Goal: Task Accomplishment & Management: Use online tool/utility

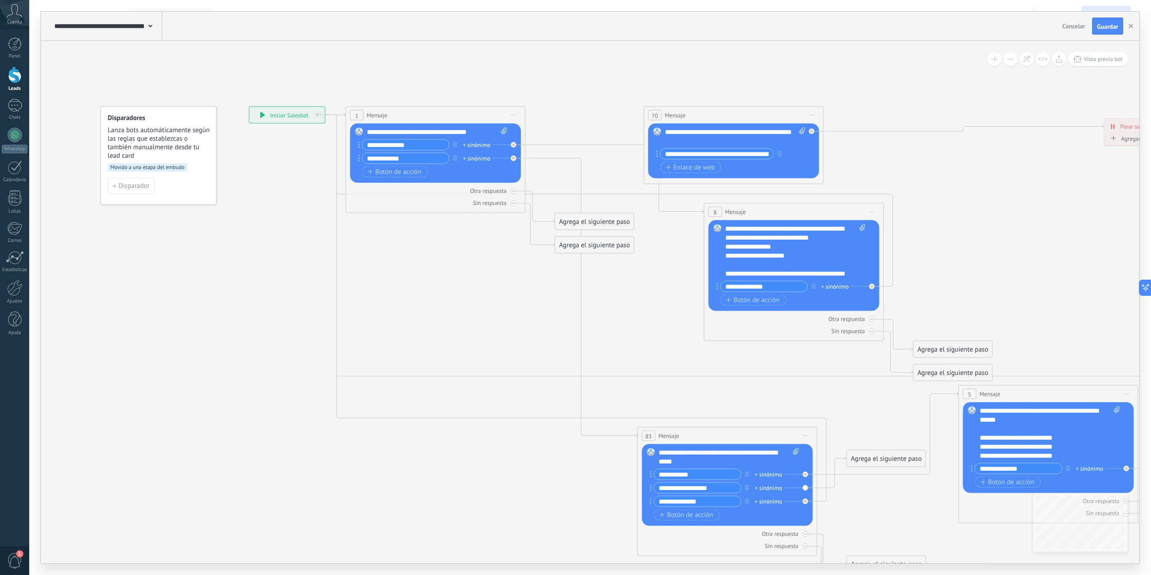
drag, startPoint x: 441, startPoint y: 281, endPoint x: 371, endPoint y: 221, distance: 92.5
click at [313, 184] on icon at bounding box center [760, 352] width 1473 height 940
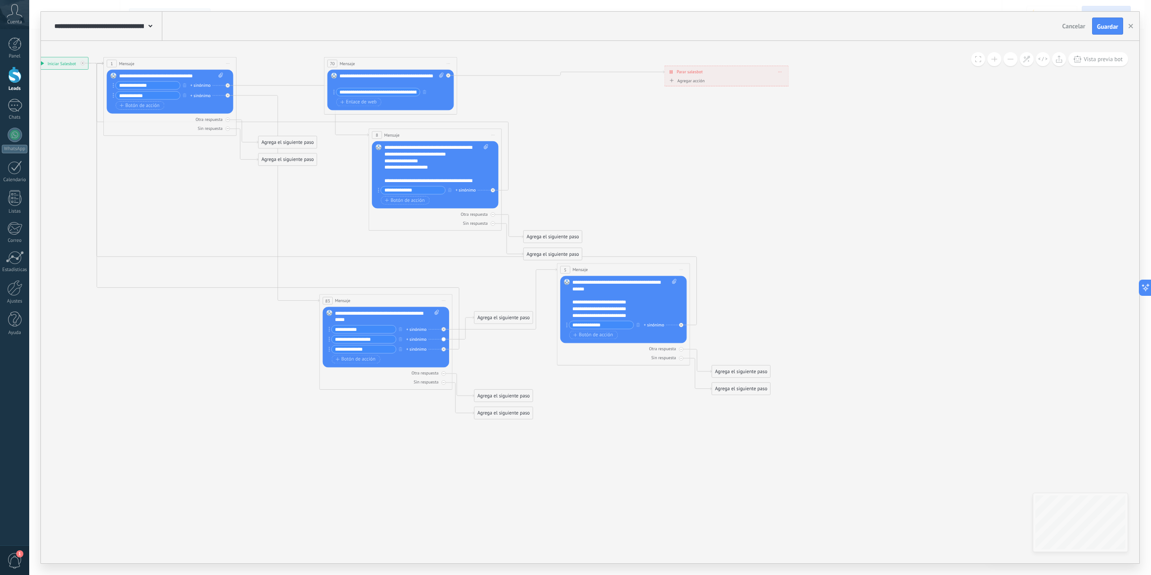
drag, startPoint x: 1037, startPoint y: 220, endPoint x: 583, endPoint y: 240, distance: 454.3
click at [588, 236] on icon at bounding box center [411, 238] width 1090 height 695
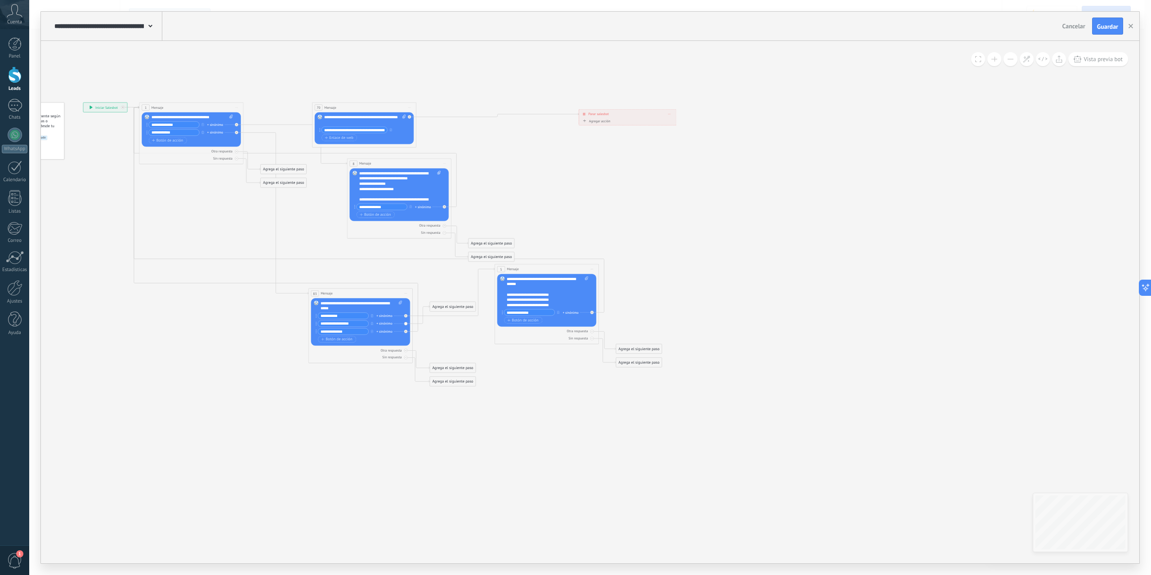
click at [648, 348] on div "Agrega el siguiente paso" at bounding box center [639, 349] width 46 height 9
click at [649, 358] on div "Mensaje" at bounding box center [652, 358] width 44 height 5
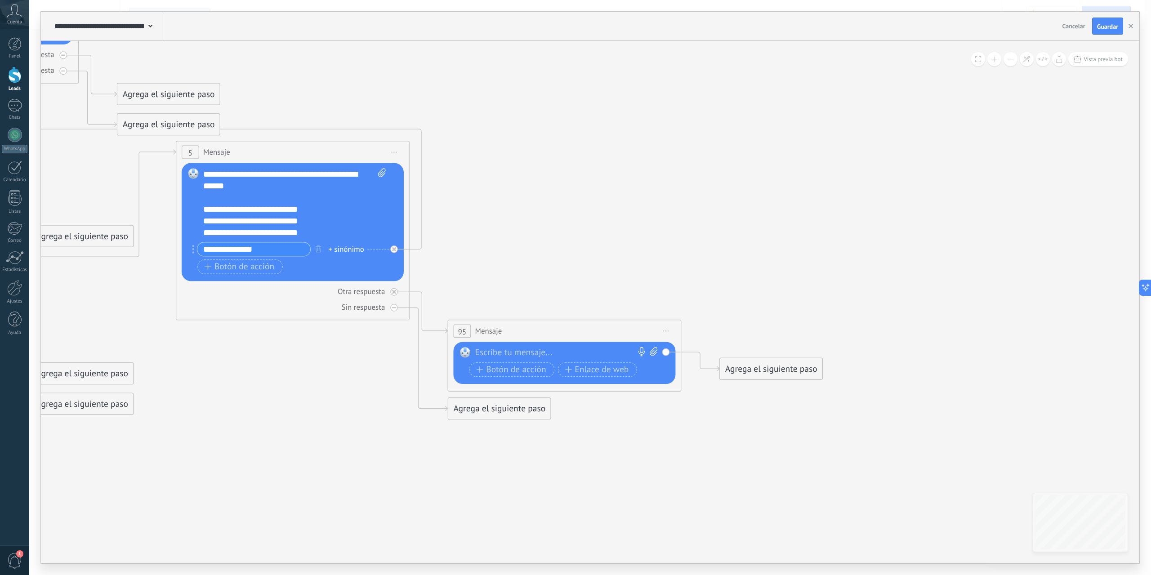
click at [651, 354] on icon at bounding box center [654, 351] width 8 height 9
click input "Subir" at bounding box center [0, 0] width 0 height 0
click at [538, 350] on div at bounding box center [562, 353] width 174 height 12
click at [462, 349] on rect at bounding box center [465, 352] width 10 height 10
click at [560, 273] on icon at bounding box center [18, 99] width 2115 height 1226
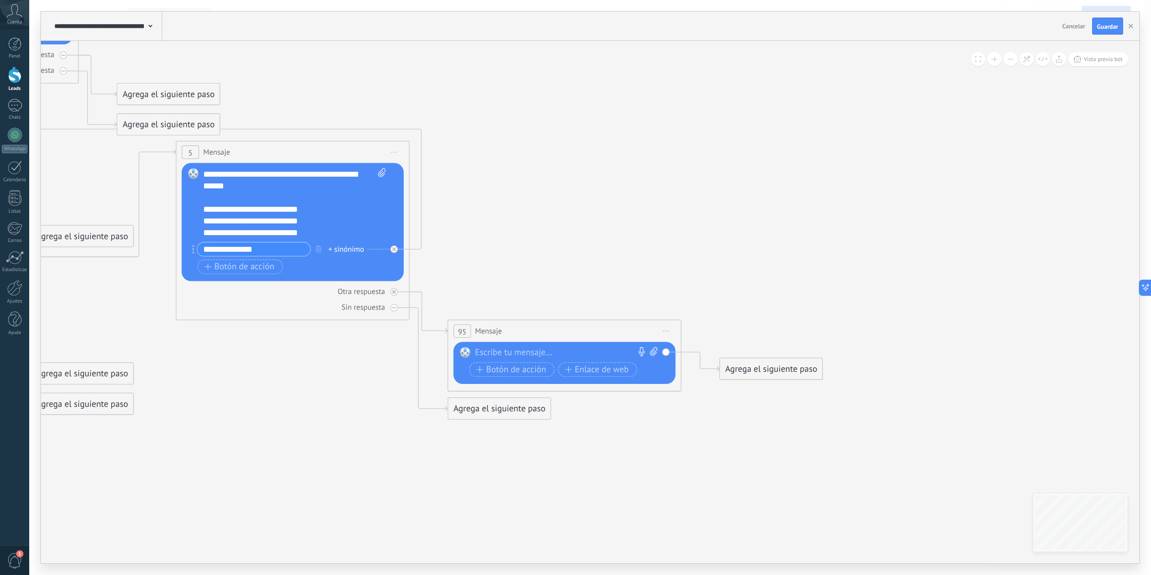
drag, startPoint x: 665, startPoint y: 364, endPoint x: 655, endPoint y: 363, distance: 10.4
click at [655, 363] on div "Botón de acción Enlace de web" at bounding box center [564, 370] width 188 height 15
drag, startPoint x: 655, startPoint y: 368, endPoint x: 658, endPoint y: 373, distance: 5.9
click at [658, 373] on div "Reemplazar Quitar Convertir a mensaje de voz Arrastre la imagen aquí para adjun…" at bounding box center [564, 363] width 222 height 42
click at [392, 307] on icon at bounding box center [394, 308] width 4 height 4
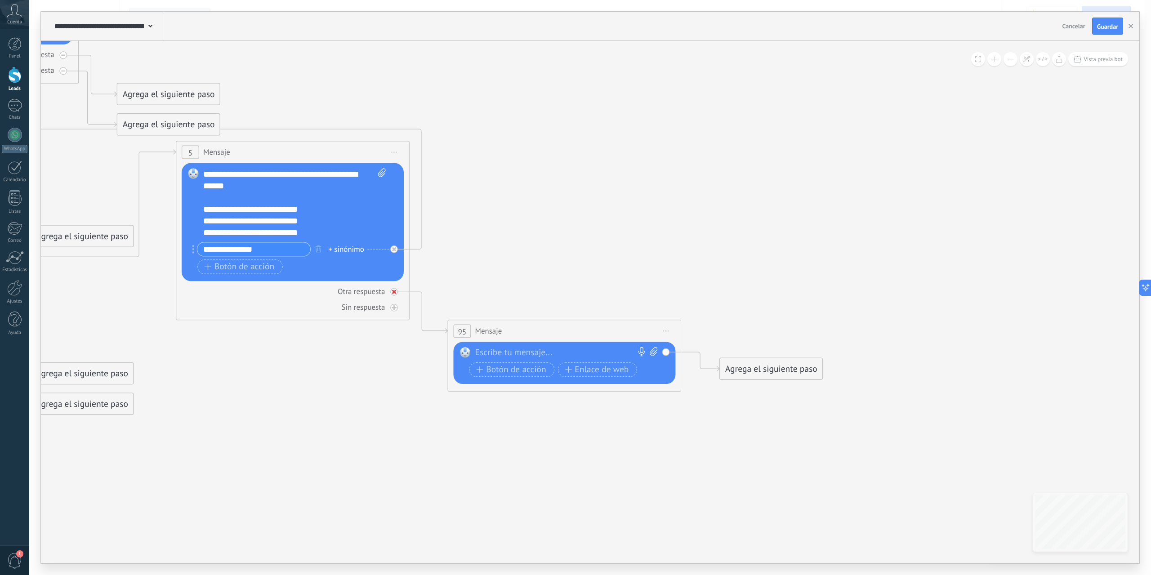
click at [390, 294] on div at bounding box center [394, 292] width 8 height 8
click at [662, 332] on span "Iniciar vista previa aquí Cambiar nombre Duplicar Borrar" at bounding box center [666, 331] width 19 height 17
click at [717, 354] on div "Iniciar vista previa aquí" at bounding box center [720, 348] width 116 height 20
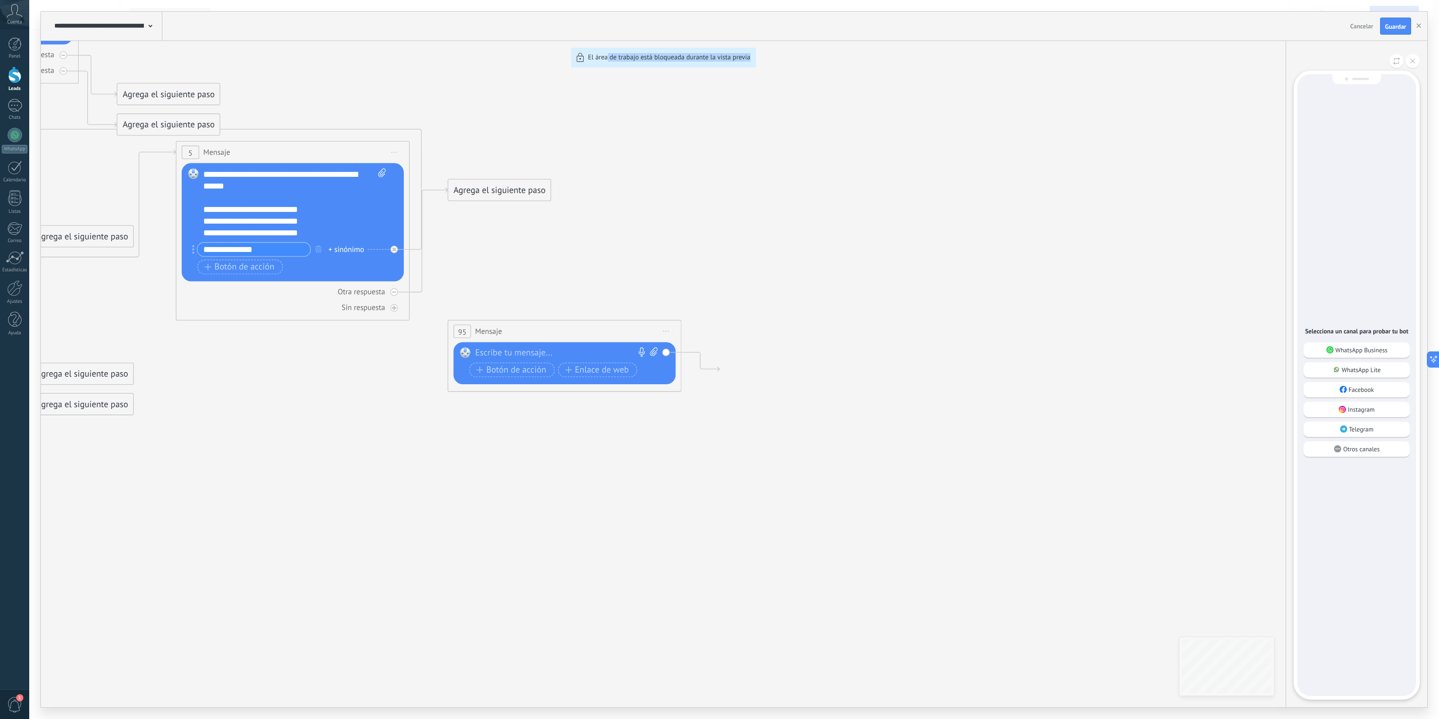
drag, startPoint x: 604, startPoint y: 205, endPoint x: 988, endPoint y: 316, distance: 399.4
click at [986, 316] on div "**********" at bounding box center [734, 359] width 1387 height 695
click at [733, 225] on div "**********" at bounding box center [734, 359] width 1387 height 695
click at [1151, 24] on icon "button" at bounding box center [1419, 25] width 4 height 4
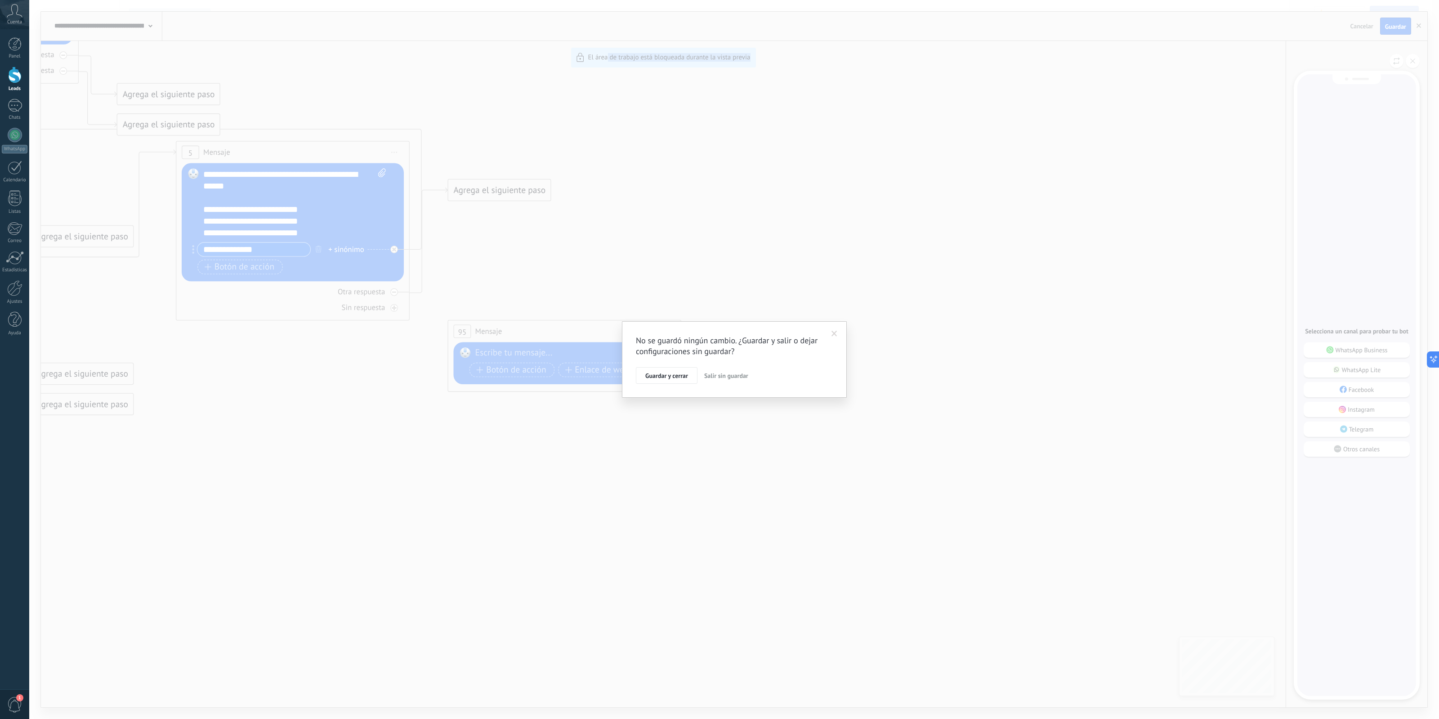
click at [714, 374] on span "Salir sin guardar" at bounding box center [726, 376] width 44 height 8
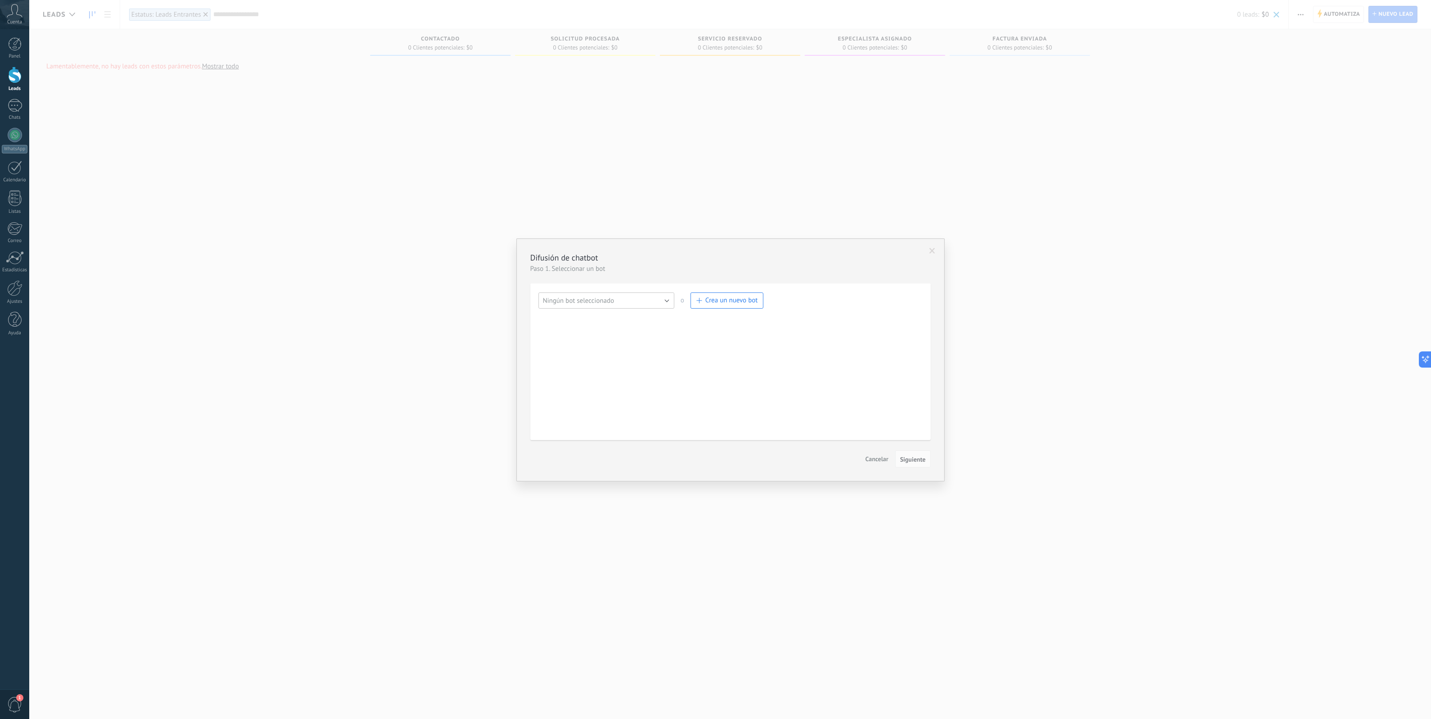
click at [664, 304] on button "Ningún bot seleccionado" at bounding box center [606, 300] width 136 height 16
click at [663, 304] on span "Ningún bot seleccionado" at bounding box center [602, 300] width 138 height 9
click at [879, 457] on span "Cancelar" at bounding box center [876, 459] width 23 height 8
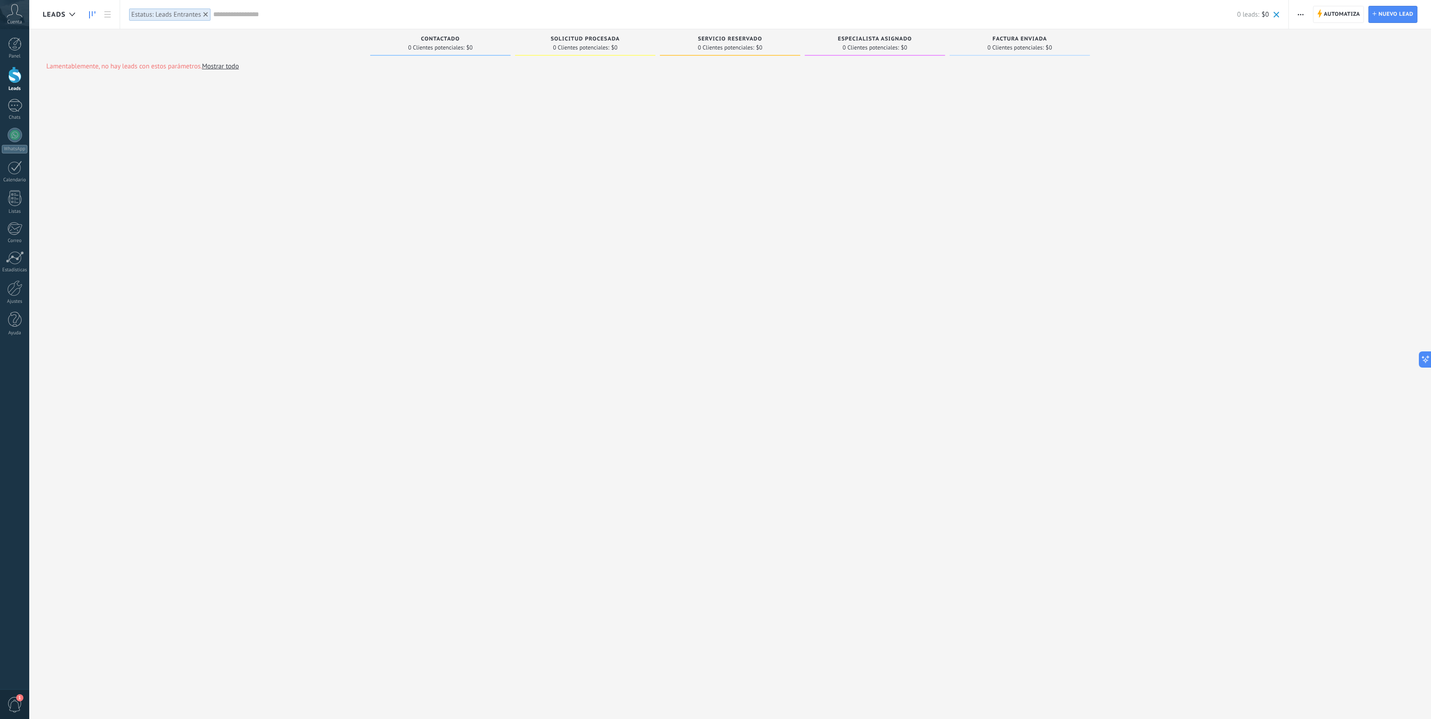
click at [12, 77] on div at bounding box center [14, 75] width 13 height 17
click at [442, 69] on div "Lead rápido" at bounding box center [440, 71] width 140 height 22
click at [554, 84] on div at bounding box center [585, 360] width 140 height 601
click at [471, 35] on div "Contactado 0 Clientes potenciales: $0" at bounding box center [440, 42] width 140 height 27
click at [445, 36] on span "Contactado" at bounding box center [440, 39] width 39 height 6
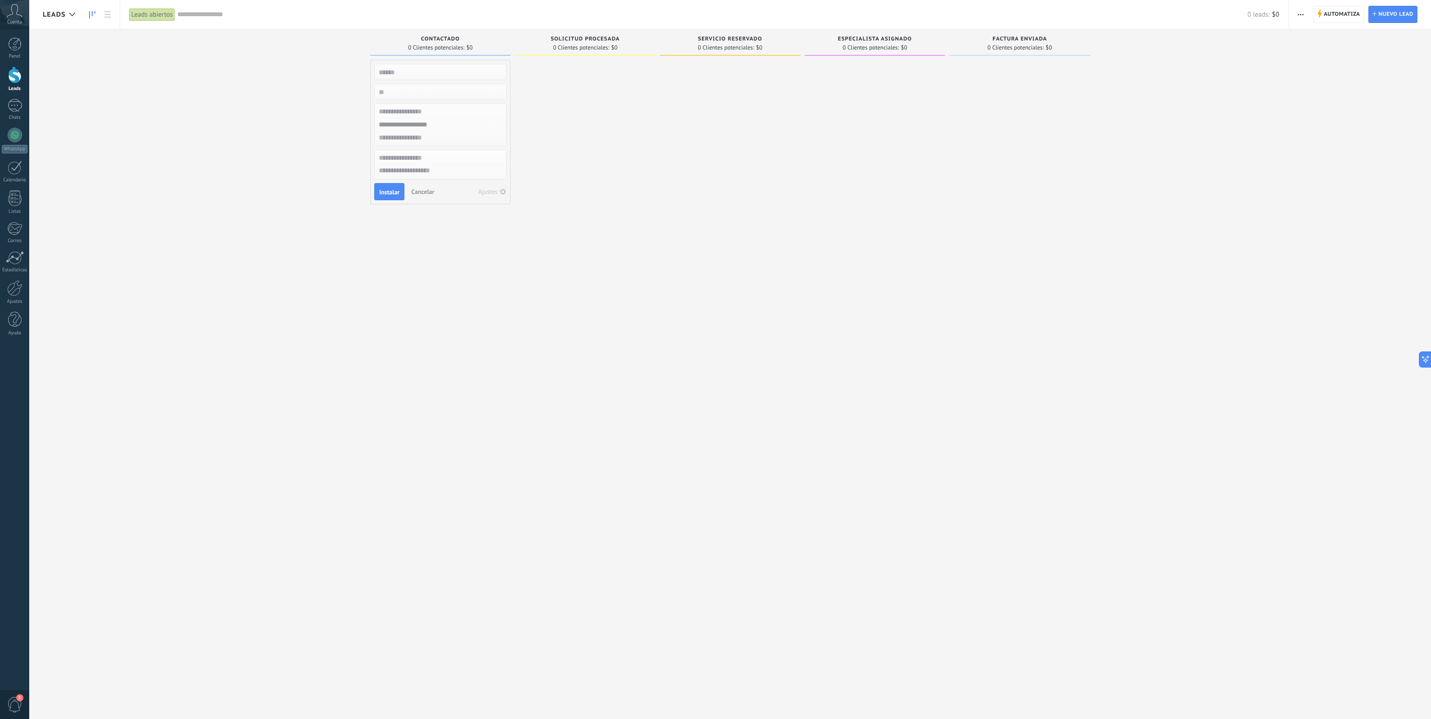
click at [438, 71] on input "text" at bounding box center [439, 72] width 131 height 13
click at [1151, 14] on use "button" at bounding box center [1301, 14] width 6 height 1
click at [1151, 38] on span "Nueva difusión" at bounding box center [1327, 38] width 43 height 18
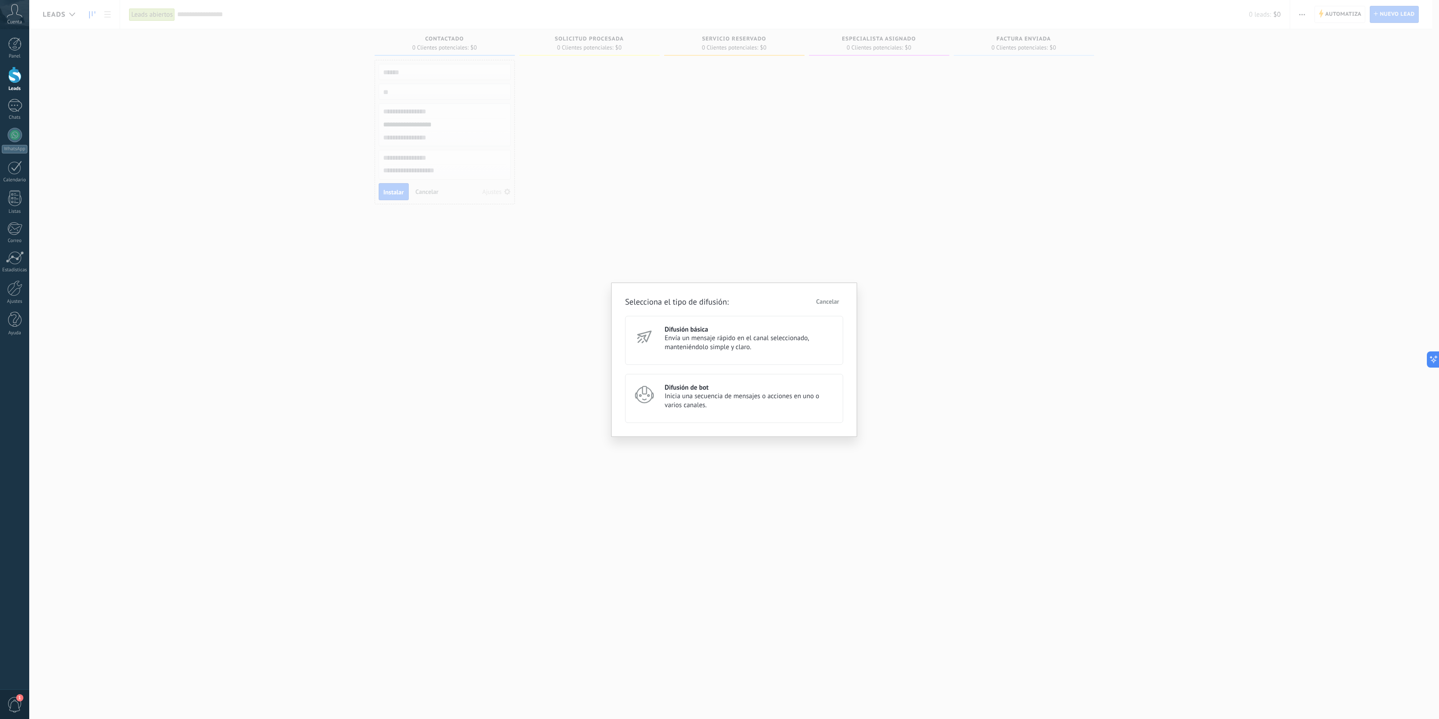
click at [806, 399] on span "Inicia una secuencia de mensajes o acciones en uno o varios canales." at bounding box center [750, 401] width 170 height 18
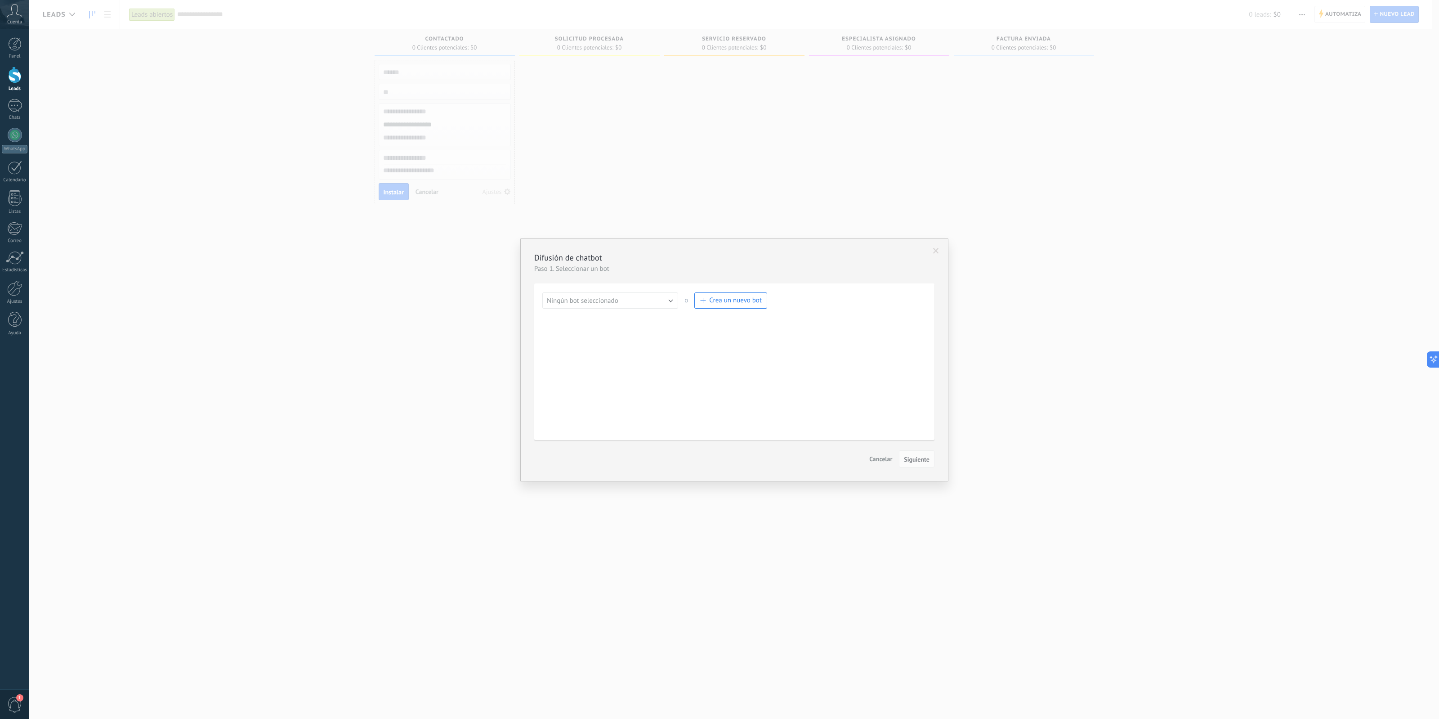
click at [764, 303] on button "Crea un nuevo bot" at bounding box center [730, 300] width 73 height 16
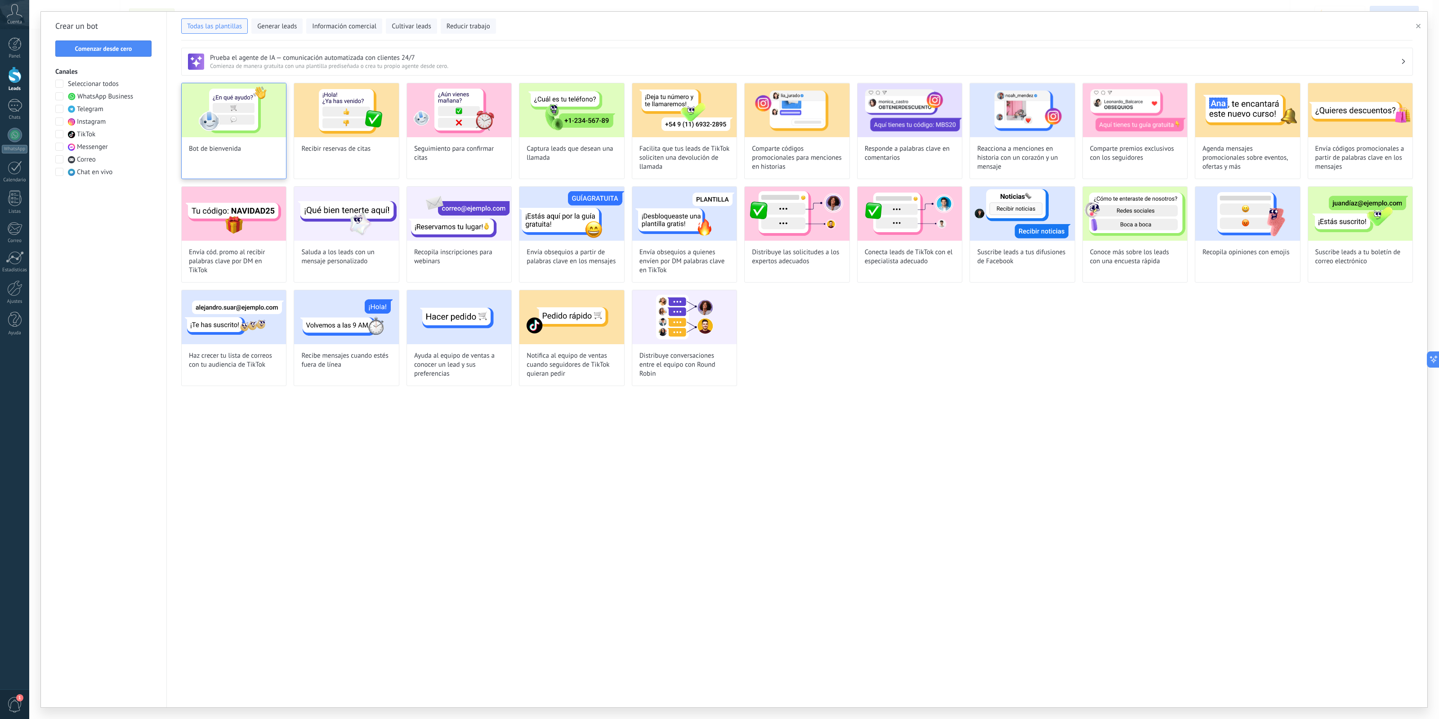
click at [221, 123] on img at bounding box center [234, 110] width 104 height 54
type input "**********"
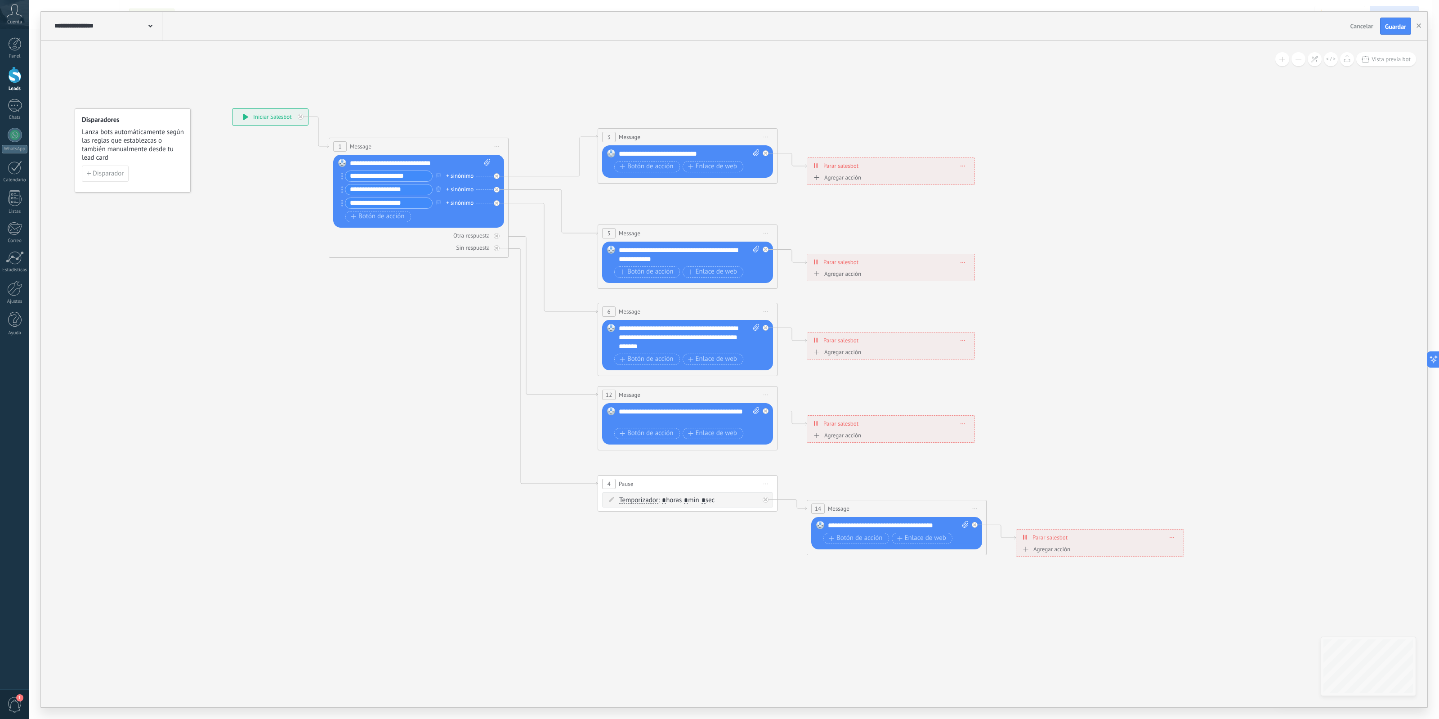
click at [463, 157] on div "Reemplazar Quitar Convertir a mensaje de voz Arrastre la imagen aquí para adjun…" at bounding box center [418, 191] width 171 height 73
click at [464, 162] on div "**********" at bounding box center [420, 163] width 140 height 9
drag, startPoint x: 464, startPoint y: 162, endPoint x: 260, endPoint y: 163, distance: 204.2
click at [232, 108] on div "**********" at bounding box center [232, 108] width 0 height 0
drag, startPoint x: 461, startPoint y: 165, endPoint x: 249, endPoint y: 162, distance: 212.3
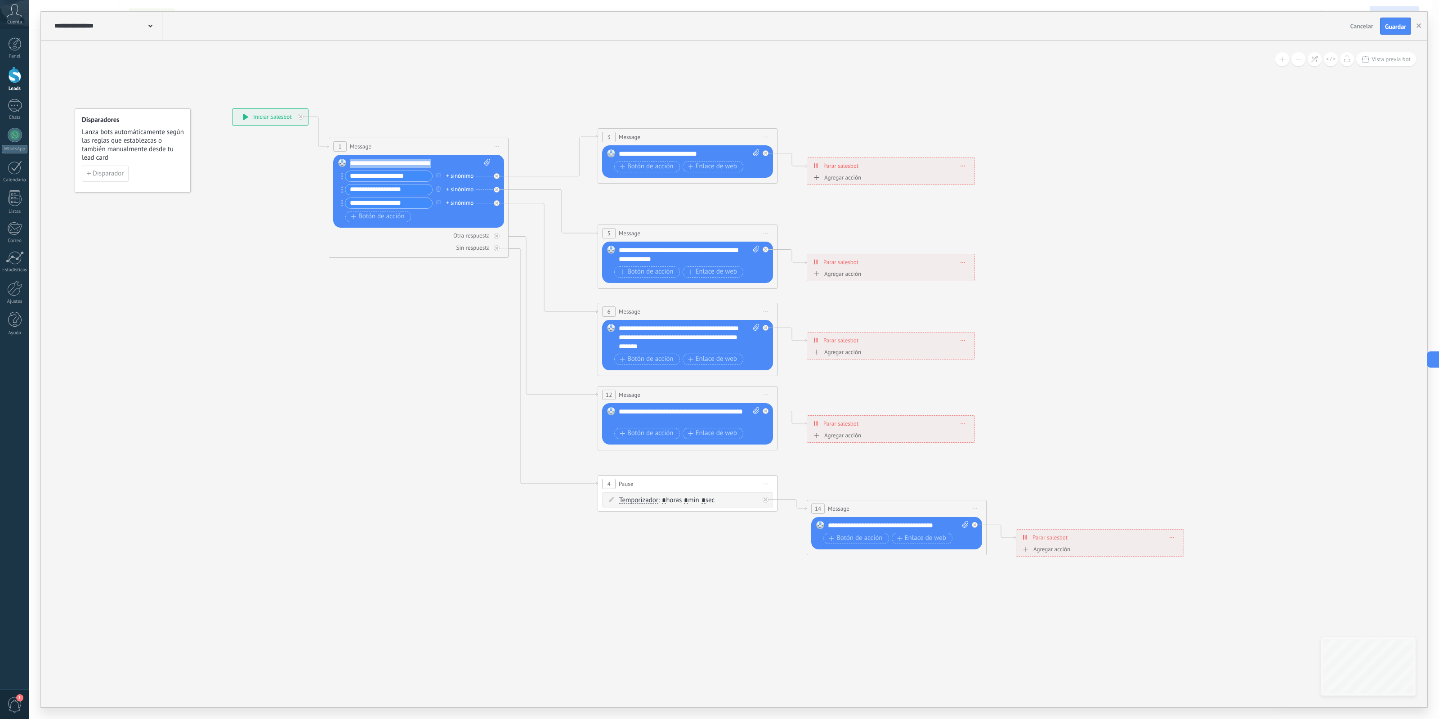
click at [232, 108] on div "**********" at bounding box center [232, 108] width 0 height 0
click at [444, 144] on div "1 Message ******* (a): Todos los contactos - canales seleccionados Todos los co…" at bounding box center [418, 146] width 179 height 17
click at [274, 237] on icon at bounding box center [708, 333] width 1402 height 899
click at [496, 177] on icon at bounding box center [496, 176] width 3 height 3
click at [523, 156] on icon at bounding box center [708, 333] width 1402 height 899
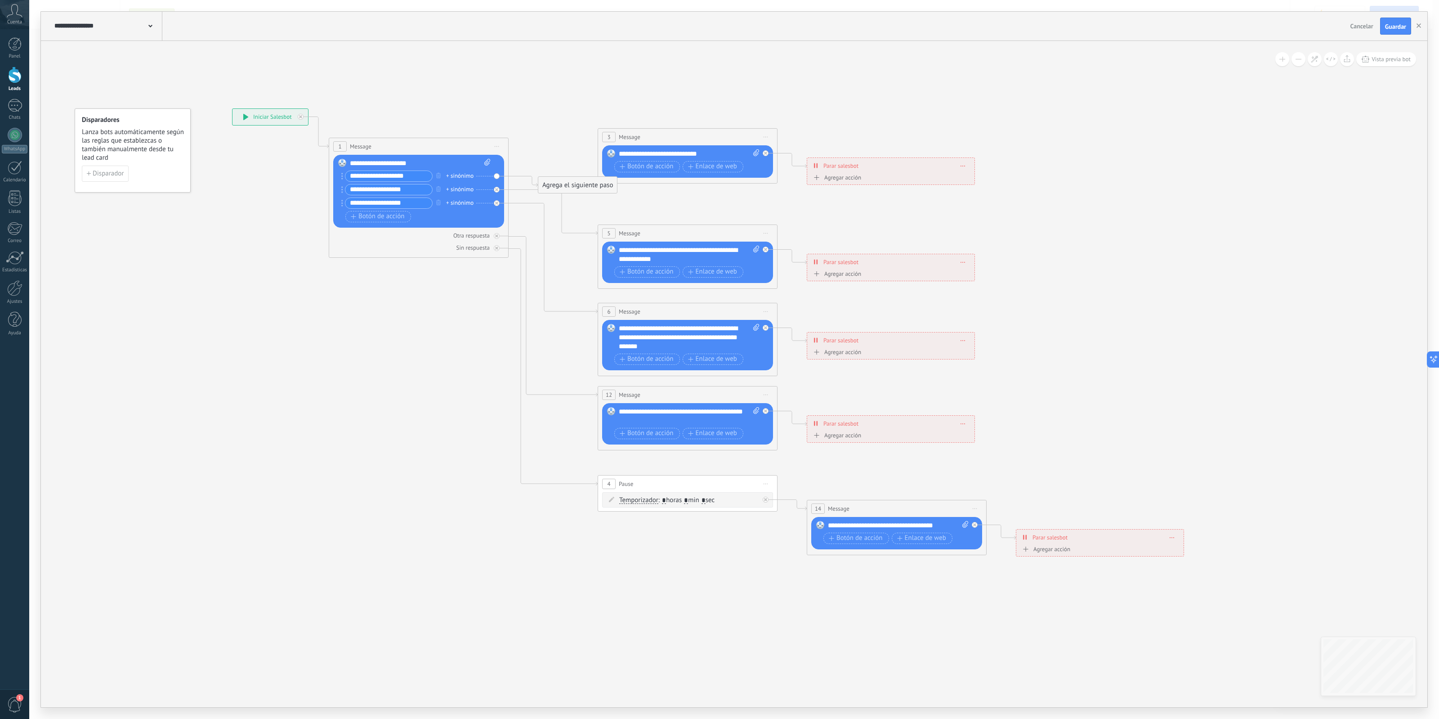
click at [543, 184] on div "Agrega el siguiente paso" at bounding box center [577, 185] width 79 height 15
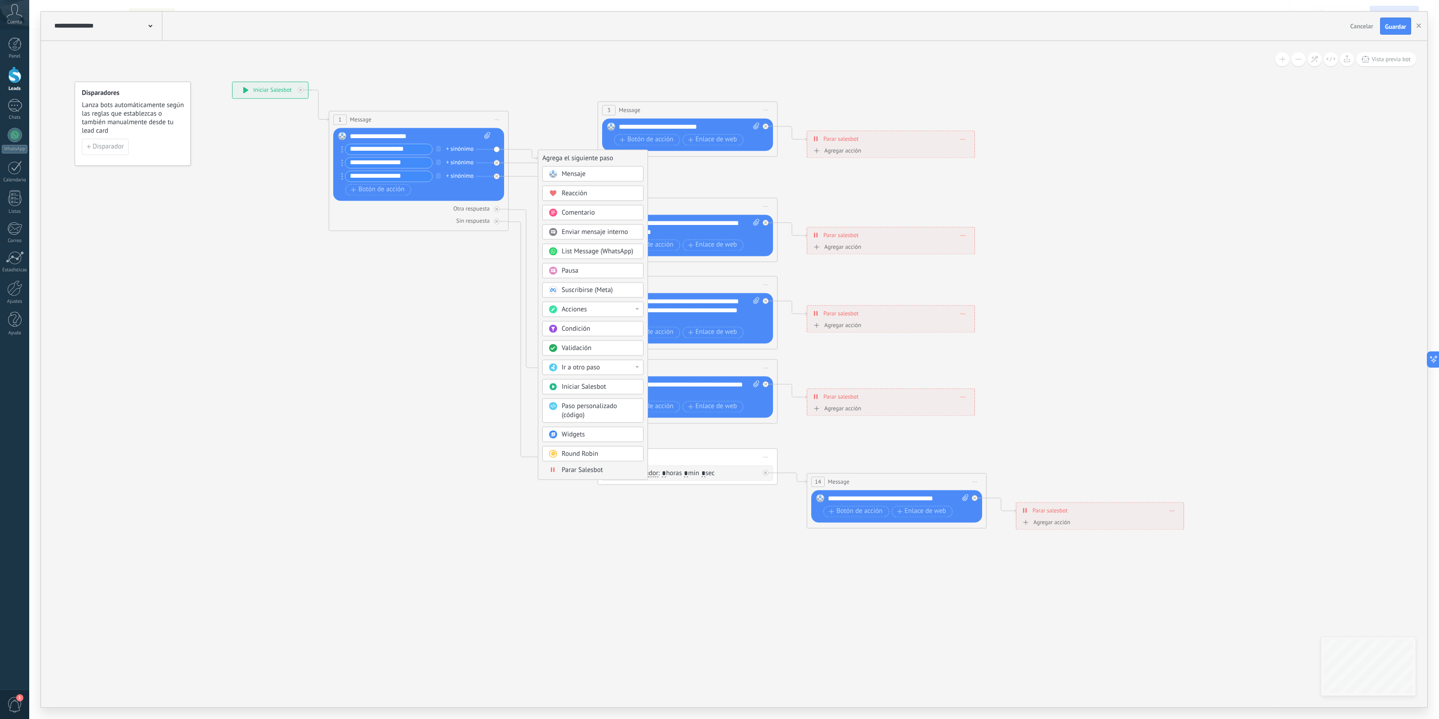
click at [466, 459] on icon at bounding box center [708, 306] width 1402 height 899
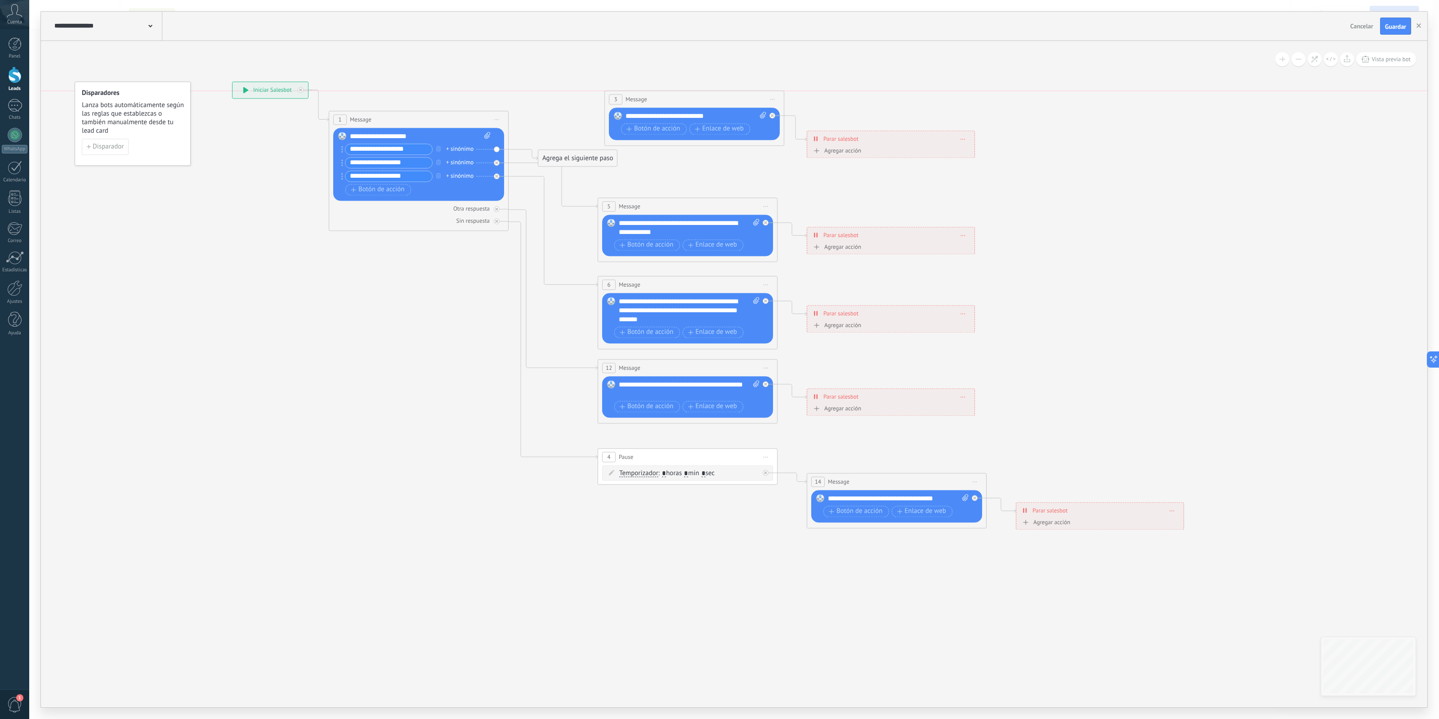
drag, startPoint x: 689, startPoint y: 111, endPoint x: 687, endPoint y: 90, distance: 21.2
click at [687, 91] on div "3 Message ******* (a): Todos los contactos - canales seleccionados Todos los co…" at bounding box center [694, 99] width 179 height 17
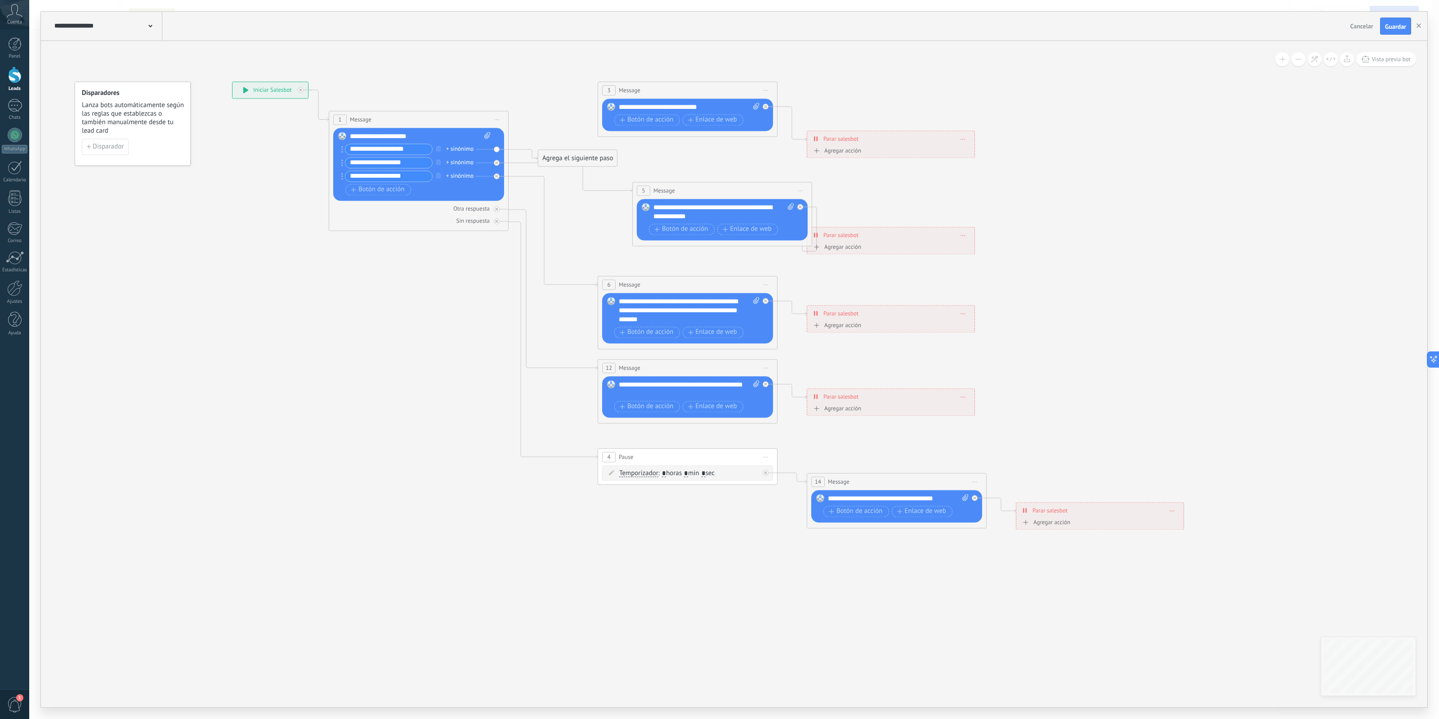
drag, startPoint x: 672, startPoint y: 205, endPoint x: 713, endPoint y: 181, distance: 47.8
click at [713, 182] on div "5 Message ******* (a): Todos los contactos - canales seleccionados Todos los co…" at bounding box center [722, 190] width 179 height 17
drag, startPoint x: 650, startPoint y: 450, endPoint x: 626, endPoint y: 549, distance: 102.4
click at [624, 556] on div "4 Pause ***** Iniciar vista previa aquí Cambiar nombre Duplicar Borrar" at bounding box center [683, 548] width 179 height 17
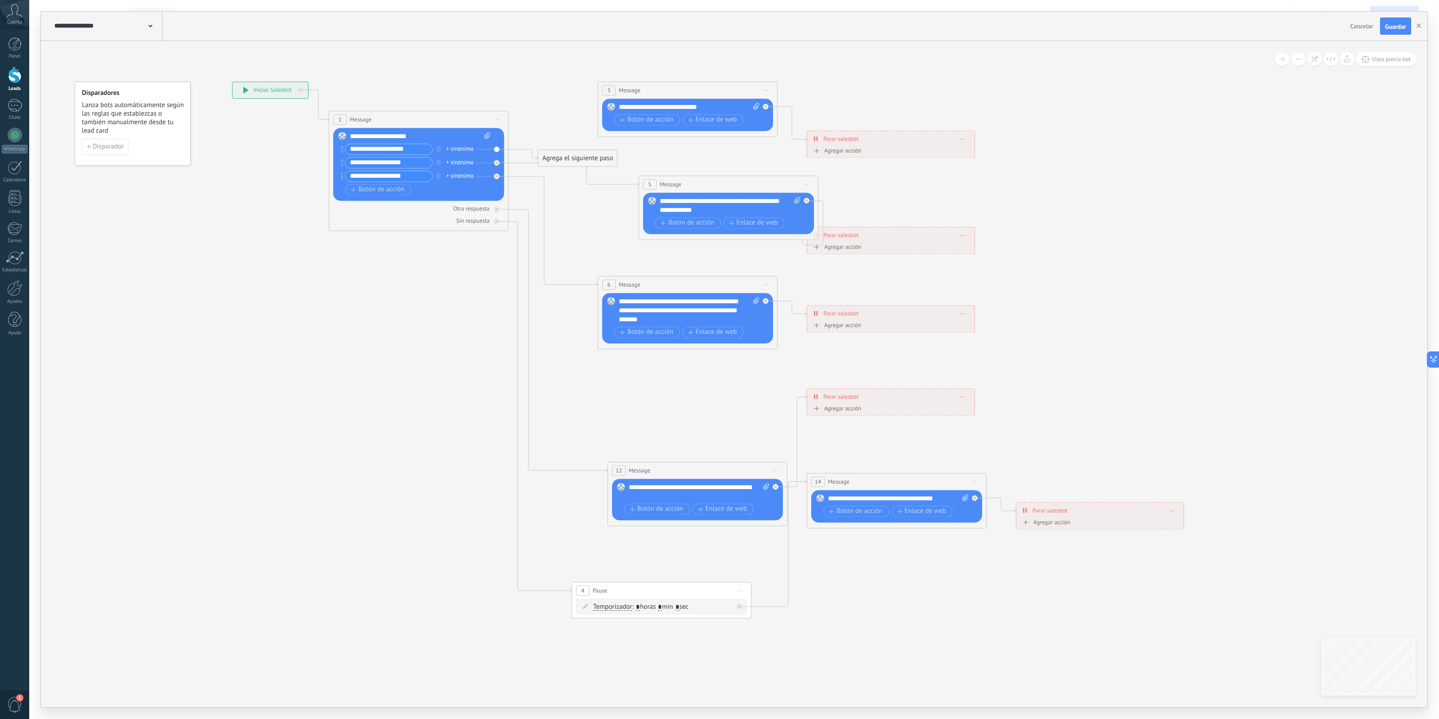
drag, startPoint x: 690, startPoint y: 376, endPoint x: 696, endPoint y: 467, distance: 90.6
click at [696, 467] on div "12 Message ******* (a): Todos los contactos - canales seleccionados Todos los c…" at bounding box center [697, 470] width 179 height 17
drag, startPoint x: 628, startPoint y: 587, endPoint x: 484, endPoint y: 581, distance: 144.0
click at [484, 575] on div "4 Pause ***** Iniciar vista previa aquí Cambiar nombre Duplicar Borrar" at bounding box center [521, 584] width 179 height 17
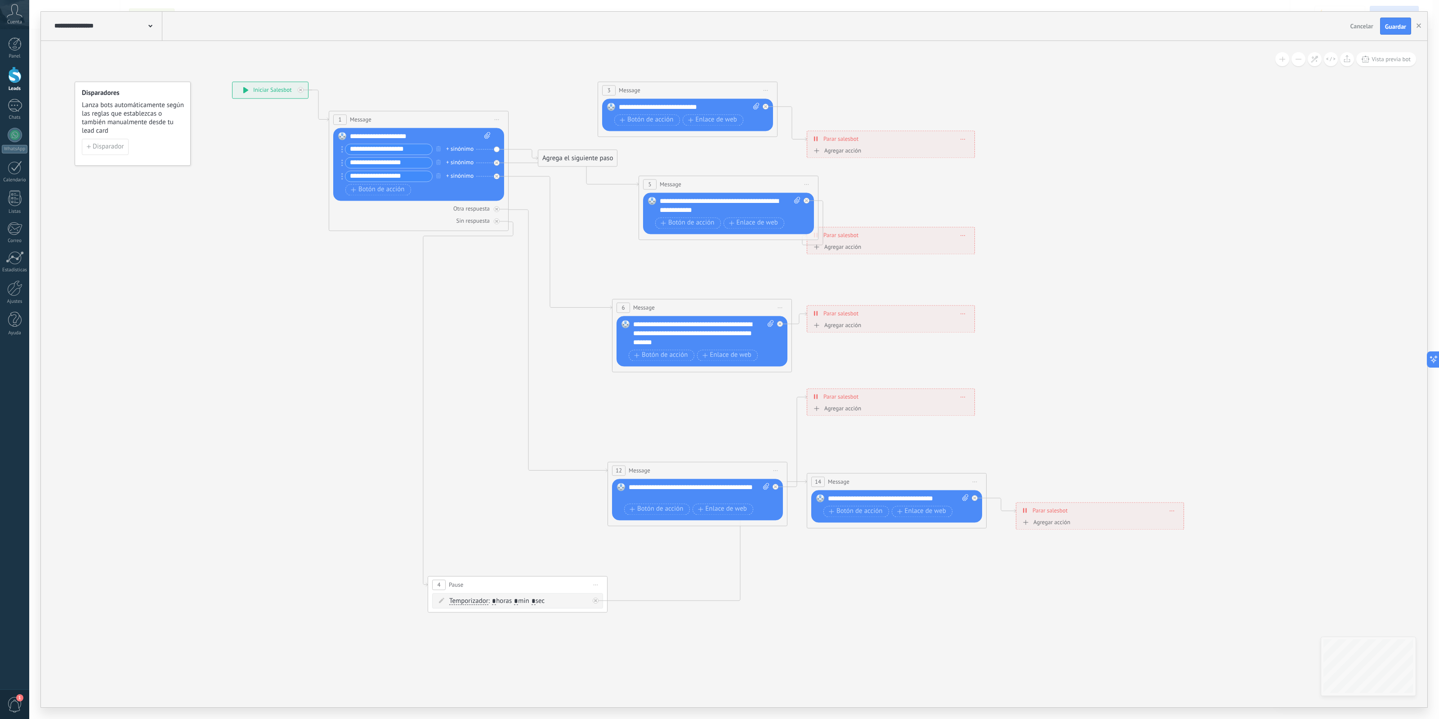
drag, startPoint x: 678, startPoint y: 282, endPoint x: 693, endPoint y: 306, distance: 27.7
click at [693, 306] on div "6 Message ******* (a): Todos los contactos - canales seleccionados Todos los co…" at bounding box center [702, 307] width 179 height 17
drag, startPoint x: 877, startPoint y: 235, endPoint x: 1144, endPoint y: 224, distance: 267.0
click at [1044, 227] on div "**********" at bounding box center [960, 235] width 167 height 16
drag, startPoint x: 923, startPoint y: 145, endPoint x: 1212, endPoint y: 145, distance: 289.2
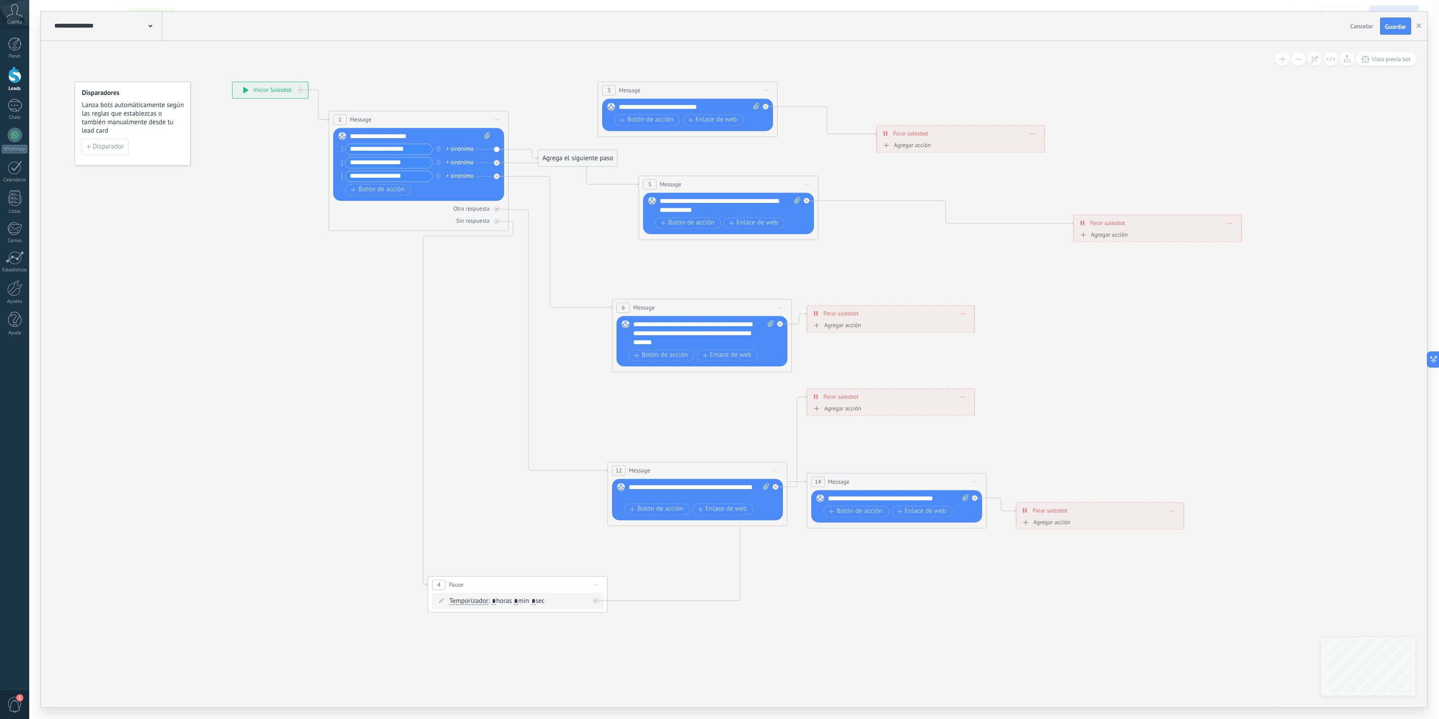
click at [1044, 133] on div "**********" at bounding box center [960, 133] width 167 height 16
drag, startPoint x: 940, startPoint y: 330, endPoint x: 1202, endPoint y: 338, distance: 262.4
click at [232, 81] on div "**********" at bounding box center [232, 81] width 0 height 0
drag, startPoint x: 923, startPoint y: 327, endPoint x: 1206, endPoint y: 322, distance: 282.5
click at [232, 81] on div "**********" at bounding box center [232, 81] width 0 height 0
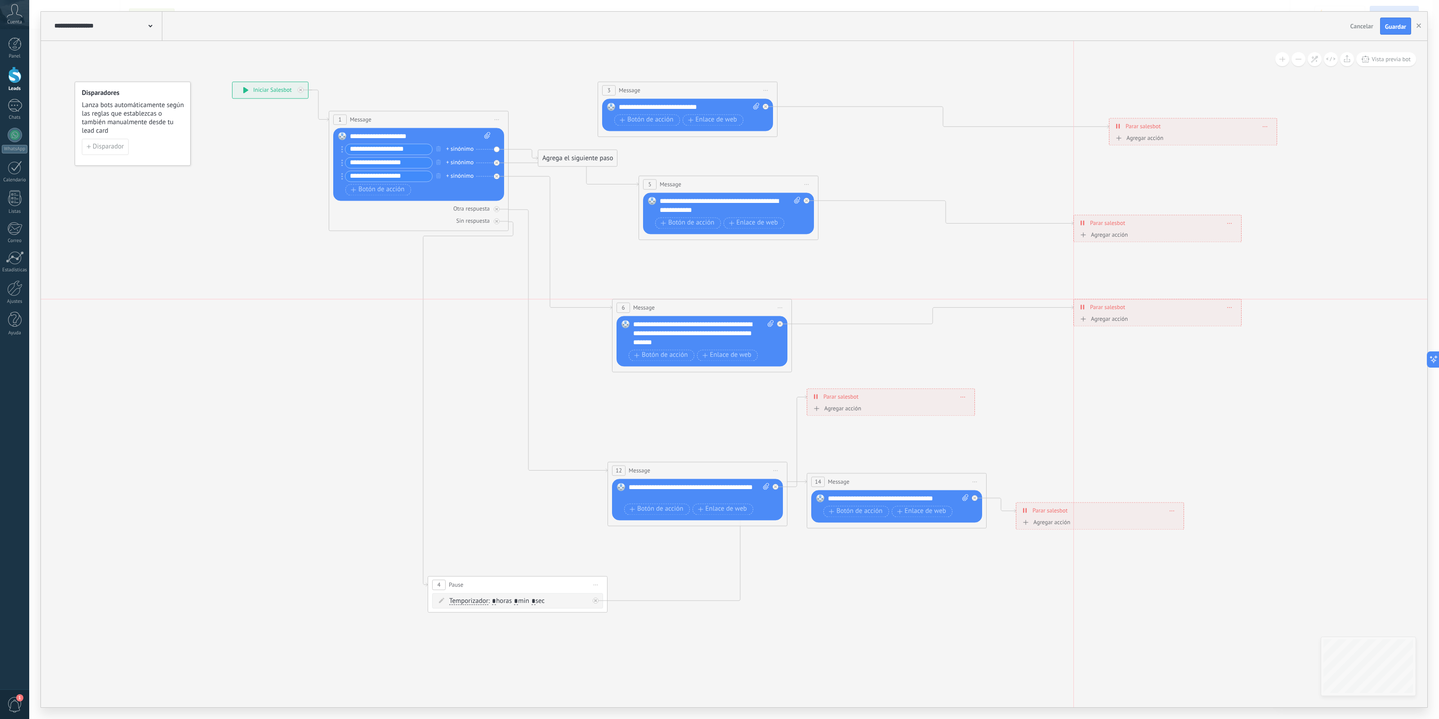
drag, startPoint x: 953, startPoint y: 316, endPoint x: 1222, endPoint y: 313, distance: 269.4
click at [1151, 313] on div "**********" at bounding box center [1157, 307] width 167 height 16
drag, startPoint x: 901, startPoint y: 402, endPoint x: 1219, endPoint y: 383, distance: 319.0
click at [1151, 383] on div "**********" at bounding box center [1181, 382] width 167 height 16
drag, startPoint x: 958, startPoint y: 507, endPoint x: 975, endPoint y: 512, distance: 16.8
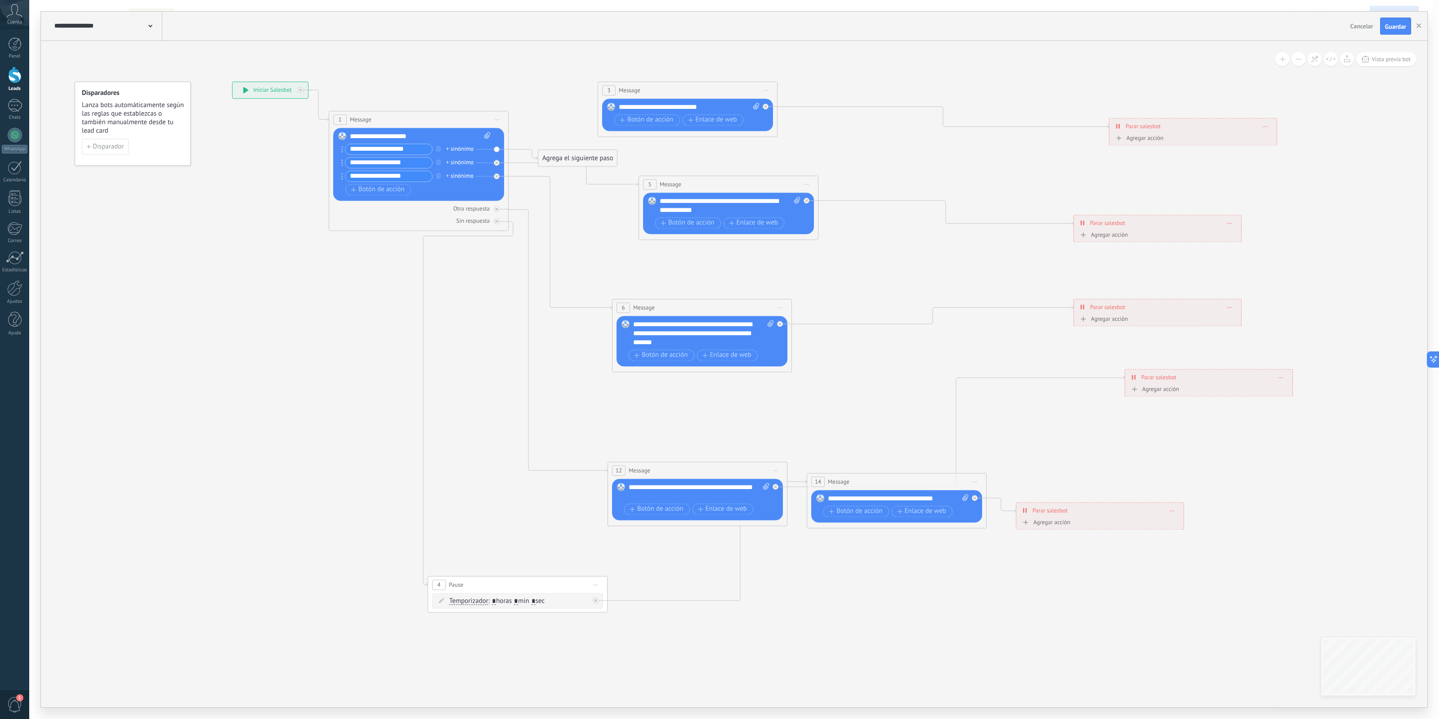
click at [975, 512] on div "Reemplazar Quitar Convertir a mensaje de voz Arrastre la imagen aquí para adjun…" at bounding box center [896, 506] width 171 height 32
drag, startPoint x: 1095, startPoint y: 509, endPoint x: 1321, endPoint y: 509, distance: 225.8
click at [1151, 509] on div "**********" at bounding box center [1102, 510] width 167 height 16
drag, startPoint x: 949, startPoint y: 509, endPoint x: 1147, endPoint y: 522, distance: 198.8
click at [232, 81] on div "**********" at bounding box center [232, 81] width 0 height 0
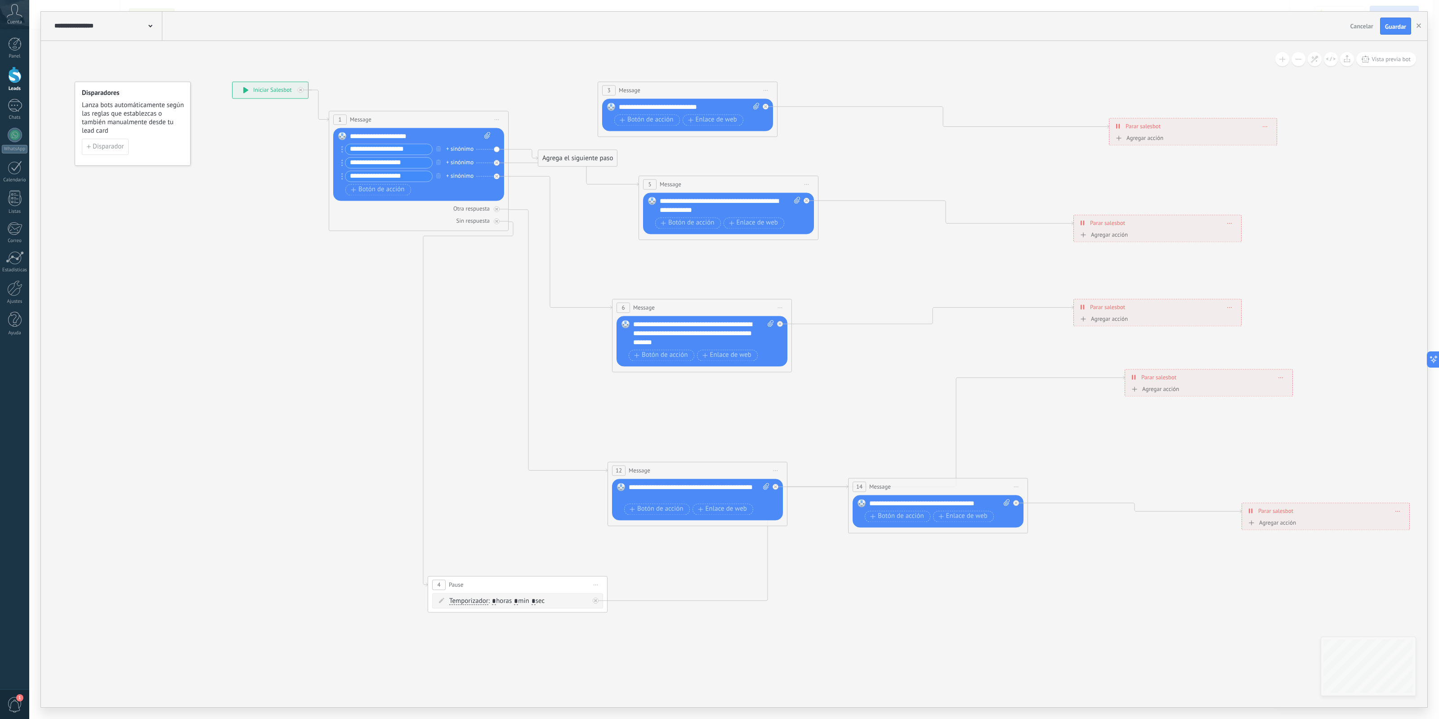
drag, startPoint x: 916, startPoint y: 483, endPoint x: 1073, endPoint y: 492, distance: 156.8
click at [1028, 495] on div "14 Message ******* (a): Todos los contactos - canales seleccionados Todos los c…" at bounding box center [938, 486] width 179 height 17
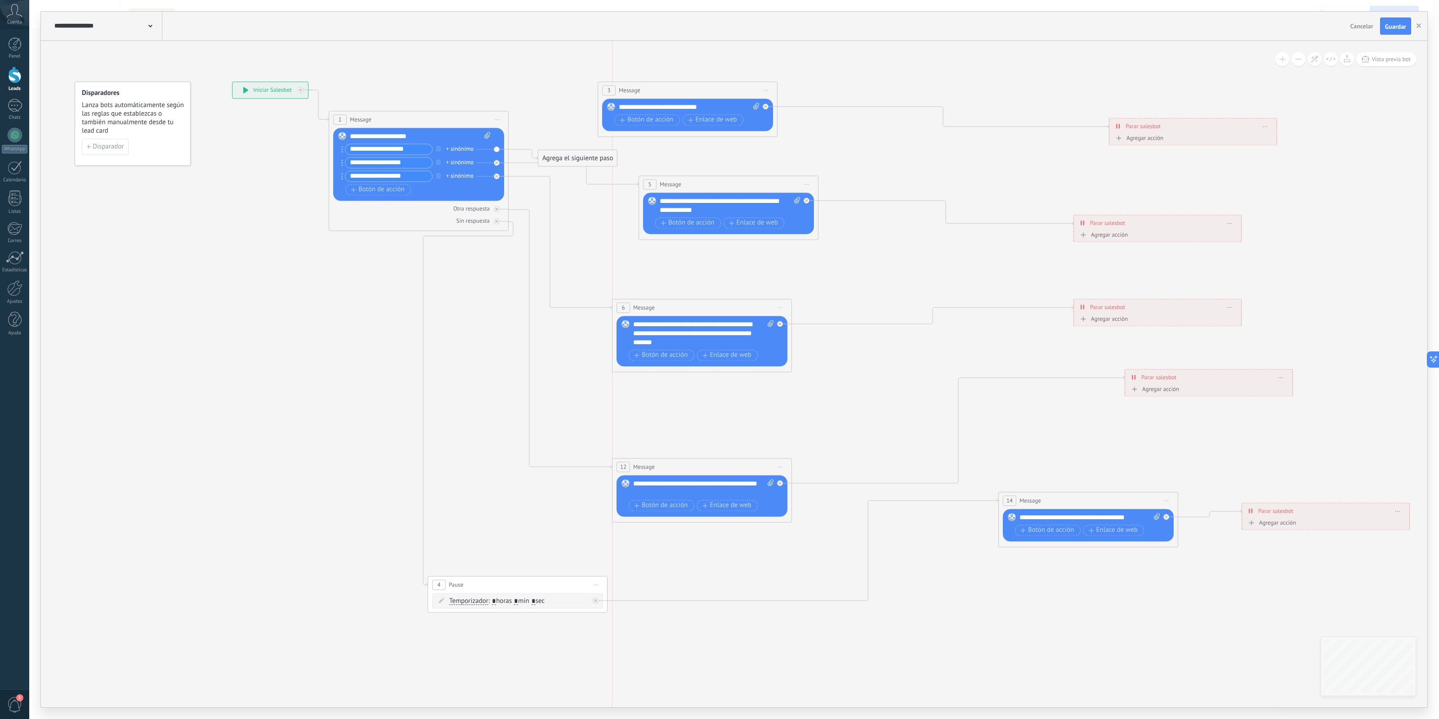
drag, startPoint x: 741, startPoint y: 473, endPoint x: 821, endPoint y: 472, distance: 79.6
click at [792, 472] on div "12 Message ******* (a): Todos los contactos - canales seleccionados Todos los c…" at bounding box center [702, 466] width 179 height 17
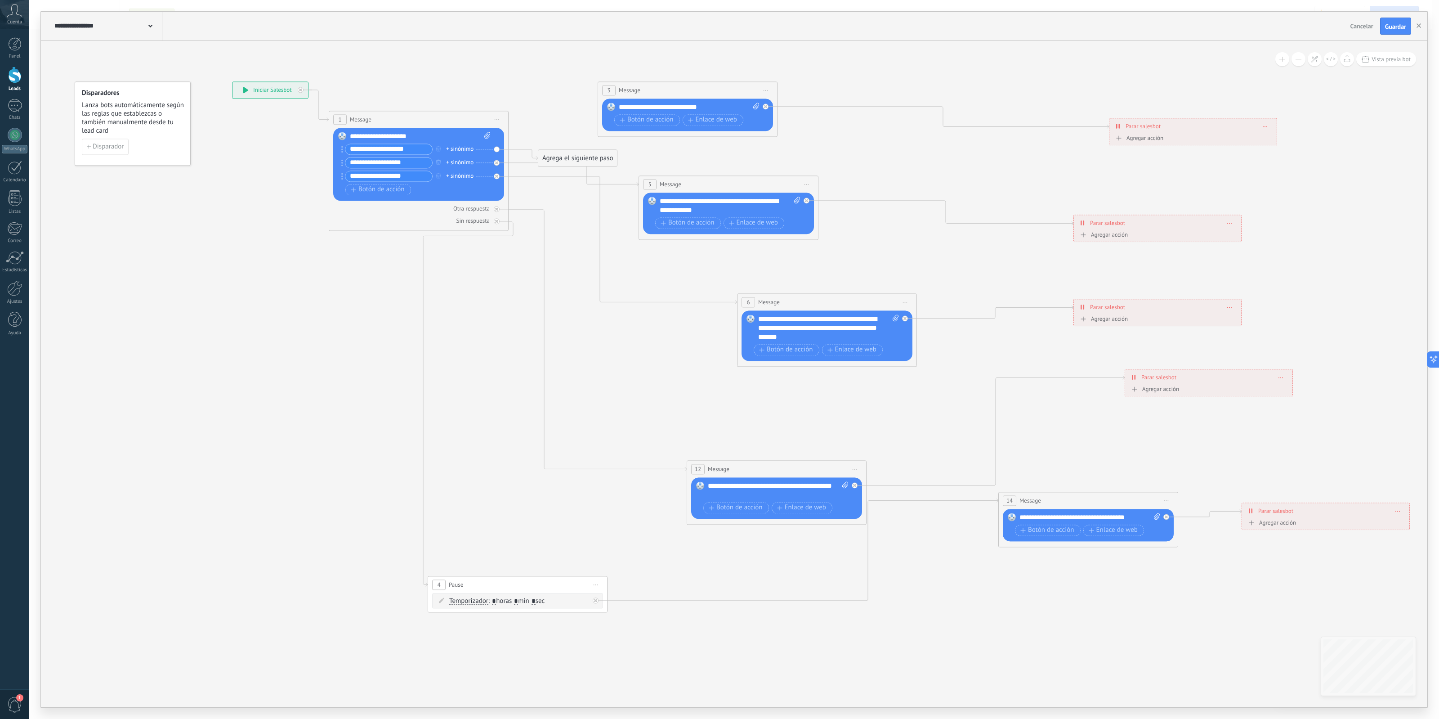
drag, startPoint x: 711, startPoint y: 304, endPoint x: 828, endPoint y: 302, distance: 117.4
click at [837, 300] on div "6 Message ******* (a): Todos los contactos - canales seleccionados Todos los co…" at bounding box center [827, 302] width 179 height 17
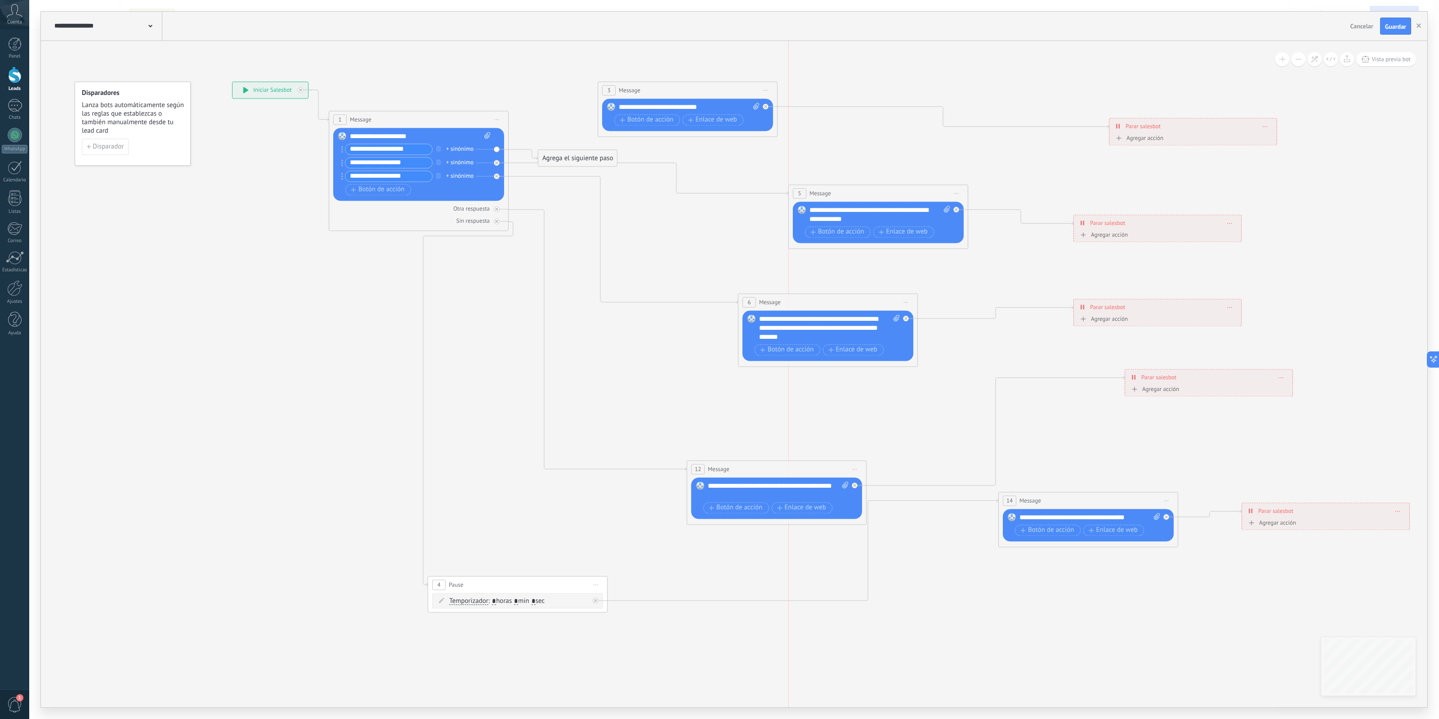
drag, startPoint x: 730, startPoint y: 183, endPoint x: 883, endPoint y: 192, distance: 153.2
click at [883, 192] on div "5 Message ******* (a): Todos los contactos - canales seleccionados Todos los co…" at bounding box center [878, 193] width 179 height 17
drag, startPoint x: 595, startPoint y: 152, endPoint x: 592, endPoint y: 67, distance: 84.6
click at [592, 67] on div "Agrega el siguiente paso" at bounding box center [574, 72] width 79 height 15
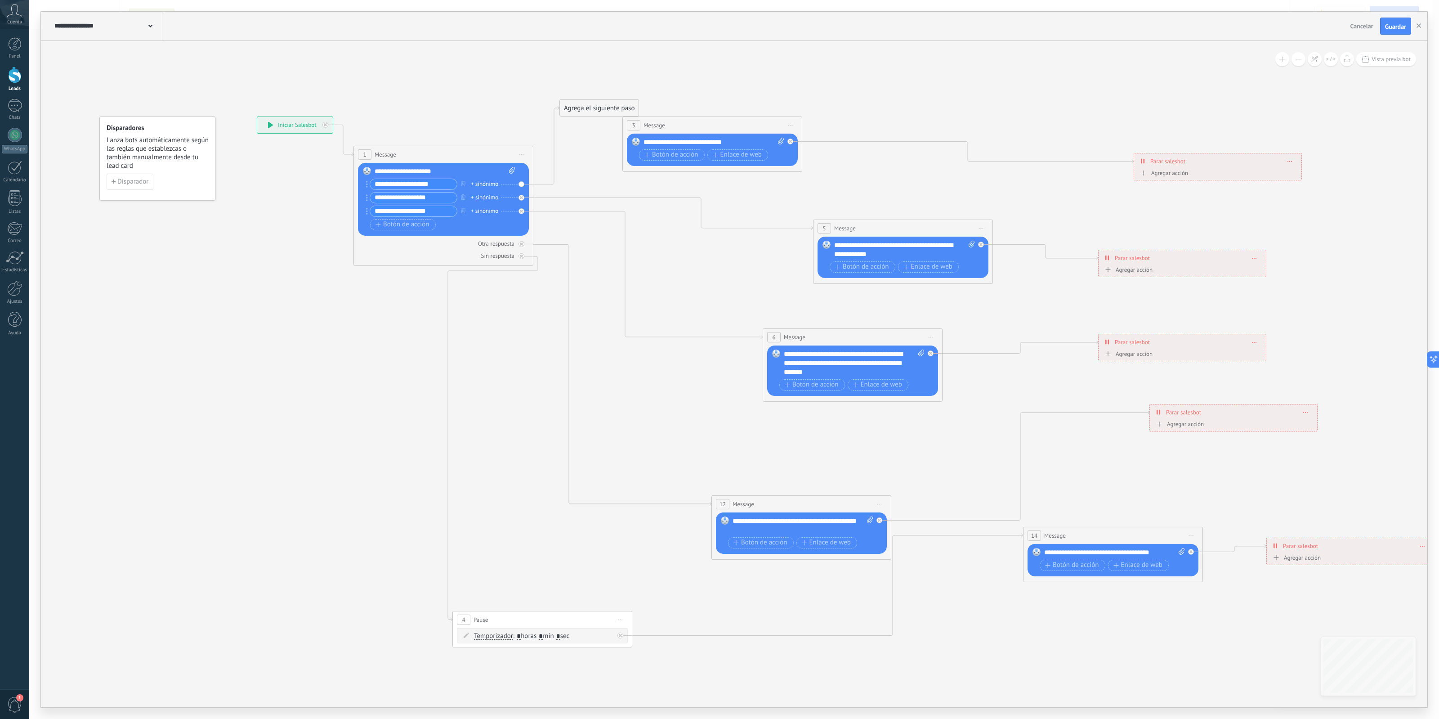
drag, startPoint x: 585, startPoint y: 63, endPoint x: 609, endPoint y: 98, distance: 41.8
click at [609, 98] on icon at bounding box center [846, 373] width 1628 height 999
click at [597, 106] on div "Agrega el siguiente paso" at bounding box center [599, 108] width 79 height 15
drag, startPoint x: 597, startPoint y: 106, endPoint x: 696, endPoint y: 126, distance: 100.9
click at [668, 124] on div "3 Message ******* (a): Todos los contactos - canales seleccionados Todos los co…" at bounding box center [712, 125] width 179 height 17
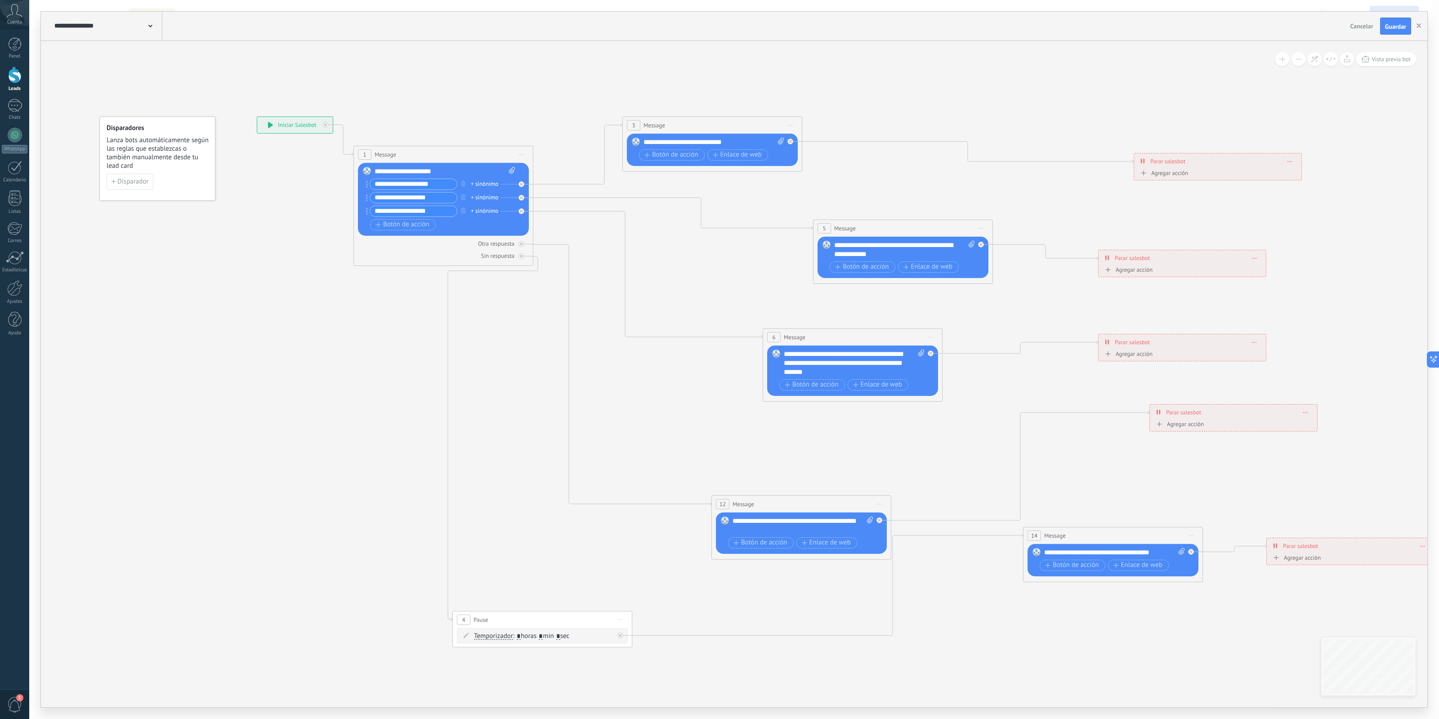
click at [790, 125] on icon at bounding box center [790, 125] width 4 height 1
click at [544, 94] on icon at bounding box center [846, 382] width 1628 height 981
drag, startPoint x: 515, startPoint y: 185, endPoint x: 502, endPoint y: 184, distance: 12.6
click at [514, 184] on div "Reemplazar Quitar Convertir a mensaje de voz Arrastre la imagen aquí para adjun…" at bounding box center [443, 199] width 171 height 73
click at [489, 184] on div "+ sinónimo" at bounding box center [484, 183] width 27 height 9
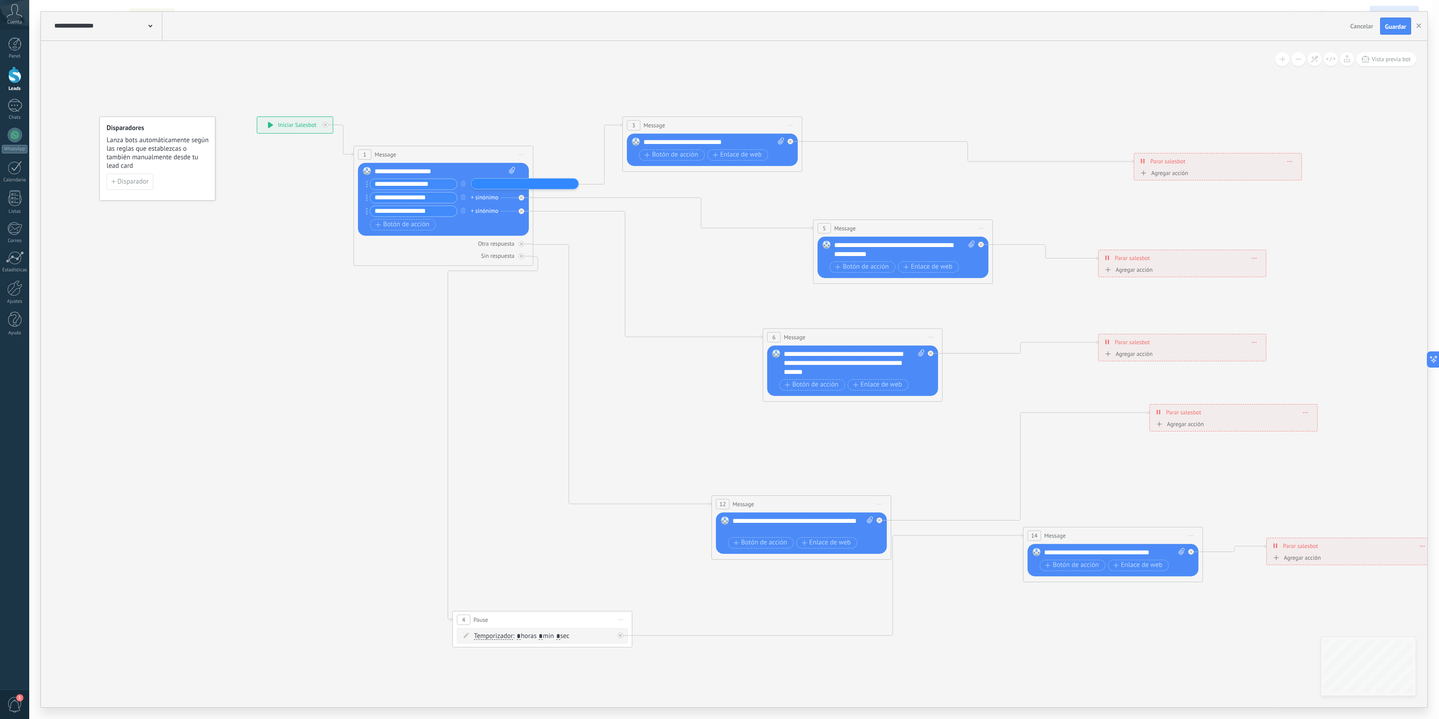
click at [554, 118] on icon at bounding box center [846, 382] width 1628 height 981
click at [528, 184] on div at bounding box center [525, 180] width 10 height 11
drag, startPoint x: 608, startPoint y: 193, endPoint x: 576, endPoint y: 70, distance: 126.3
click at [576, 70] on div "Agrega el siguiente paso" at bounding box center [585, 75] width 79 height 15
click at [578, 67] on div "Agrega el siguiente paso" at bounding box center [572, 69] width 79 height 15
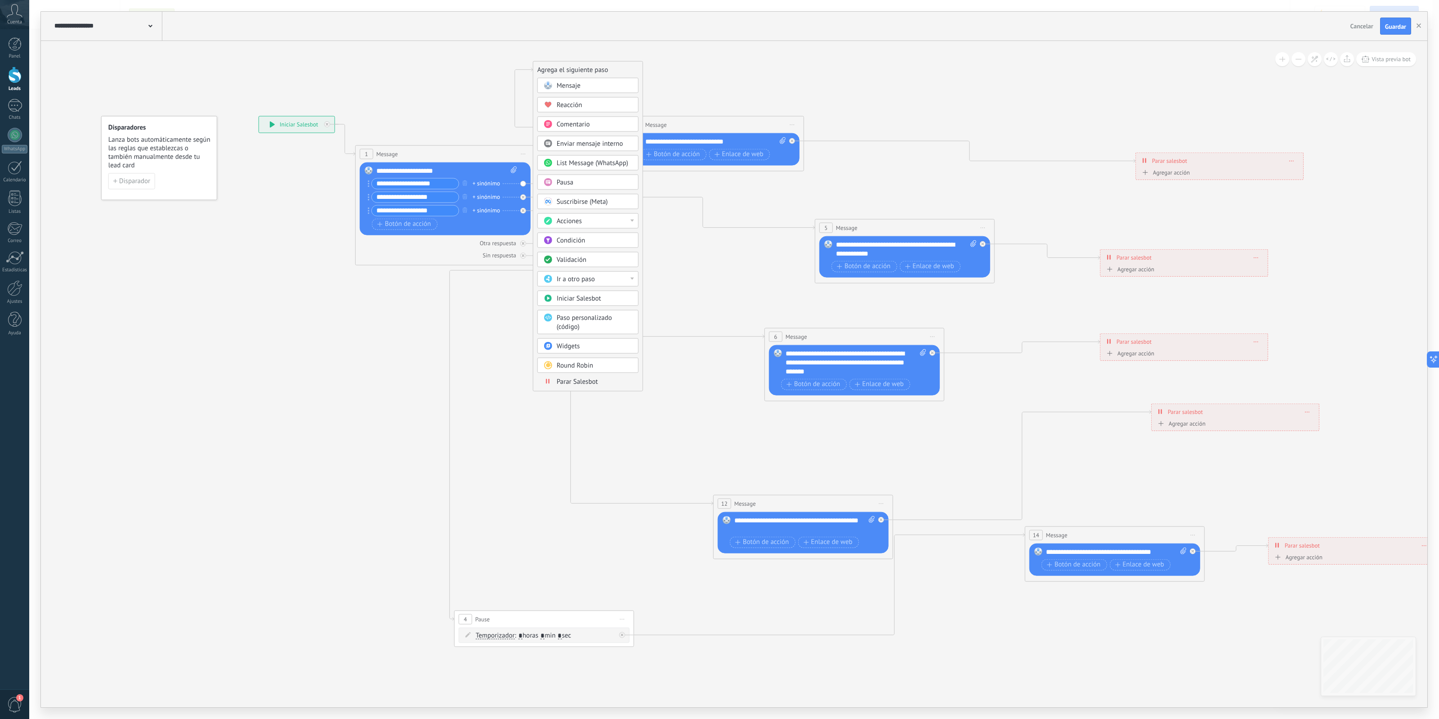
click at [585, 219] on div "Acciones" at bounding box center [595, 220] width 76 height 9
click at [612, 271] on div "Cambiar etapa del lead" at bounding box center [588, 266] width 100 height 15
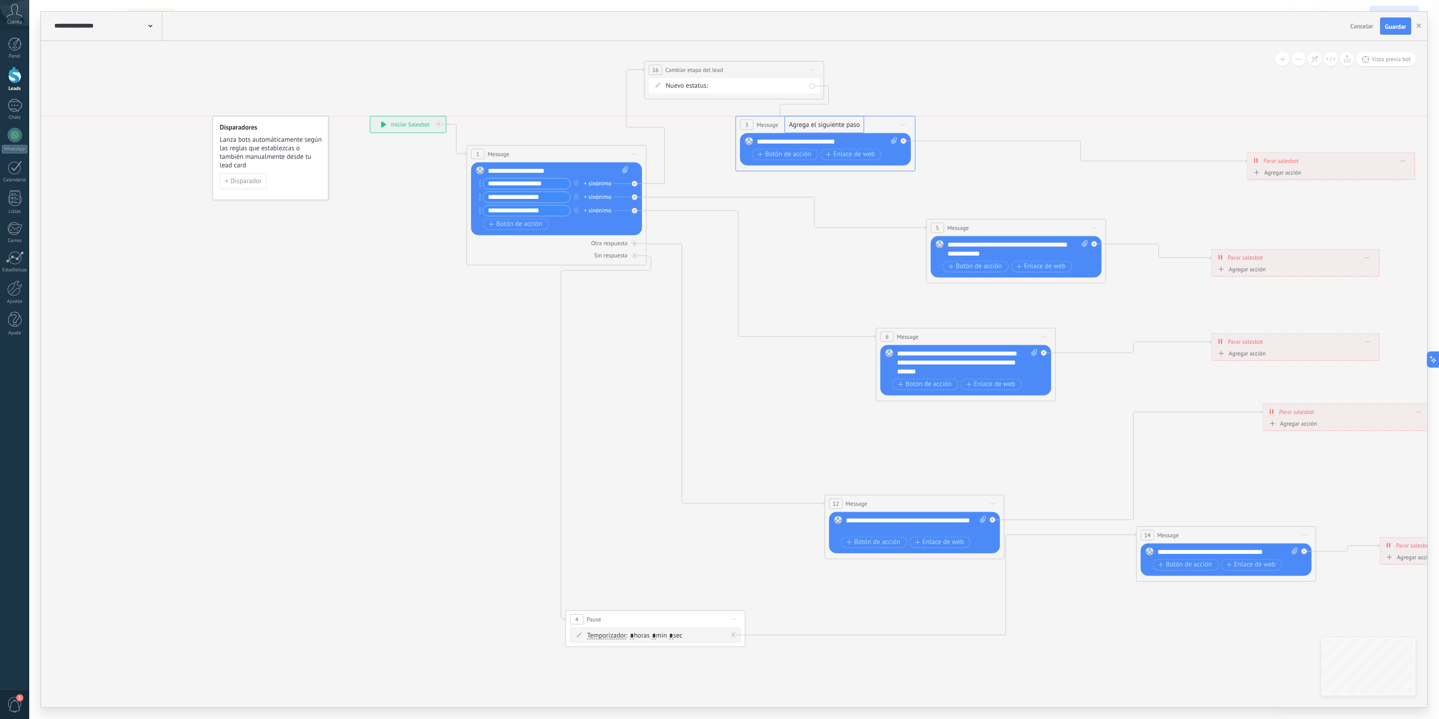
drag, startPoint x: 883, startPoint y: 97, endPoint x: 815, endPoint y: 124, distance: 73.7
click at [0, 0] on div "Contactado Solicitud procesada Servicio reservado Especialista asignado Factura…" at bounding box center [0, 0] width 0 height 0
click at [0, 0] on label "Solicitud procesada" at bounding box center [0, 0] width 0 height 0
drag, startPoint x: 761, startPoint y: 72, endPoint x: 721, endPoint y: 66, distance: 40.5
click at [722, 66] on div "**********" at bounding box center [702, 68] width 179 height 17
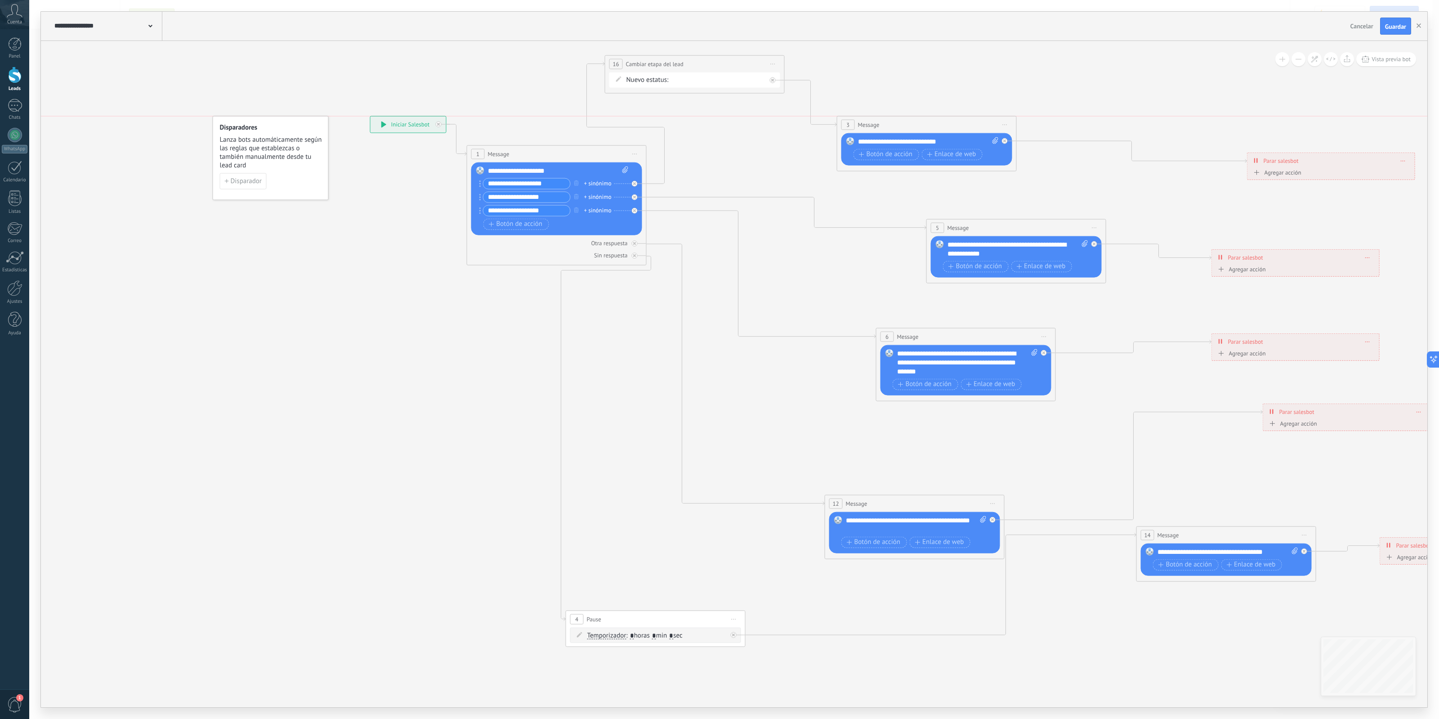
drag, startPoint x: 804, startPoint y: 127, endPoint x: 911, endPoint y: 125, distance: 107.1
click at [911, 125] on div "3 Message ******* (a): Todos los contactos - canales seleccionados Todos los co…" at bounding box center [926, 124] width 179 height 17
drag, startPoint x: 722, startPoint y: 68, endPoint x: 758, endPoint y: 121, distance: 64.4
click at [758, 121] on div "**********" at bounding box center [747, 124] width 179 height 17
drag, startPoint x: 746, startPoint y: 121, endPoint x: 741, endPoint y: 69, distance: 52.0
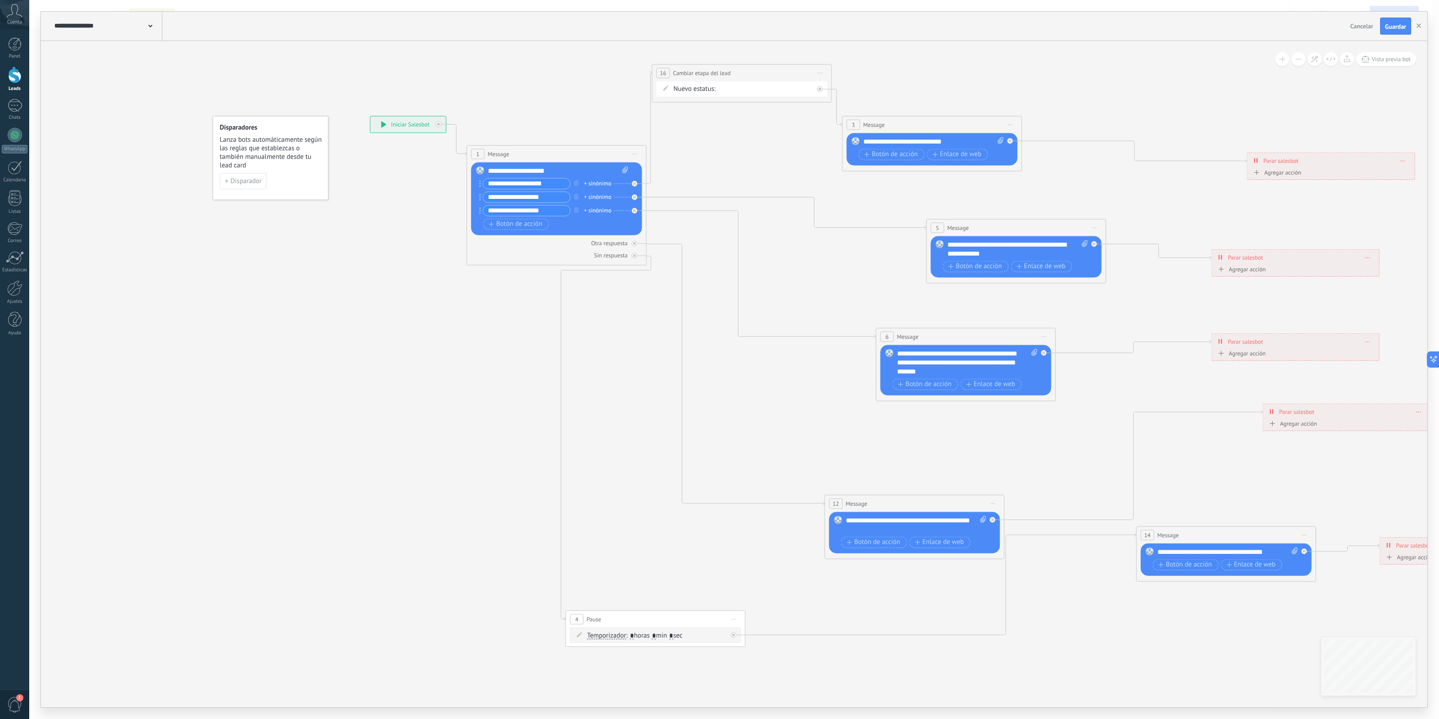
click at [741, 69] on div "**********" at bounding box center [742, 72] width 179 height 17
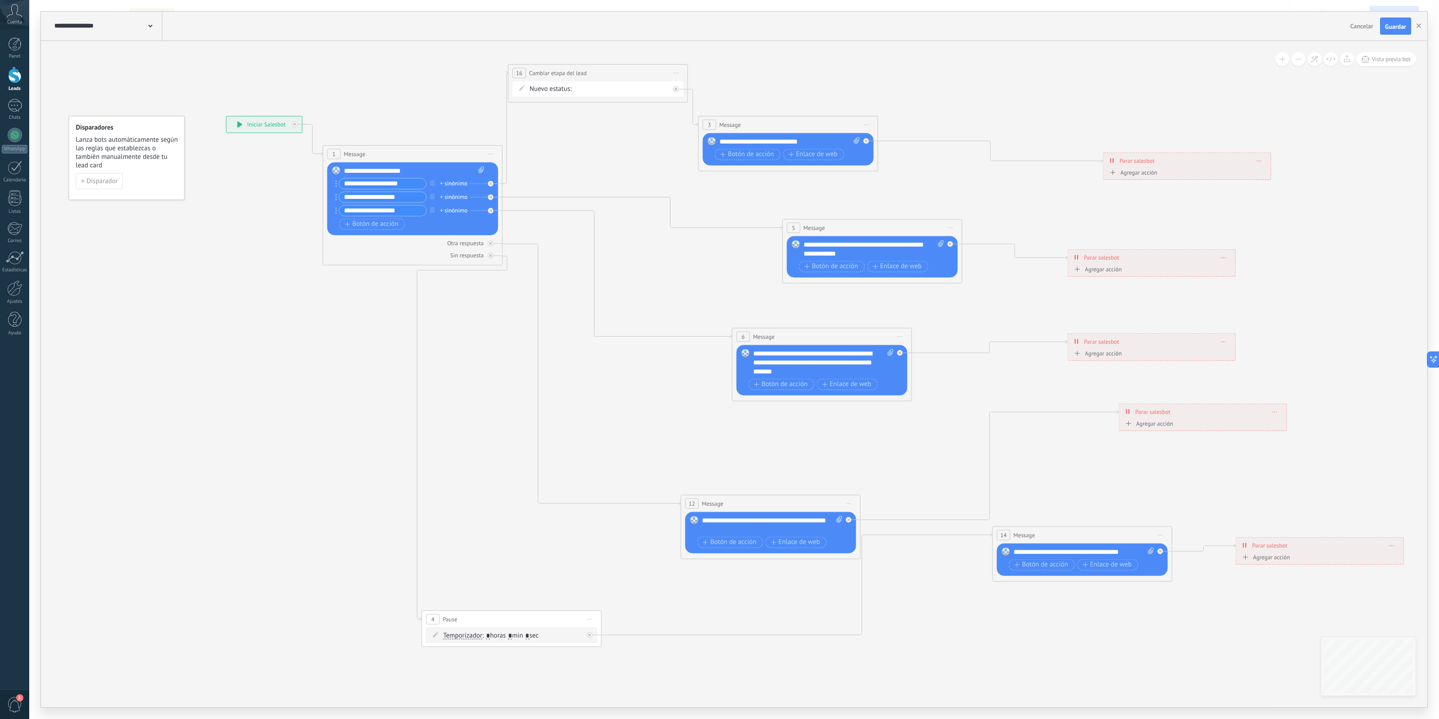
drag, startPoint x: 929, startPoint y: 82, endPoint x: 733, endPoint y: 98, distance: 196.3
click at [763, 83] on icon at bounding box center [815, 355] width 1628 height 1033
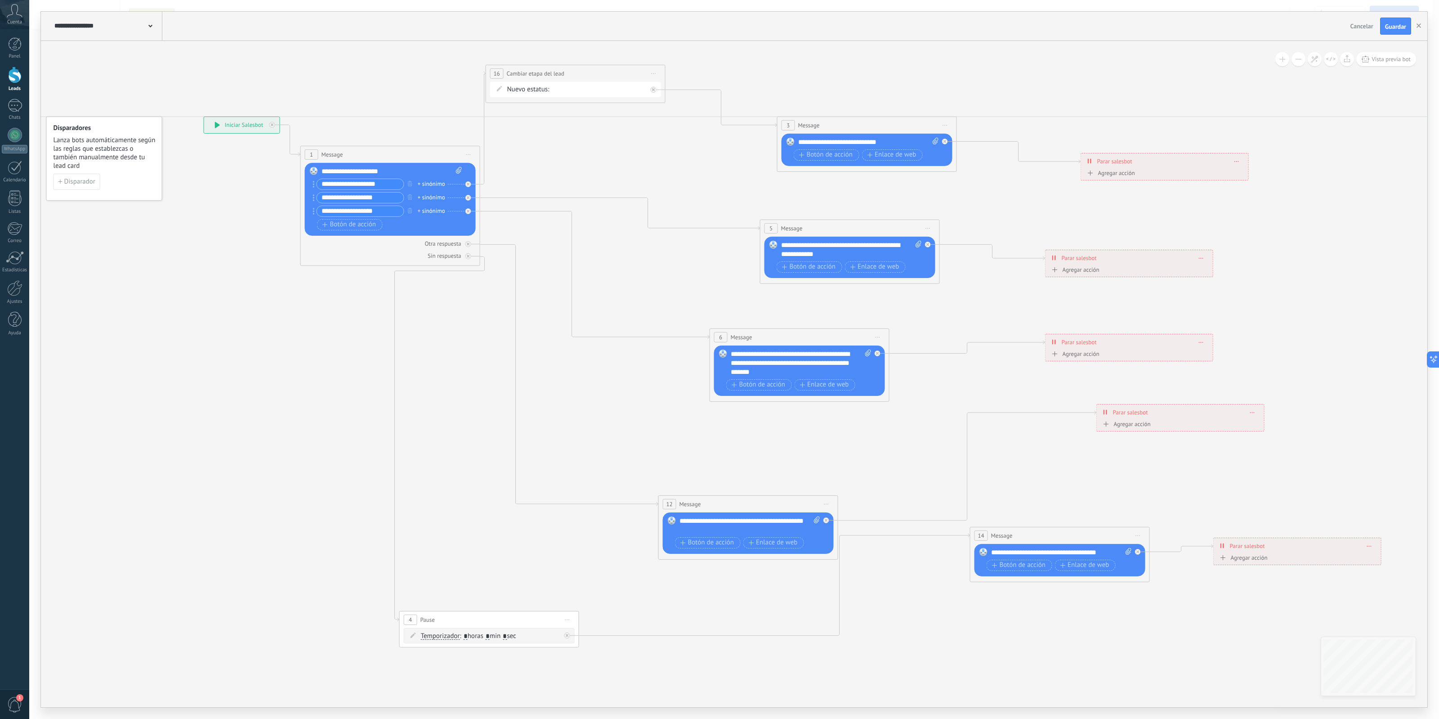
drag, startPoint x: 806, startPoint y: 119, endPoint x: 907, endPoint y: 121, distance: 101.2
click at [907, 121] on div "3 Message ******* (a): Todos los contactos - canales seleccionados Todos los co…" at bounding box center [867, 125] width 179 height 17
drag, startPoint x: 578, startPoint y: 66, endPoint x: 633, endPoint y: 95, distance: 61.6
click at [633, 95] on div "**********" at bounding box center [630, 102] width 179 height 17
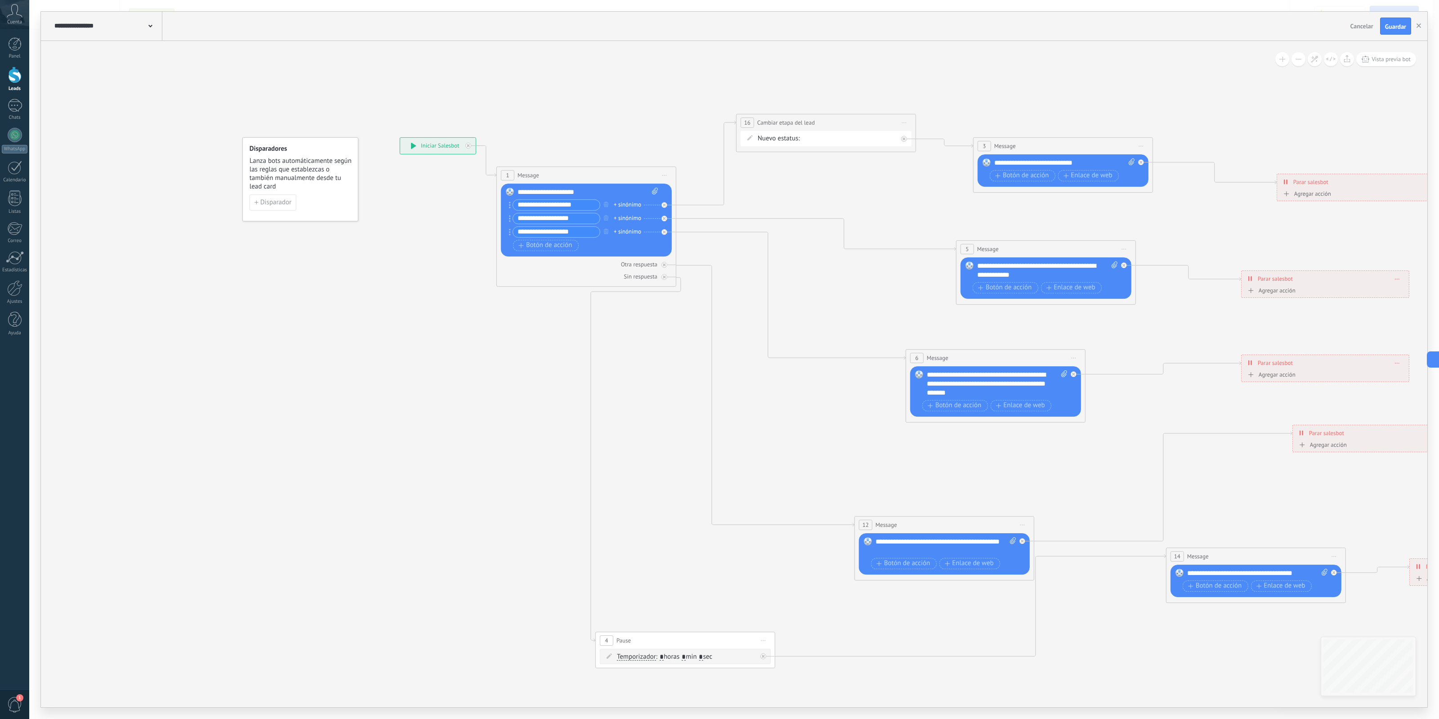
drag, startPoint x: 379, startPoint y: 93, endPoint x: 576, endPoint y: 114, distance: 198.1
click at [576, 114] on icon at bounding box center [989, 391] width 1628 height 1004
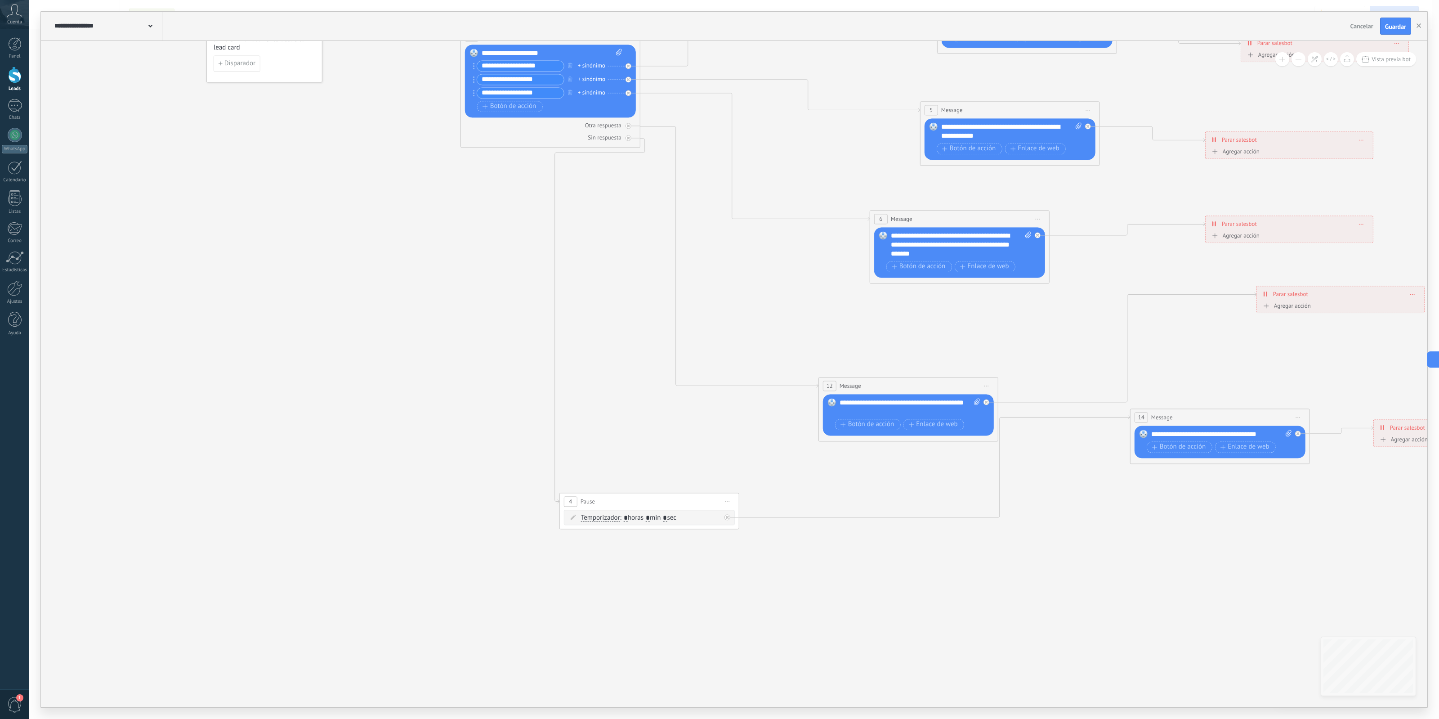
drag, startPoint x: 730, startPoint y: 556, endPoint x: 676, endPoint y: 462, distance: 108.0
click at [676, 462] on icon at bounding box center [953, 252] width 1628 height 1004
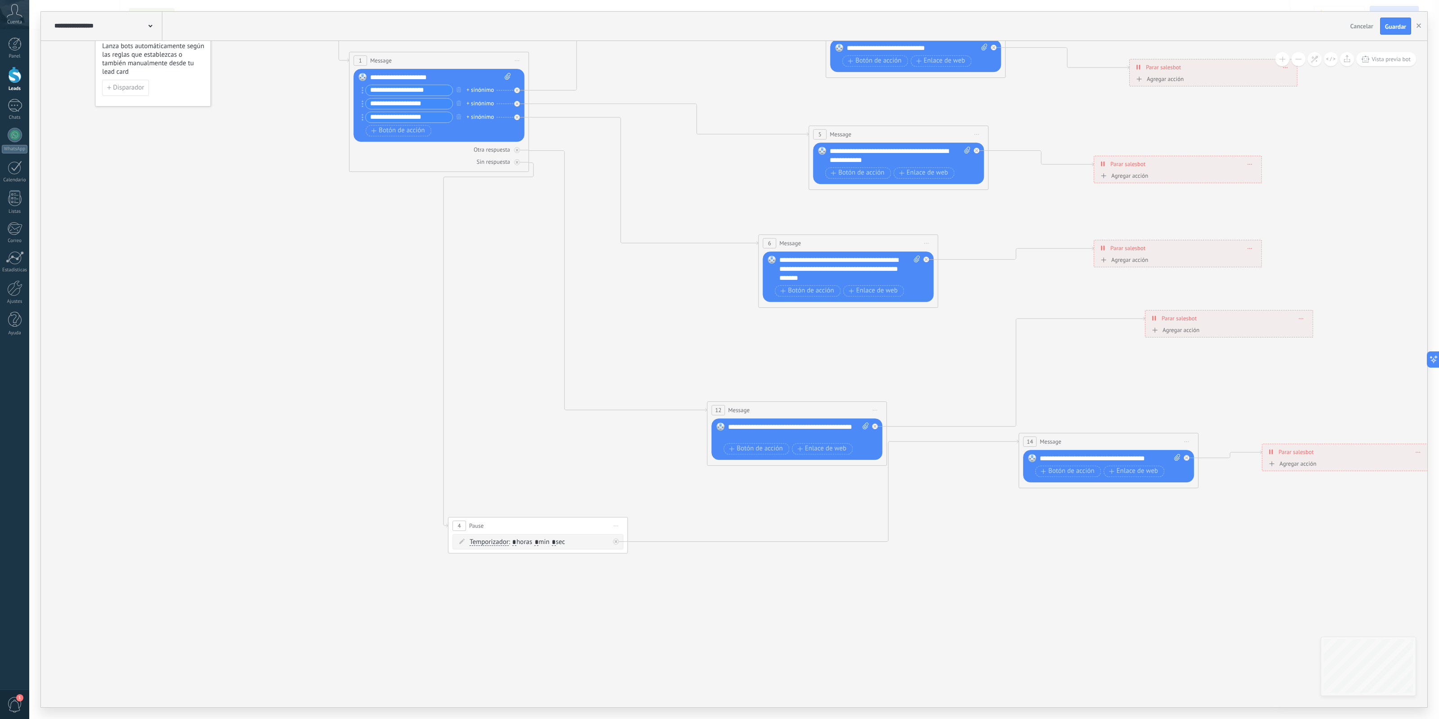
drag, startPoint x: 1064, startPoint y: 492, endPoint x: 956, endPoint y: 518, distance: 111.5
click at [956, 518] on icon at bounding box center [841, 276] width 1628 height 1004
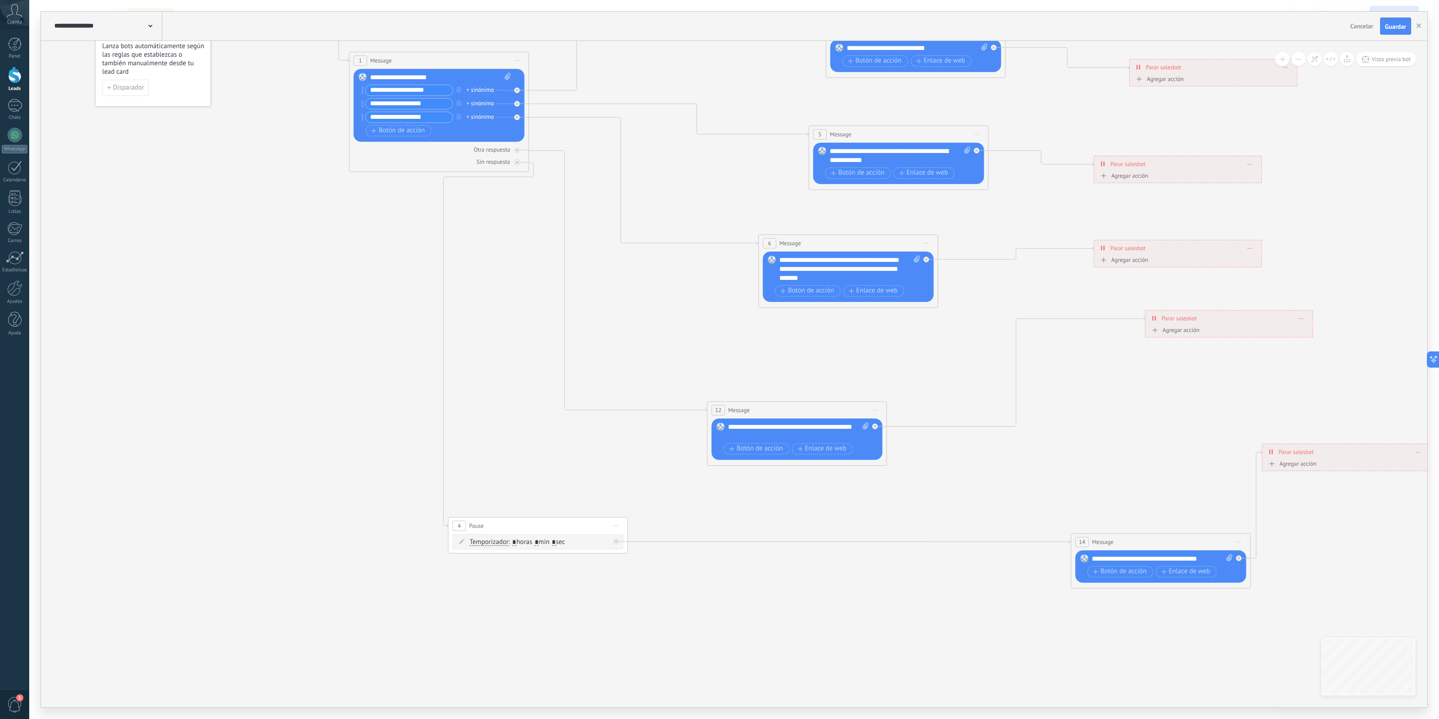
drag, startPoint x: 1092, startPoint y: 439, endPoint x: 1145, endPoint y: 540, distance: 113.7
click at [1145, 540] on div "14 Message ******* (a): Todos los contactos - canales seleccionados Todos los c…" at bounding box center [1160, 541] width 179 height 17
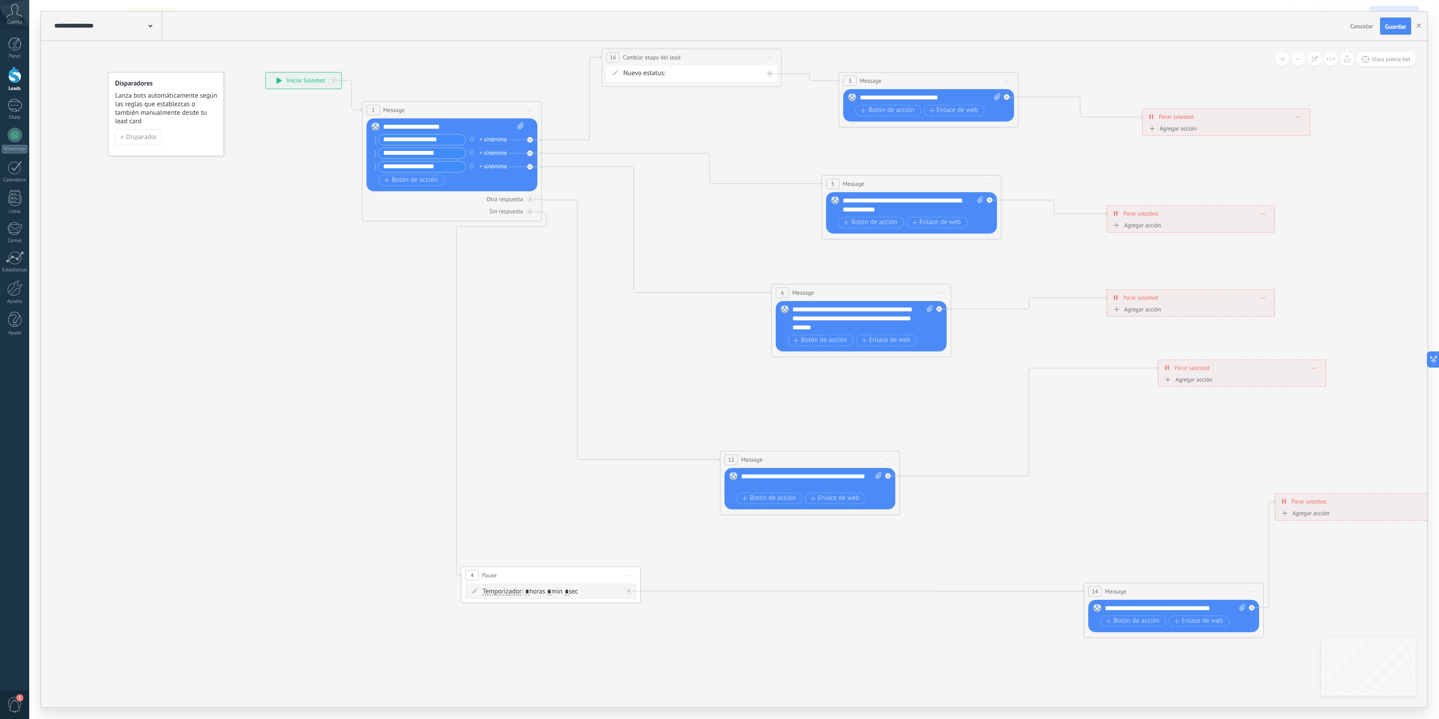
drag, startPoint x: 349, startPoint y: 260, endPoint x: 352, endPoint y: 273, distance: 14.1
click at [352, 273] on icon at bounding box center [854, 343] width 1628 height 1039
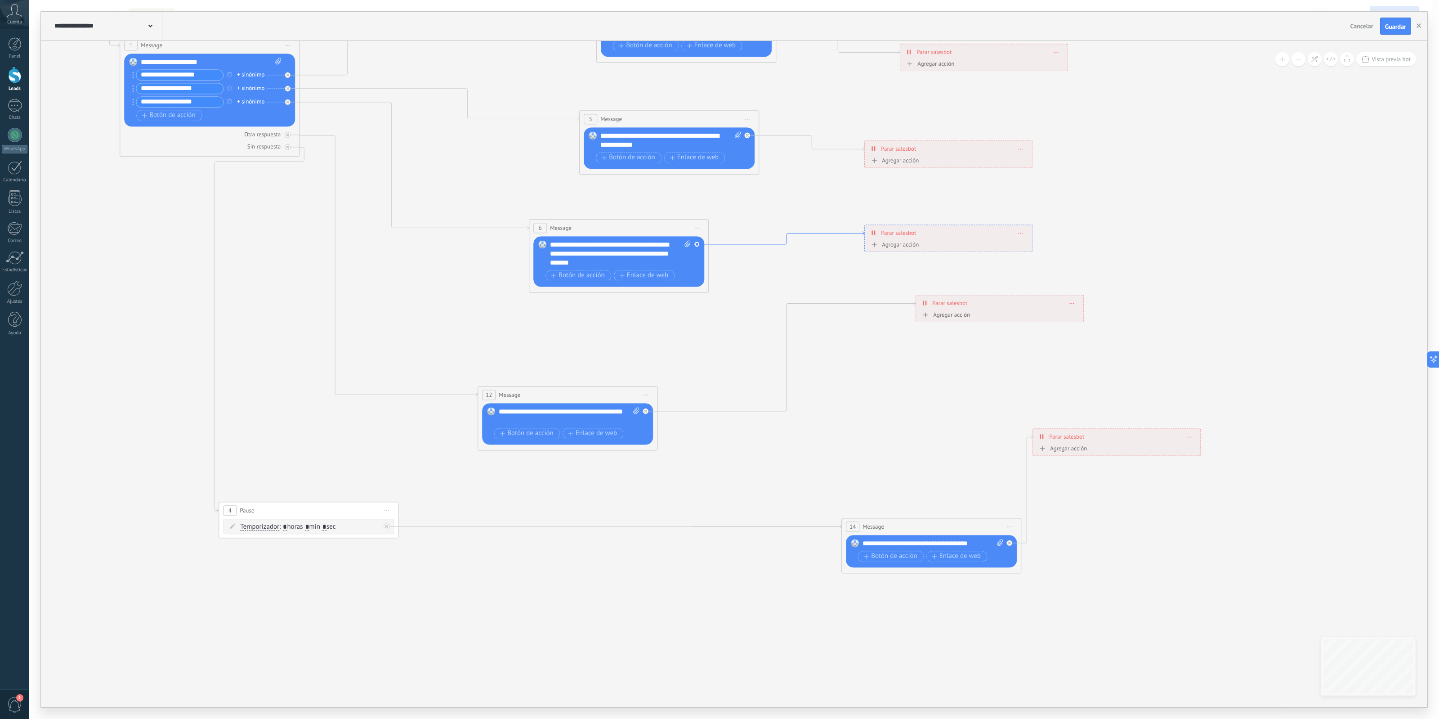
drag, startPoint x: 1048, startPoint y: 309, endPoint x: 804, endPoint y: 236, distance: 254.3
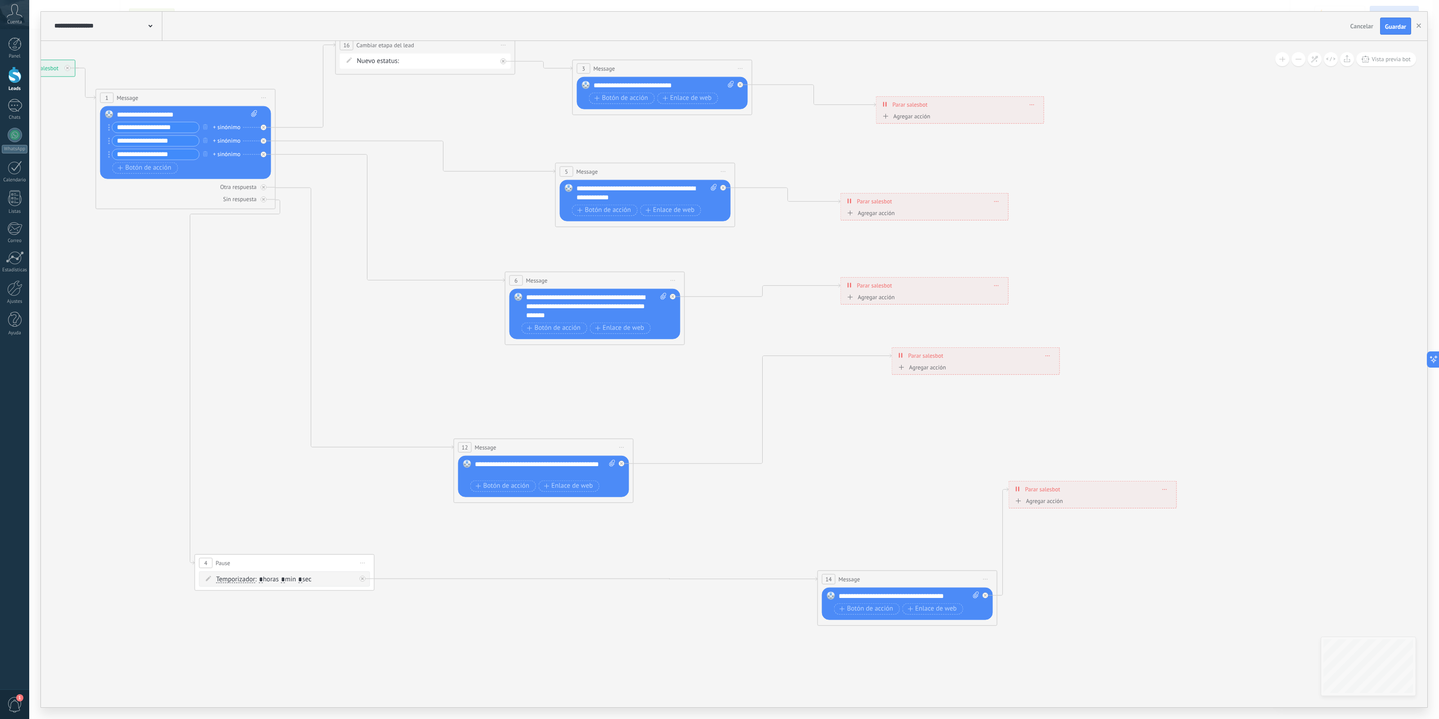
drag, startPoint x: 965, startPoint y: 411, endPoint x: 925, endPoint y: 513, distance: 110.1
click at [925, 513] on icon at bounding box center [588, 330] width 1628 height 1039
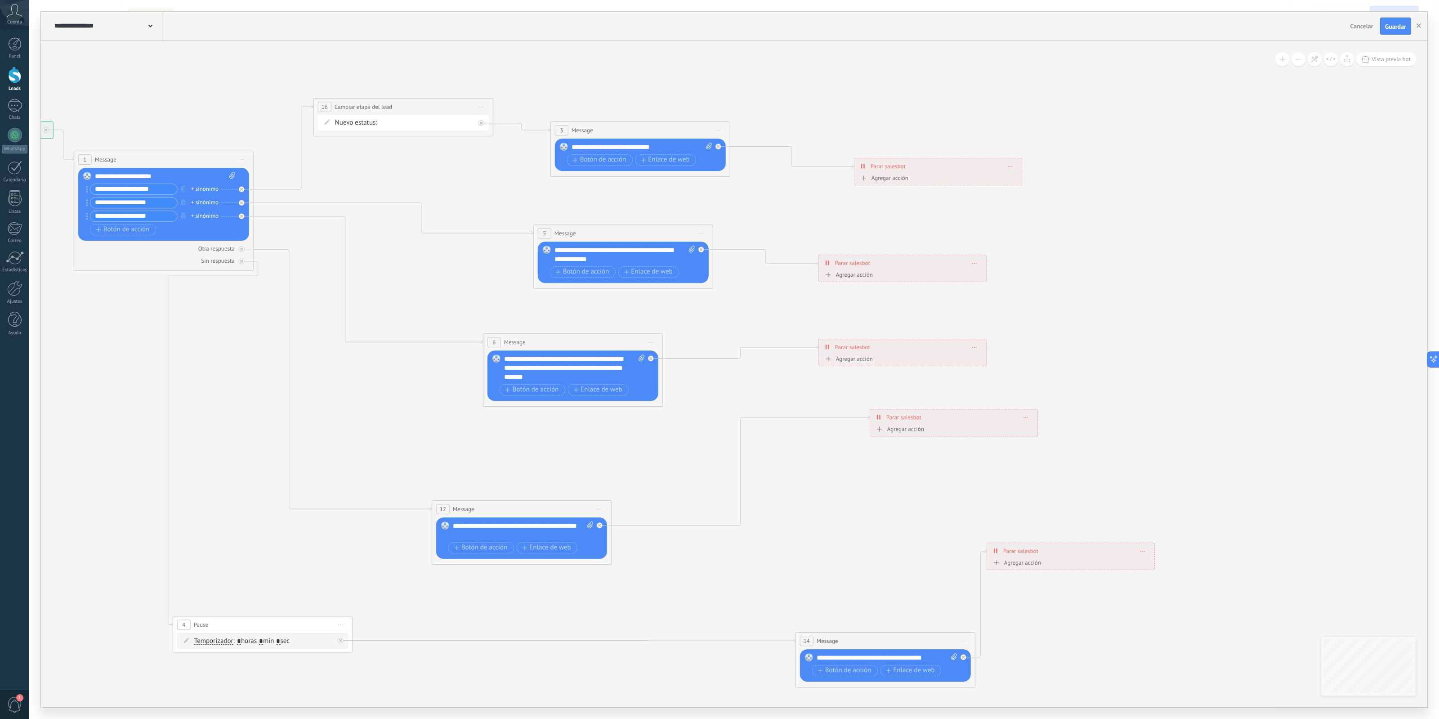
click at [891, 432] on div "Agregar acción" at bounding box center [899, 428] width 50 height 7
click at [891, 432] on button "Conversación marcada como cerrada" at bounding box center [926, 429] width 112 height 16
click at [806, 445] on icon at bounding box center [566, 392] width 1628 height 1039
drag, startPoint x: 953, startPoint y: 424, endPoint x: 1051, endPoint y: 425, distance: 98.1
click at [1051, 425] on div "**********" at bounding box center [1041, 424] width 167 height 16
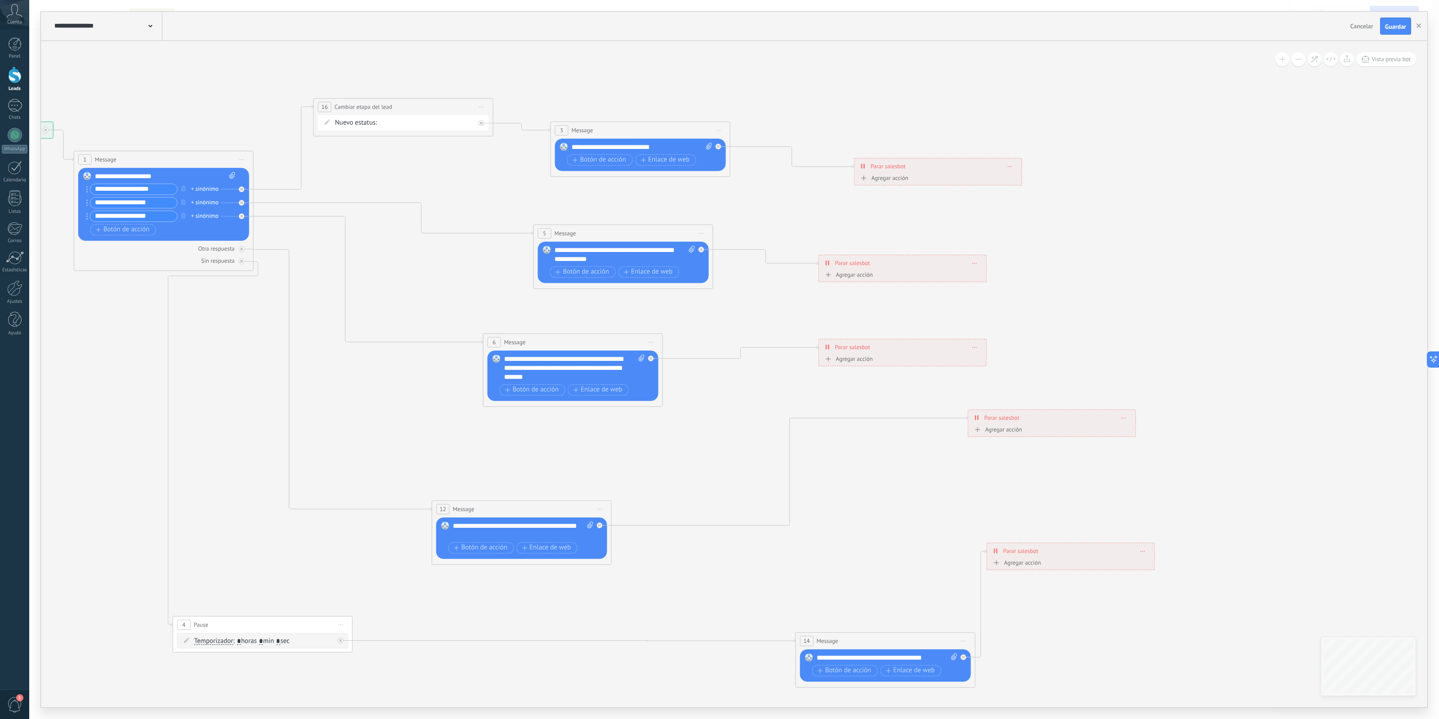
click at [1004, 434] on span "Agregar acción" at bounding box center [997, 431] width 50 height 10
click at [1004, 434] on button "Conversación marcada como cerrada" at bounding box center [1024, 429] width 112 height 16
click at [1118, 371] on icon at bounding box center [566, 392] width 1628 height 1039
drag, startPoint x: 1055, startPoint y: 420, endPoint x: 1035, endPoint y: 459, distance: 44.1
click at [1035, 459] on div "**********" at bounding box center [1031, 456] width 167 height 16
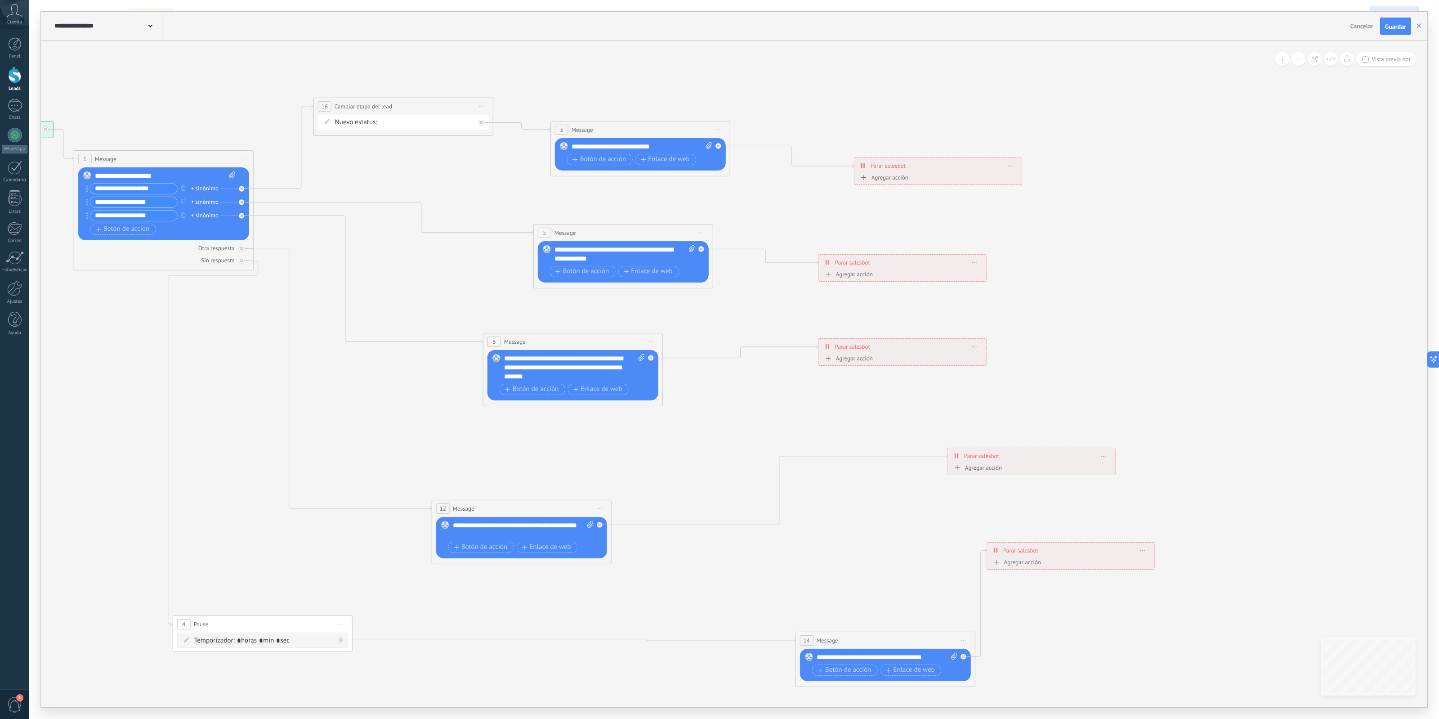
click at [994, 471] on div "Agregar acción" at bounding box center [977, 467] width 50 height 7
click at [994, 472] on button "Conversación marcada como cerrada" at bounding box center [1004, 468] width 112 height 16
click at [1002, 485] on span "Iniciar Salesbot" at bounding box center [1002, 483] width 109 height 9
click at [1043, 412] on icon at bounding box center [566, 392] width 1628 height 1039
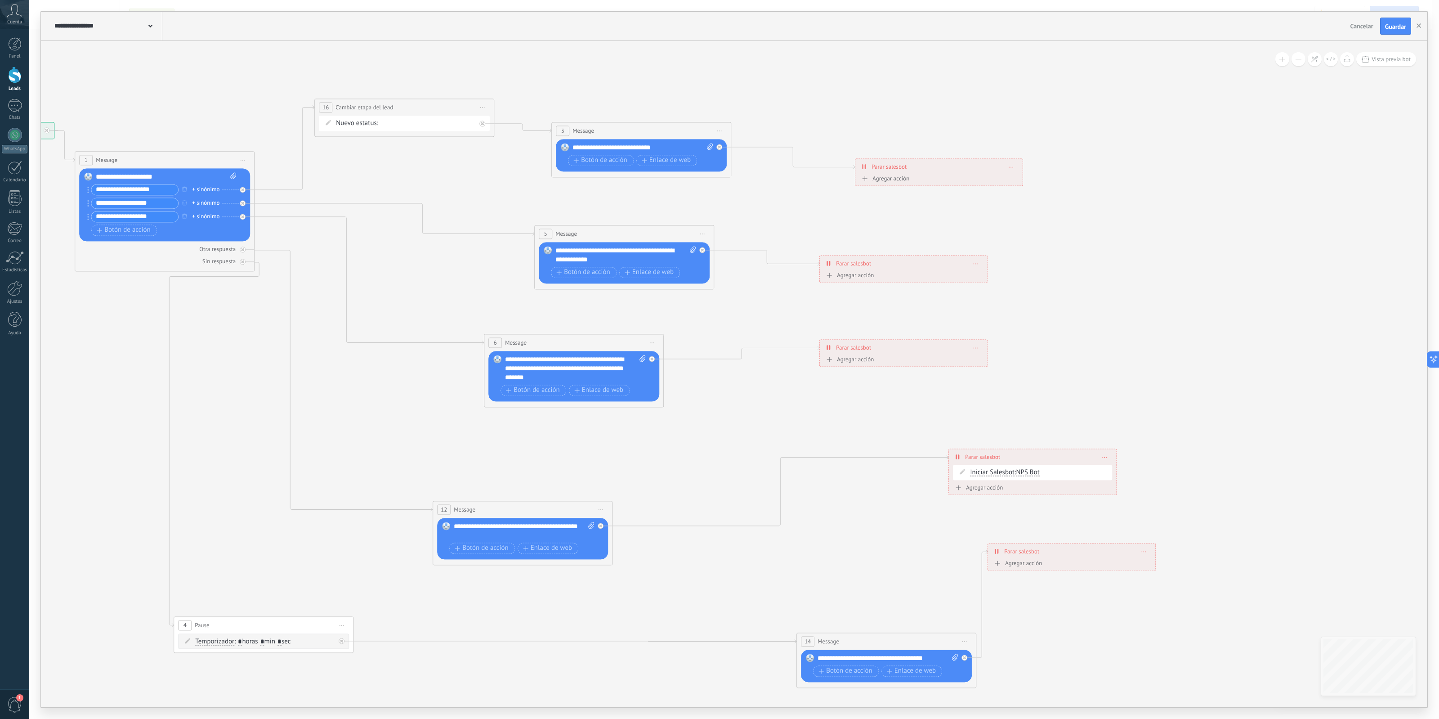
click at [931, 509] on icon at bounding box center [567, 393] width 1628 height 1039
click at [967, 471] on span at bounding box center [962, 471] width 15 height 7
drag, startPoint x: 1056, startPoint y: 475, endPoint x: 1021, endPoint y: 480, distance: 34.9
click at [1030, 478] on div "Iniciar Salesbot Conversación marcada como cerrada Iniciar Salesbot Iniciar Sal…" at bounding box center [1032, 472] width 159 height 15
click at [970, 493] on span "Agregar acción" at bounding box center [978, 489] width 50 height 10
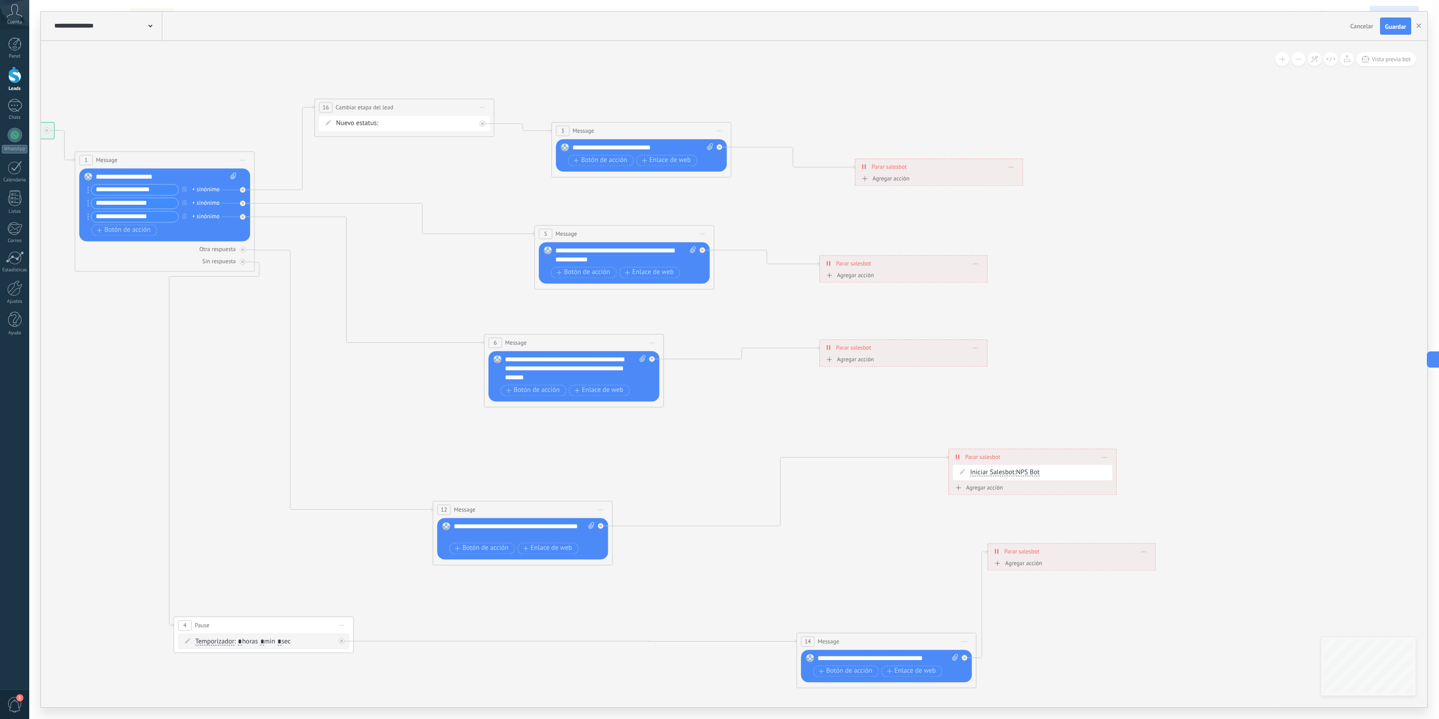
click at [970, 493] on button "Iniciar Salesbot" at bounding box center [1005, 488] width 112 height 16
click at [974, 524] on icon at bounding box center [567, 393] width 1628 height 1039
click at [976, 493] on span "Agregar acción" at bounding box center [978, 489] width 50 height 10
click at [976, 493] on button "Iniciar Salesbot" at bounding box center [1005, 488] width 112 height 16
click at [976, 493] on span "Conversación marcada como cerrada" at bounding box center [1003, 488] width 109 height 9
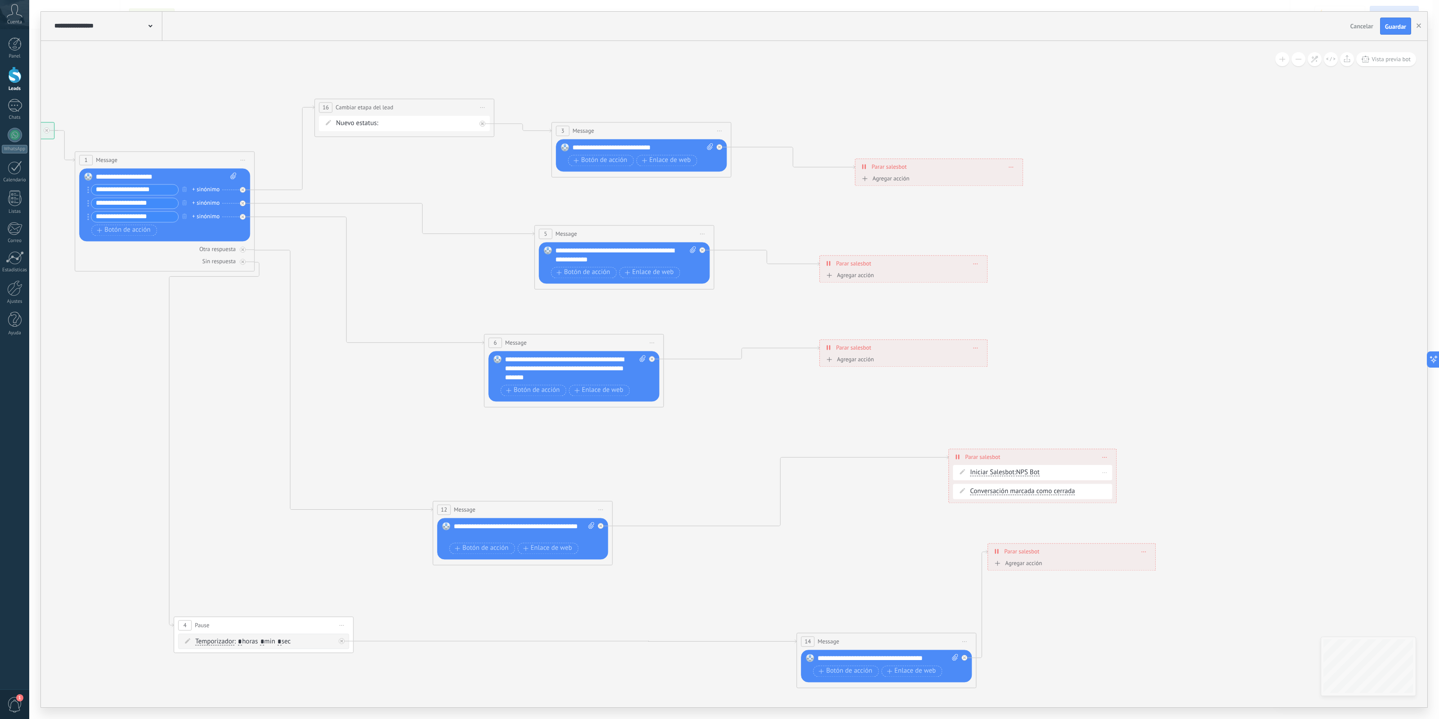
drag, startPoint x: 981, startPoint y: 472, endPoint x: 963, endPoint y: 473, distance: 17.1
click at [963, 473] on div "Iniciar Salesbot Iniciar Salesbot Iniciar Salesbot Iniciar Salesbot : NPS Bot B…" at bounding box center [1032, 472] width 159 height 15
click at [974, 469] on span "Iniciar Salesbot" at bounding box center [992, 472] width 45 height 7
click at [974, 469] on button "Iniciar Salesbot" at bounding box center [1022, 472] width 112 height 16
click at [983, 477] on span "Iniciar Salesbot" at bounding box center [1014, 472] width 109 height 9
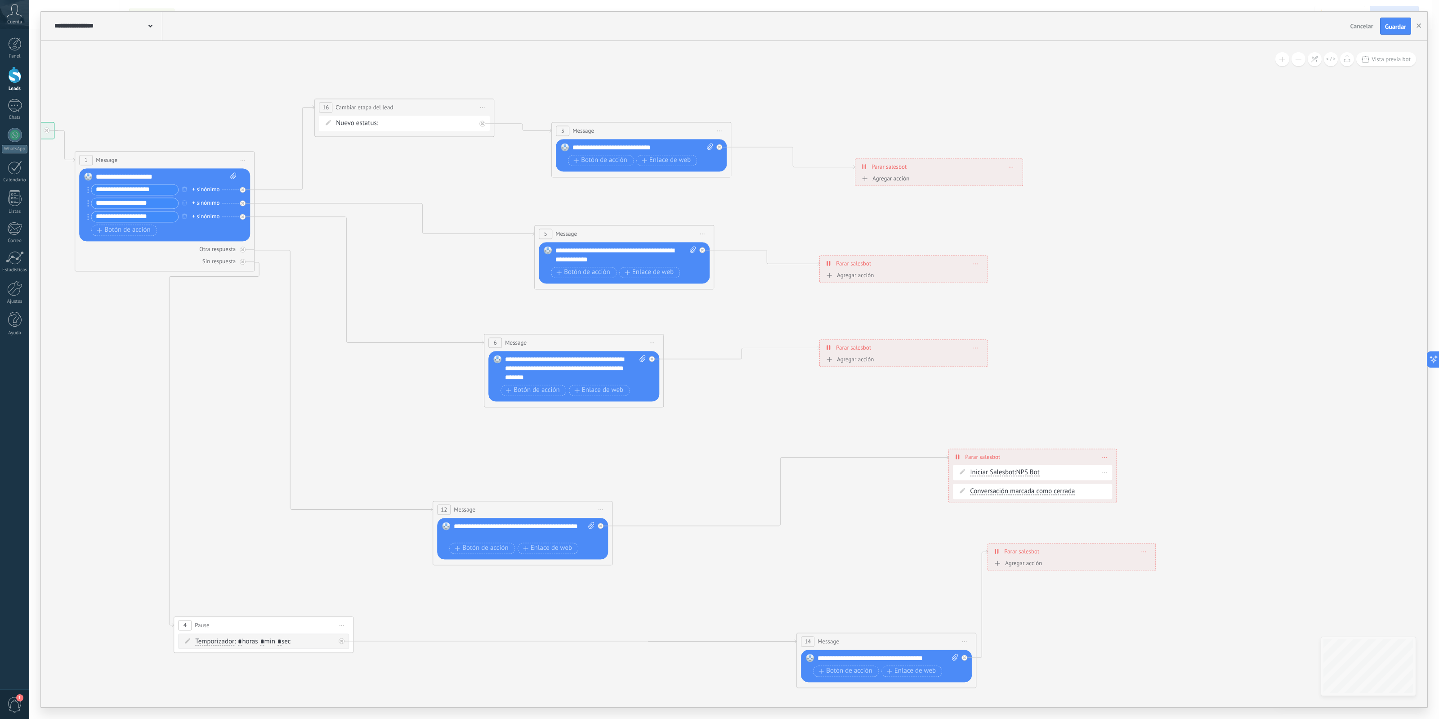
click at [977, 472] on span "Iniciar Salesbot" at bounding box center [992, 472] width 45 height 7
click at [977, 472] on button "Iniciar Salesbot" at bounding box center [1022, 472] width 112 height 16
click at [966, 472] on span "Iniciar Salesbot" at bounding box center [1014, 472] width 109 height 9
click at [955, 457] on div "**********" at bounding box center [1032, 457] width 167 height 16
drag, startPoint x: 974, startPoint y: 457, endPoint x: 1134, endPoint y: 477, distance: 161.4
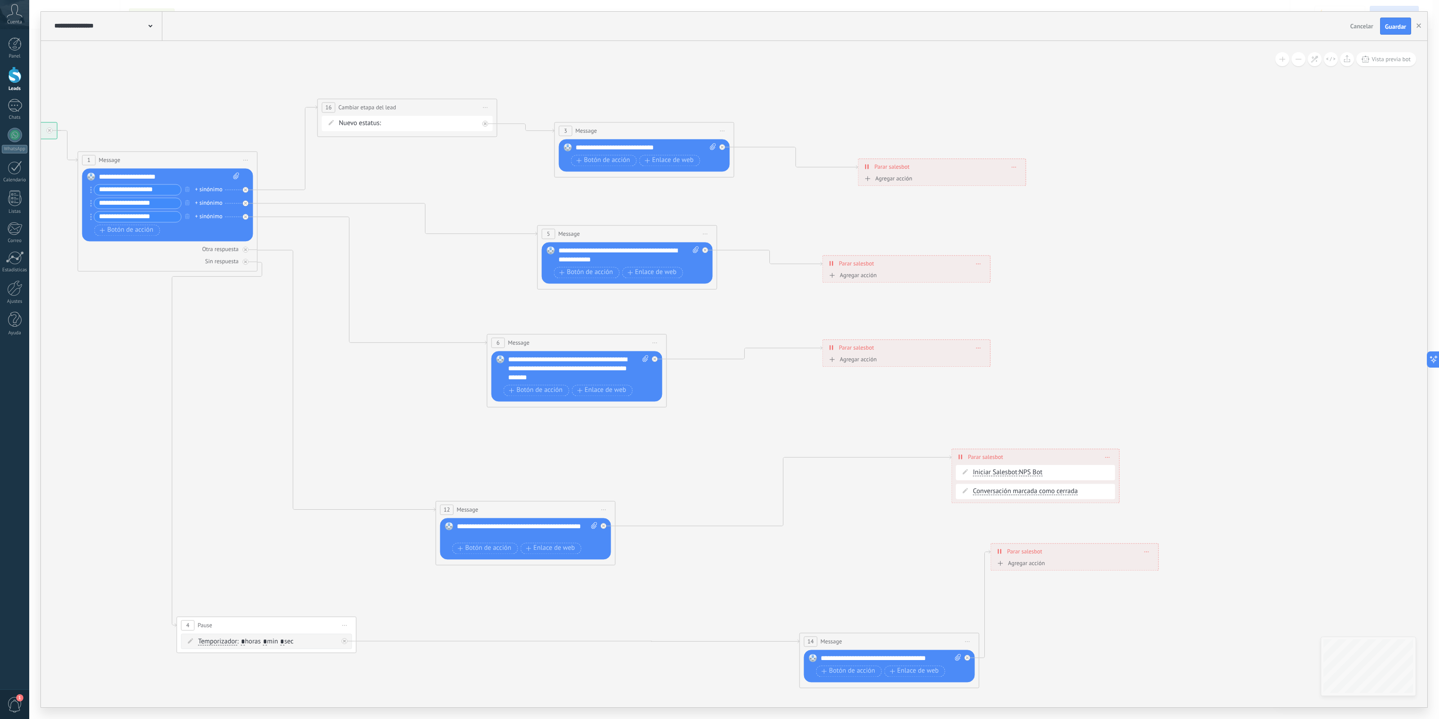
click at [1134, 477] on icon at bounding box center [570, 393] width 1628 height 1039
click at [1110, 459] on span at bounding box center [1108, 456] width 4 height 5
click at [1114, 469] on icon at bounding box center [1113, 468] width 5 height 5
click at [708, 538] on div "Agrega el siguiente paso" at bounding box center [684, 538] width 79 height 15
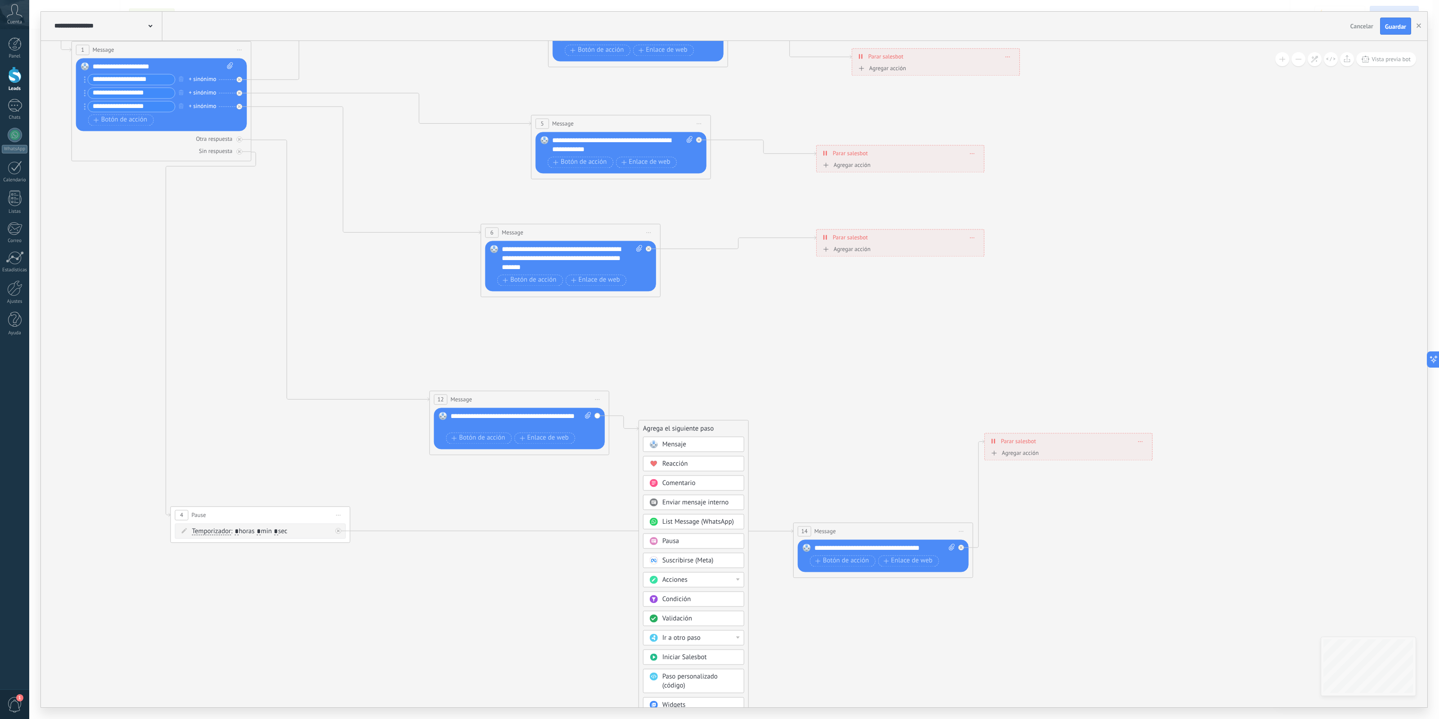
drag, startPoint x: 879, startPoint y: 432, endPoint x: 855, endPoint y: 396, distance: 43.5
click at [855, 396] on icon at bounding box center [564, 282] width 1628 height 1039
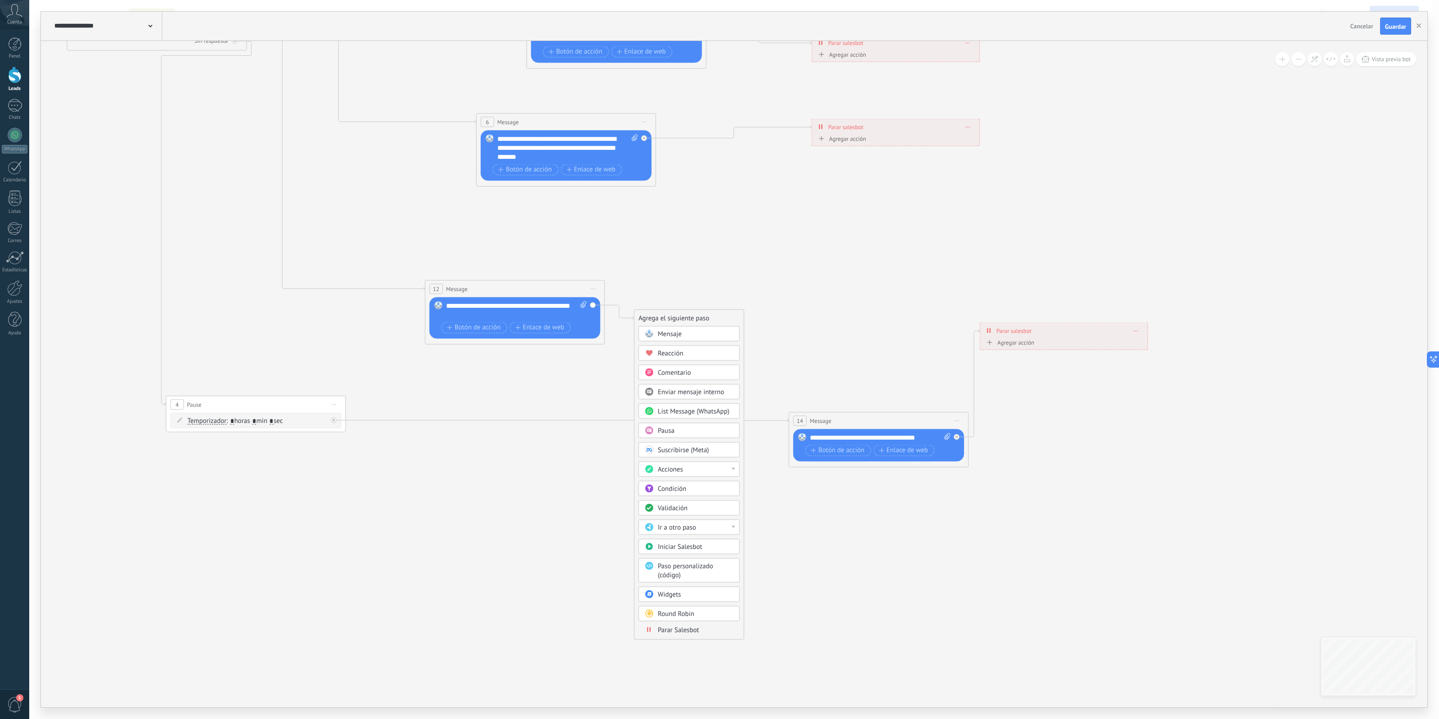
click at [689, 435] on div "Pausa" at bounding box center [696, 430] width 76 height 9
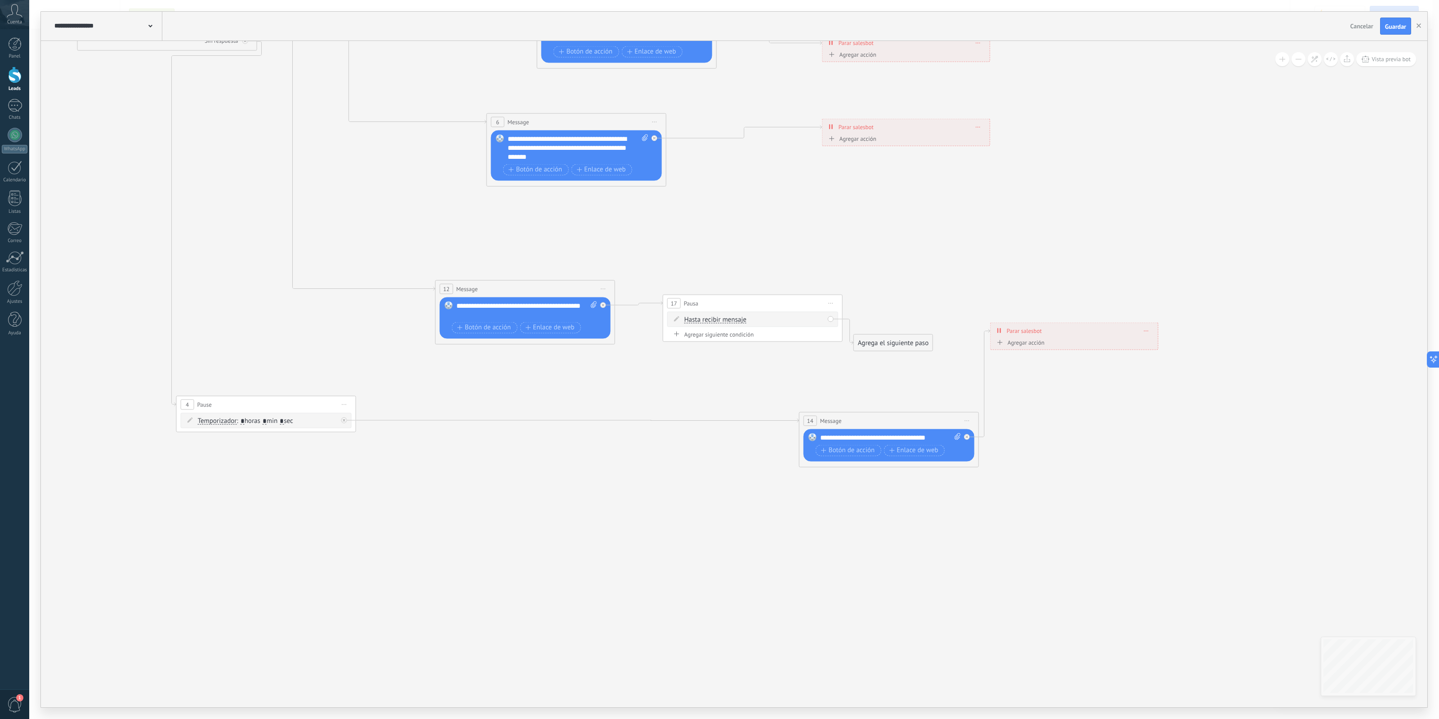
drag, startPoint x: 774, startPoint y: 318, endPoint x: 792, endPoint y: 303, distance: 23.7
click at [792, 303] on div "17 Pausa ***** Iniciar vista previa aquí Cambiar nombre Duplicar Borrar" at bounding box center [752, 303] width 179 height 17
drag, startPoint x: 703, startPoint y: 306, endPoint x: 695, endPoint y: 307, distance: 7.7
click at [695, 307] on div "17 Pausa ***** Iniciar vista previa aquí Cambiar nombre Duplicar Borrar" at bounding box center [744, 304] width 179 height 17
click at [824, 300] on span "Iniciar vista previa aquí Cambiar nombre Duplicar Borrar" at bounding box center [823, 303] width 14 height 13
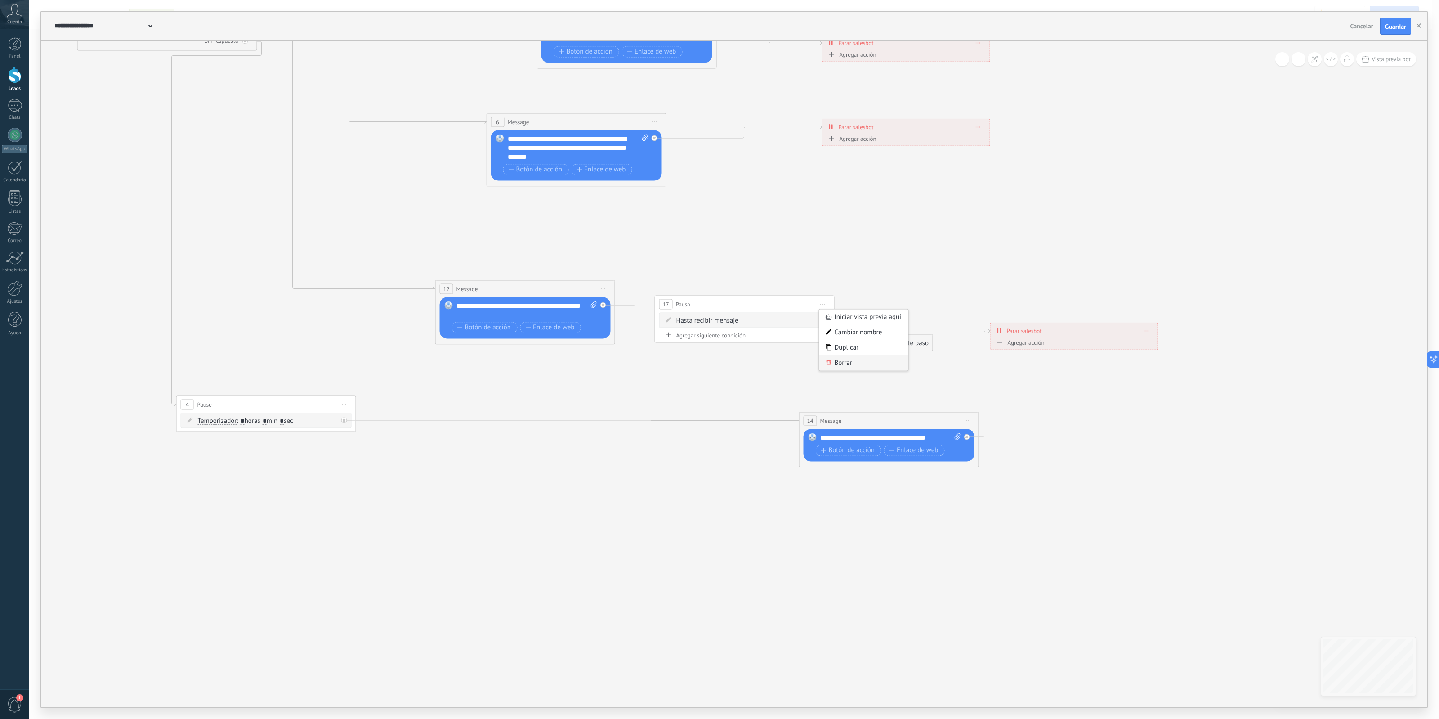
click at [838, 365] on div "Borrar" at bounding box center [863, 362] width 89 height 15
click at [662, 318] on div "Agrega el siguiente paso" at bounding box center [684, 317] width 79 height 15
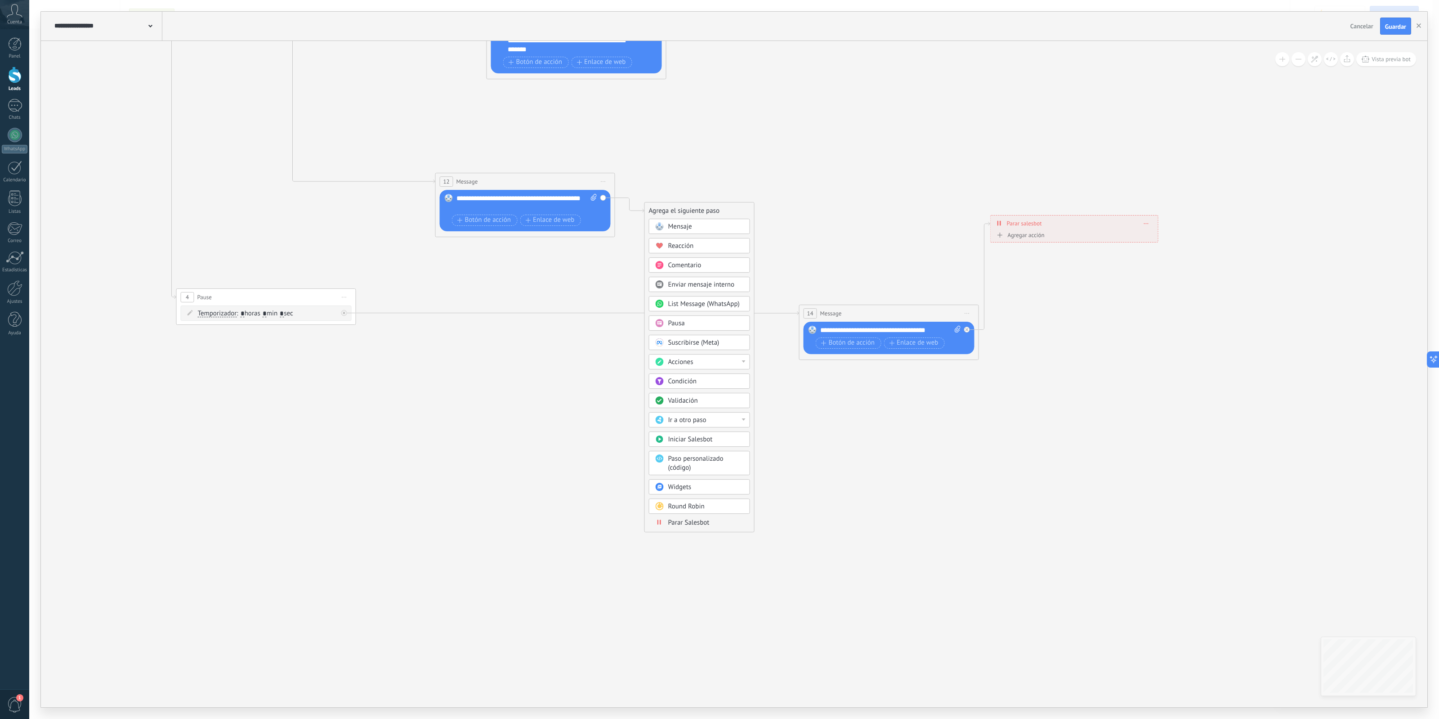
click at [702, 526] on span "Parar Salesbot" at bounding box center [688, 522] width 41 height 9
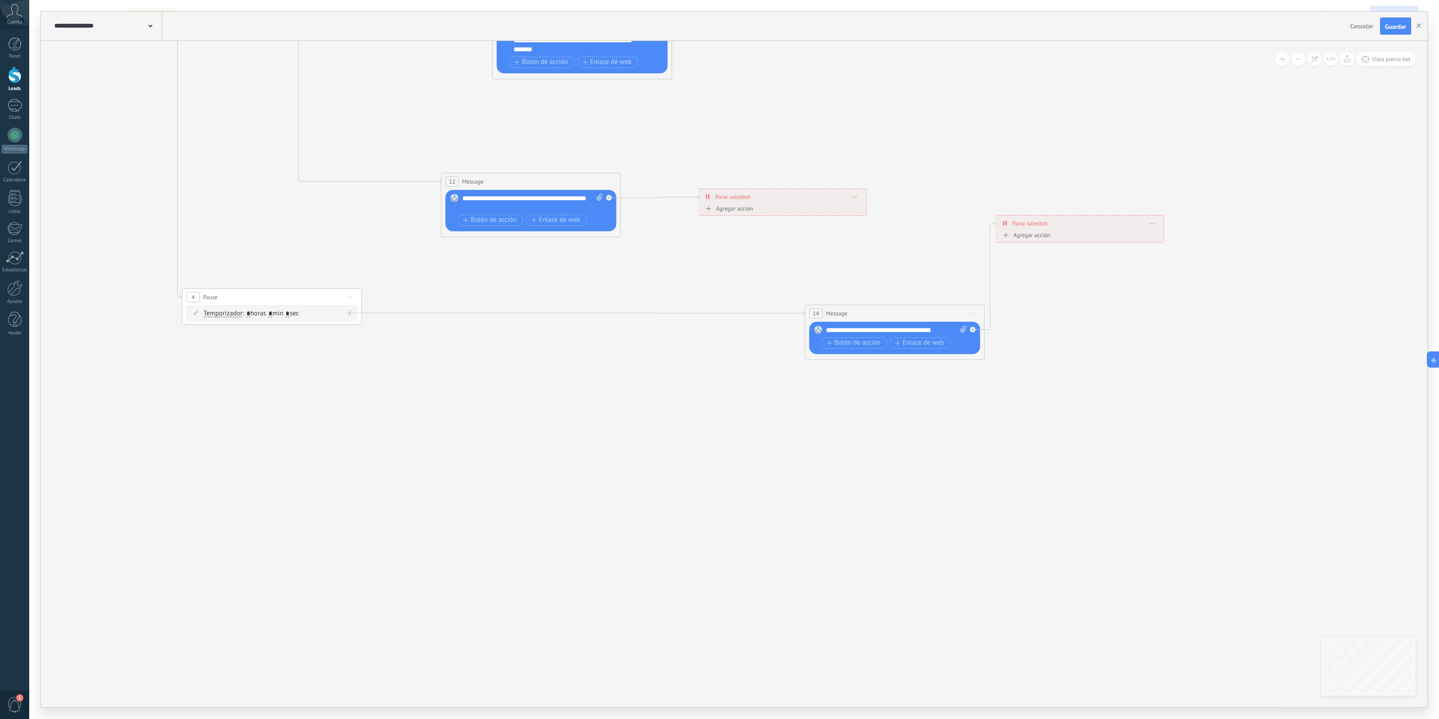
drag, startPoint x: 758, startPoint y: 216, endPoint x: 824, endPoint y: 201, distance: 67.8
click at [824, 201] on div "**********" at bounding box center [782, 197] width 167 height 16
click at [872, 197] on span at bounding box center [873, 195] width 4 height 5
click at [886, 210] on div "Borrar" at bounding box center [889, 208] width 40 height 15
click at [674, 210] on div "Agrega el siguiente paso" at bounding box center [690, 210] width 79 height 15
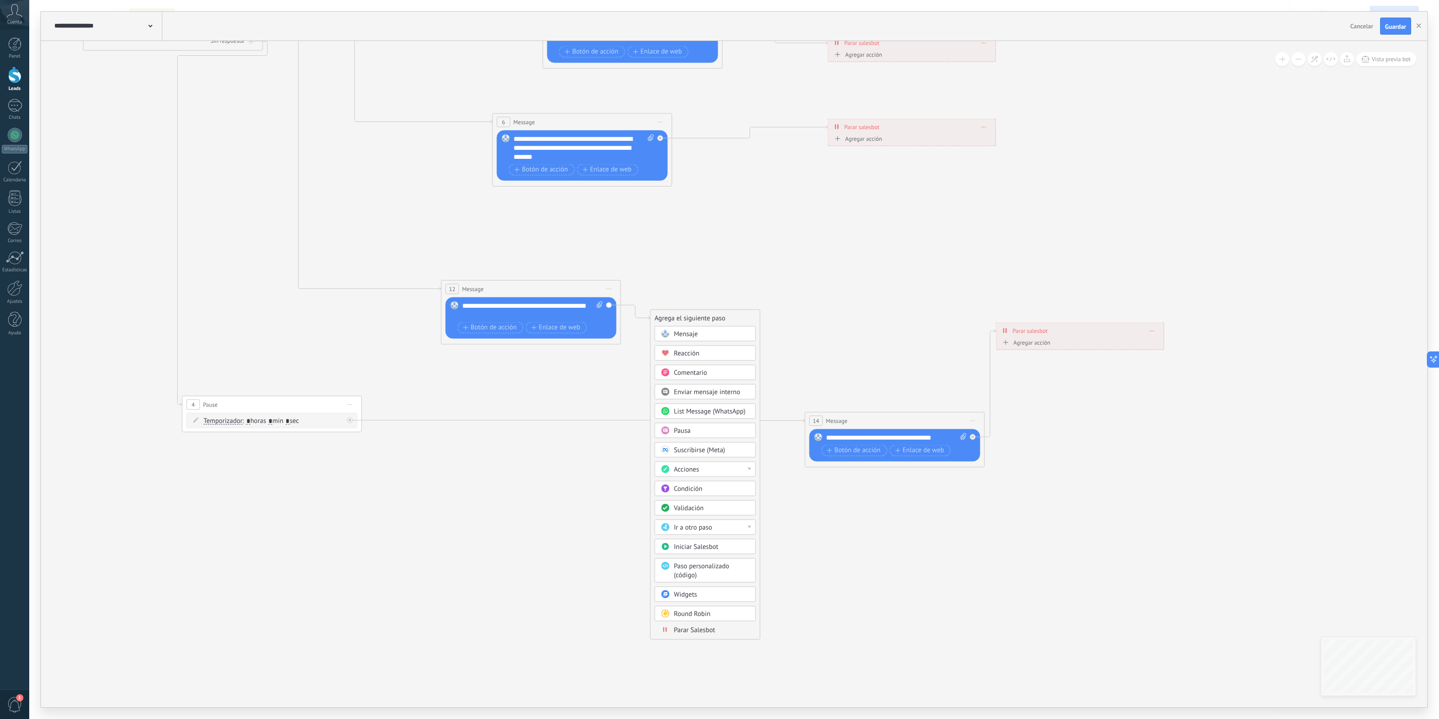
click at [732, 414] on span "List Message (WhatsApp)" at bounding box center [710, 411] width 72 height 9
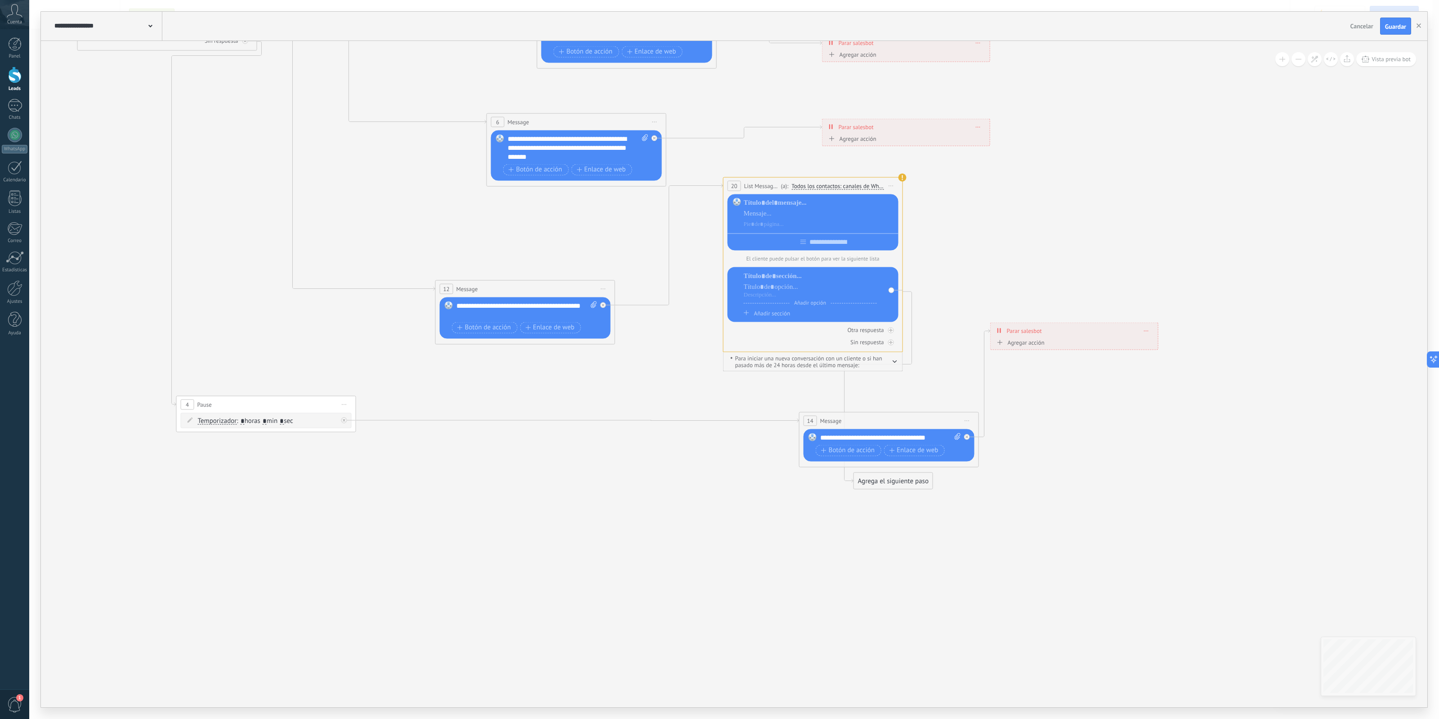
drag, startPoint x: 763, startPoint y: 313, endPoint x: 842, endPoint y: 180, distance: 153.9
click at [842, 180] on div "**********" at bounding box center [813, 185] width 179 height 17
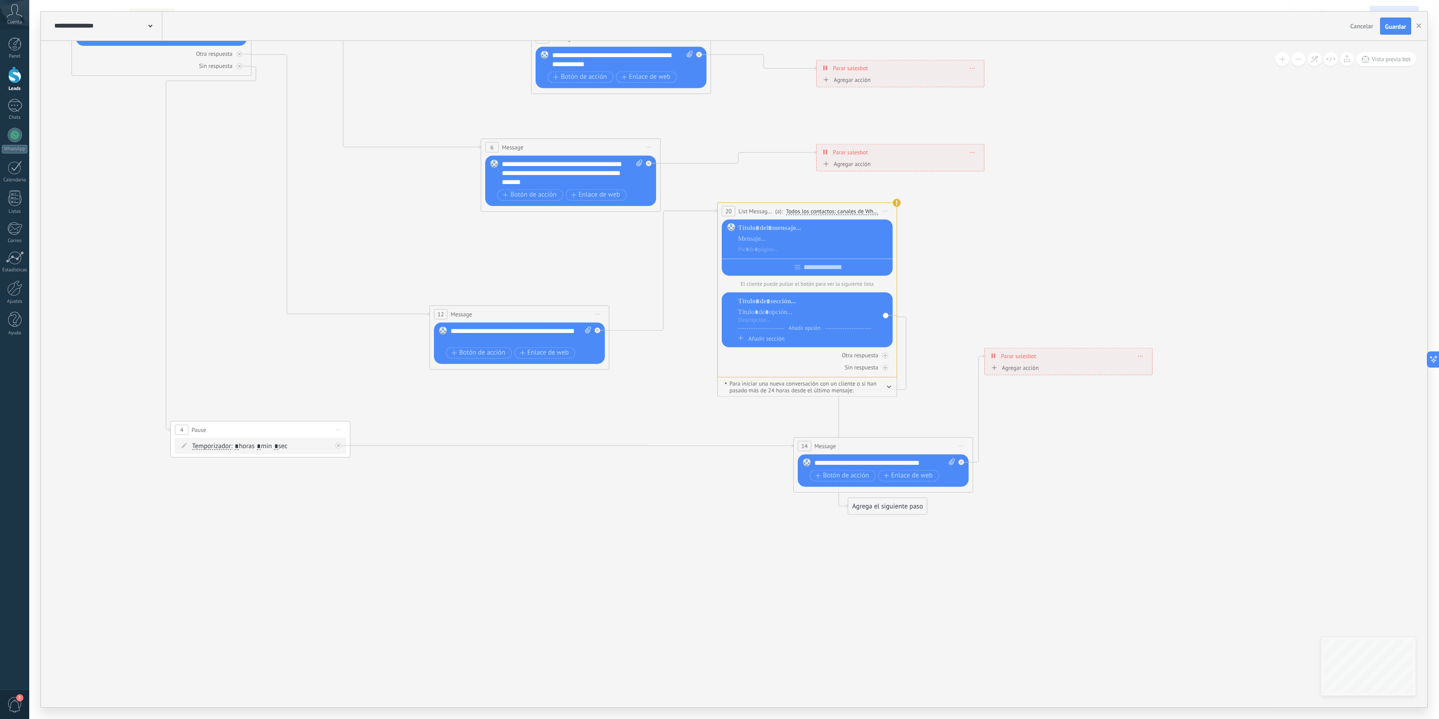
drag, startPoint x: 999, startPoint y: 212, endPoint x: 957, endPoint y: 324, distance: 120.3
click at [958, 322] on icon at bounding box center [564, 208] width 1628 height 1061
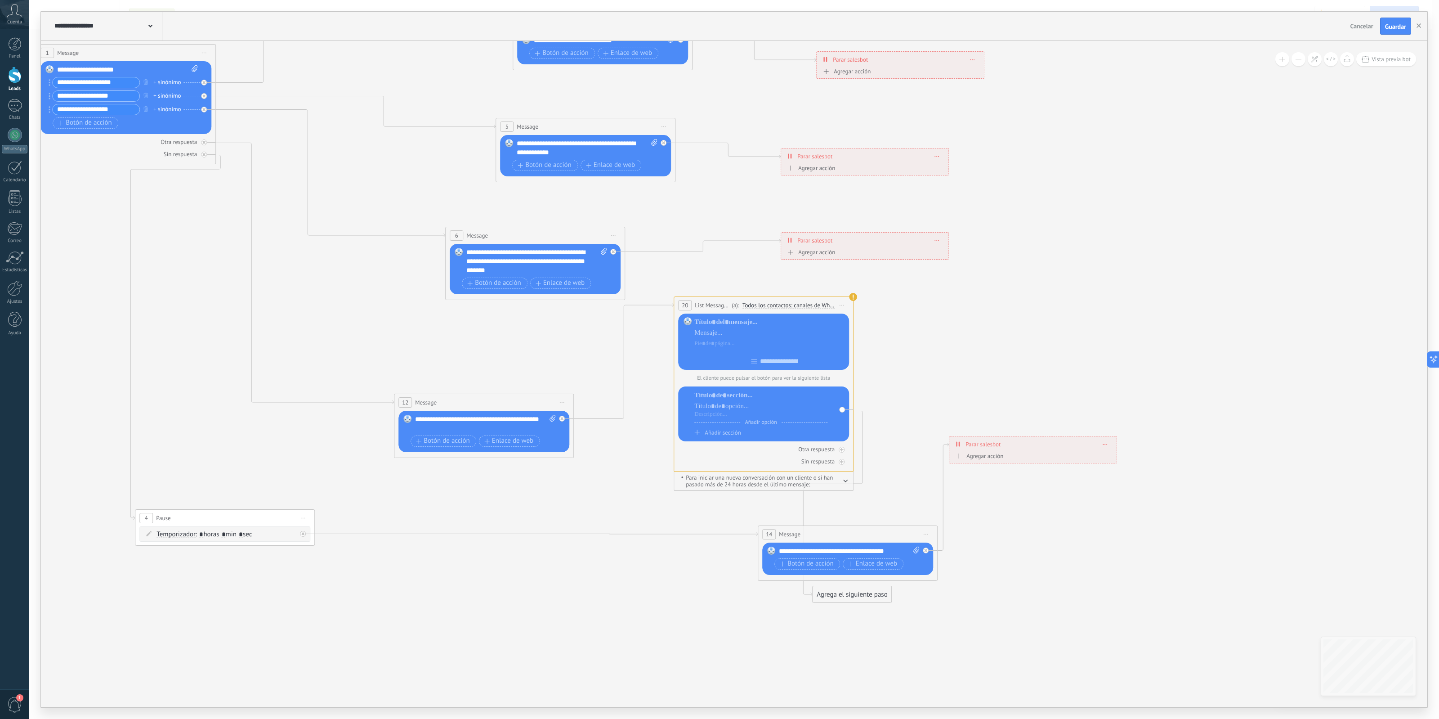
drag, startPoint x: 807, startPoint y: 297, endPoint x: 791, endPoint y: 309, distance: 20.9
click at [798, 304] on span "Todos los contactos: canales de WhatsApp seleccionados" at bounding box center [789, 305] width 92 height 7
click at [798, 304] on button "Todos los contactos: canales de WhatsApp seleccionados" at bounding box center [806, 305] width 137 height 16
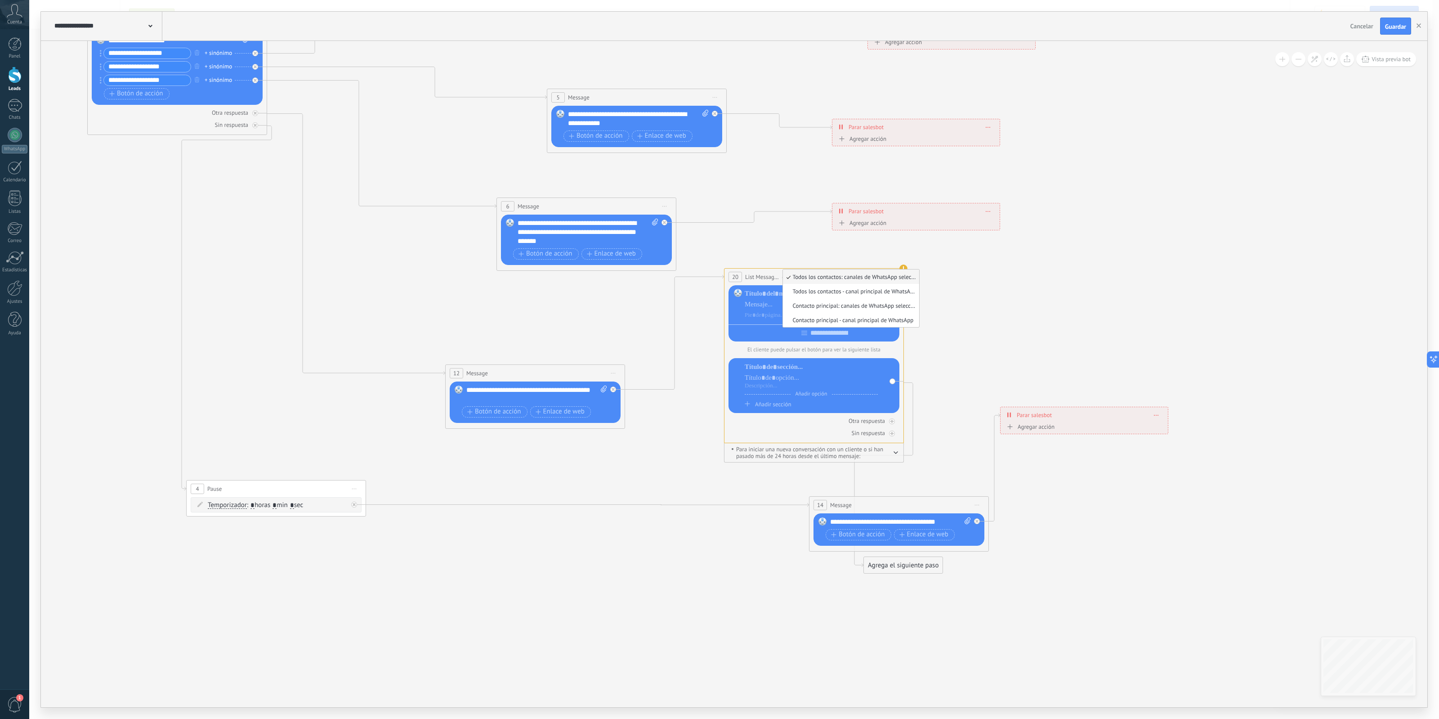
drag, startPoint x: 806, startPoint y: 517, endPoint x: 841, endPoint y: 493, distance: 42.6
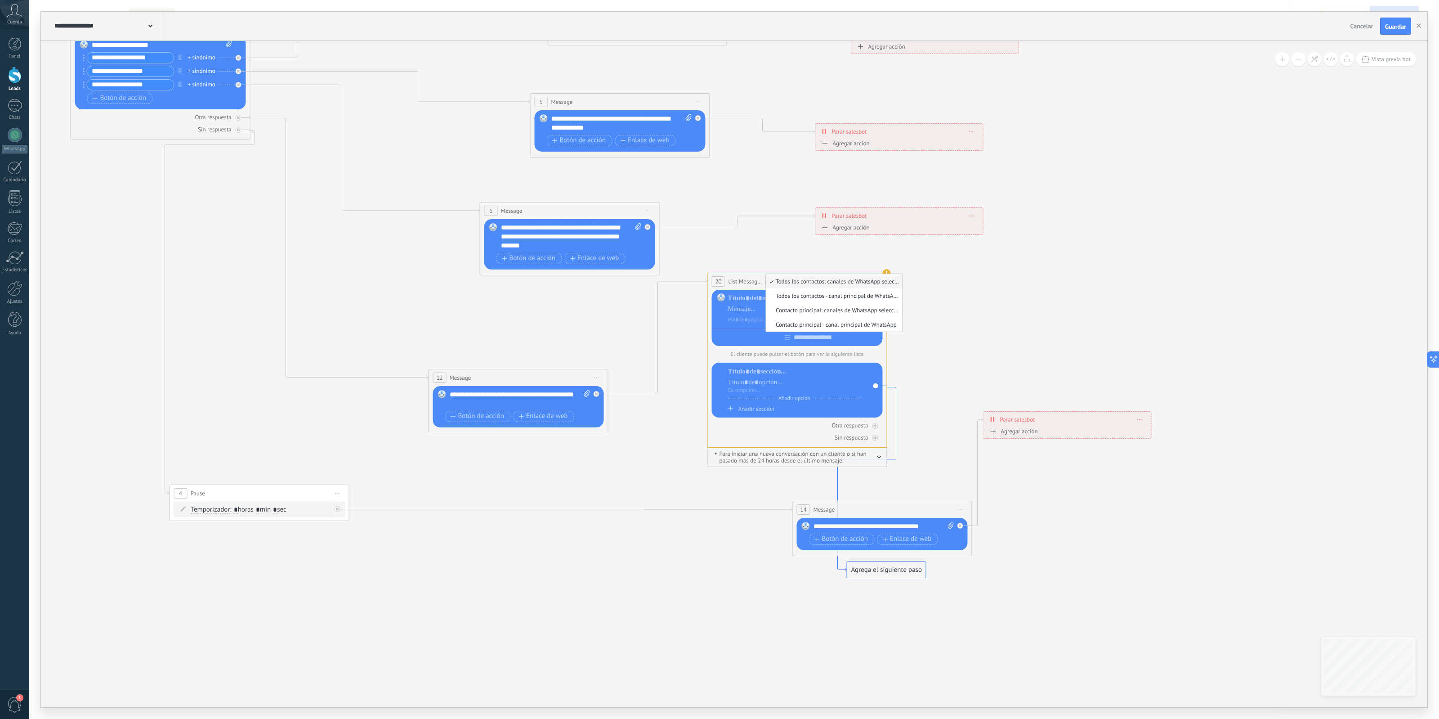
click at [896, 400] on icon at bounding box center [867, 479] width 58 height 184
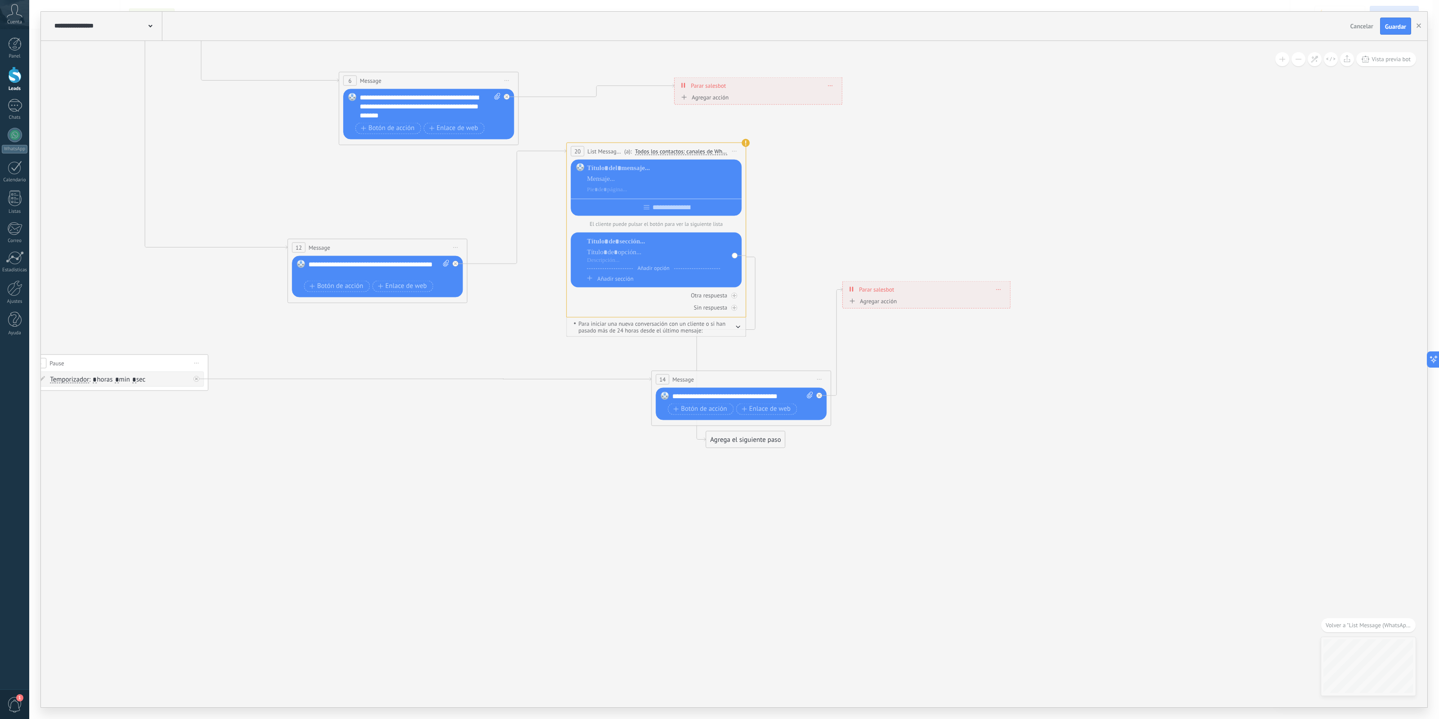
drag, startPoint x: 813, startPoint y: 262, endPoint x: 812, endPoint y: 336, distance: 73.8
click at [814, 333] on icon at bounding box center [422, 141] width 1628 height 1061
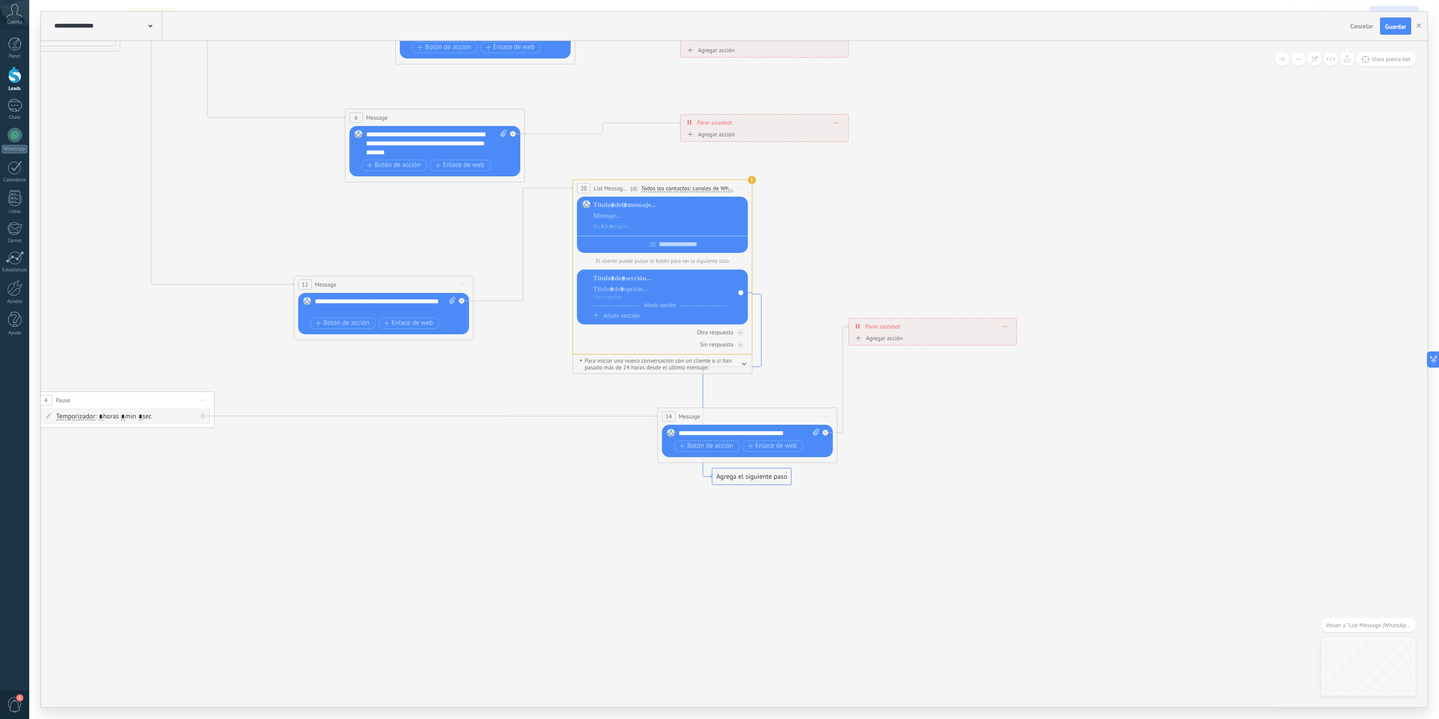
drag, startPoint x: 764, startPoint y: 354, endPoint x: 770, endPoint y: 390, distance: 36.9
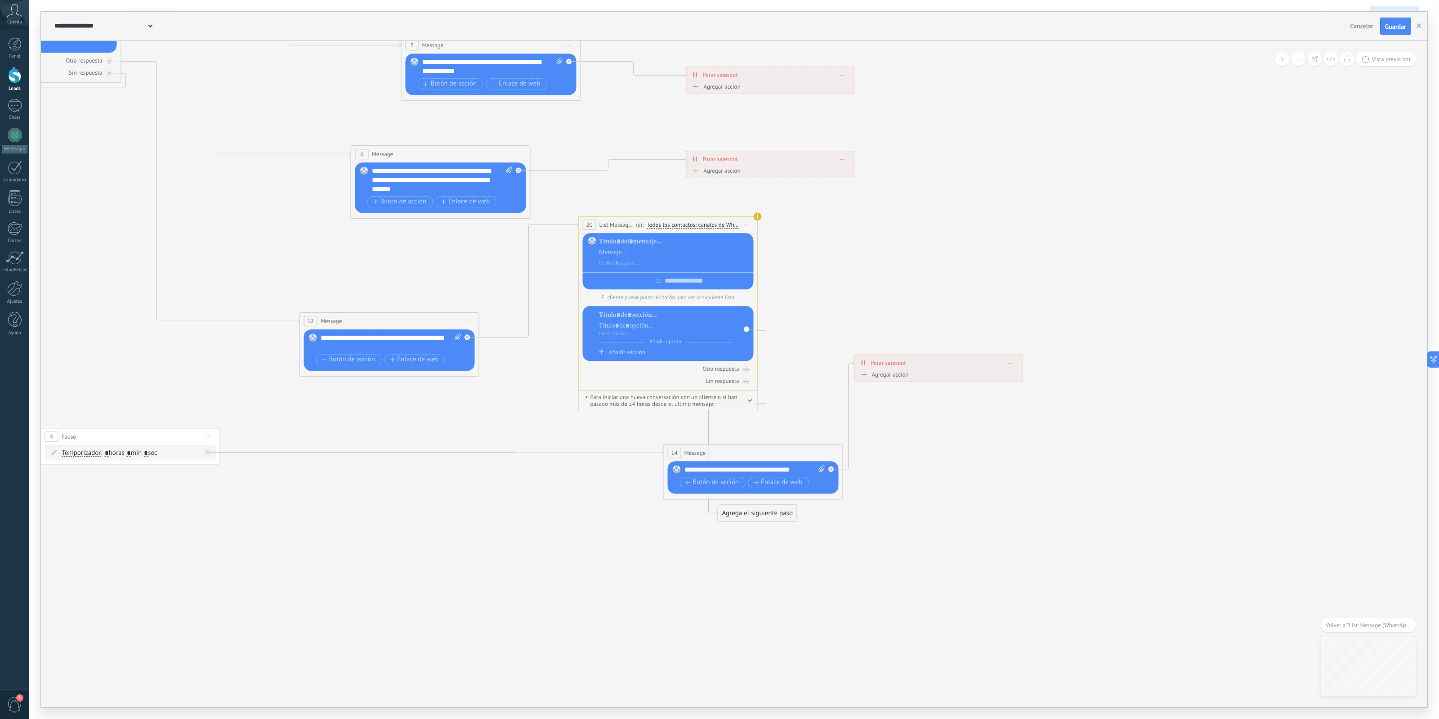
click at [750, 402] on icon "button" at bounding box center [750, 400] width 4 height 3
click at [750, 403] on button "button" at bounding box center [750, 399] width 4 height 7
click at [646, 280] on div at bounding box center [668, 279] width 171 height 14
click at [646, 282] on div at bounding box center [668, 279] width 171 height 14
click at [669, 299] on p "El cliente puede pulsar el botón para ver la siguiente lista" at bounding box center [668, 297] width 171 height 7
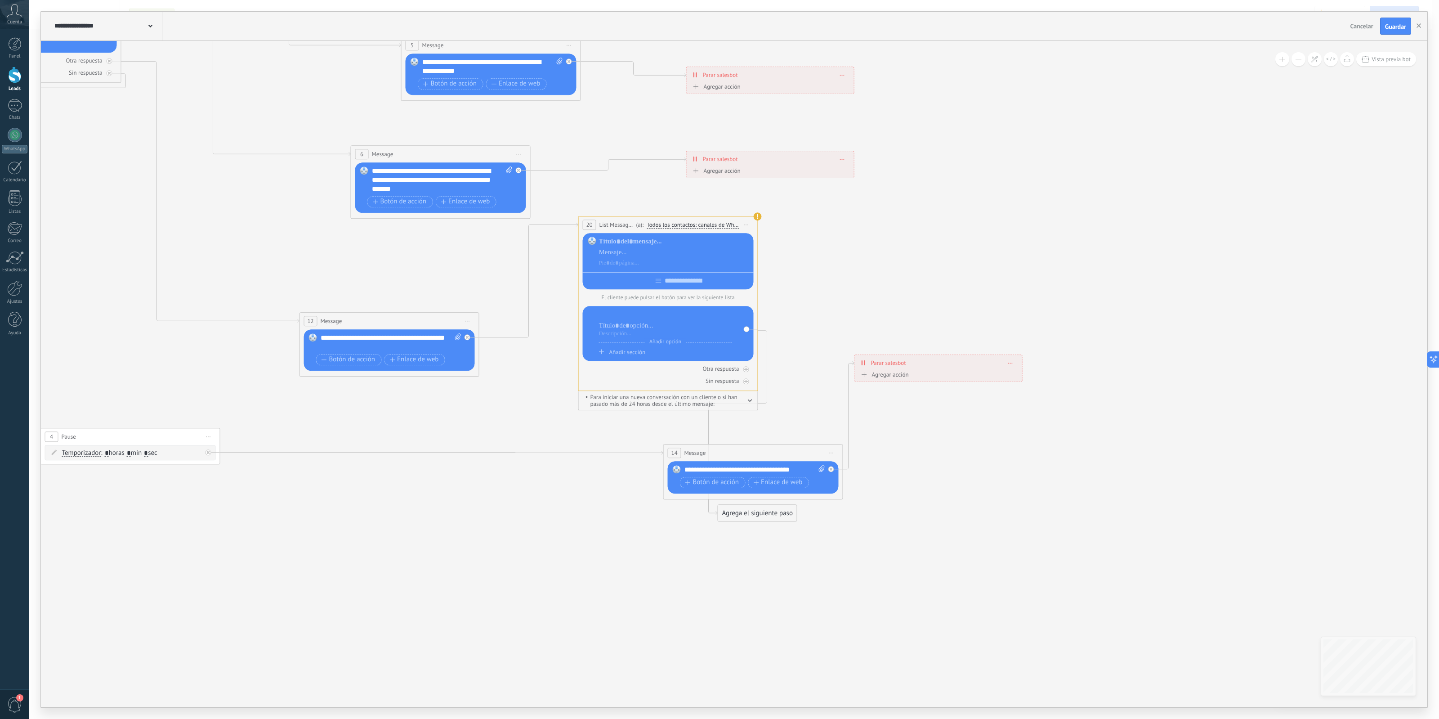
click at [625, 315] on div at bounding box center [665, 314] width 133 height 9
click at [637, 330] on div at bounding box center [665, 325] width 133 height 9
click at [732, 301] on p "El cliente puede pulsar el botón para ver la siguiente lista" at bounding box center [668, 297] width 171 height 7
click at [632, 356] on span "Añadir sección" at bounding box center [627, 352] width 36 height 8
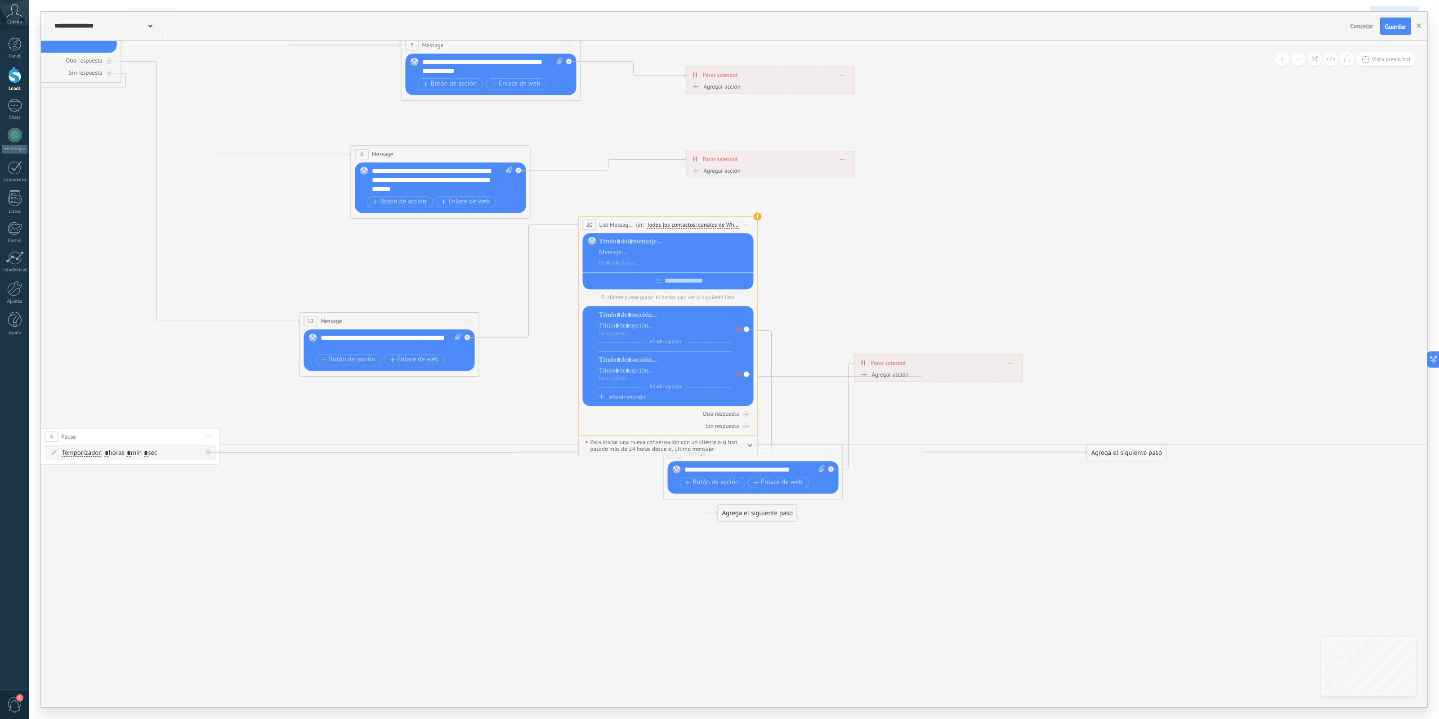
drag, startPoint x: 804, startPoint y: 362, endPoint x: 1100, endPoint y: 443, distance: 306.4
click at [1100, 445] on div "Agrega el siguiente paso" at bounding box center [1127, 452] width 79 height 15
click at [739, 330] on icon at bounding box center [739, 328] width 4 height 5
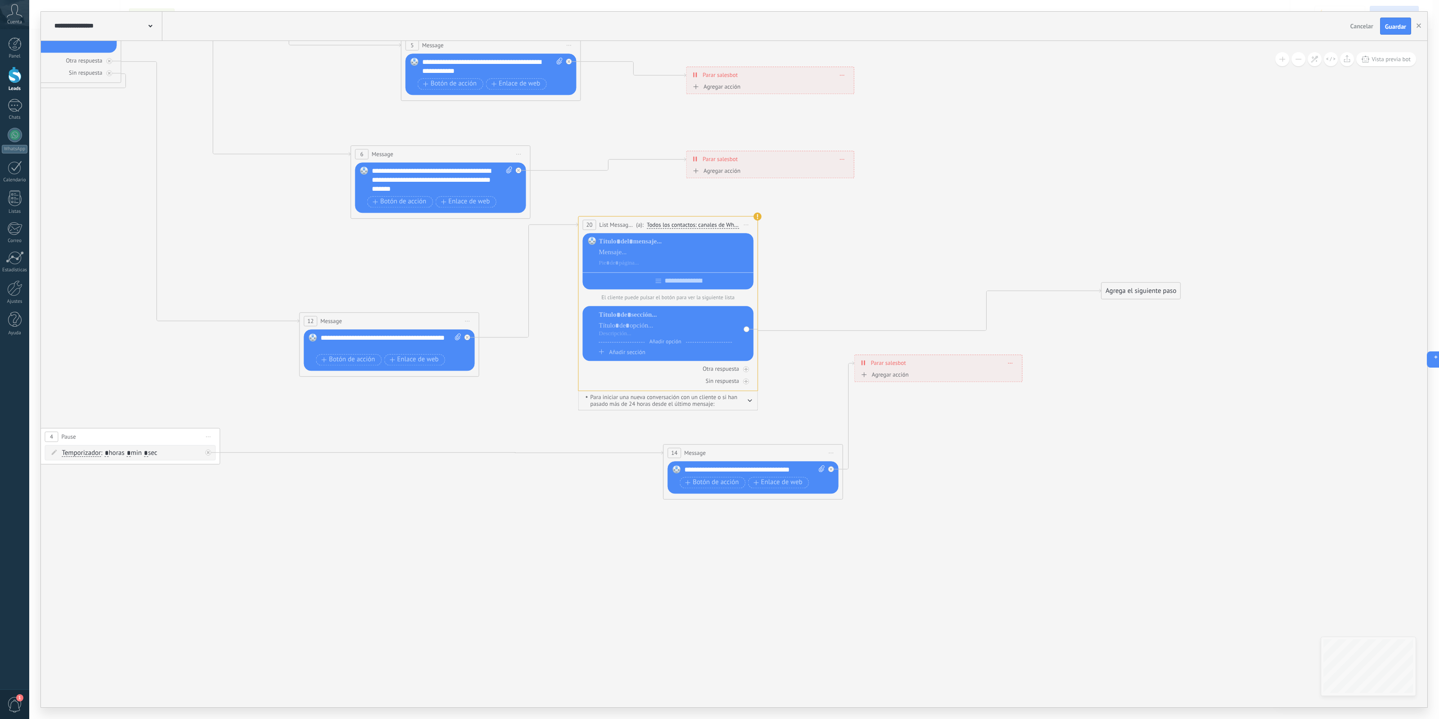
drag, startPoint x: 1107, startPoint y: 358, endPoint x: 1128, endPoint y: 289, distance: 71.4
click at [1128, 288] on div "Agrega el siguiente paso" at bounding box center [1141, 290] width 79 height 15
click at [615, 356] on span "Añadir sección" at bounding box center [627, 352] width 36 height 8
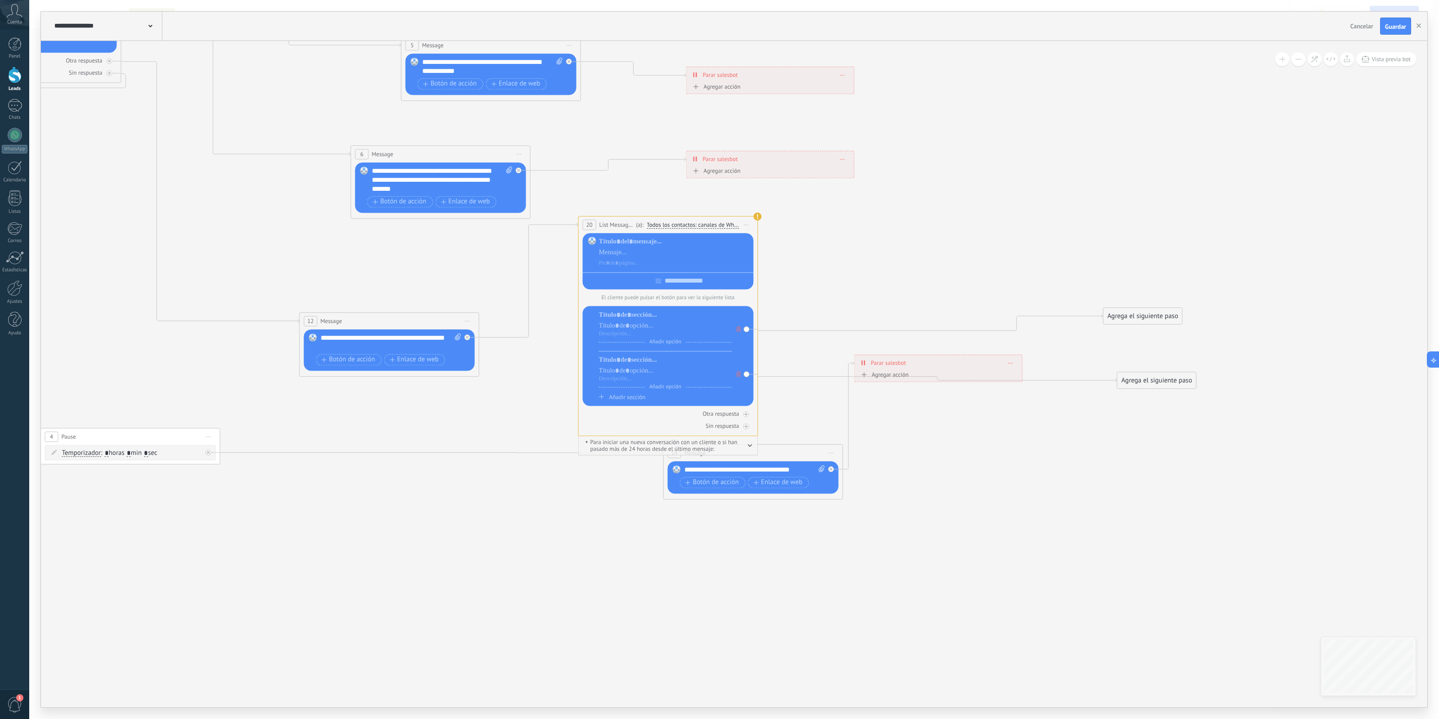
drag, startPoint x: 837, startPoint y: 365, endPoint x: 1167, endPoint y: 383, distance: 330.7
click at [1151, 383] on div "Agrega el siguiente paso" at bounding box center [1157, 380] width 79 height 15
drag, startPoint x: 938, startPoint y: 365, endPoint x: 1070, endPoint y: 582, distance: 254.6
click at [1070, 575] on div "**********" at bounding box center [1071, 580] width 167 height 16
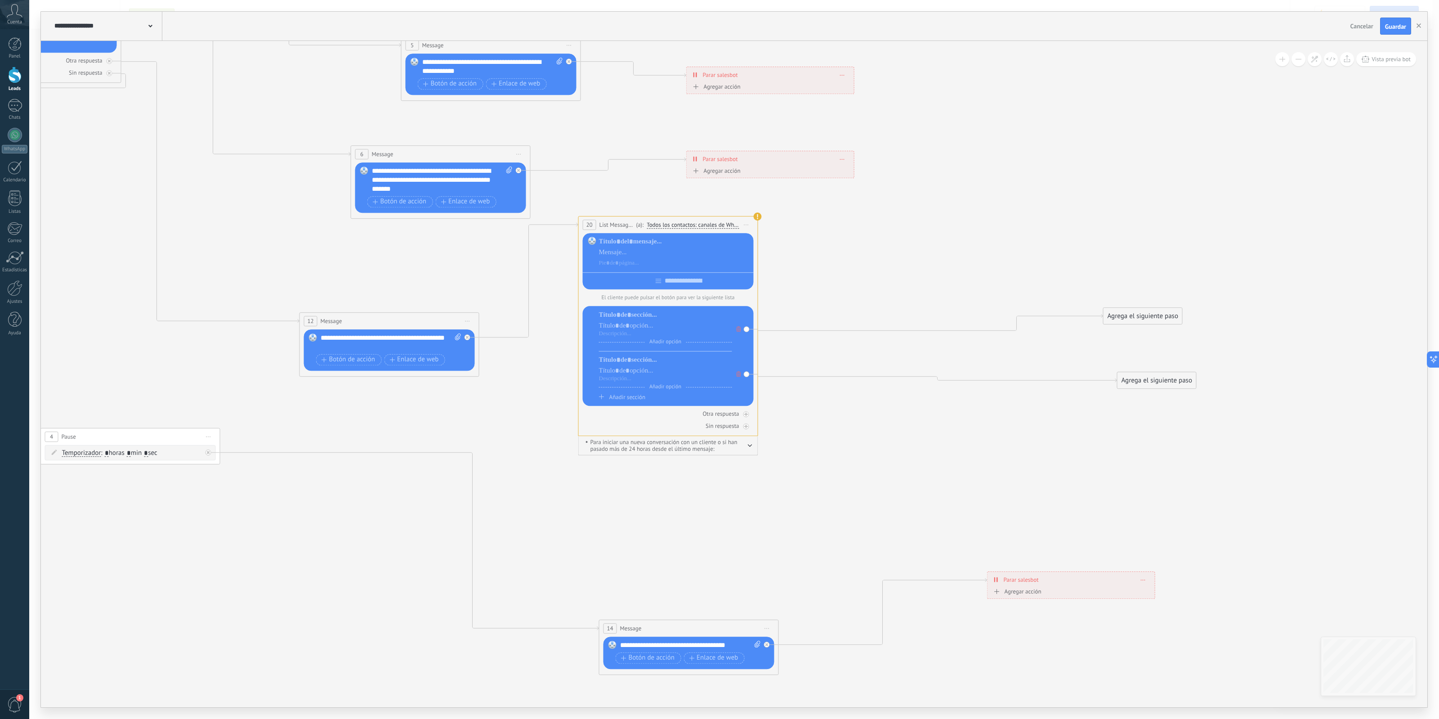
drag, startPoint x: 783, startPoint y: 445, endPoint x: 706, endPoint y: 634, distance: 204.0
click at [706, 575] on div "14 Message ******* (a): Todos los contactos - canales seleccionados Todos los c…" at bounding box center [689, 628] width 179 height 17
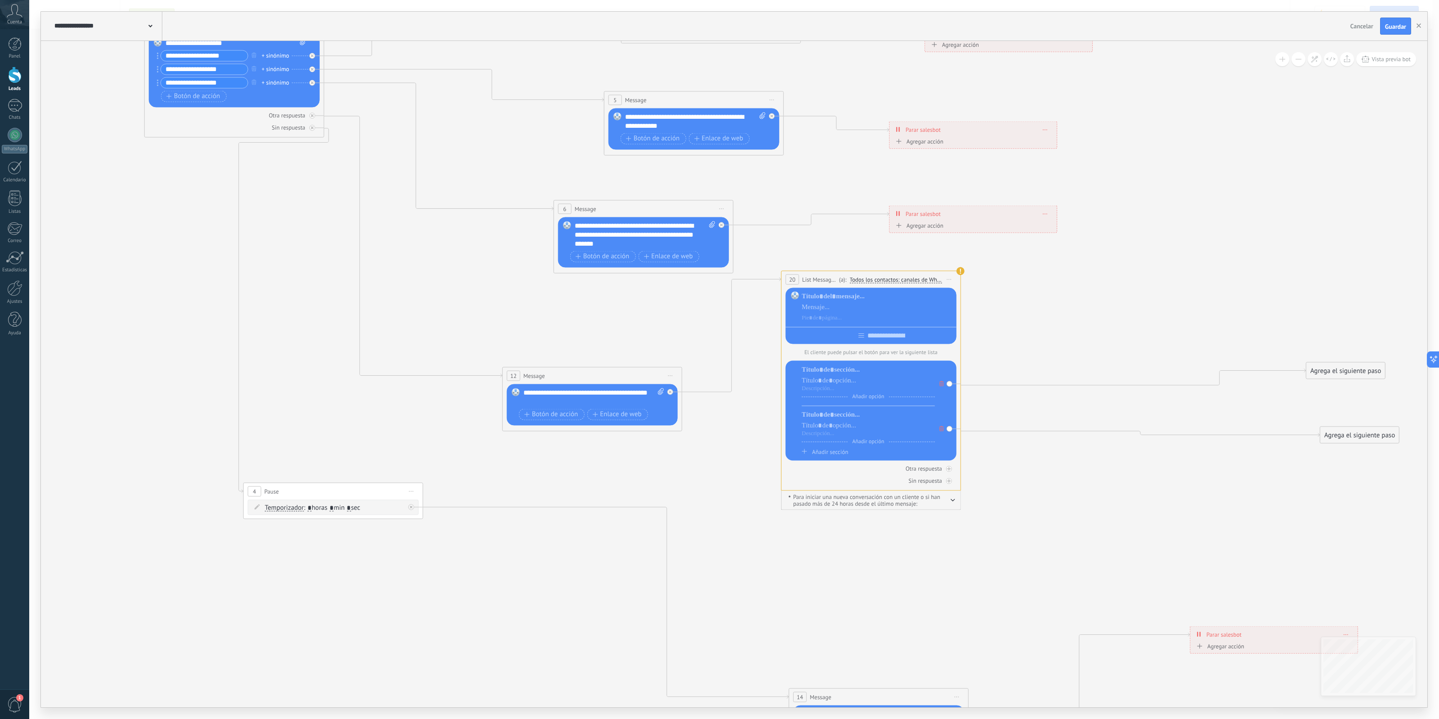
drag, startPoint x: 529, startPoint y: 470, endPoint x: 748, endPoint y: 520, distance: 223.7
click at [739, 526] on icon at bounding box center [708, 354] width 1771 height 1229
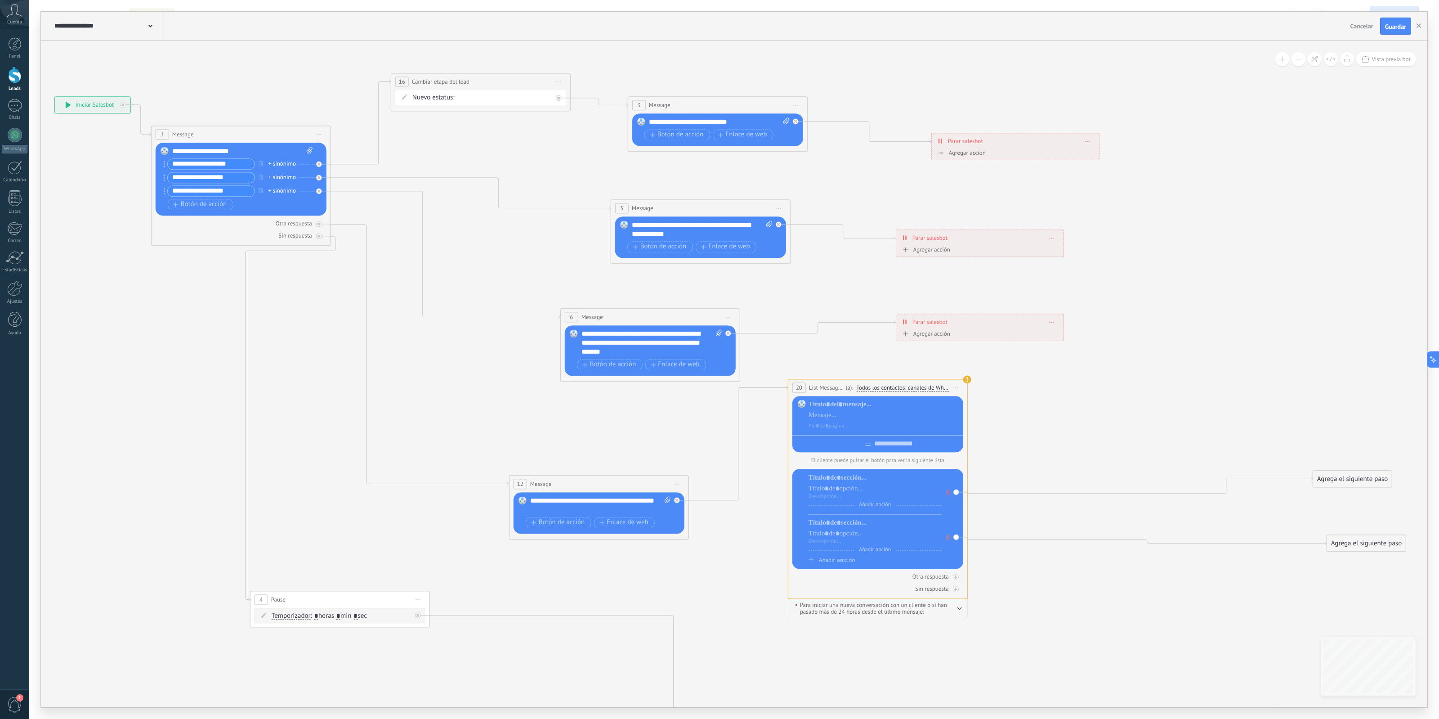
click at [510, 80] on div "**********" at bounding box center [480, 81] width 179 height 17
click at [556, 82] on span "Iniciar vista previa aquí Cambiar nombre Duplicar Borrar" at bounding box center [560, 81] width 14 height 13
click at [587, 140] on div "Borrar" at bounding box center [601, 140] width 89 height 15
click at [799, 108] on span "Iniciar vista previa aquí Cambiar nombre Duplicar Borrar" at bounding box center [796, 105] width 14 height 13
click at [805, 162] on div "Borrar" at bounding box center [837, 163] width 89 height 15
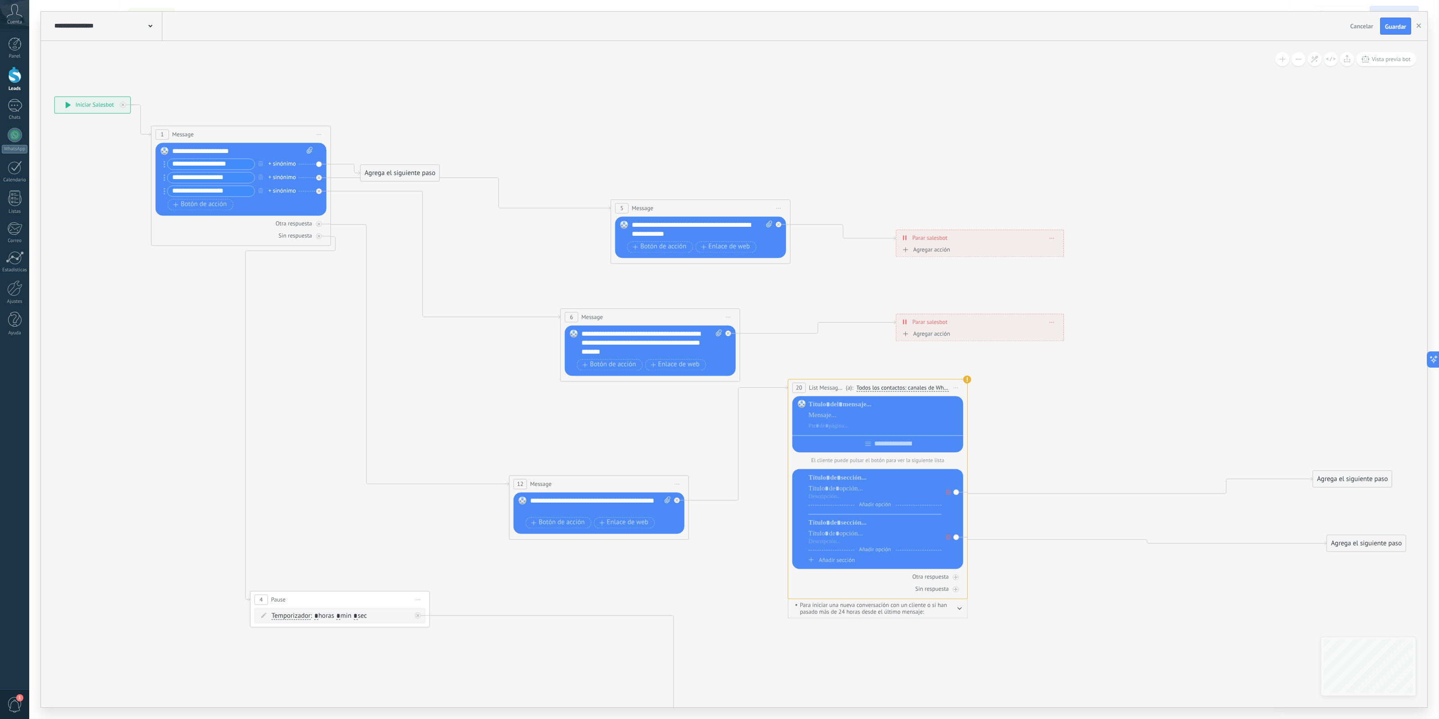
click at [774, 202] on span "Iniciar vista previa aquí Cambiar nombre Duplicar Borrar" at bounding box center [779, 207] width 14 height 13
click at [790, 269] on div "Borrar" at bounding box center [819, 266] width 89 height 15
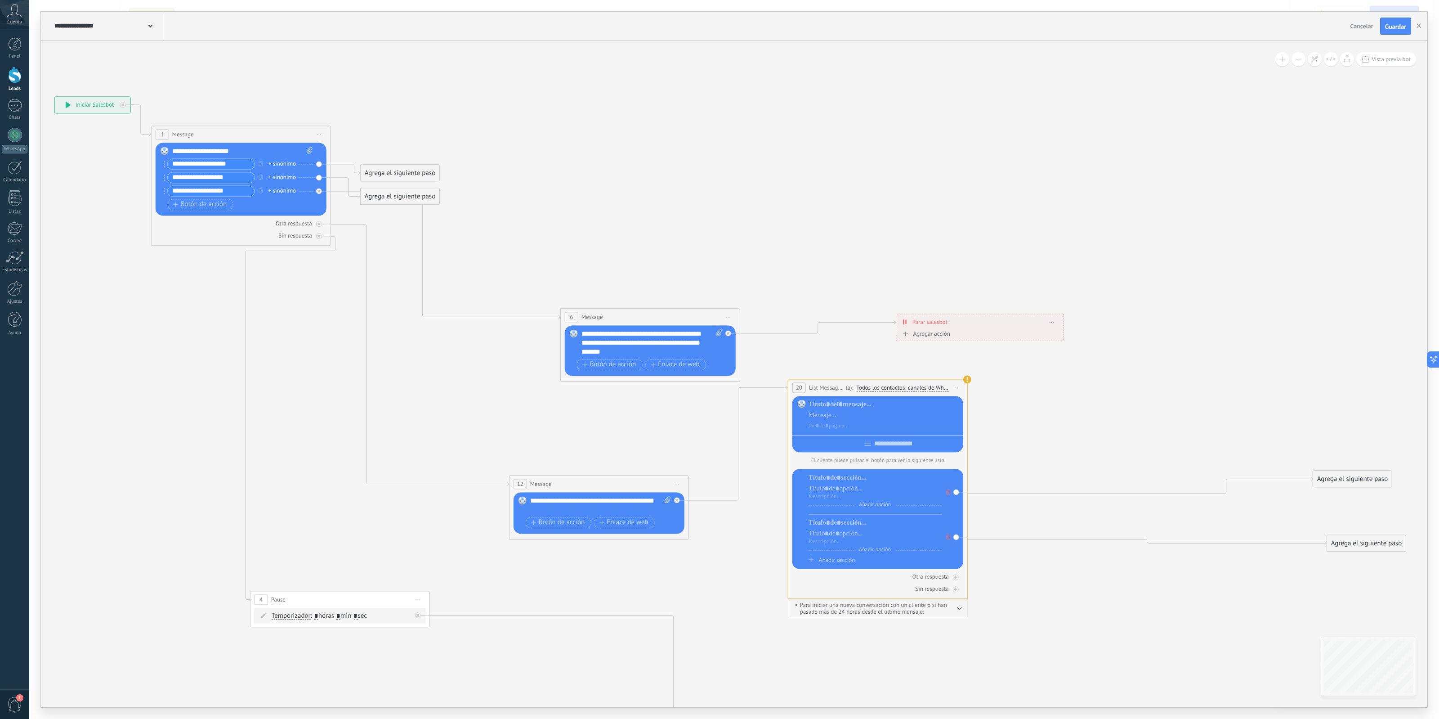
drag, startPoint x: 726, startPoint y: 319, endPoint x: 725, endPoint y: 342, distance: 22.6
click at [725, 319] on span "Iniciar vista previa aquí Cambiar nombre Duplicar Borrar" at bounding box center [728, 316] width 14 height 13
click at [733, 379] on div "Borrar" at bounding box center [769, 375] width 89 height 15
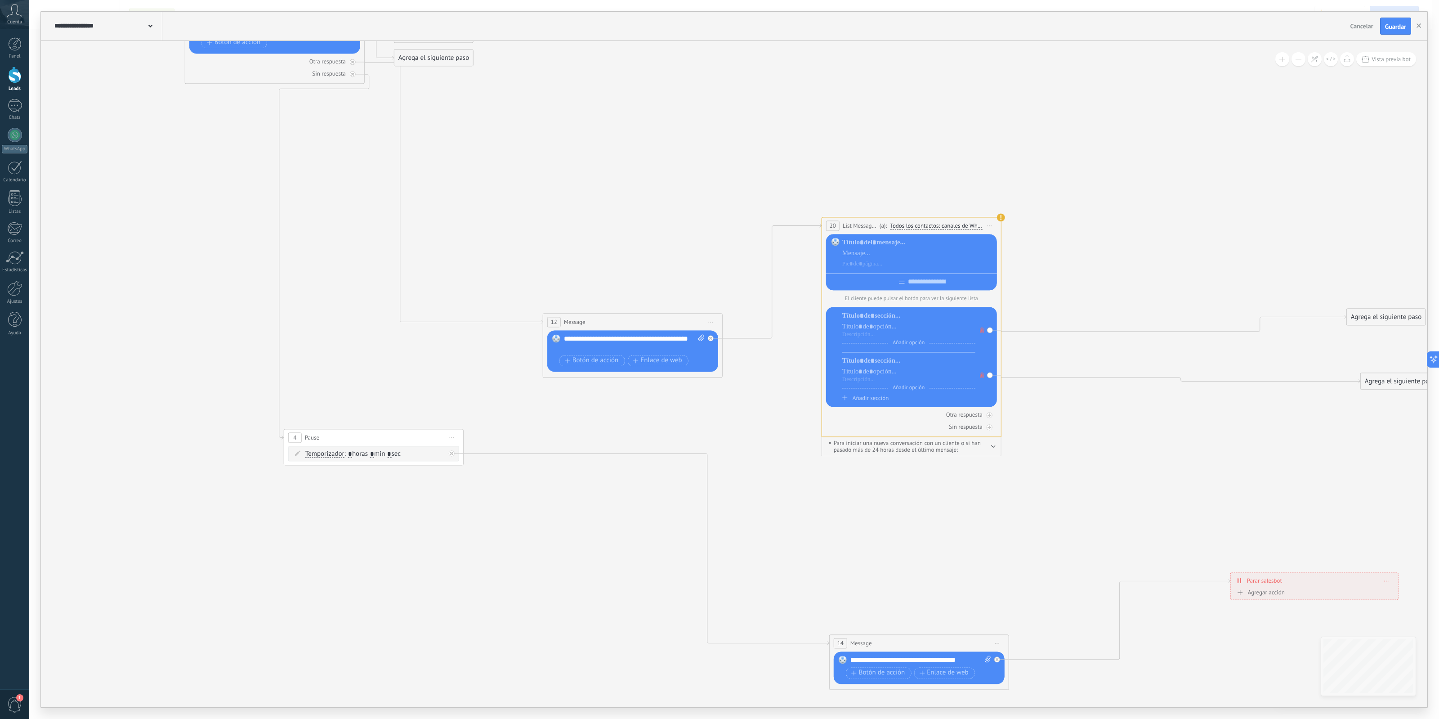
drag, startPoint x: 676, startPoint y: 365, endPoint x: 710, endPoint y: 203, distance: 165.4
click at [710, 203] on icon at bounding box center [748, 311] width 1771 height 1205
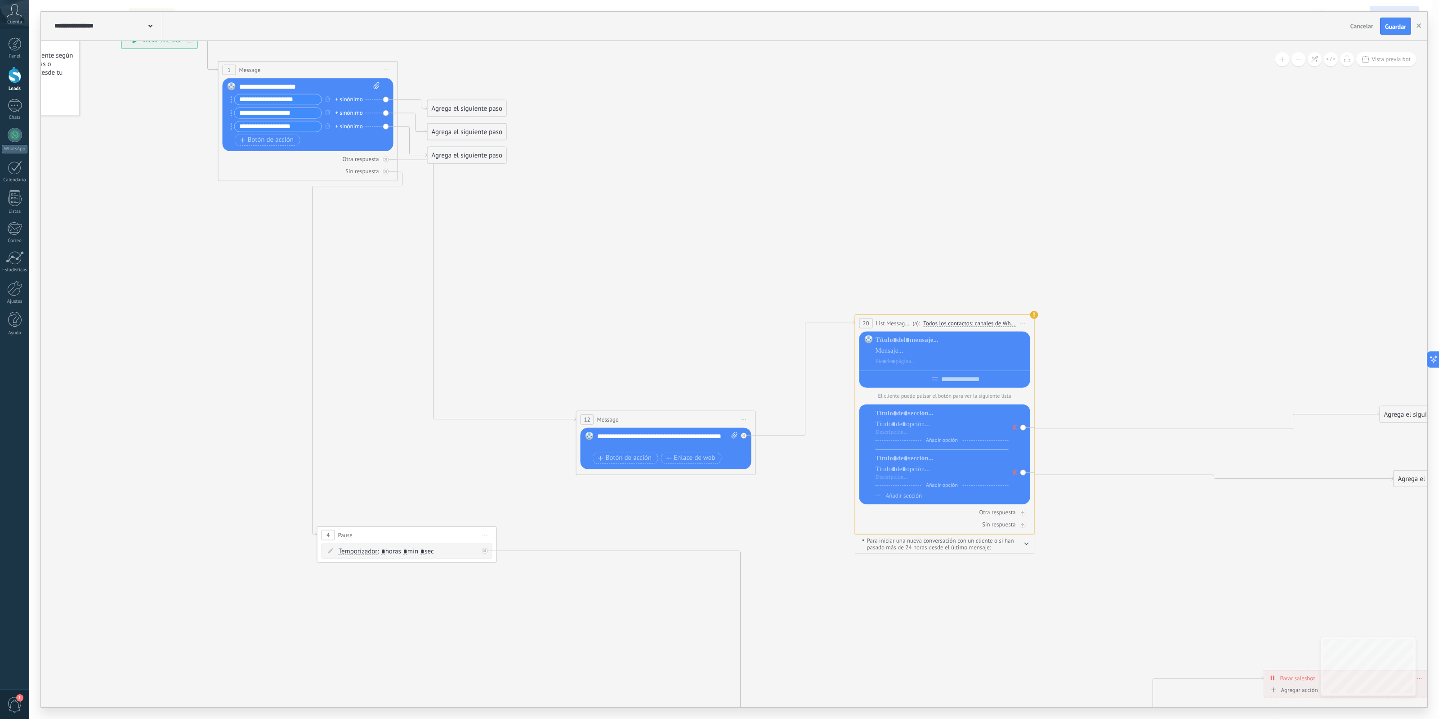
drag, startPoint x: 564, startPoint y: 131, endPoint x: 655, endPoint y: 317, distance: 207.0
click at [655, 318] on icon at bounding box center [782, 409] width 1771 height 1205
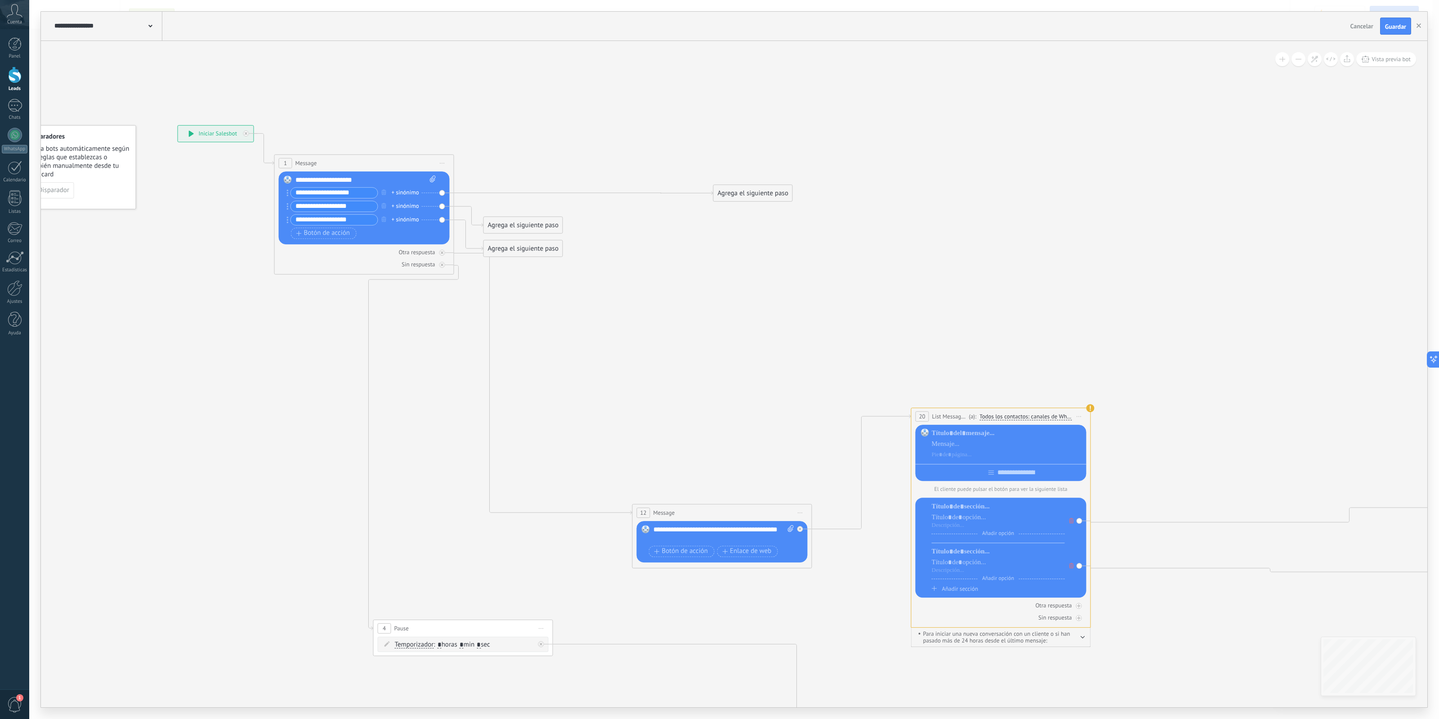
drag, startPoint x: 528, startPoint y: 200, endPoint x: 758, endPoint y: 203, distance: 230.8
click at [768, 196] on div "Agrega el siguiente paso" at bounding box center [753, 193] width 79 height 15
drag, startPoint x: 540, startPoint y: 229, endPoint x: 700, endPoint y: 248, distance: 160.7
click at [848, 273] on div "Agrega el siguiente paso" at bounding box center [834, 274] width 79 height 15
drag, startPoint x: 549, startPoint y: 254, endPoint x: 830, endPoint y: 360, distance: 299.9
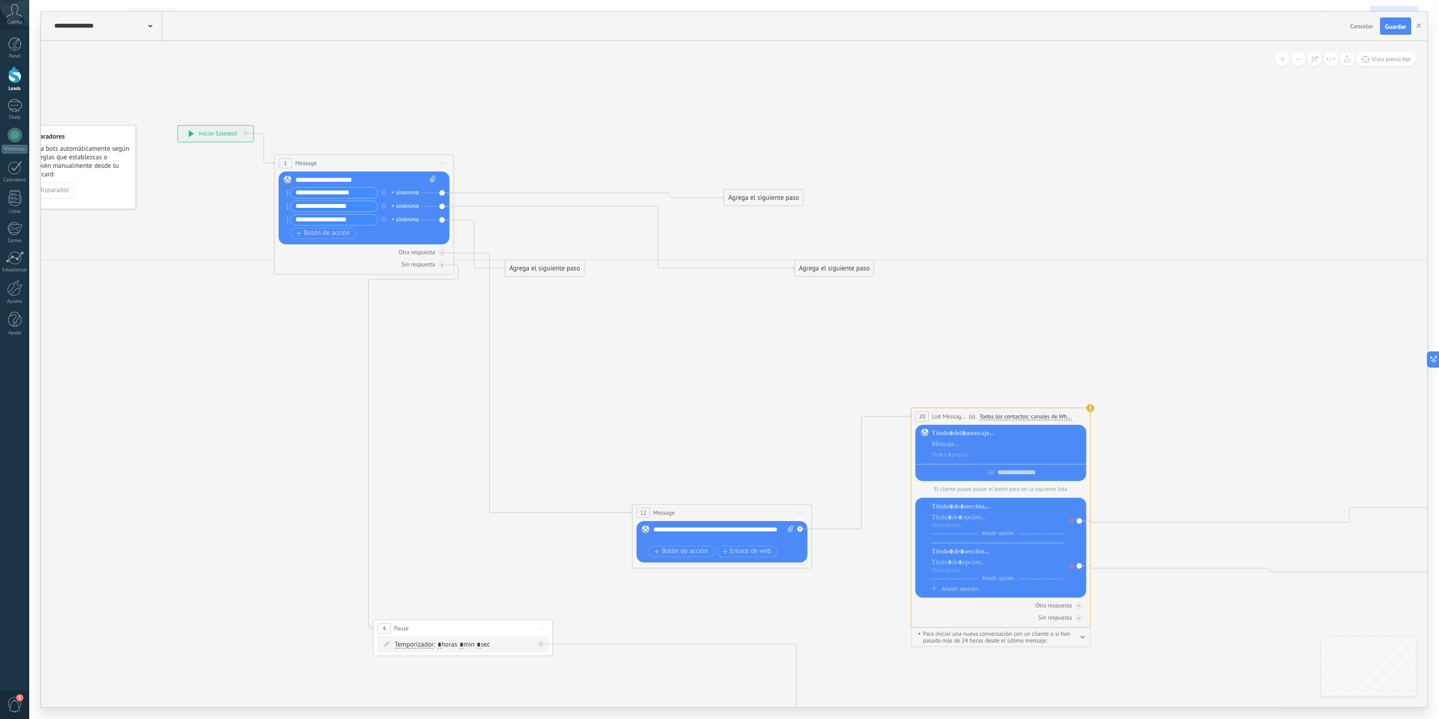
click at [584, 276] on div "Agrega el siguiente paso" at bounding box center [545, 268] width 79 height 15
drag, startPoint x: 403, startPoint y: 179, endPoint x: 399, endPoint y: 167, distance: 12.5
click at [401, 174] on div "Reemplazar Quitar Convertir a mensaje de voz Arrastre la imagen aquí para adjun…" at bounding box center [364, 207] width 171 height 73
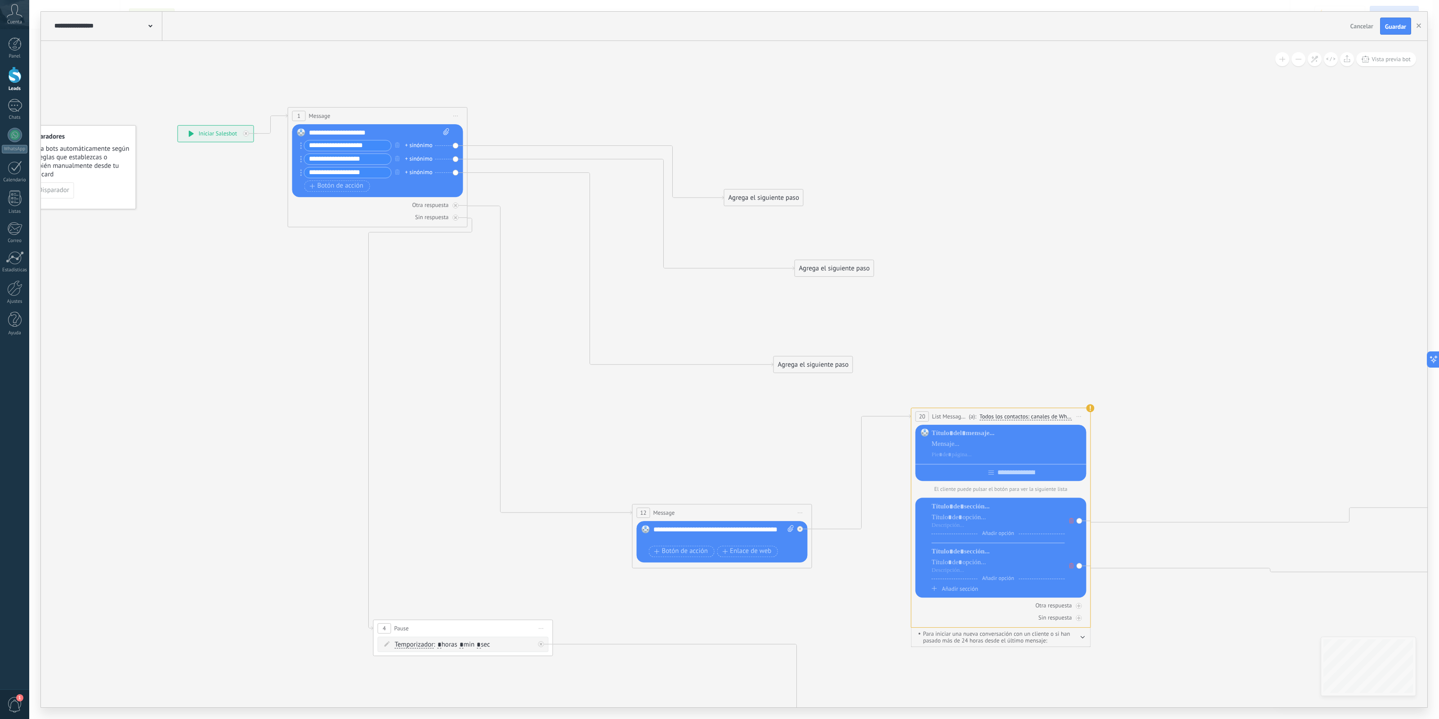
drag, startPoint x: 396, startPoint y: 156, endPoint x: 414, endPoint y: 97, distance: 61.0
click at [414, 107] on div "1 Message ******* (a): Todos los contactos - canales seleccionados Todos los co…" at bounding box center [377, 115] width 179 height 17
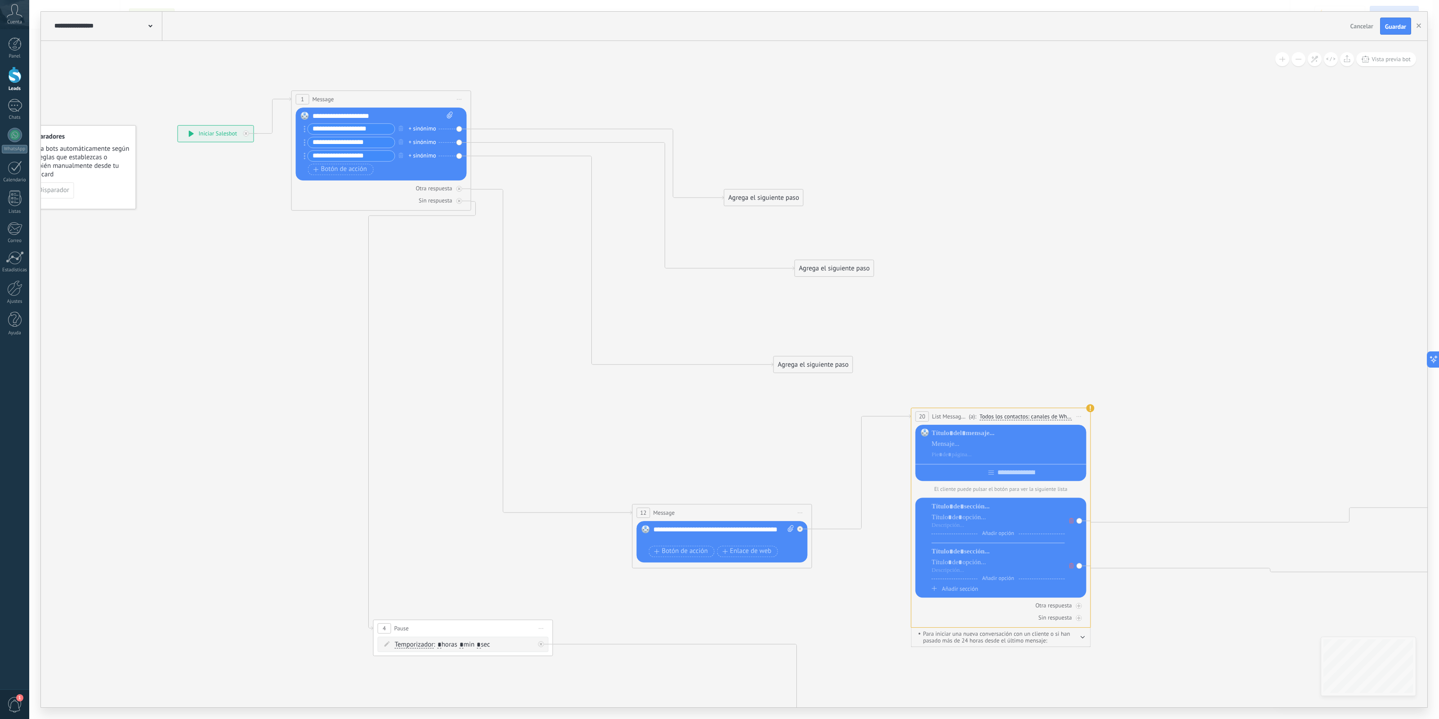
click at [304, 130] on icon at bounding box center [305, 128] width 2 height 7
drag, startPoint x: 304, startPoint y: 130, endPoint x: 308, endPoint y: 144, distance: 14.0
drag, startPoint x: 308, startPoint y: 144, endPoint x: 302, endPoint y: 129, distance: 16.1
click at [302, 129] on div "Reemplazar Quitar Convertir a mensaje de voz Arrastre la imagen aquí para adjun…" at bounding box center [381, 143] width 171 height 73
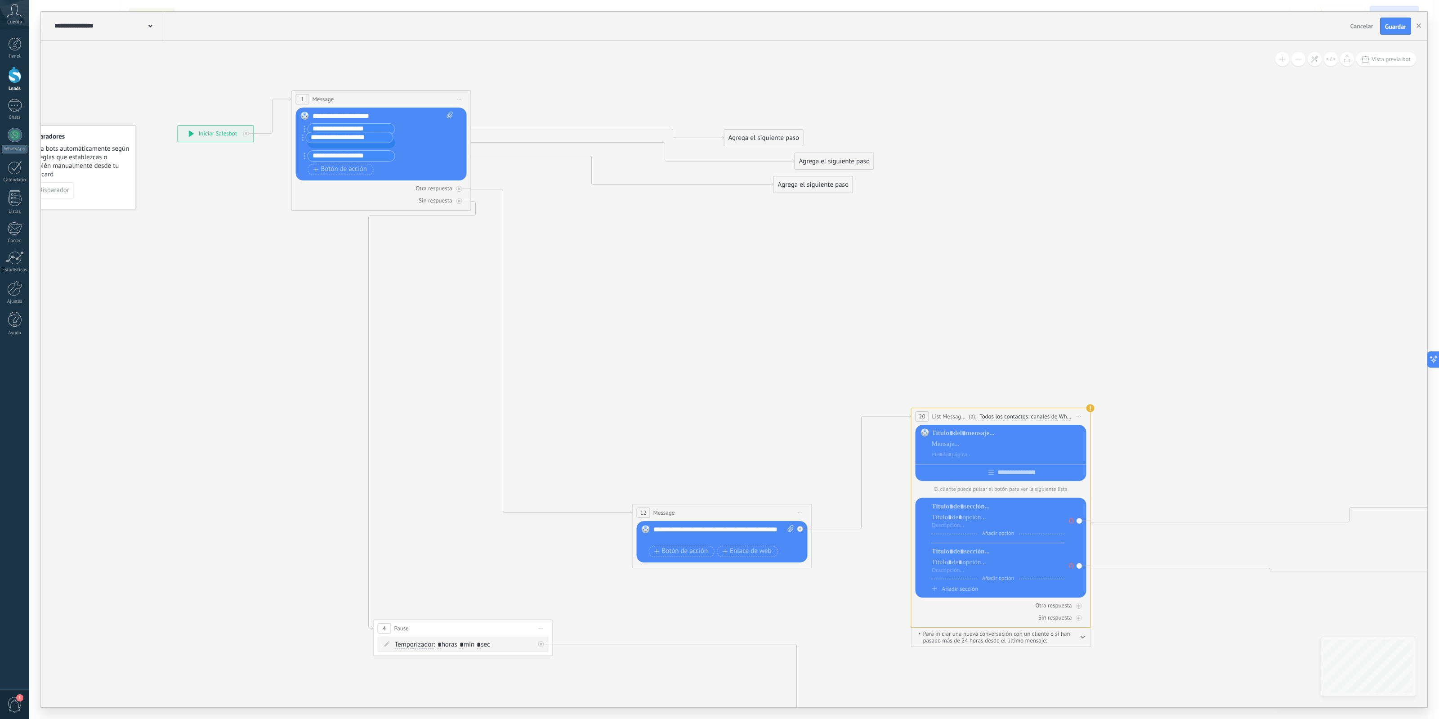
drag, startPoint x: 304, startPoint y: 140, endPoint x: 302, endPoint y: 127, distance: 13.2
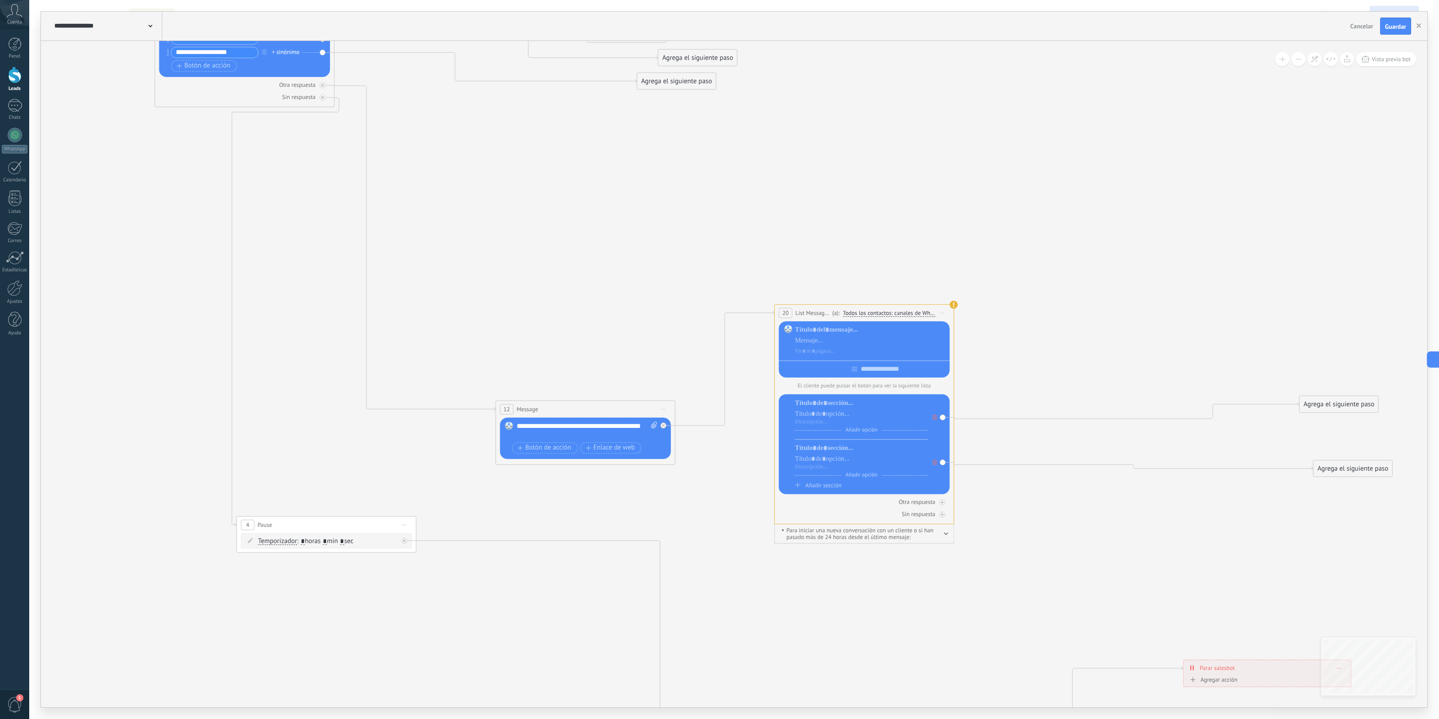
drag, startPoint x: 928, startPoint y: 327, endPoint x: 788, endPoint y: 239, distance: 164.9
click at [788, 239] on icon at bounding box center [701, 382] width 1771 height 1240
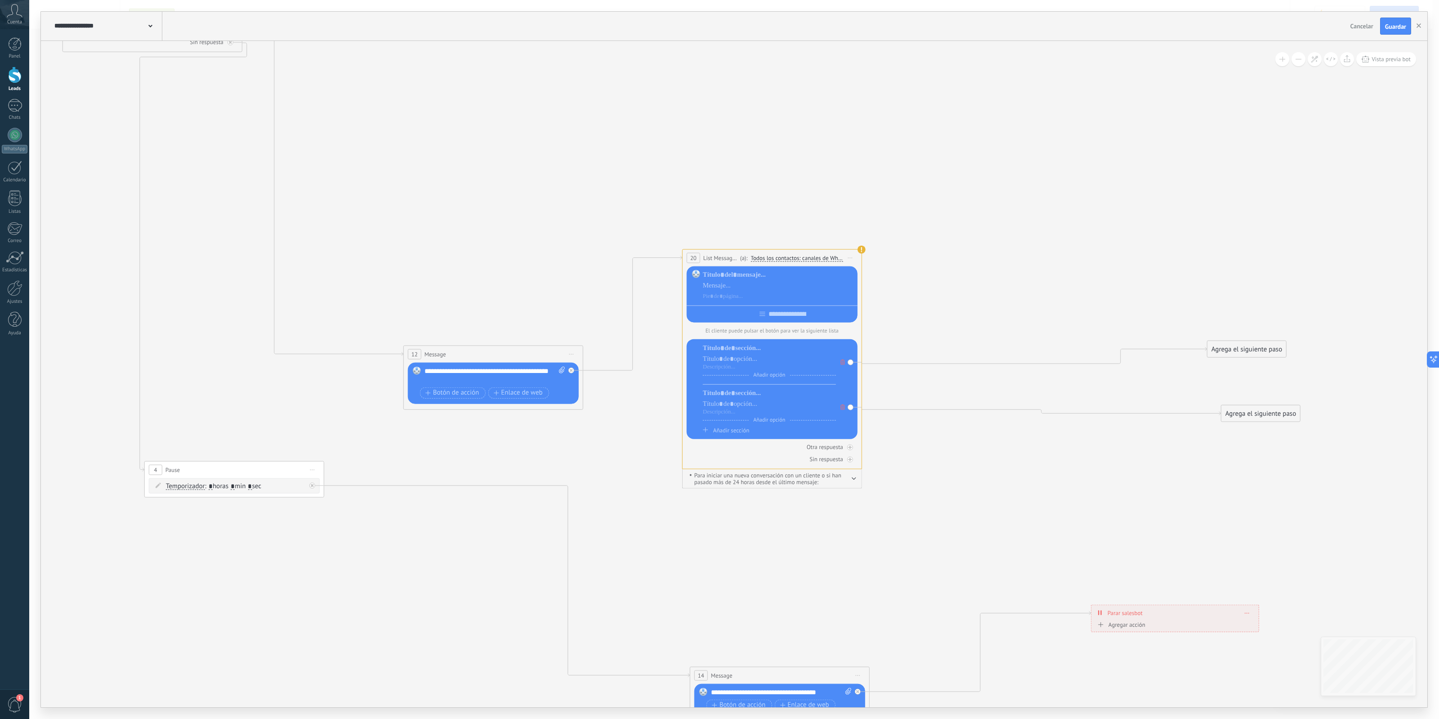
drag, startPoint x: 990, startPoint y: 239, endPoint x: 893, endPoint y: 210, distance: 101.5
click at [893, 210] on icon at bounding box center [609, 326] width 1771 height 1240
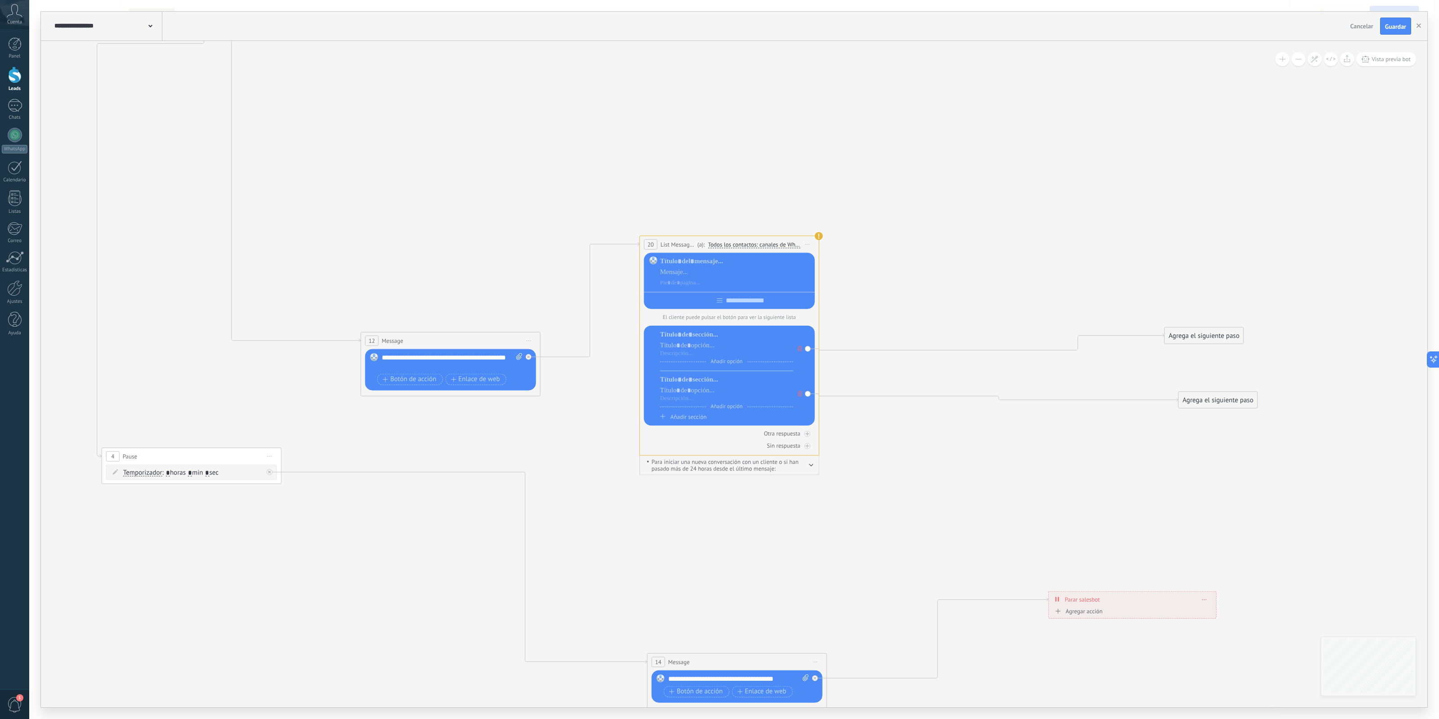
click at [799, 243] on span "Todos los contactos: canales de WhatsApp seleccionados" at bounding box center [754, 244] width 92 height 7
click at [799, 243] on button "Todos los contactos: canales de WhatsApp seleccionados" at bounding box center [771, 244] width 137 height 16
click at [855, 203] on icon at bounding box center [566, 313] width 1771 height 1240
click at [681, 244] on span "List Message (WhatsApp)" at bounding box center [678, 244] width 35 height 9
click at [722, 248] on span "Todos los contactos: canales de WhatsApp seleccionados" at bounding box center [754, 244] width 92 height 7
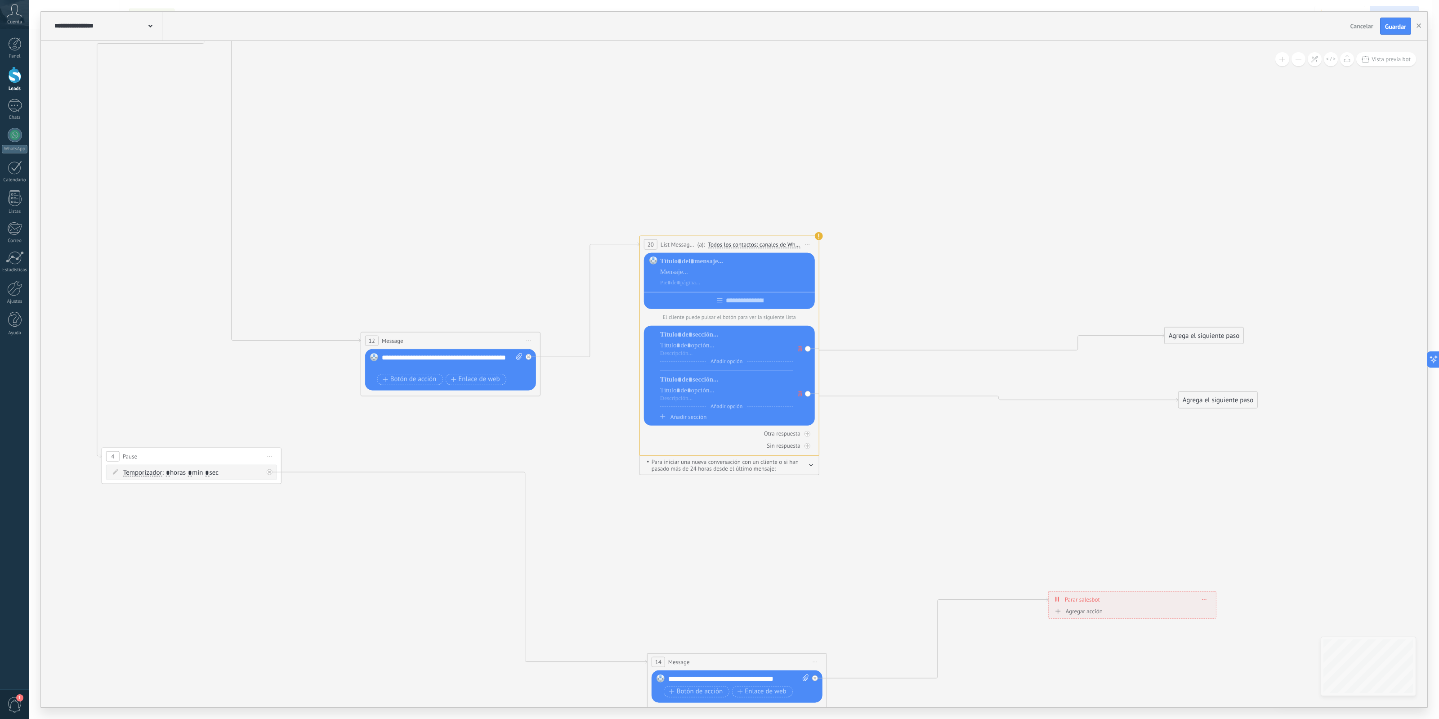
click at [722, 248] on button "Todos los contactos: canales de WhatsApp seleccionados" at bounding box center [771, 244] width 137 height 16
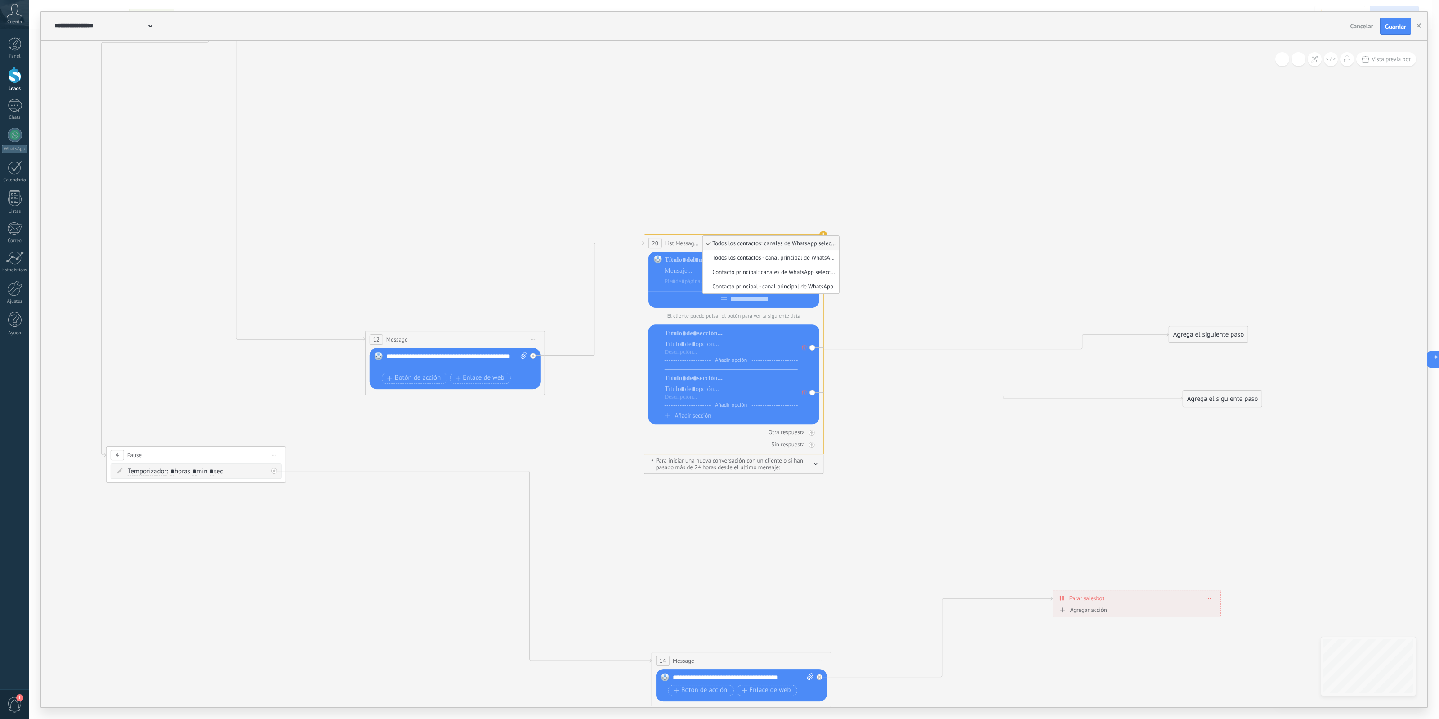
click at [885, 240] on icon at bounding box center [571, 312] width 1771 height 1240
click at [703, 264] on div at bounding box center [741, 259] width 152 height 9
drag, startPoint x: 876, startPoint y: 260, endPoint x: 854, endPoint y: 259, distance: 22.5
click at [876, 260] on icon at bounding box center [571, 312] width 1771 height 1240
click at [799, 245] on span "Todos los contactos: canales de WhatsApp seleccionados" at bounding box center [759, 242] width 92 height 7
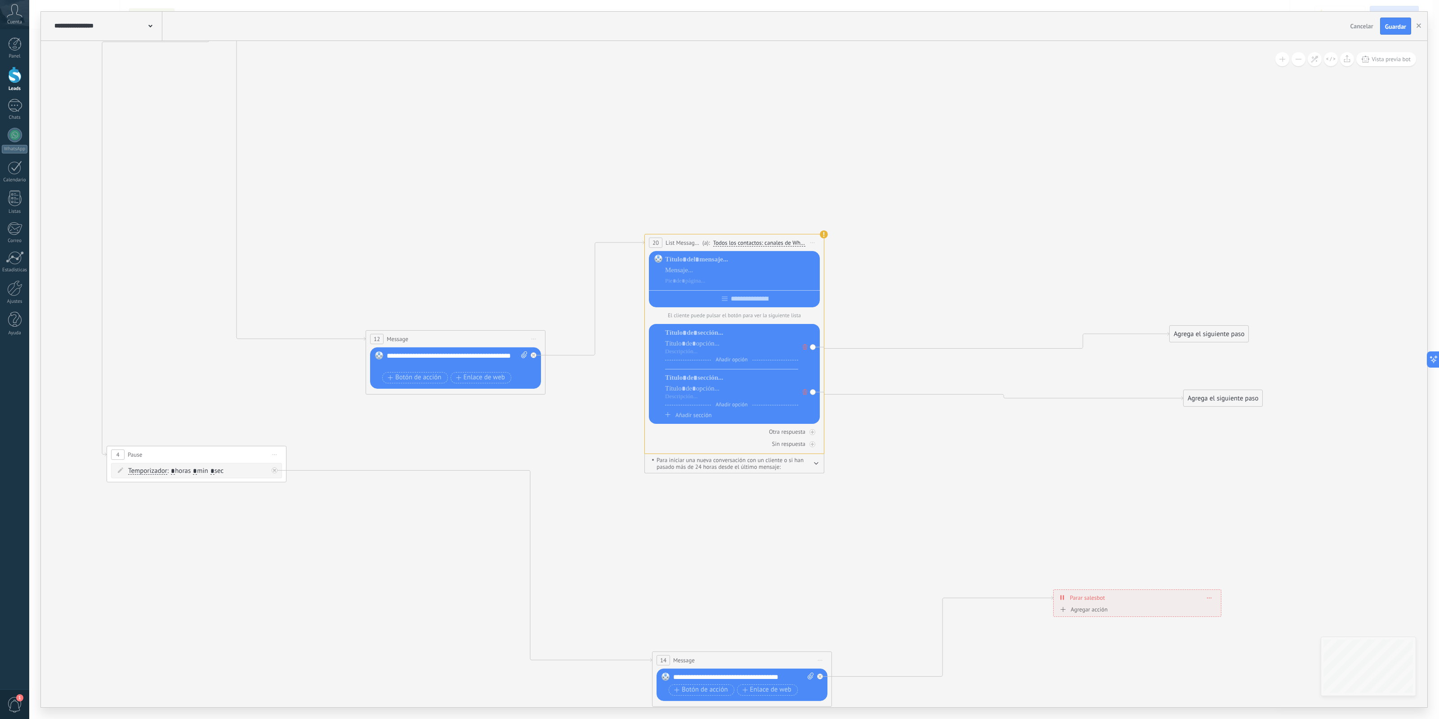
click at [799, 245] on button "Todos los contactos: canales de WhatsApp seleccionados" at bounding box center [777, 243] width 137 height 16
click at [812, 289] on span "Contacto principal - canal principal de WhatsApp" at bounding box center [770, 286] width 134 height 8
click at [792, 246] on span "Contacto principal - canal principal de WhatsApp" at bounding box center [760, 242] width 90 height 7
click at [792, 246] on button "Contacto principal - canal principal de WhatsApp" at bounding box center [779, 243] width 137 height 16
click at [796, 249] on li "Todos los contactos: canales de WhatsApp seleccionados" at bounding box center [773, 242] width 136 height 14
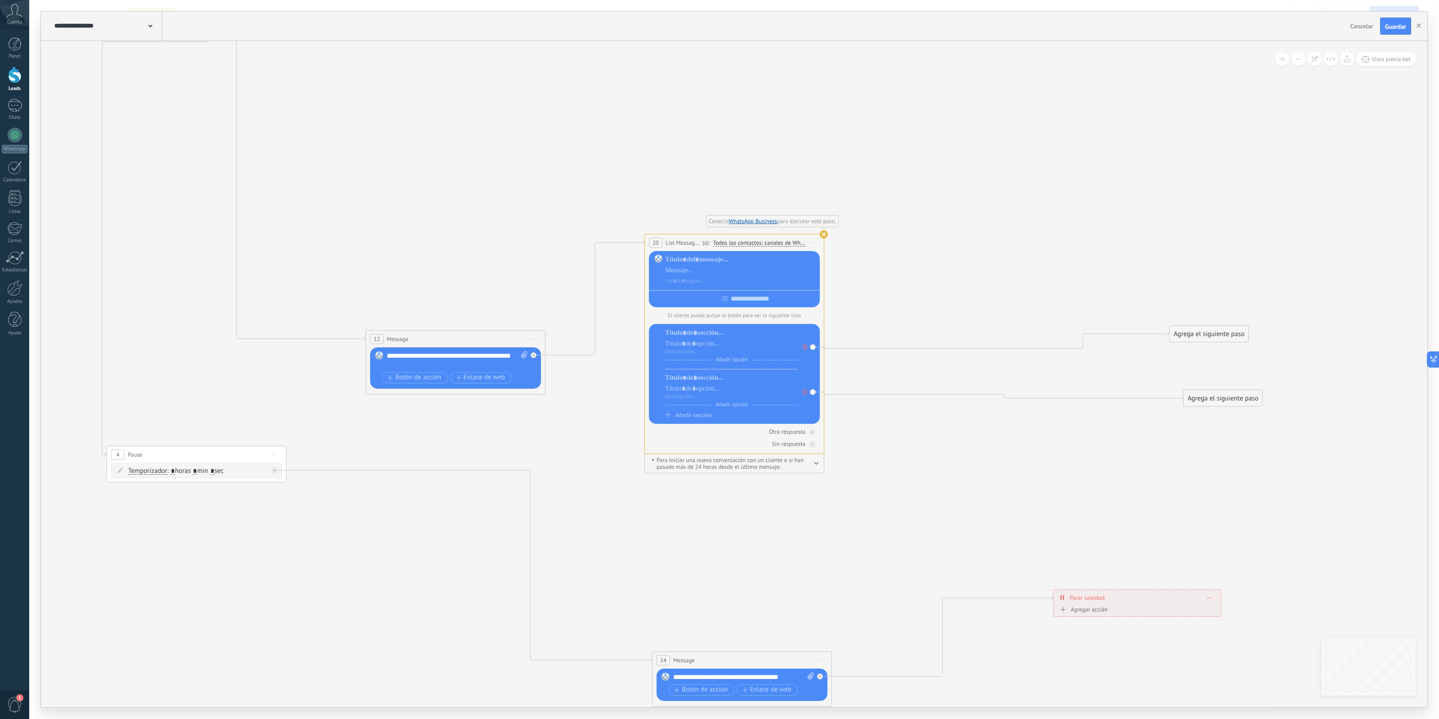
click at [862, 282] on icon at bounding box center [571, 311] width 1771 height 1240
click at [815, 244] on span "Iniciar vista previa aquí Cambiar nombre Duplicar Borrar" at bounding box center [813, 242] width 14 height 13
click at [828, 306] on div "Borrar" at bounding box center [853, 301] width 89 height 15
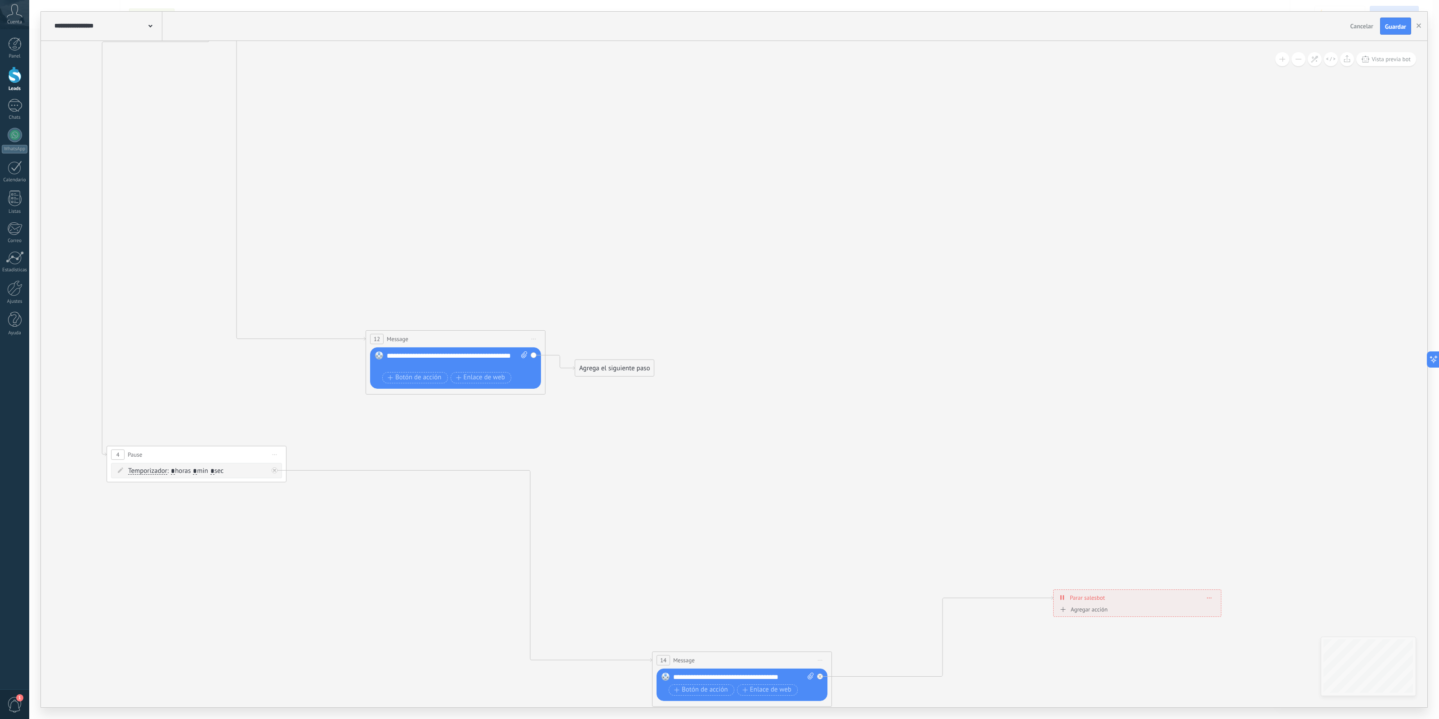
click at [590, 367] on div "Agrega el siguiente paso" at bounding box center [614, 368] width 79 height 15
click at [650, 392] on div "Mensaje Mensaje Mensaje Reacción Comentario Enviar mensaje interno" at bounding box center [629, 532] width 101 height 313
click at [649, 390] on div "Mensaje" at bounding box center [629, 383] width 101 height 15
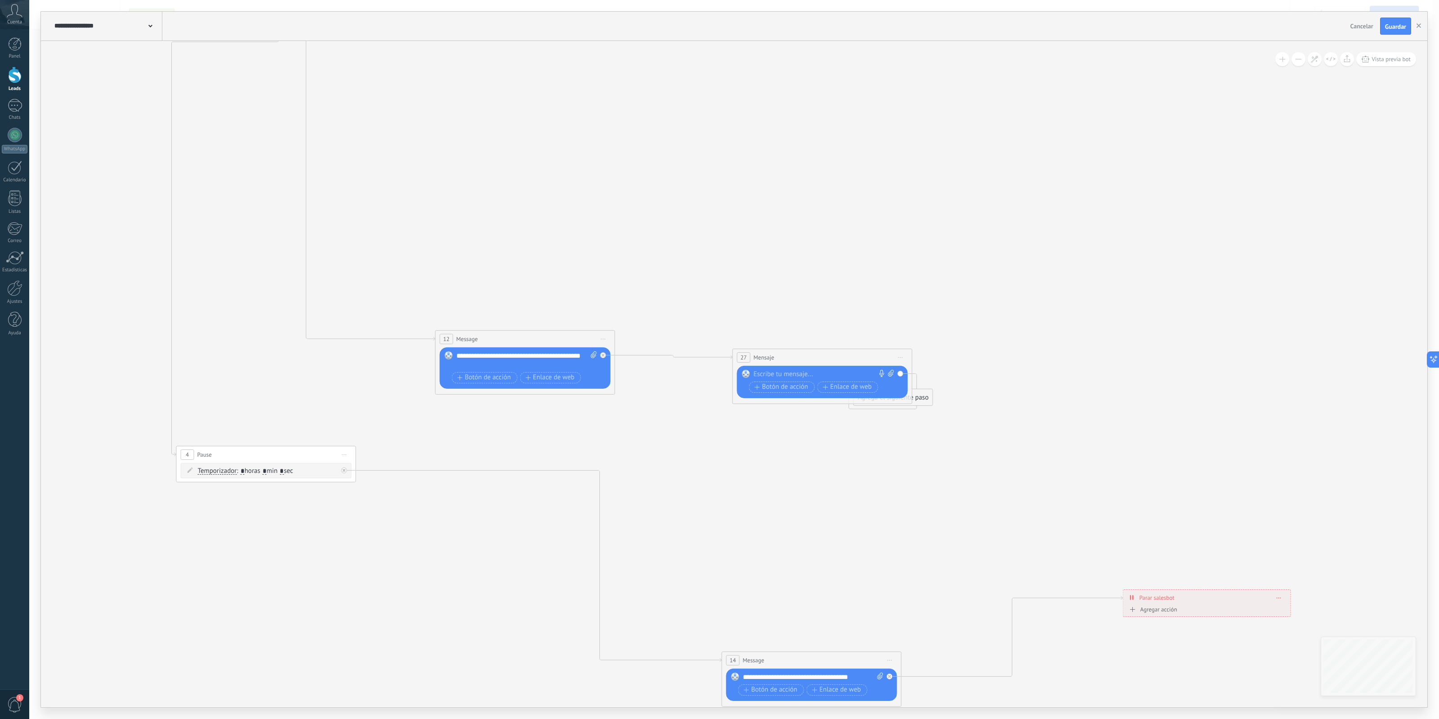
drag, startPoint x: 754, startPoint y: 370, endPoint x: 842, endPoint y: 360, distance: 88.8
click at [842, 360] on div "27 Mensaje ******* (a): Todos los contactos - canales seleccionados Todos los c…" at bounding box center [822, 357] width 179 height 17
drag, startPoint x: 916, startPoint y: 417, endPoint x: 1244, endPoint y: 307, distance: 345.8
click at [1151, 312] on div "Agrega el siguiente paso" at bounding box center [1213, 319] width 79 height 15
click at [779, 390] on span "Botón de acción" at bounding box center [782, 386] width 54 height 7
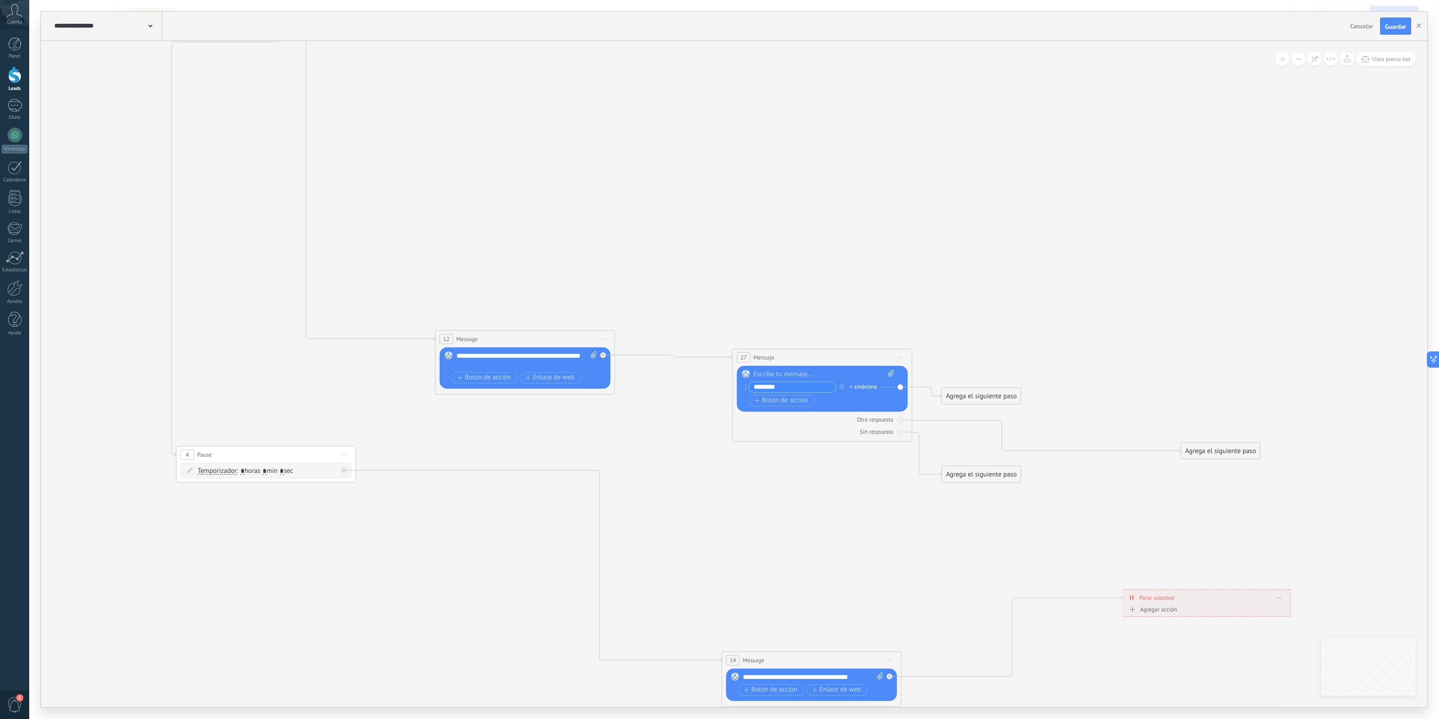
type input "********"
click at [883, 315] on icon at bounding box center [636, 312] width 1760 height 1240
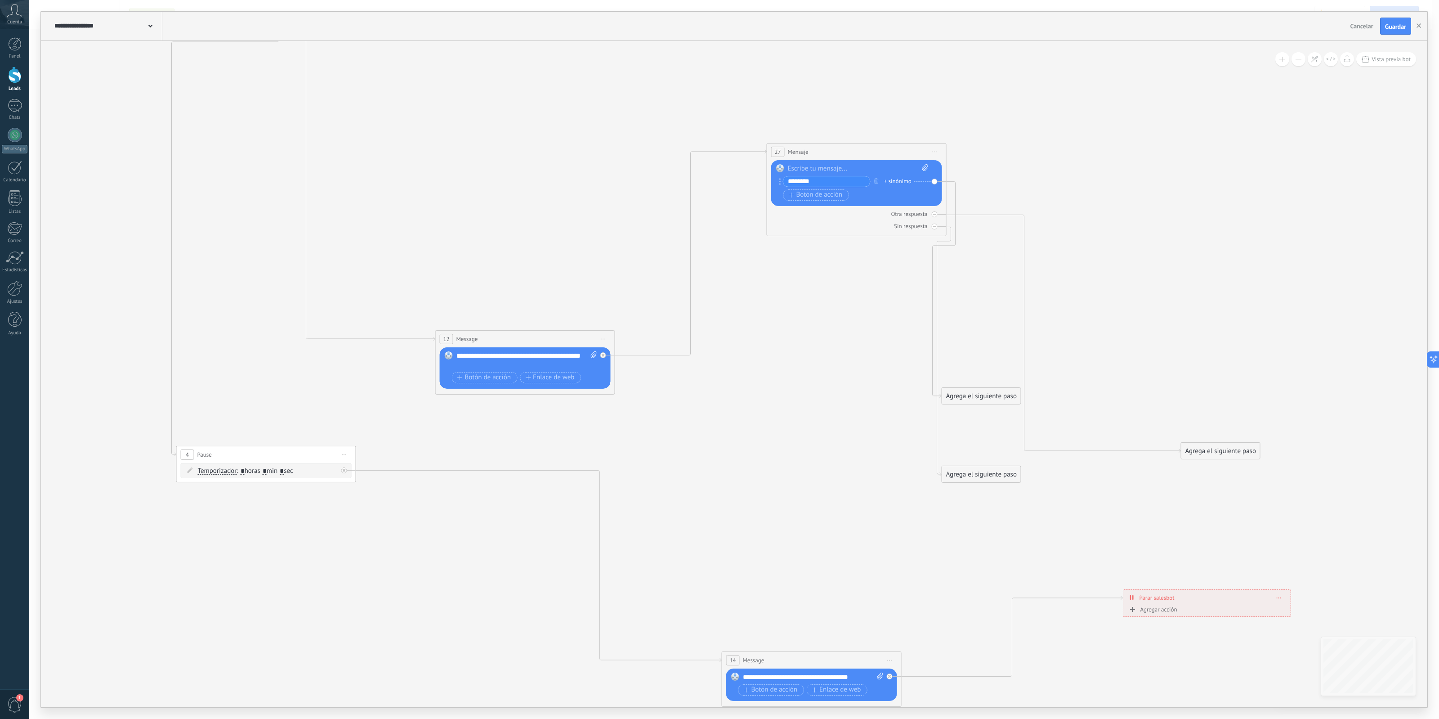
drag, startPoint x: 871, startPoint y: 357, endPoint x: 902, endPoint y: 158, distance: 200.8
click at [902, 158] on div "27 Mensaje ******* (a): Todos los contactos - canales seleccionados Todos los c…" at bounding box center [856, 151] width 179 height 17
click at [839, 317] on icon at bounding box center [636, 312] width 1760 height 1240
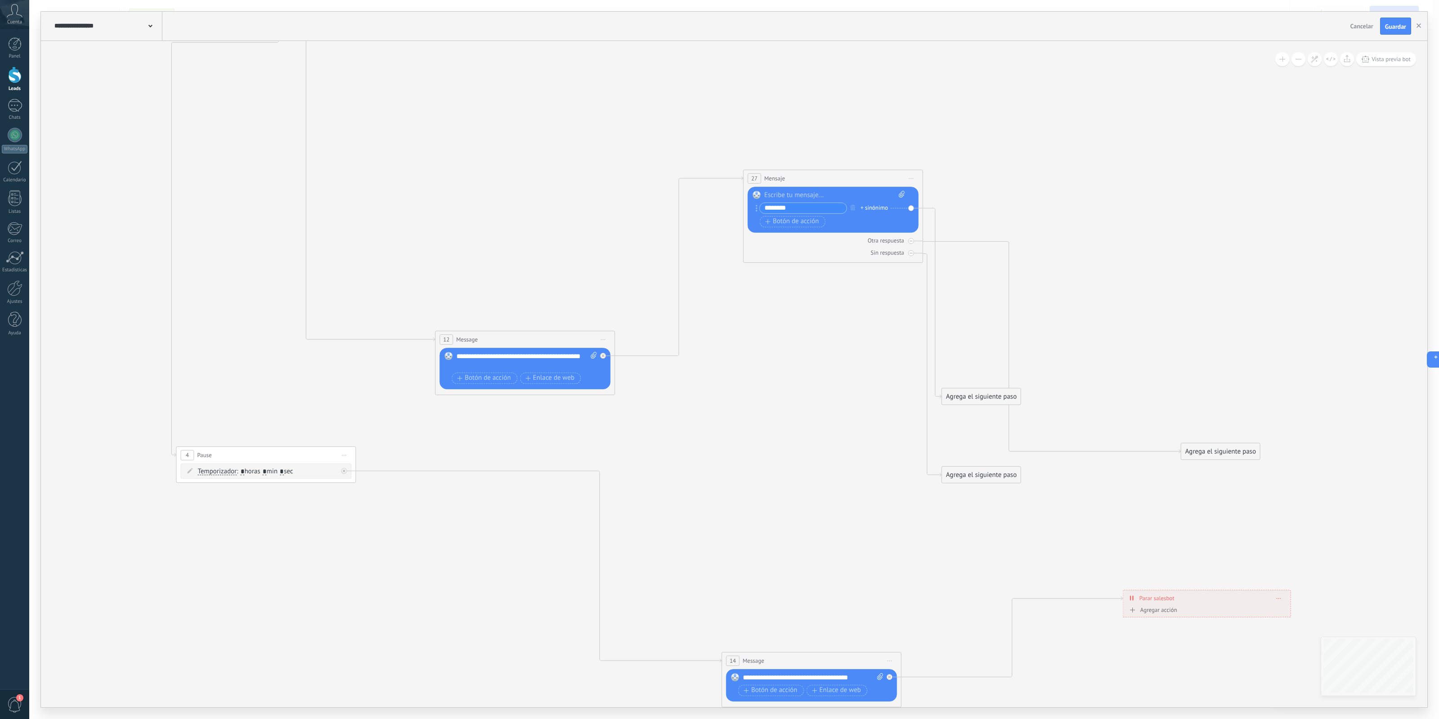
drag, startPoint x: 894, startPoint y: 158, endPoint x: 851, endPoint y: 196, distance: 56.7
click at [851, 187] on div "27 Mensaje ******* (a): Todos los contactos - canales seleccionados Todos los c…" at bounding box center [833, 178] width 179 height 17
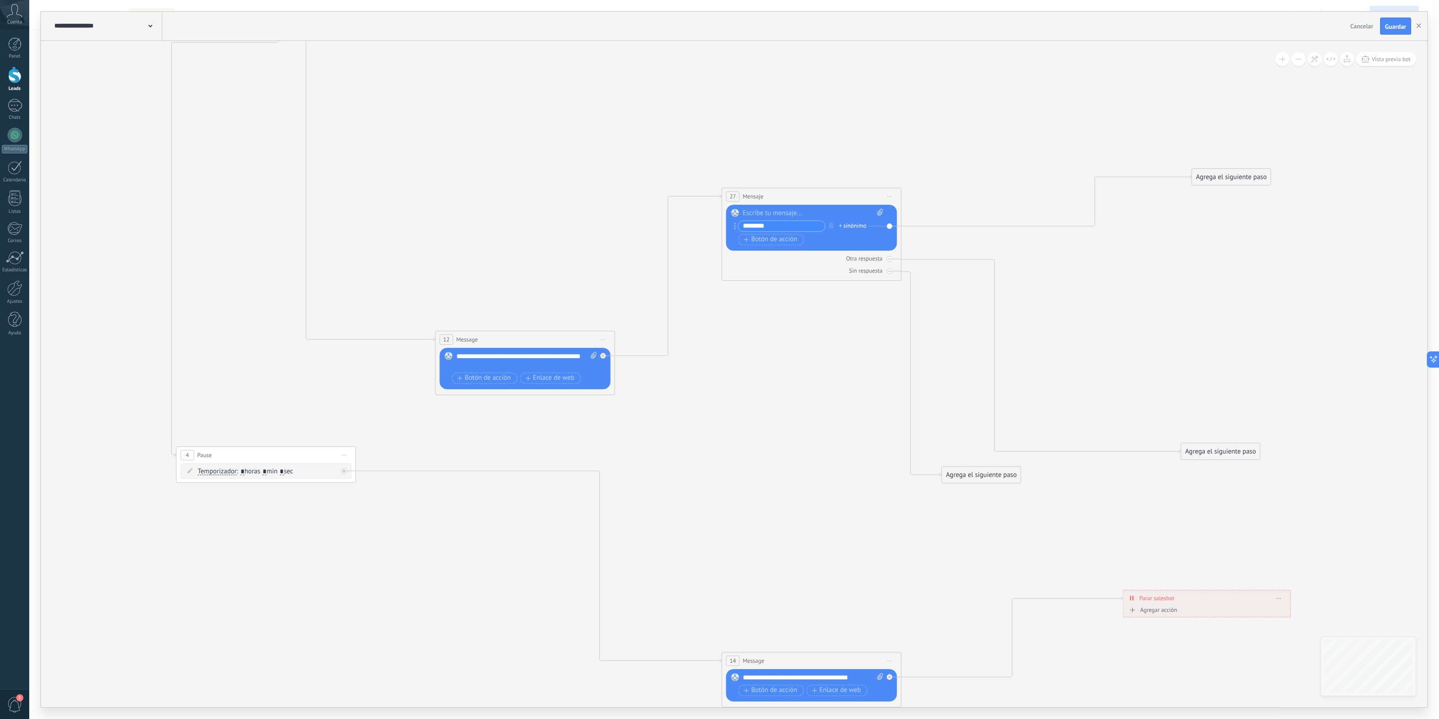
drag, startPoint x: 972, startPoint y: 401, endPoint x: 1192, endPoint y: 172, distance: 317.5
click at [1151, 170] on div "Agrega el siguiente paso" at bounding box center [1231, 177] width 79 height 15
click at [770, 243] on span "Botón de acción" at bounding box center [771, 239] width 54 height 7
type input "**********"
click at [957, 160] on icon at bounding box center [636, 312] width 1760 height 1240
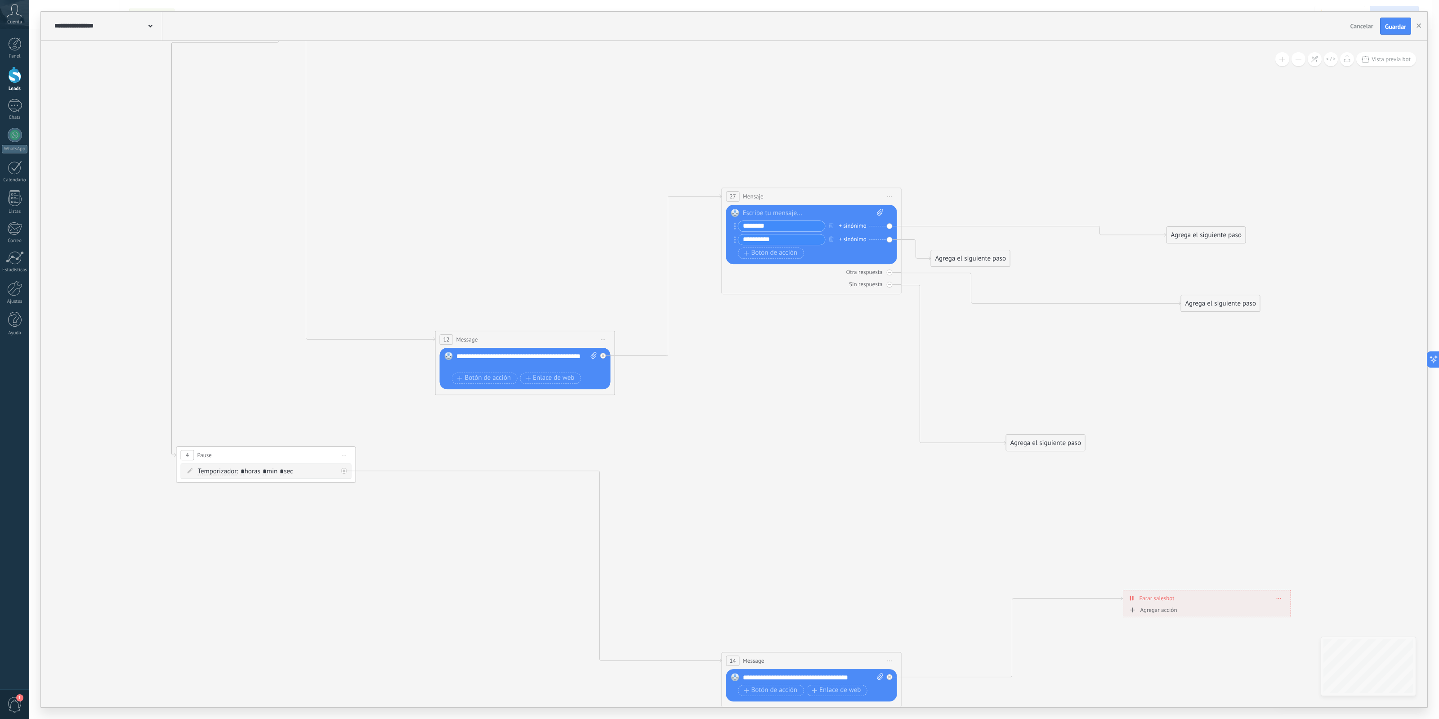
drag, startPoint x: 985, startPoint y: 328, endPoint x: 1044, endPoint y: 384, distance: 80.8
click at [1053, 450] on div "Agrega el siguiente paso" at bounding box center [1046, 442] width 79 height 15
drag, startPoint x: 981, startPoint y: 257, endPoint x: 1096, endPoint y: 264, distance: 114.9
click at [1096, 264] on div "Agrega el siguiente paso" at bounding box center [1086, 261] width 79 height 15
click at [1052, 444] on div "Agrega el siguiente paso" at bounding box center [1049, 450] width 79 height 15
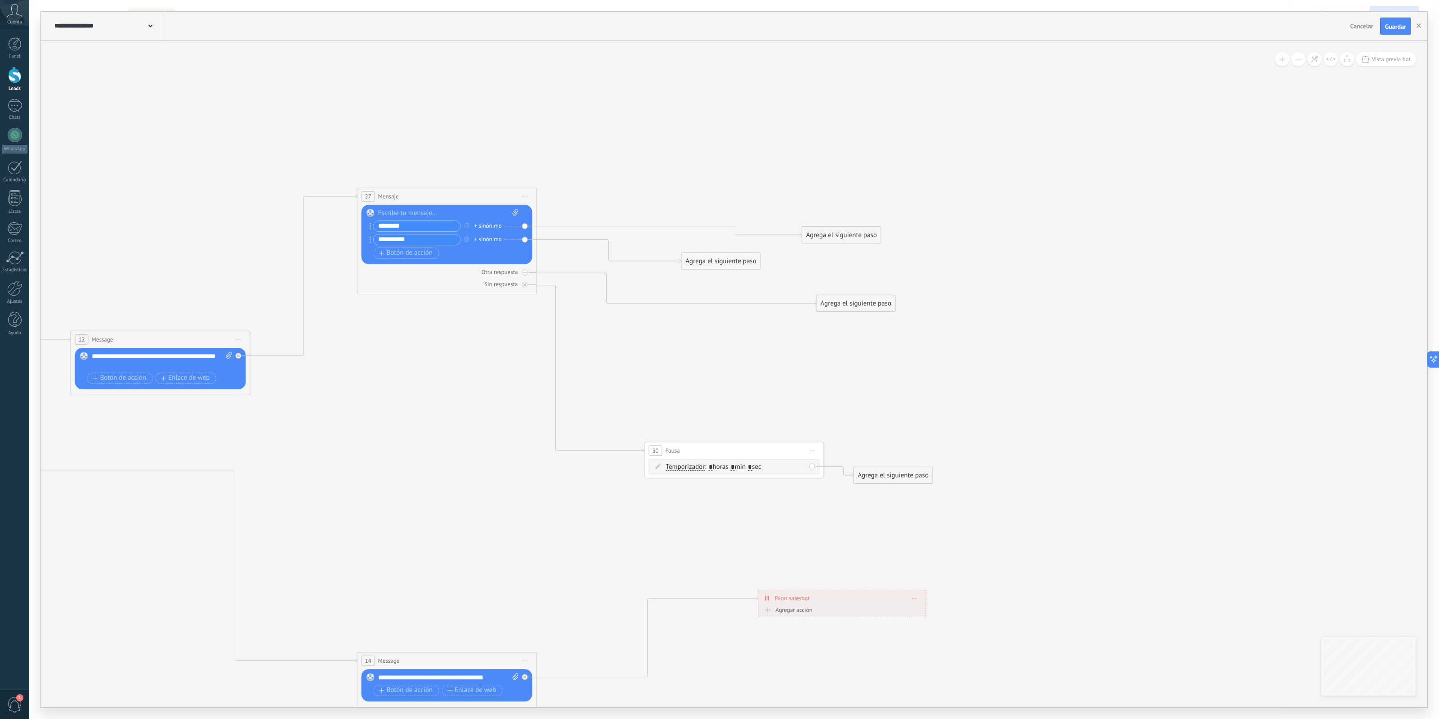
click at [653, 450] on span "30" at bounding box center [655, 451] width 6 height 8
click at [692, 466] on span "Temporizador" at bounding box center [685, 466] width 39 height 7
click at [692, 466] on button "Temporizador" at bounding box center [718, 467] width 112 height 16
click at [707, 467] on span "Temporizador" at bounding box center [710, 467] width 109 height 9
drag, startPoint x: 708, startPoint y: 469, endPoint x: 715, endPoint y: 468, distance: 6.9
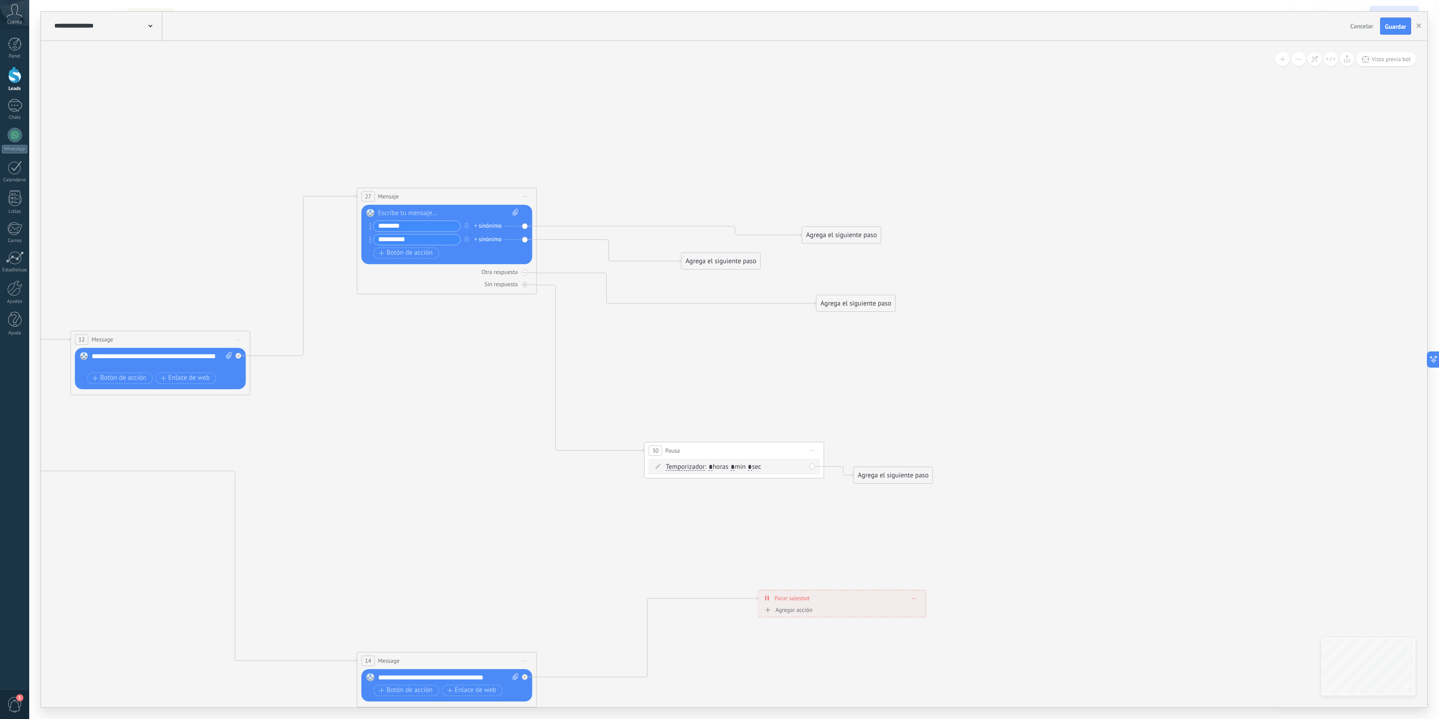
click at [715, 468] on span ": * horas * min * sec" at bounding box center [733, 466] width 56 height 9
click at [713, 467] on span ": * horas * min * sec" at bounding box center [733, 466] width 56 height 9
click at [713, 466] on input "*" at bounding box center [711, 466] width 4 height 7
type input "*"
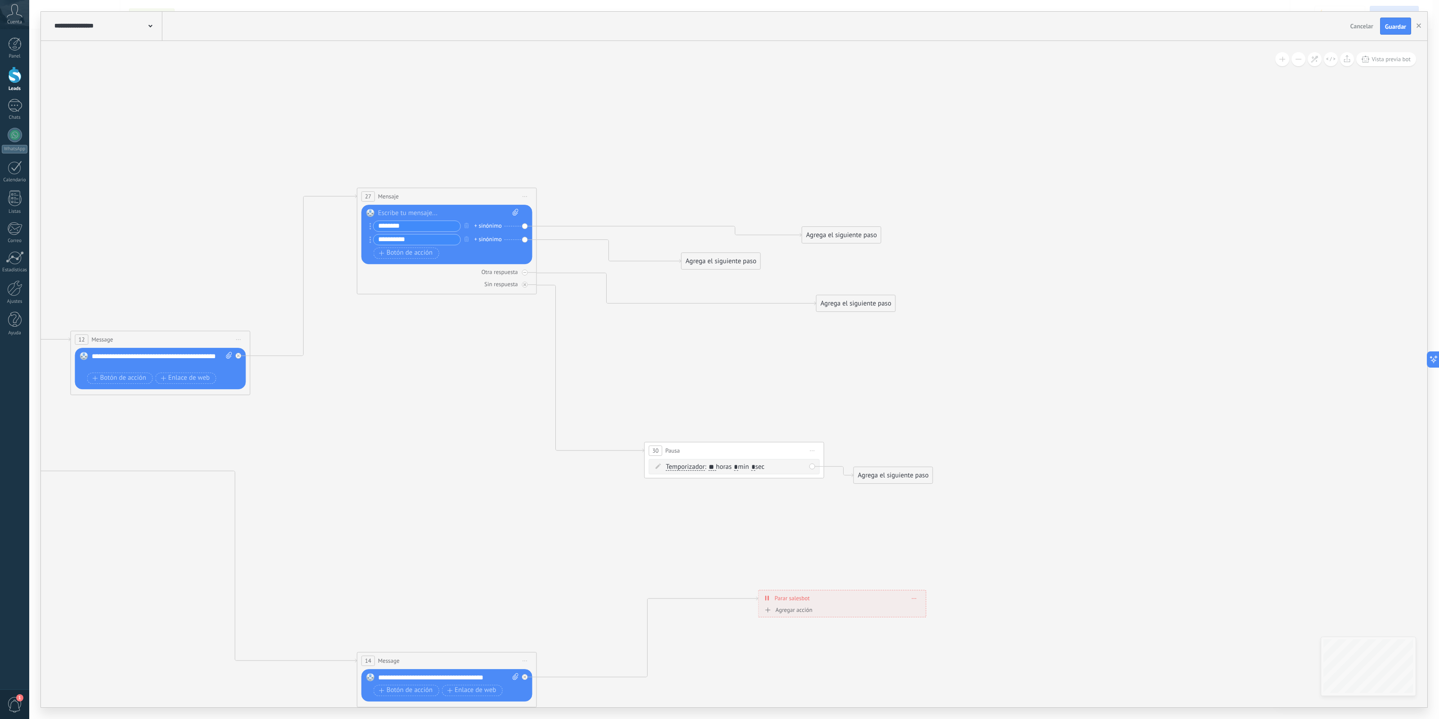
type input "**"
click at [715, 450] on div "30 Pausa ***** Iniciar vista previa aquí Cambiar nombre Duplicar Borrar" at bounding box center [734, 450] width 179 height 17
click at [747, 470] on span ": ** horas * min * sec" at bounding box center [735, 466] width 60 height 9
click at [744, 469] on span ": ** horas * min * sec" at bounding box center [735, 466] width 60 height 9
click at [738, 466] on input "*" at bounding box center [736, 466] width 4 height 7
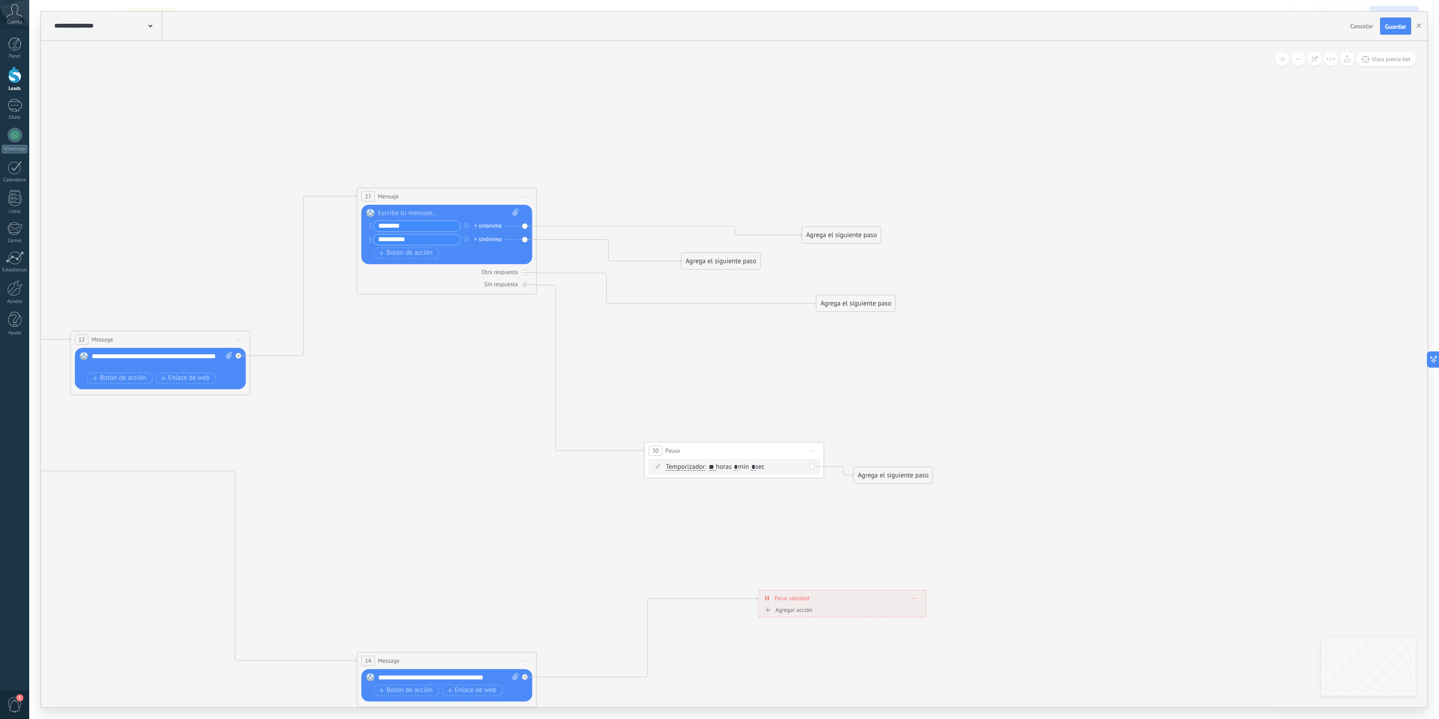
type input "*"
click at [778, 459] on div "Temporizador Temporizador Temporizador Temporizador : ** horas * min * sec : Lu…" at bounding box center [734, 466] width 171 height 15
click at [801, 400] on icon at bounding box center [271, 312] width 1760 height 1240
click at [743, 400] on icon at bounding box center [271, 312] width 1760 height 1240
click at [661, 466] on icon at bounding box center [658, 464] width 5 height 5
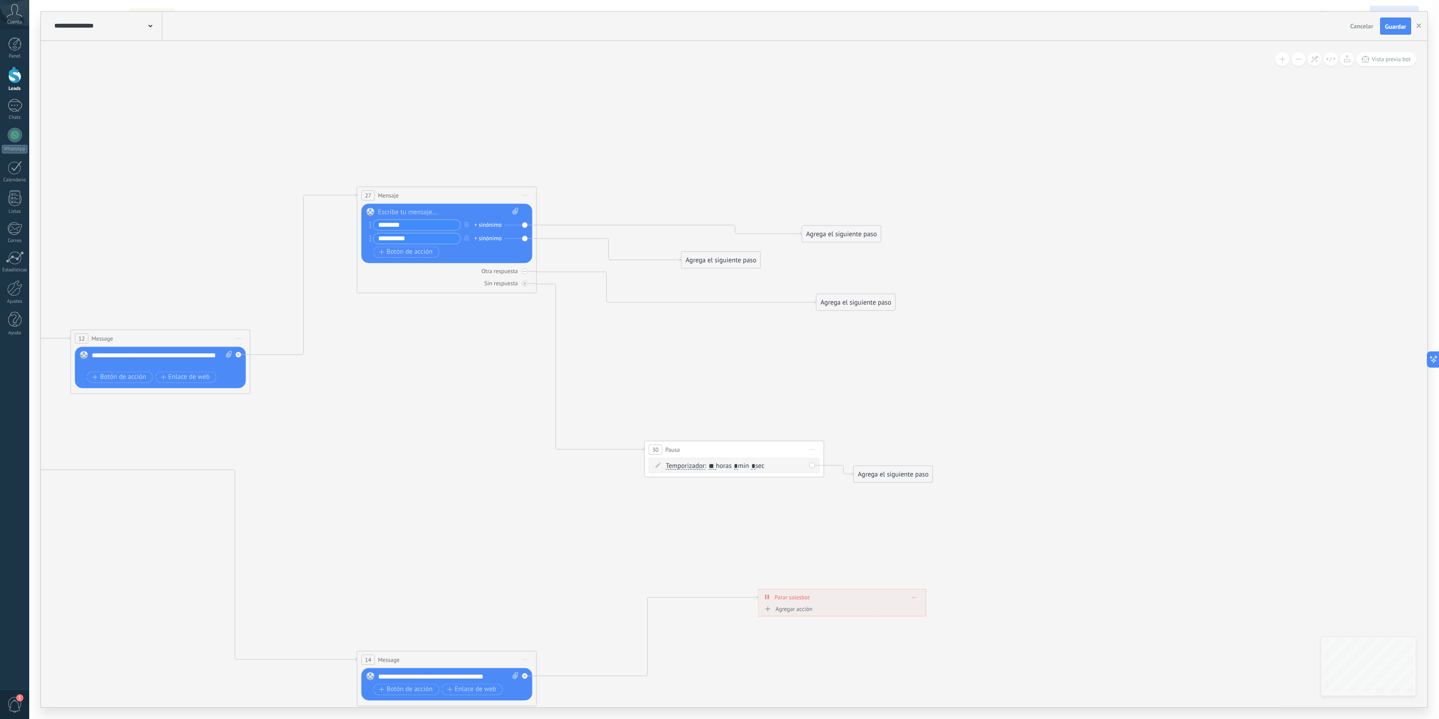
click at [781, 443] on div "30 Pausa ***** Iniciar vista previa aquí Cambiar nombre Duplicar Borrar" at bounding box center [734, 449] width 179 height 17
drag, startPoint x: 878, startPoint y: 469, endPoint x: 974, endPoint y: 474, distance: 96.4
click at [974, 474] on div "Agrega el siguiente paso" at bounding box center [989, 478] width 79 height 15
click at [874, 535] on icon at bounding box center [306, 311] width 1831 height 1240
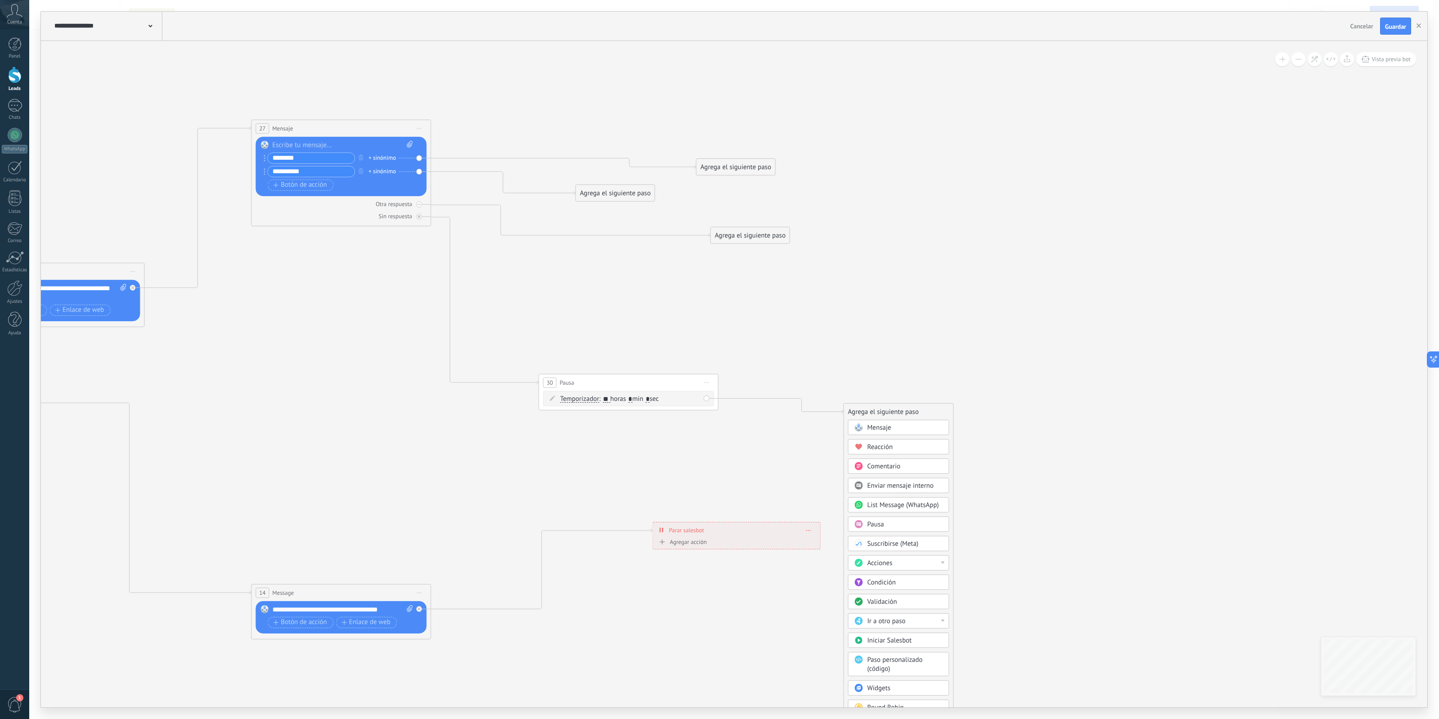
drag, startPoint x: 874, startPoint y: 532, endPoint x: 767, endPoint y: 459, distance: 129.1
click at [767, 459] on icon at bounding box center [200, 244] width 1831 height 1240
click at [900, 428] on div "Mensaje" at bounding box center [906, 427] width 76 height 9
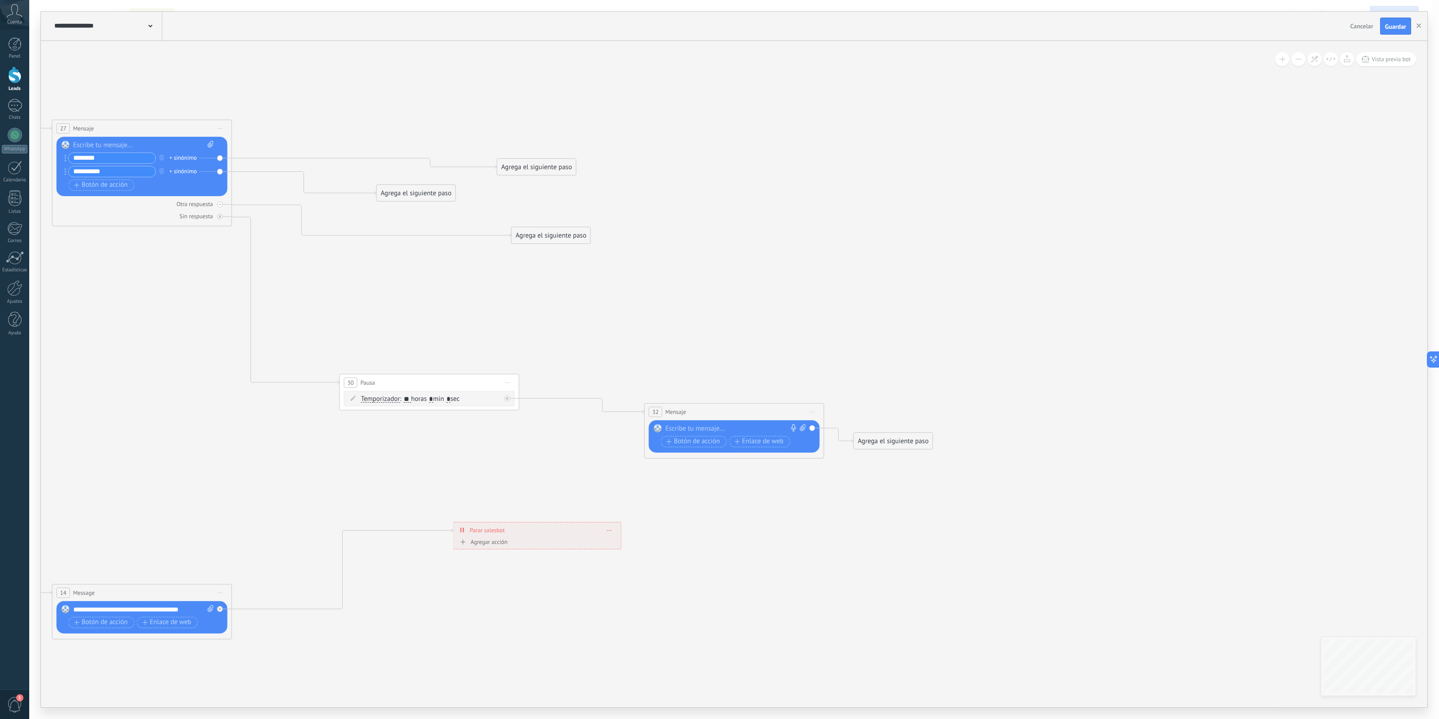
click at [768, 426] on div at bounding box center [733, 428] width 134 height 9
click at [840, 482] on icon at bounding box center [107, 244] width 2042 height 1240
click at [889, 440] on div "Agrega el siguiente paso" at bounding box center [893, 441] width 79 height 15
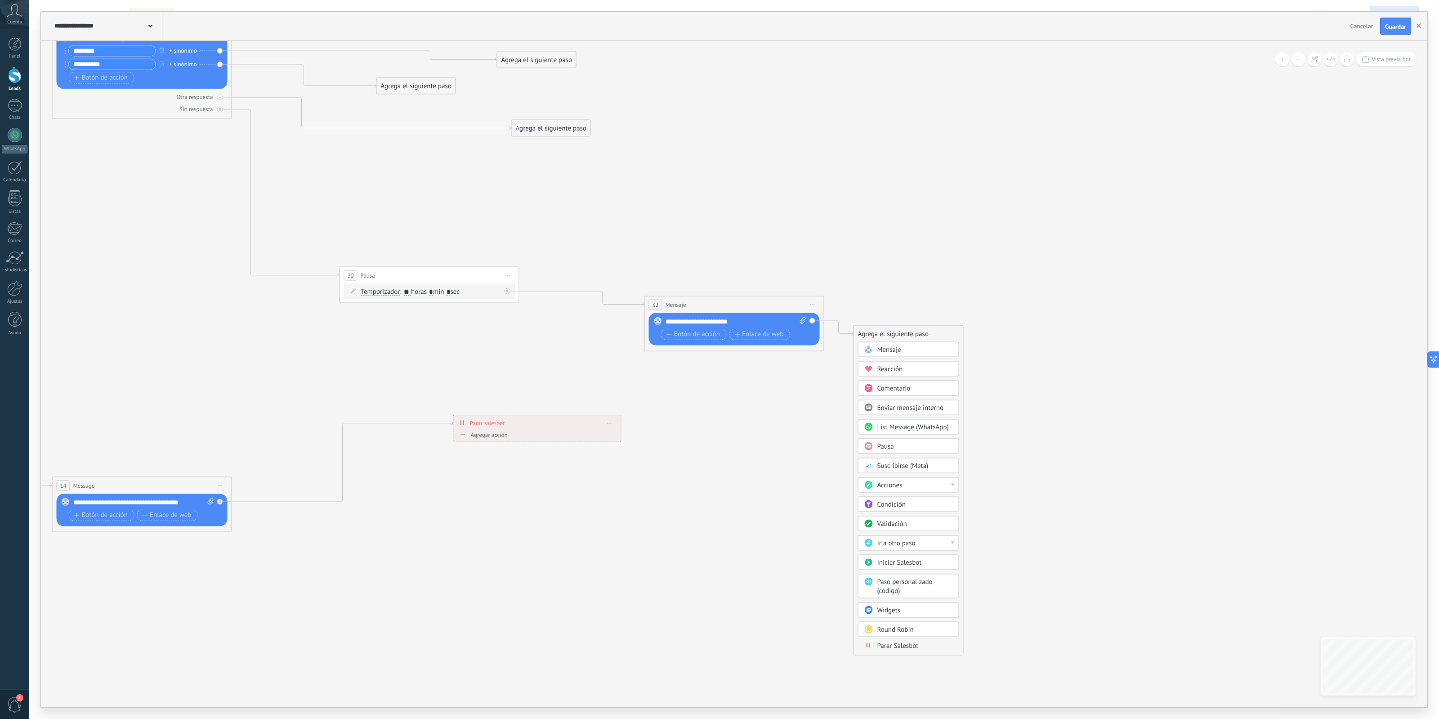
click at [918, 452] on div "Pausa" at bounding box center [908, 445] width 101 height 15
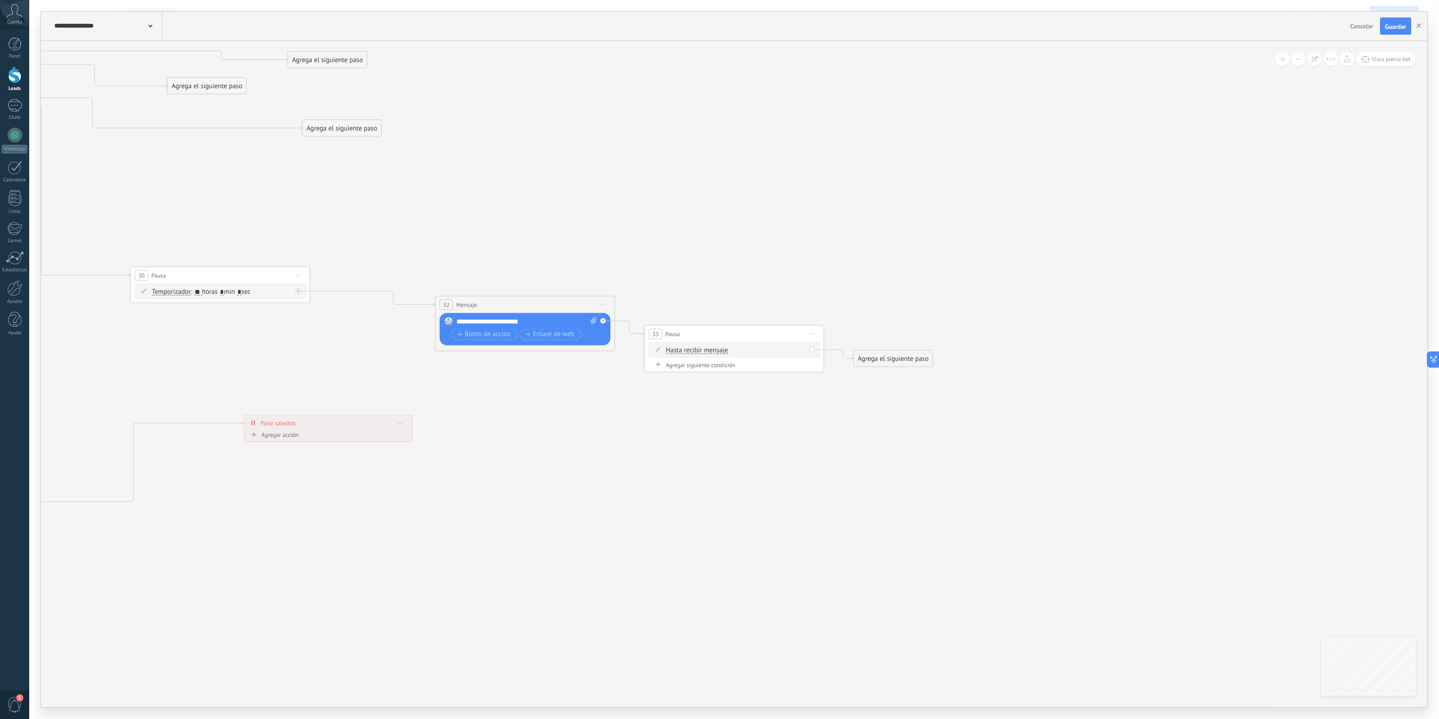
click at [803, 414] on icon at bounding box center [2, 137] width 2251 height 1240
click at [658, 352] on icon at bounding box center [658, 348] width 5 height 5
click at [762, 347] on div "Hasta recibir mensaje Hasta recibir mensaje Temporizador Excepto horas laborale…" at bounding box center [736, 349] width 140 height 9
click at [768, 353] on div "Hasta recibir mensaje Hasta recibir mensaje Temporizador Excepto horas laborale…" at bounding box center [736, 349] width 140 height 9
click at [770, 356] on div "Hasta recibir mensaje Hasta recibir mensaje Temporizador Excepto horas laborale…" at bounding box center [734, 349] width 171 height 15
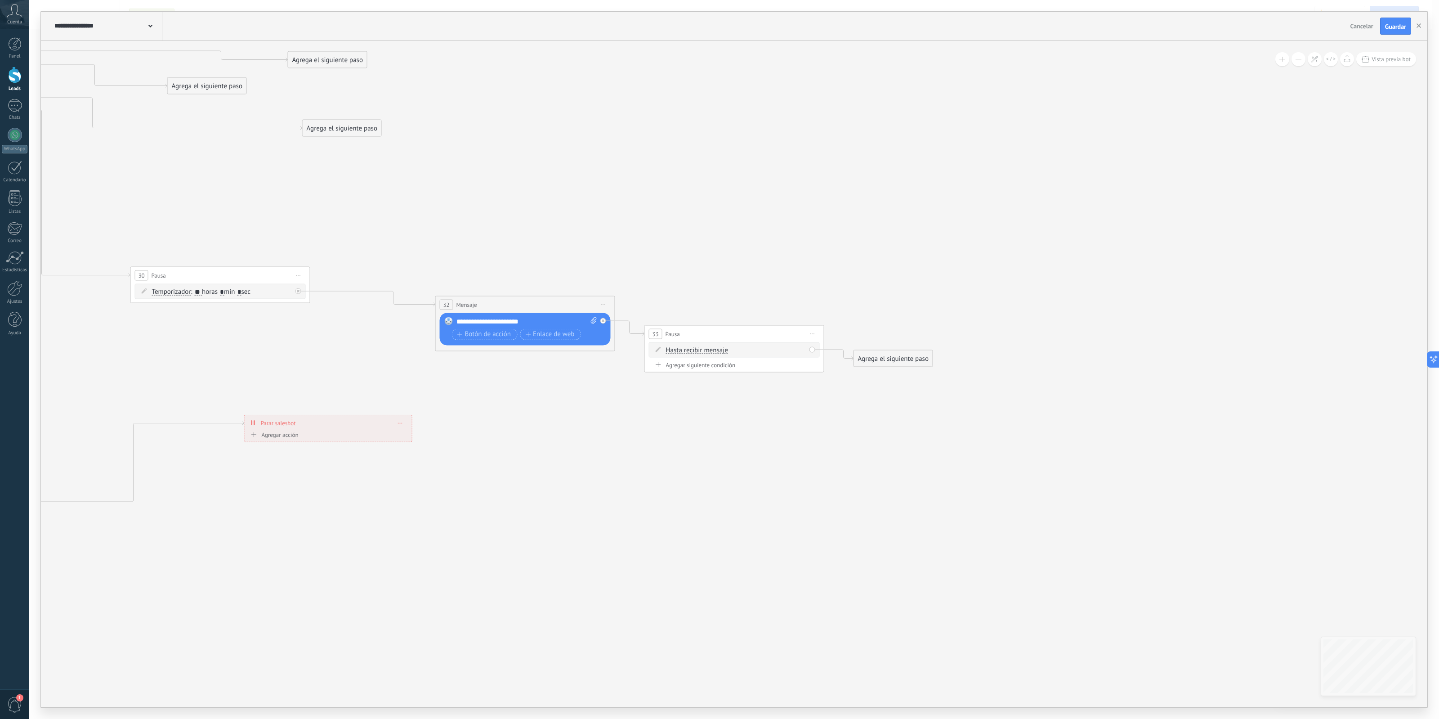
click at [806, 354] on div "Hasta recibir mensaje Hasta recibir mensaje Temporizador Excepto horas laborale…" at bounding box center [736, 349] width 140 height 9
click at [809, 338] on span "Iniciar vista previa aquí Cambiar nombre Duplicar Borrar" at bounding box center [813, 333] width 14 height 13
click at [878, 310] on icon at bounding box center [2, 137] width 2251 height 1240
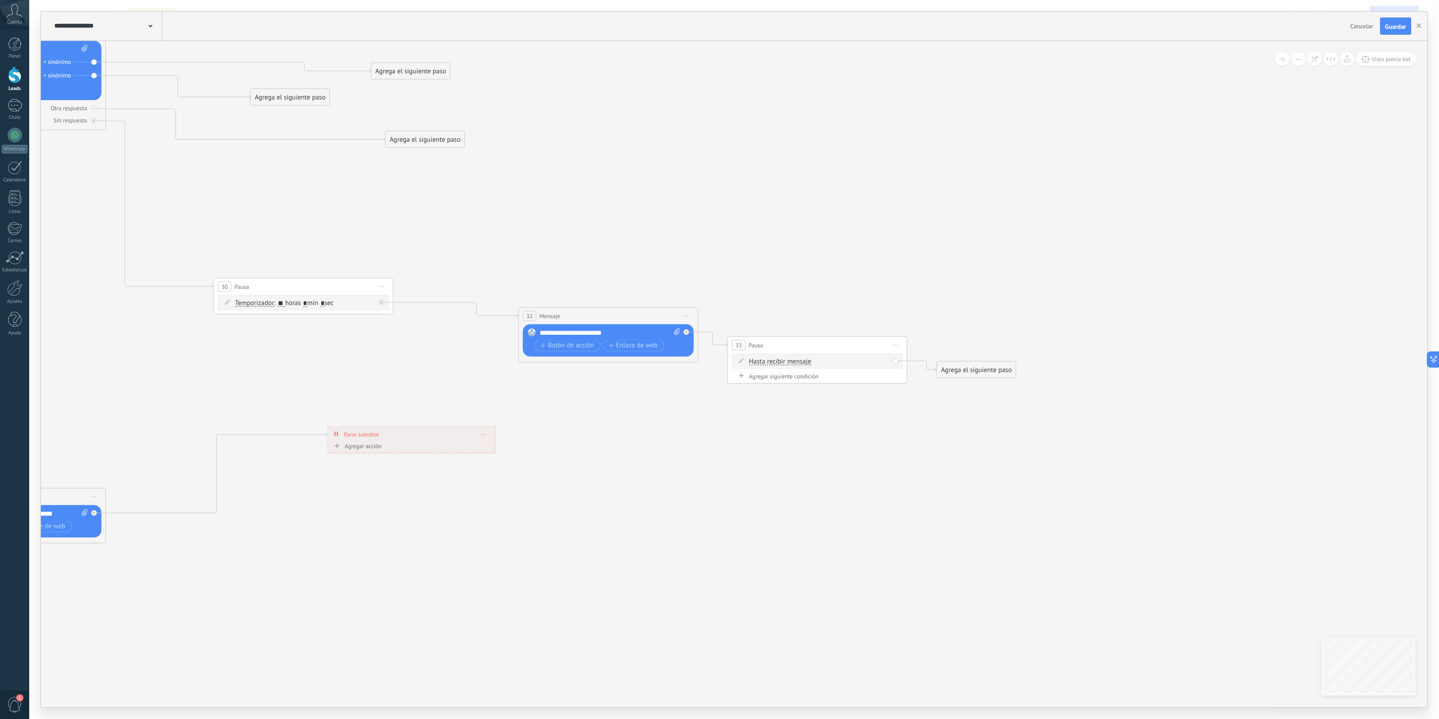
drag, startPoint x: 786, startPoint y: 304, endPoint x: 892, endPoint y: 331, distance: 109.0
click at [873, 315] on icon at bounding box center [85, 148] width 2251 height 1240
click at [967, 377] on div "Agrega el siguiente paso" at bounding box center [980, 369] width 79 height 15
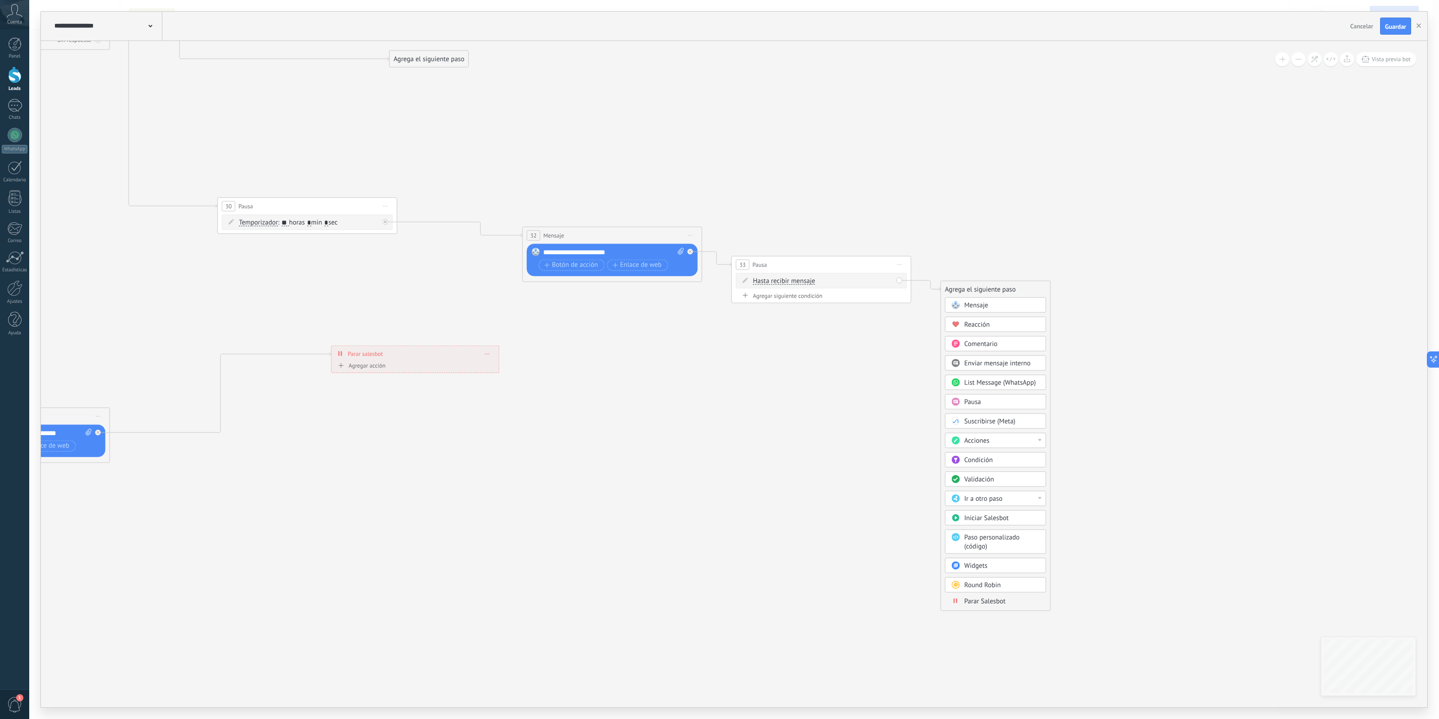
click at [981, 464] on span "Condición" at bounding box center [978, 459] width 28 height 9
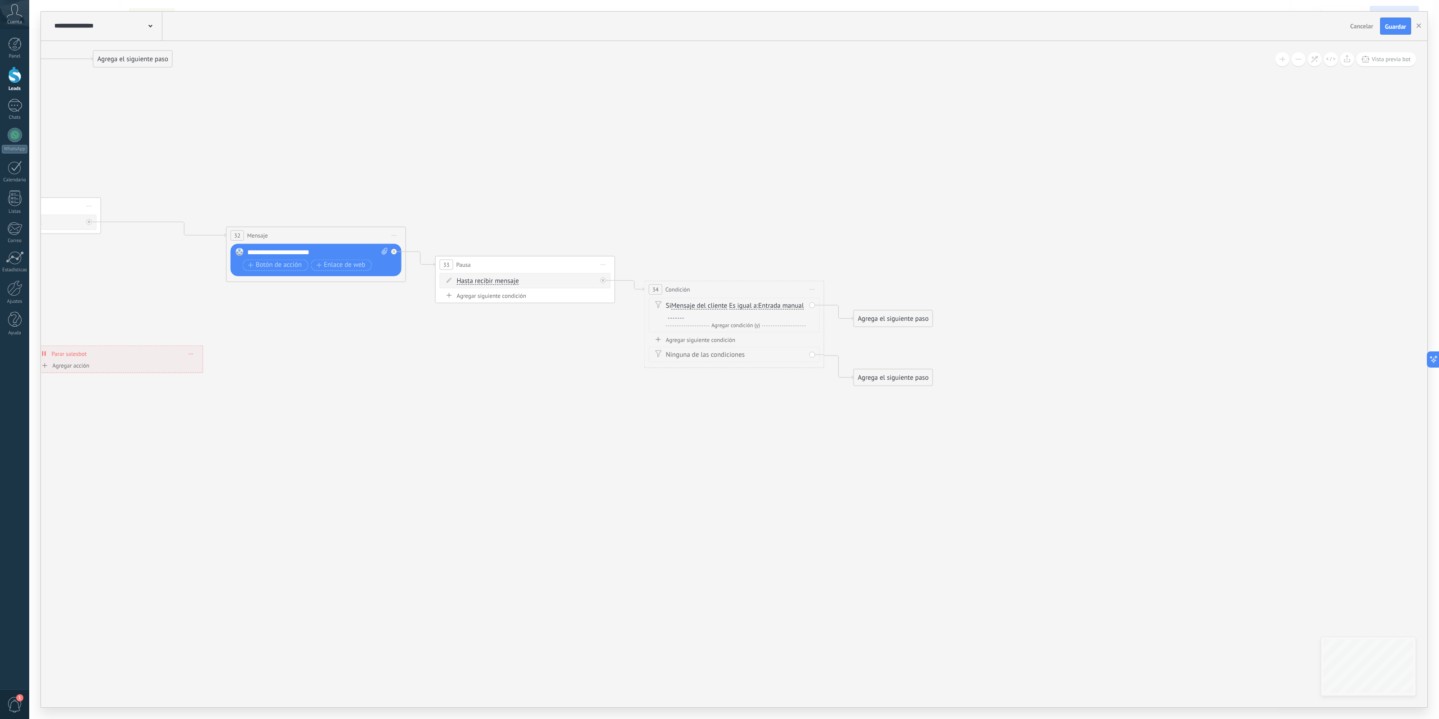
click at [661, 341] on div "Agregar siguiente condición" at bounding box center [734, 340] width 171 height 8
click at [699, 345] on span "Mensaje del cliente" at bounding box center [700, 343] width 56 height 7
click at [699, 345] on button "Mensaje del cliente" at bounding box center [723, 344] width 112 height 16
click at [729, 300] on div "Si Mensaje del cliente Mensaje del cliente Emoción de la conversación Comentari…" at bounding box center [734, 314] width 171 height 35
click at [730, 306] on div "Si Mensaje del cliente Mensaje del cliente Emoción de la conversación Comentari…" at bounding box center [736, 310] width 140 height 18
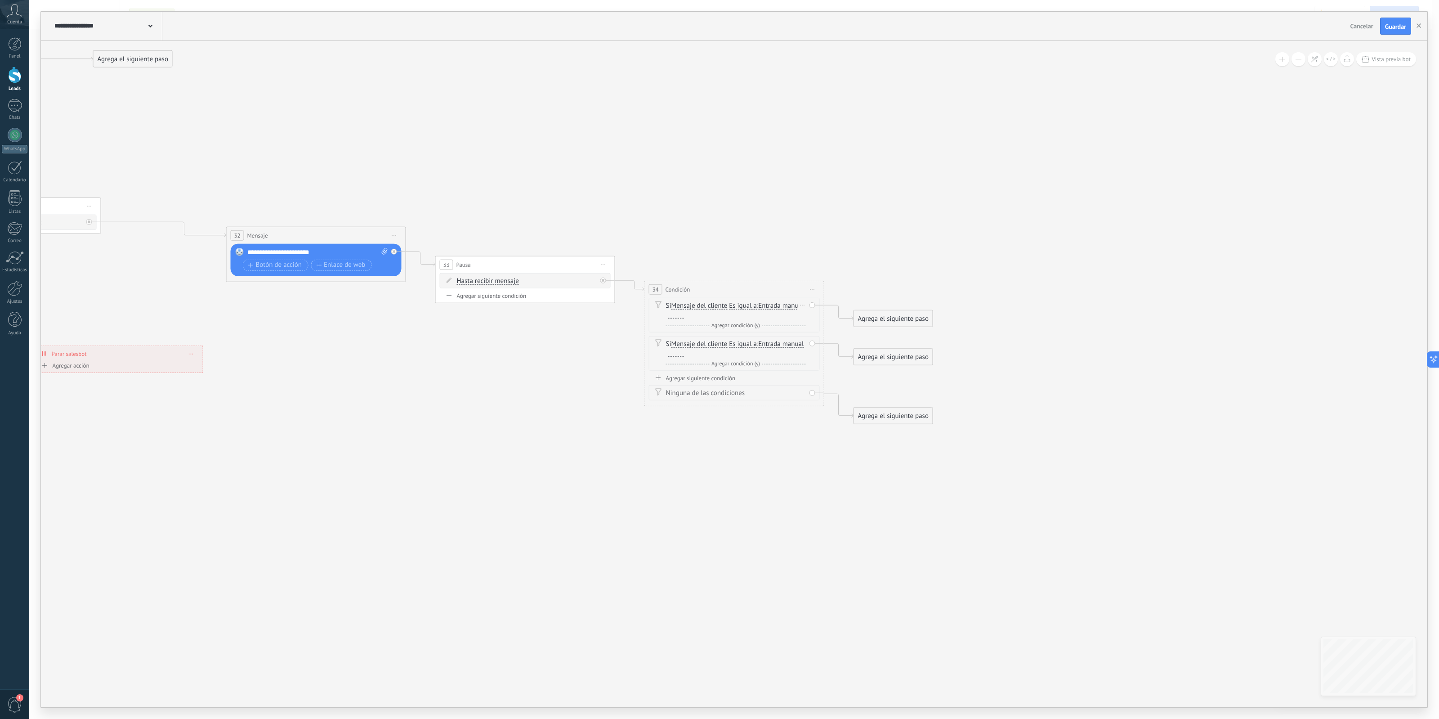
click at [731, 309] on span "Es igual a" at bounding box center [743, 305] width 28 height 7
click at [731, 309] on button "Es igual a" at bounding box center [781, 305] width 112 height 16
click at [753, 325] on span "No es igual" at bounding box center [773, 321] width 109 height 9
click at [734, 305] on span "No es igual" at bounding box center [745, 305] width 32 height 7
click at [734, 305] on button "No es igual" at bounding box center [781, 305] width 112 height 16
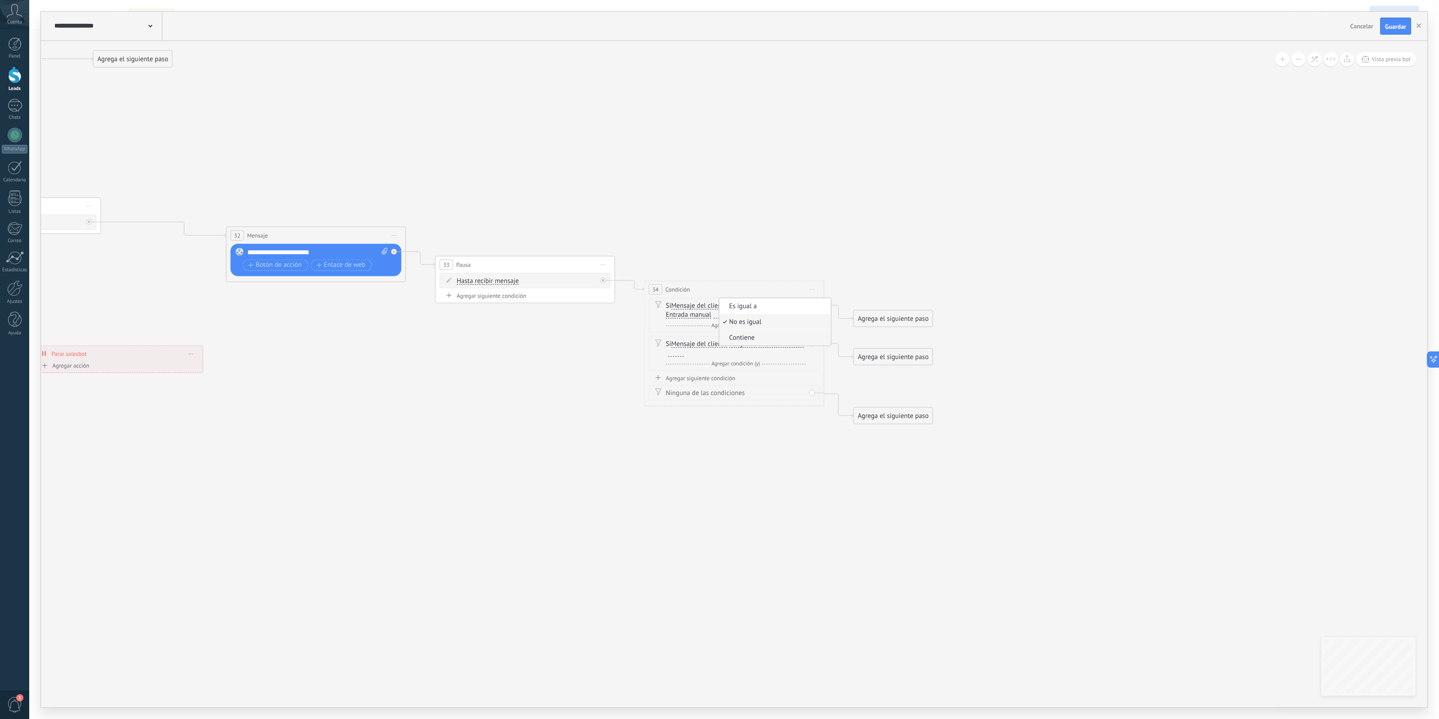
click at [748, 339] on span "Contiene" at bounding box center [773, 337] width 109 height 9
click at [748, 309] on span "Contiene" at bounding box center [742, 305] width 26 height 7
click at [748, 309] on button "Contiene" at bounding box center [781, 305] width 112 height 16
click at [752, 312] on li "Es igual a" at bounding box center [775, 306] width 112 height 16
click at [733, 326] on span "Agregar condición (y)" at bounding box center [735, 325] width 53 height 7
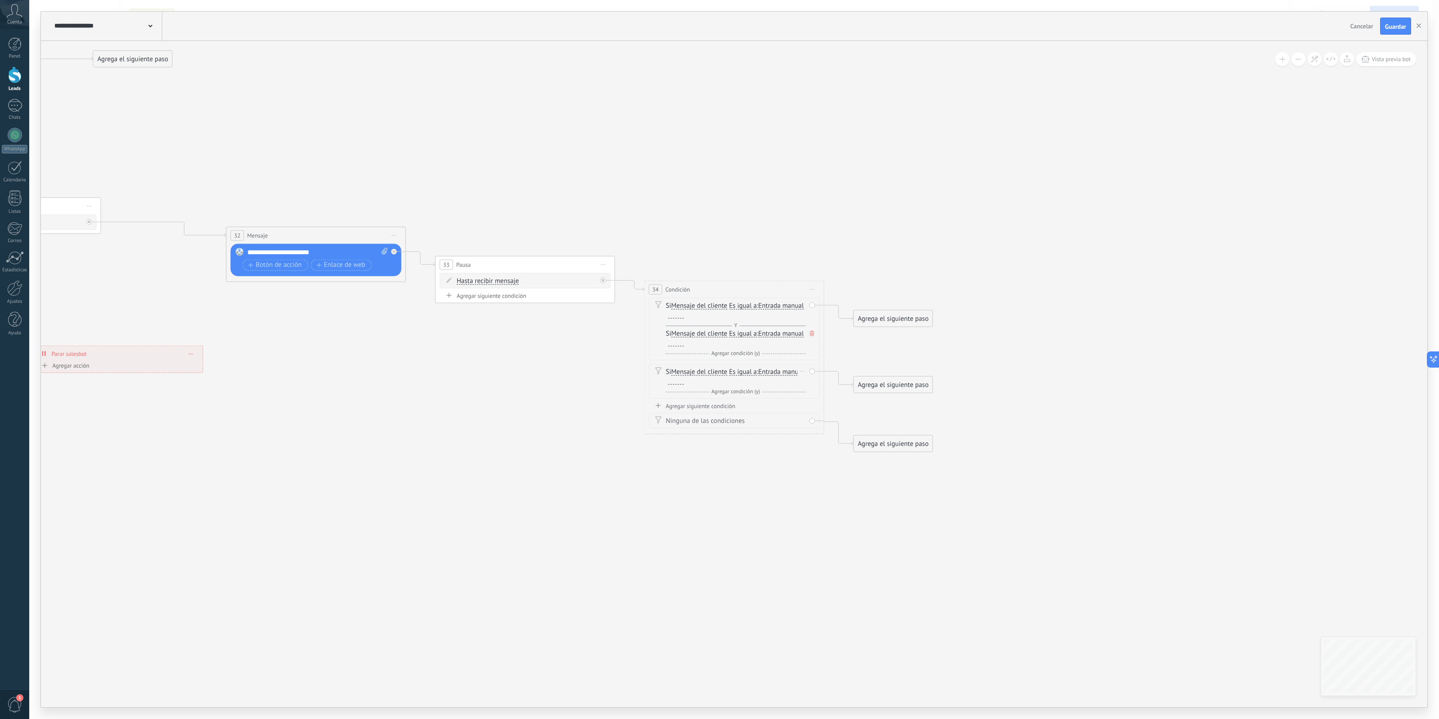
click at [811, 336] on icon at bounding box center [812, 332] width 4 height 5
click at [752, 364] on span "Agregar condición (y)" at bounding box center [735, 363] width 53 height 7
click at [810, 373] on icon at bounding box center [812, 370] width 4 height 5
click at [748, 363] on span "Agregar condición (y)" at bounding box center [735, 363] width 53 height 7
click at [810, 372] on icon at bounding box center [812, 370] width 4 height 5
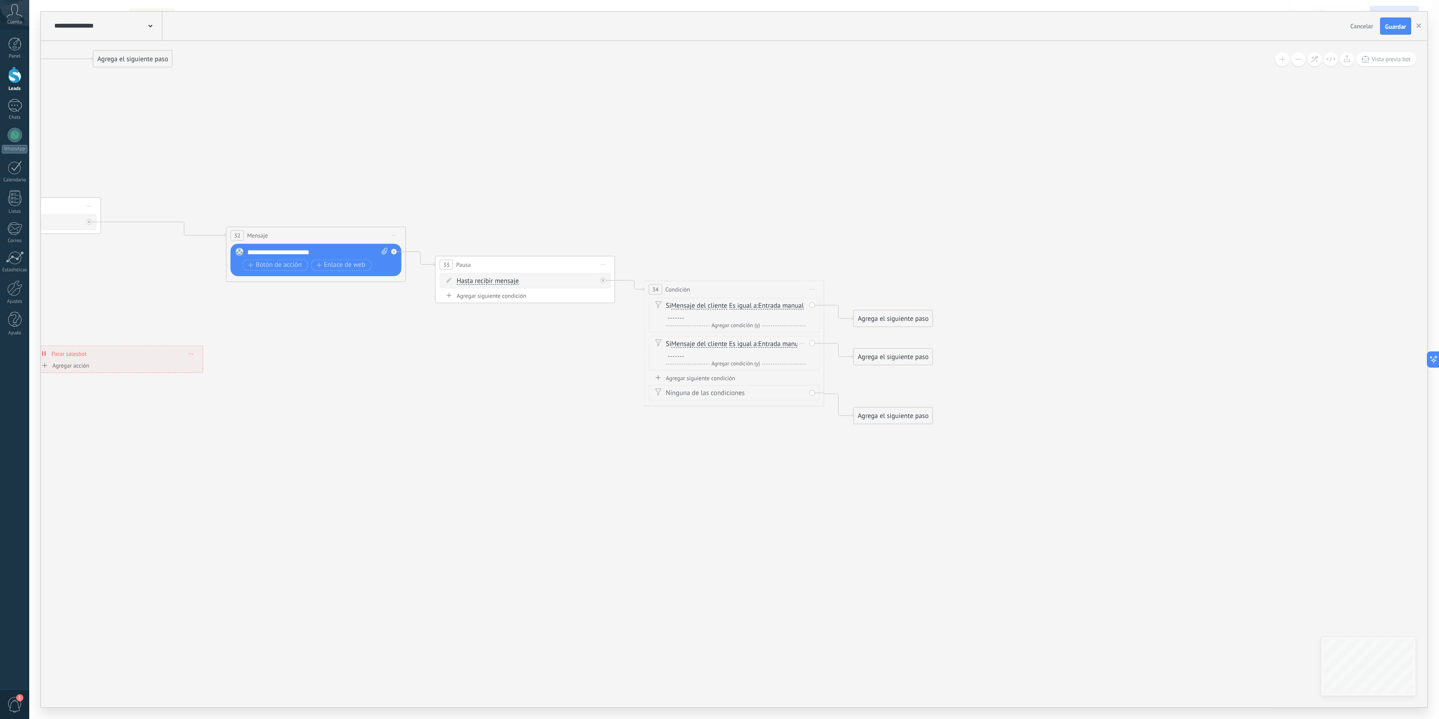
click at [722, 346] on span "Mensaje del cliente" at bounding box center [700, 343] width 56 height 7
click at [722, 346] on button "Mensaje del cliente" at bounding box center [723, 344] width 112 height 16
click at [736, 375] on span "Comentario del cliente" at bounding box center [716, 375] width 109 height 9
click at [723, 347] on span "Comentario del cliente" at bounding box center [704, 343] width 65 height 7
click at [723, 348] on button "Comentario del cliente" at bounding box center [723, 344] width 112 height 16
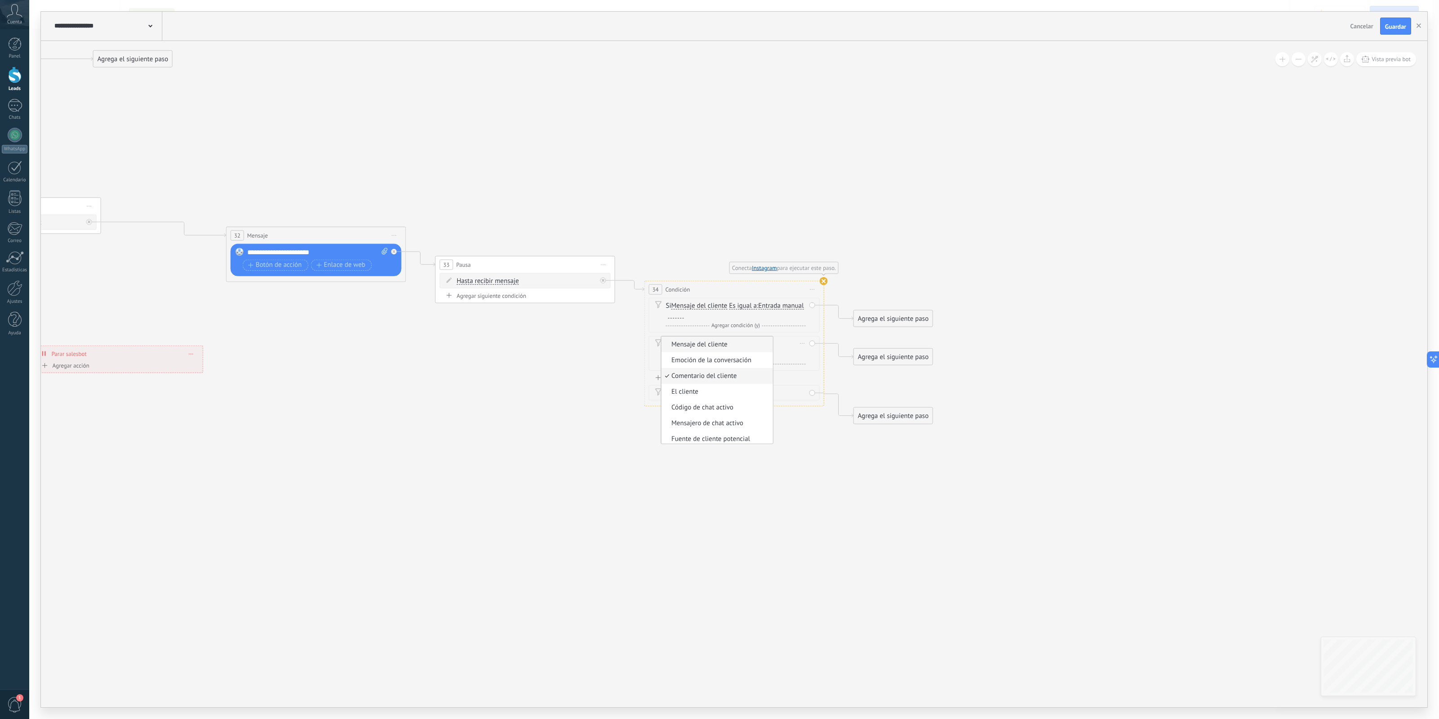
click at [743, 349] on span "Mensaje del cliente" at bounding box center [716, 344] width 109 height 9
click at [660, 345] on icon at bounding box center [658, 343] width 7 height 8
drag, startPoint x: 655, startPoint y: 358, endPoint x: 689, endPoint y: 354, distance: 34.3
click at [689, 354] on div "Si Mensaje del cliente Mensaje del cliente Emoción de la conversación Comentari…" at bounding box center [734, 353] width 171 height 35
click at [802, 342] on div "Borrar" at bounding box center [803, 342] width 10 height 13
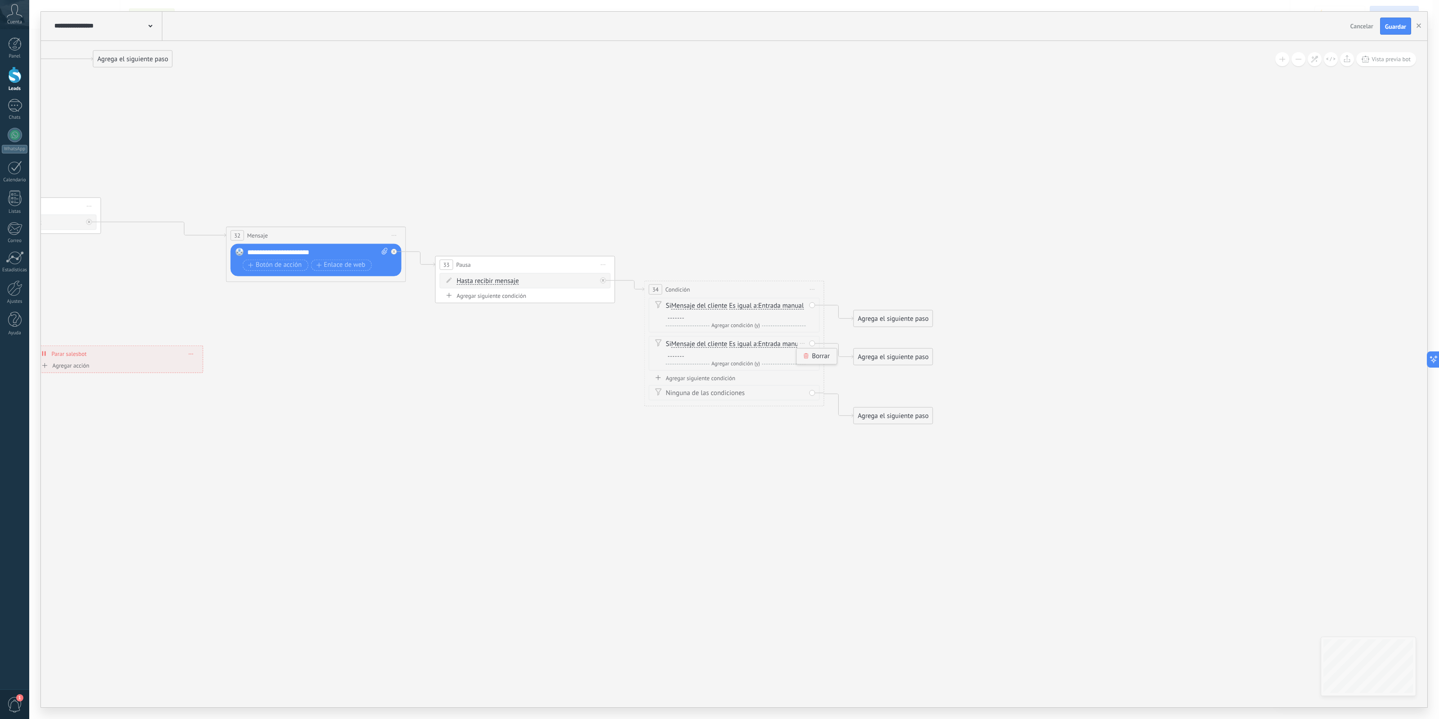
click at [806, 359] on div "Borrar" at bounding box center [817, 355] width 40 height 15
click at [818, 291] on span "Iniciar vista previa aquí Cambiar nombre Duplicar Borrar" at bounding box center [813, 288] width 14 height 13
click at [834, 349] on div "Borrar" at bounding box center [853, 347] width 89 height 15
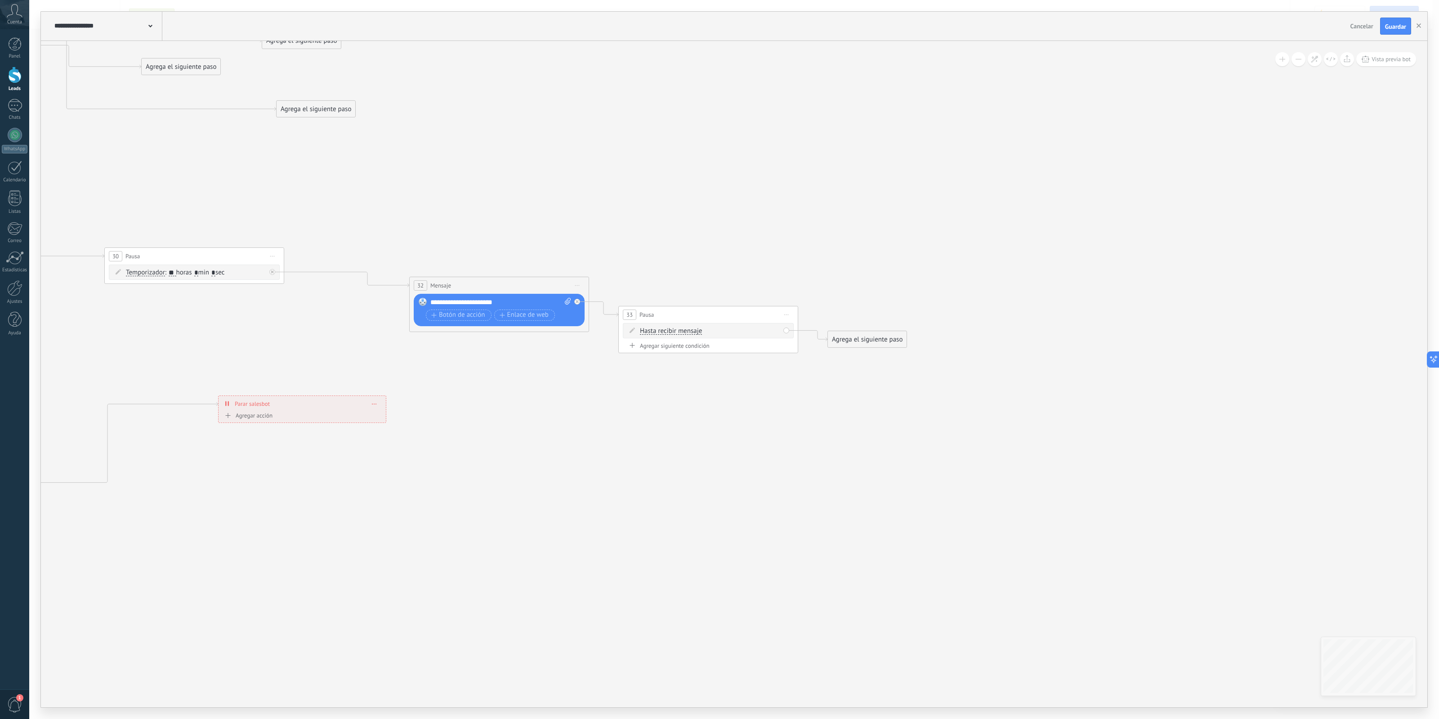
drag, startPoint x: 487, startPoint y: 354, endPoint x: 727, endPoint y: 414, distance: 247.1
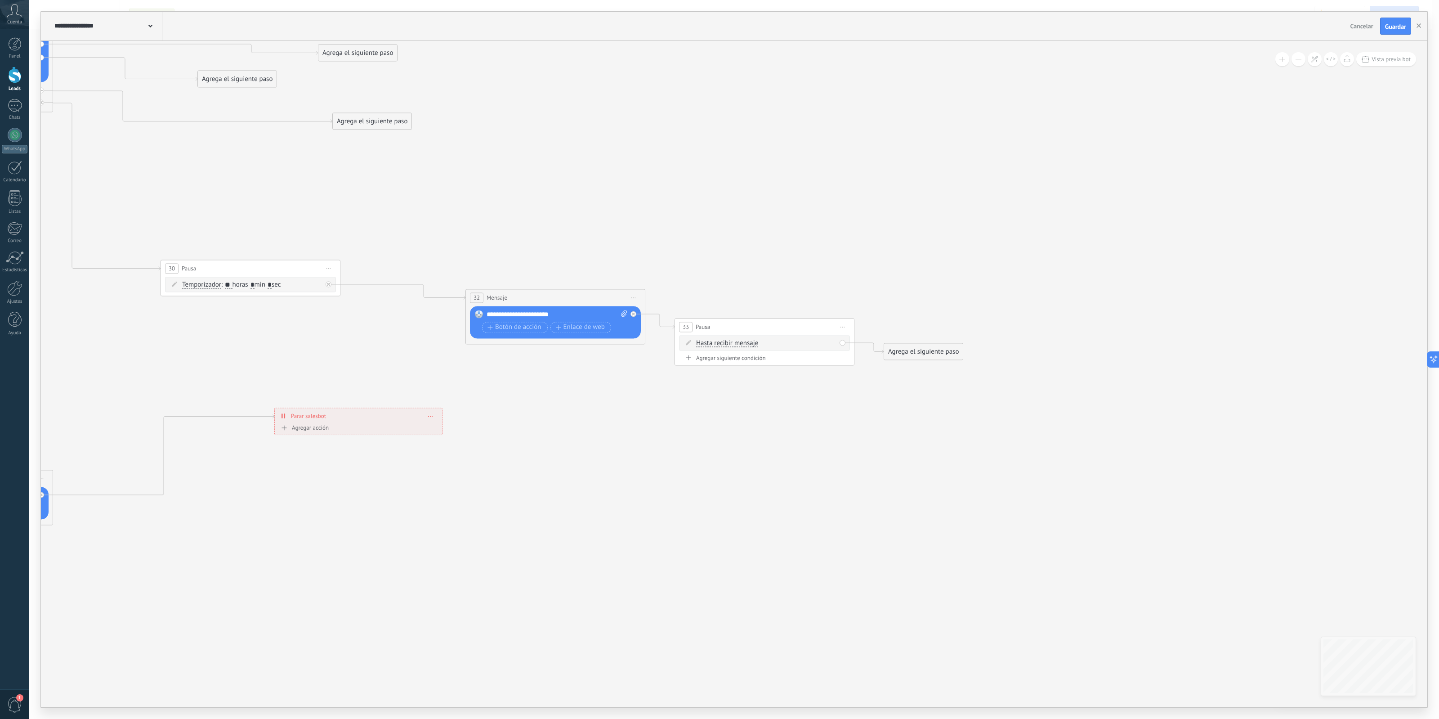
click at [632, 295] on span "Iniciar vista previa aquí Cambiar nombre Duplicar Borrar" at bounding box center [634, 297] width 14 height 13
click at [576, 360] on icon at bounding box center [32, 102] width 2251 height 1184
click at [534, 331] on span "Botón de acción" at bounding box center [515, 327] width 54 height 7
drag, startPoint x: 785, startPoint y: 327, endPoint x: 889, endPoint y: 270, distance: 118.0
click at [889, 270] on div "33 Pausa ***** Iniciar vista previa aquí Cambiar nombre Duplicar Borrar" at bounding box center [868, 268] width 179 height 17
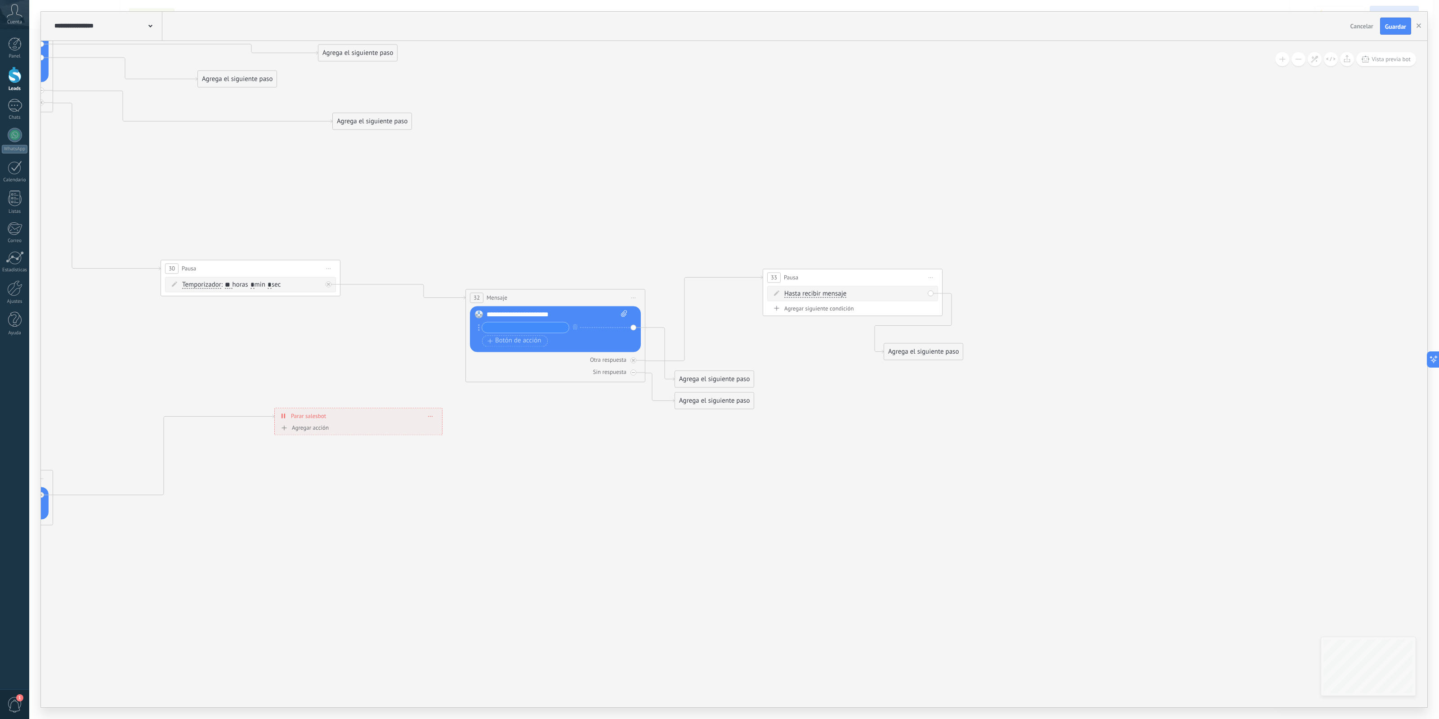
drag, startPoint x: 828, startPoint y: 271, endPoint x: 797, endPoint y: 281, distance: 33.6
click at [797, 281] on div "33 Pausa ***** Iniciar vista previa aquí Cambiar nombre Duplicar Borrar" at bounding box center [852, 277] width 179 height 17
click at [918, 282] on span "Iniciar vista previa aquí Cambiar nombre Duplicar Borrar" at bounding box center [916, 281] width 14 height 13
click at [929, 344] on div "Borrar" at bounding box center [956, 340] width 89 height 15
drag, startPoint x: 702, startPoint y: 327, endPoint x: 855, endPoint y: 456, distance: 200.5
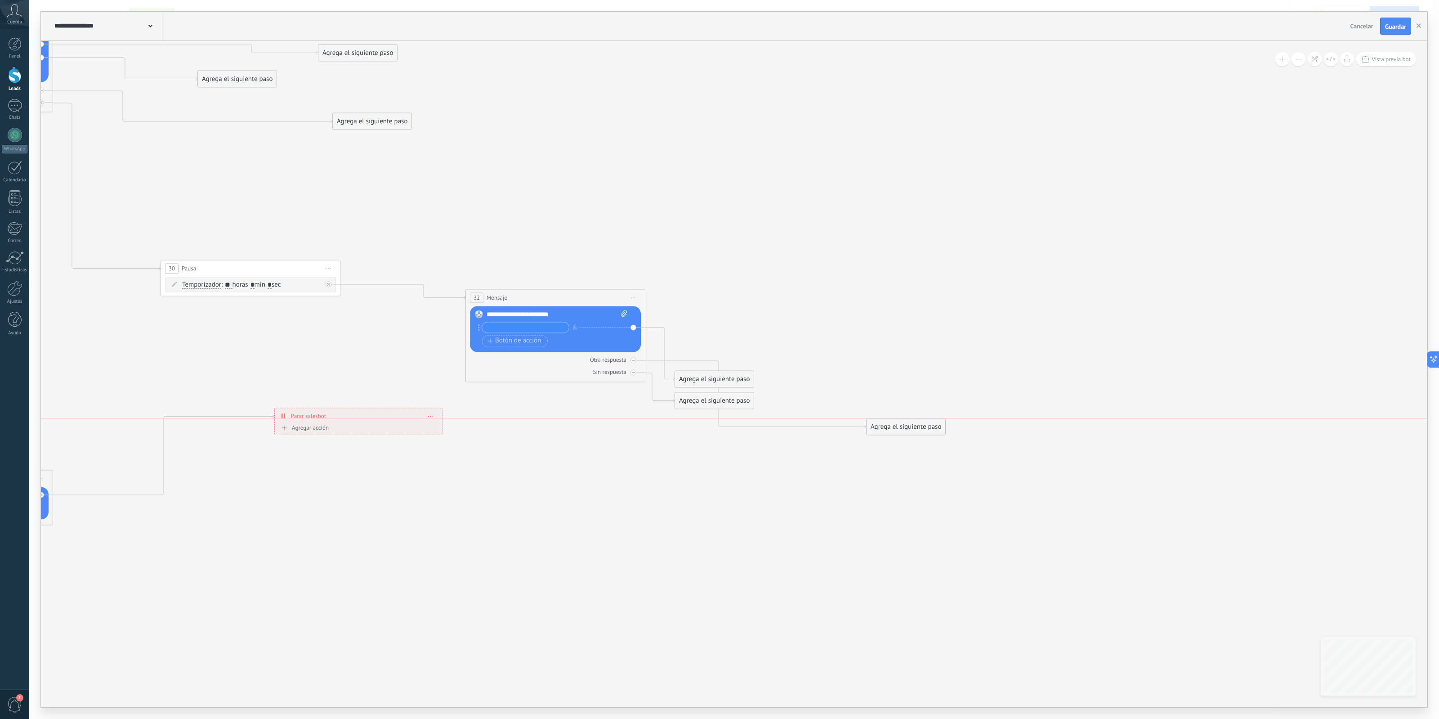
click at [895, 434] on div "Agrega el siguiente paso" at bounding box center [906, 426] width 79 height 15
drag, startPoint x: 738, startPoint y: 377, endPoint x: 962, endPoint y: 269, distance: 248.4
click at [915, 282] on div "Agrega el siguiente paso" at bounding box center [875, 289] width 79 height 15
click at [539, 327] on input "text" at bounding box center [525, 327] width 87 height 10
type input "*********"
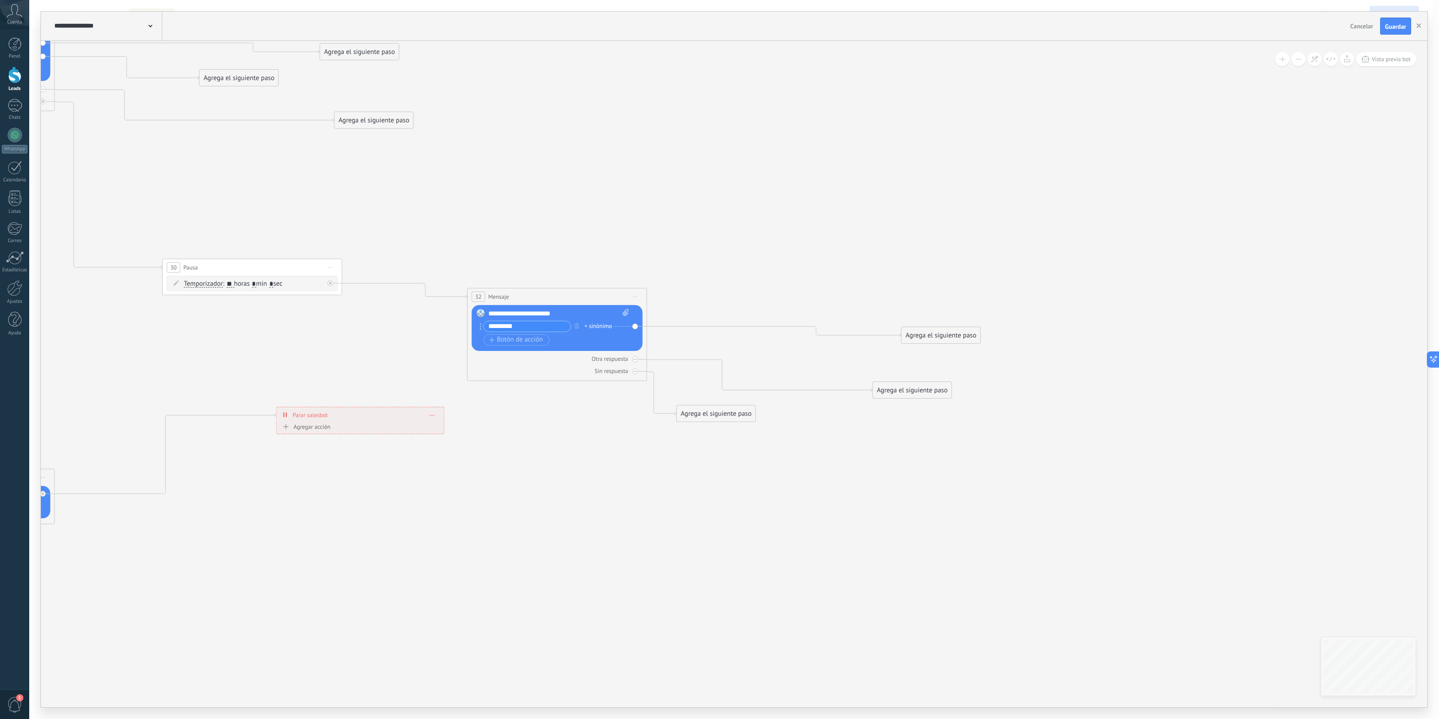
click at [713, 238] on icon at bounding box center [42, 129] width 2266 height 1240
click at [725, 271] on icon at bounding box center [42, 129] width 2266 height 1240
drag, startPoint x: 736, startPoint y: 414, endPoint x: 870, endPoint y: 450, distance: 139.2
click at [870, 450] on div "Agrega el siguiente paso" at bounding box center [852, 453] width 79 height 15
click at [859, 455] on div "Agrega el siguiente paso" at bounding box center [852, 453] width 79 height 15
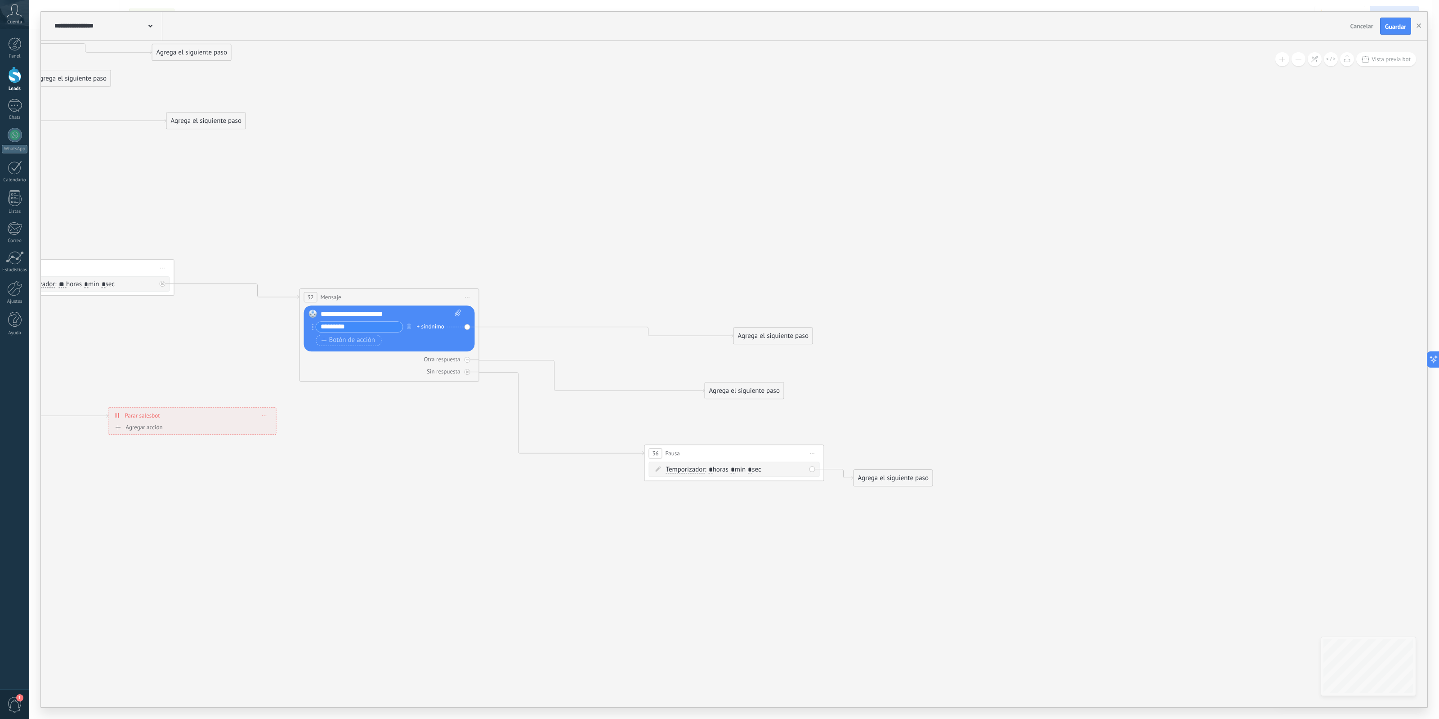
click at [810, 451] on span "Iniciar vista previa aquí Cambiar nombre Duplicar Borrar" at bounding box center [813, 453] width 14 height 13
click at [873, 481] on div "Agrega el siguiente paso" at bounding box center [893, 477] width 79 height 15
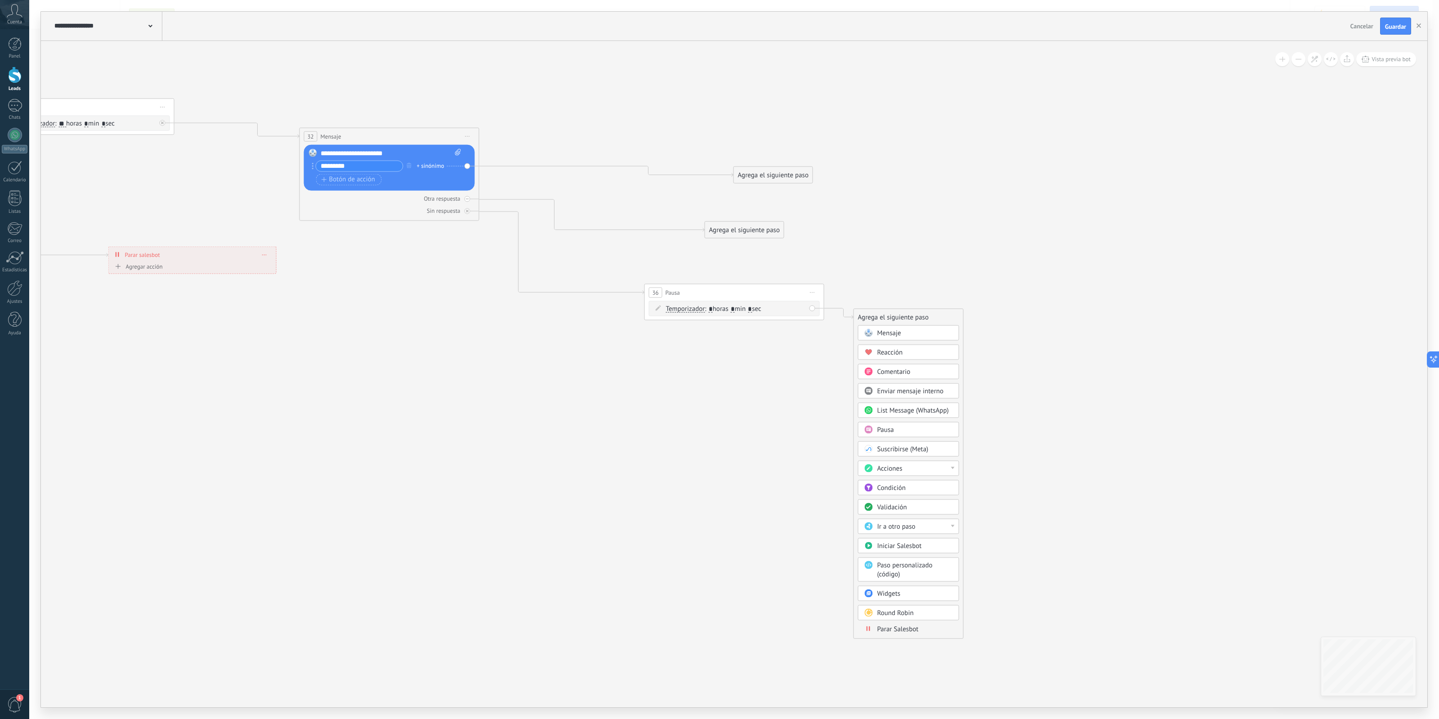
click at [892, 575] on span "Parar Salesbot" at bounding box center [898, 628] width 41 height 9
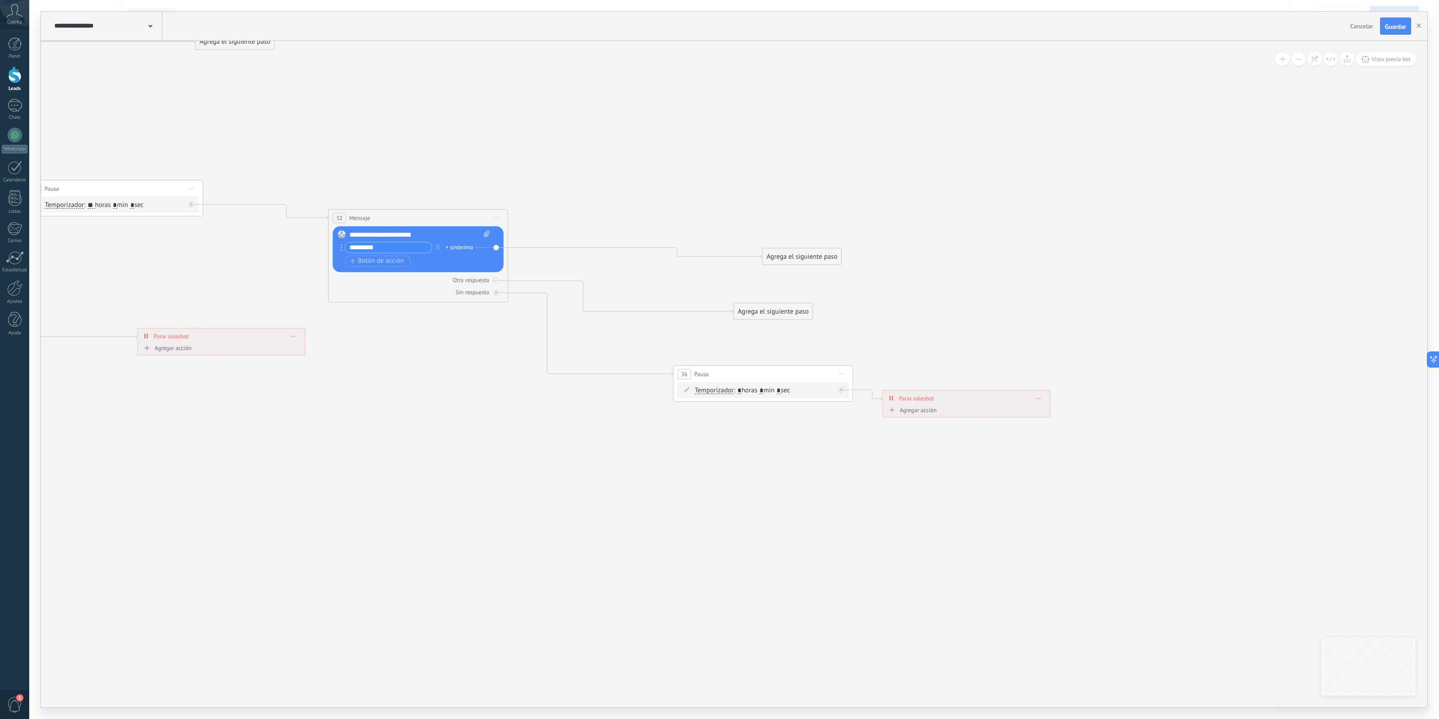
drag, startPoint x: 581, startPoint y: 401, endPoint x: 822, endPoint y: 478, distance: 252.9
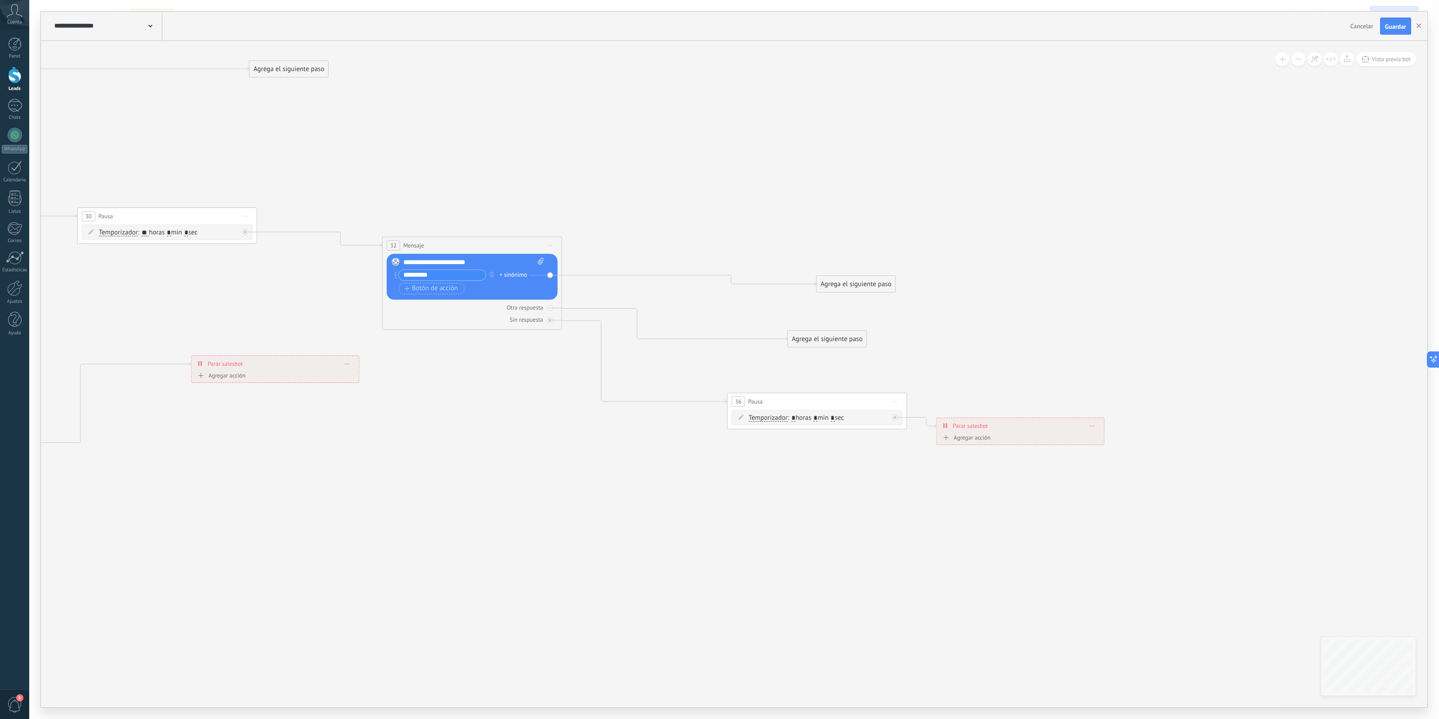
drag, startPoint x: 675, startPoint y: 327, endPoint x: 849, endPoint y: 406, distance: 191.4
click at [849, 406] on icon at bounding box center [17, 78] width 2387 height 1240
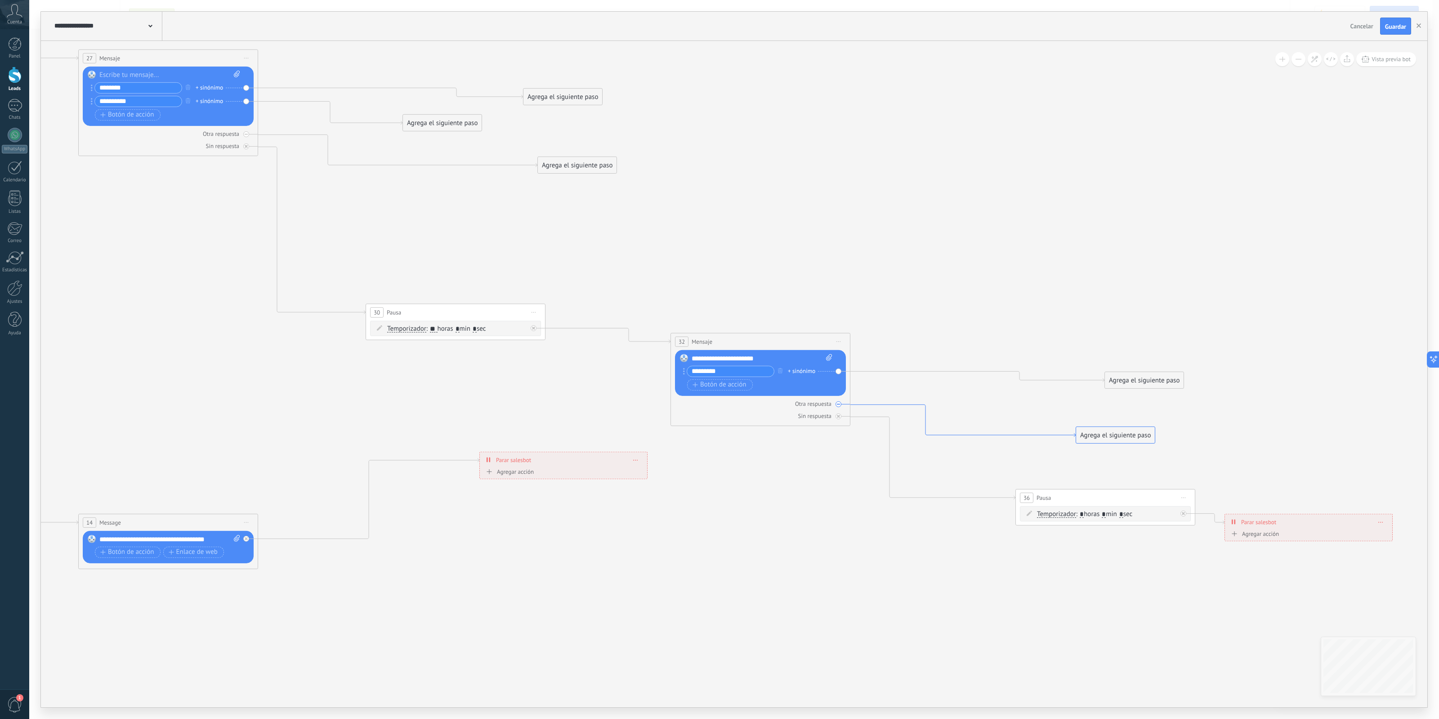
drag, startPoint x: 822, startPoint y: 376, endPoint x: 925, endPoint y: 421, distance: 112.0
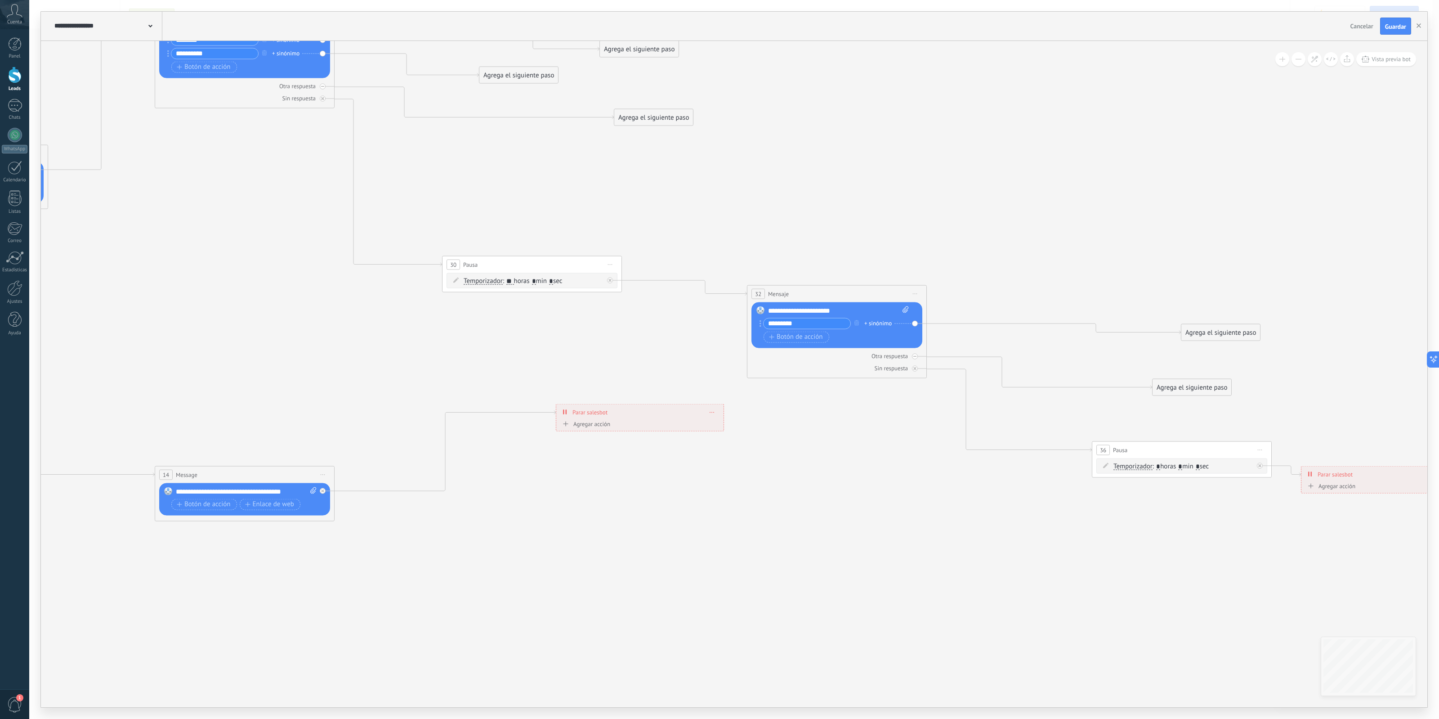
drag, startPoint x: 469, startPoint y: 396, endPoint x: 878, endPoint y: 618, distance: 465.7
click at [878, 575] on icon at bounding box center [382, 126] width 2387 height 1240
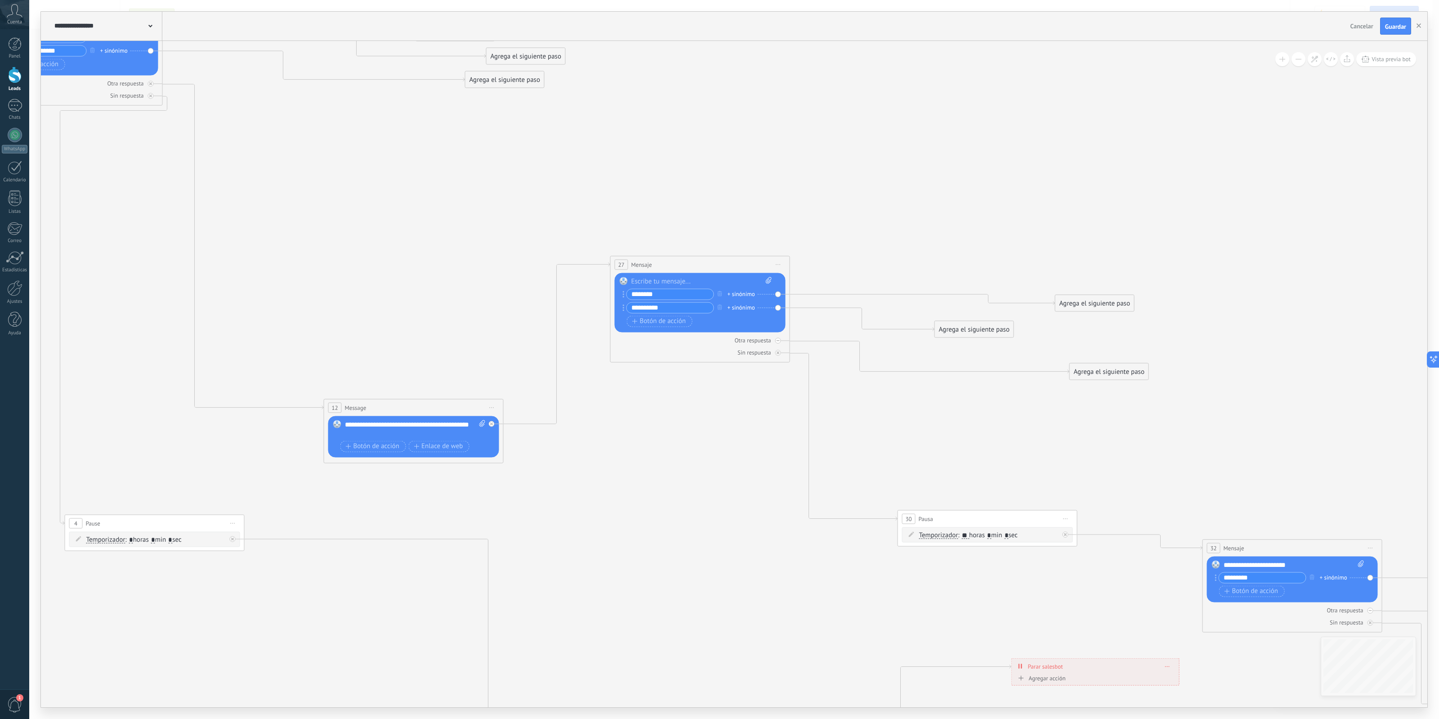
drag, startPoint x: 600, startPoint y: 479, endPoint x: 801, endPoint y: 508, distance: 203.1
click at [808, 514] on icon at bounding box center [837, 380] width 2387 height 1240
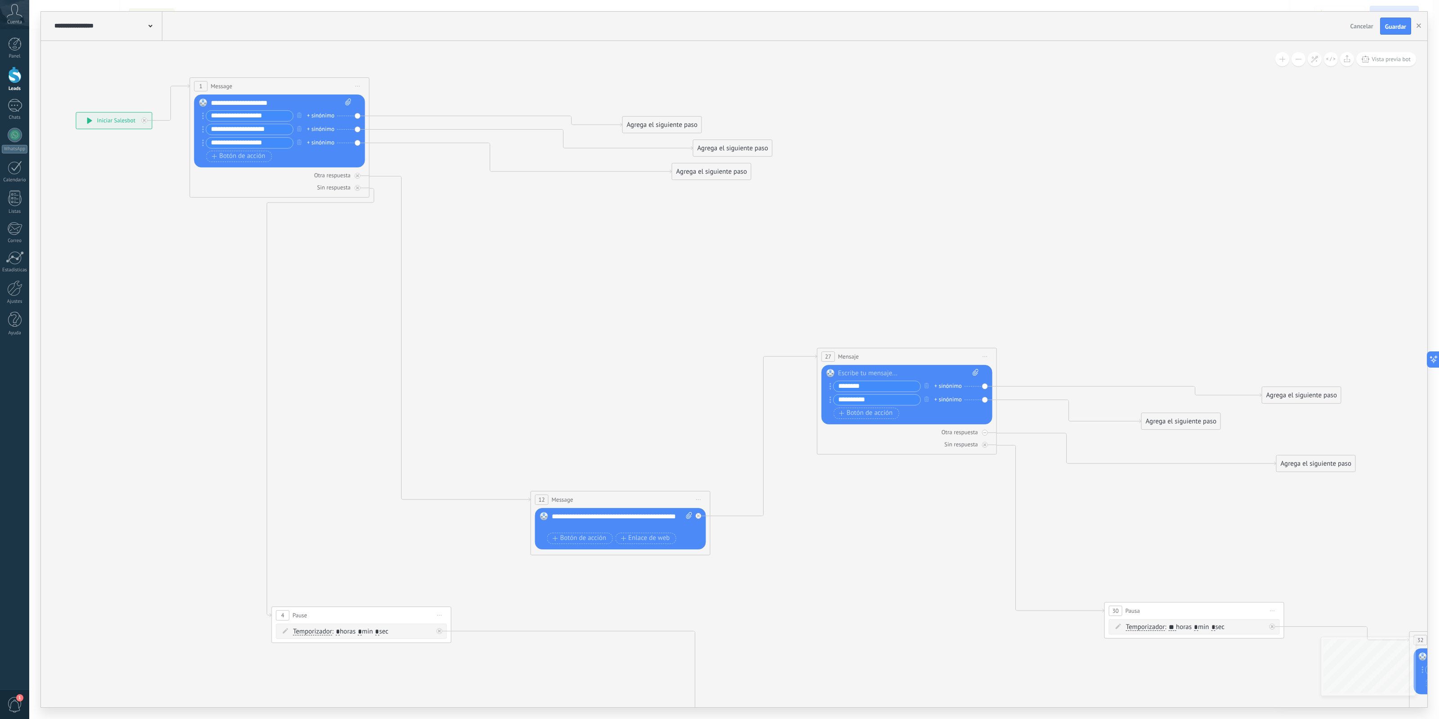
drag, startPoint x: 653, startPoint y: 415, endPoint x: 689, endPoint y: 496, distance: 89.0
click at [689, 496] on icon at bounding box center [1044, 472] width 2387 height 1240
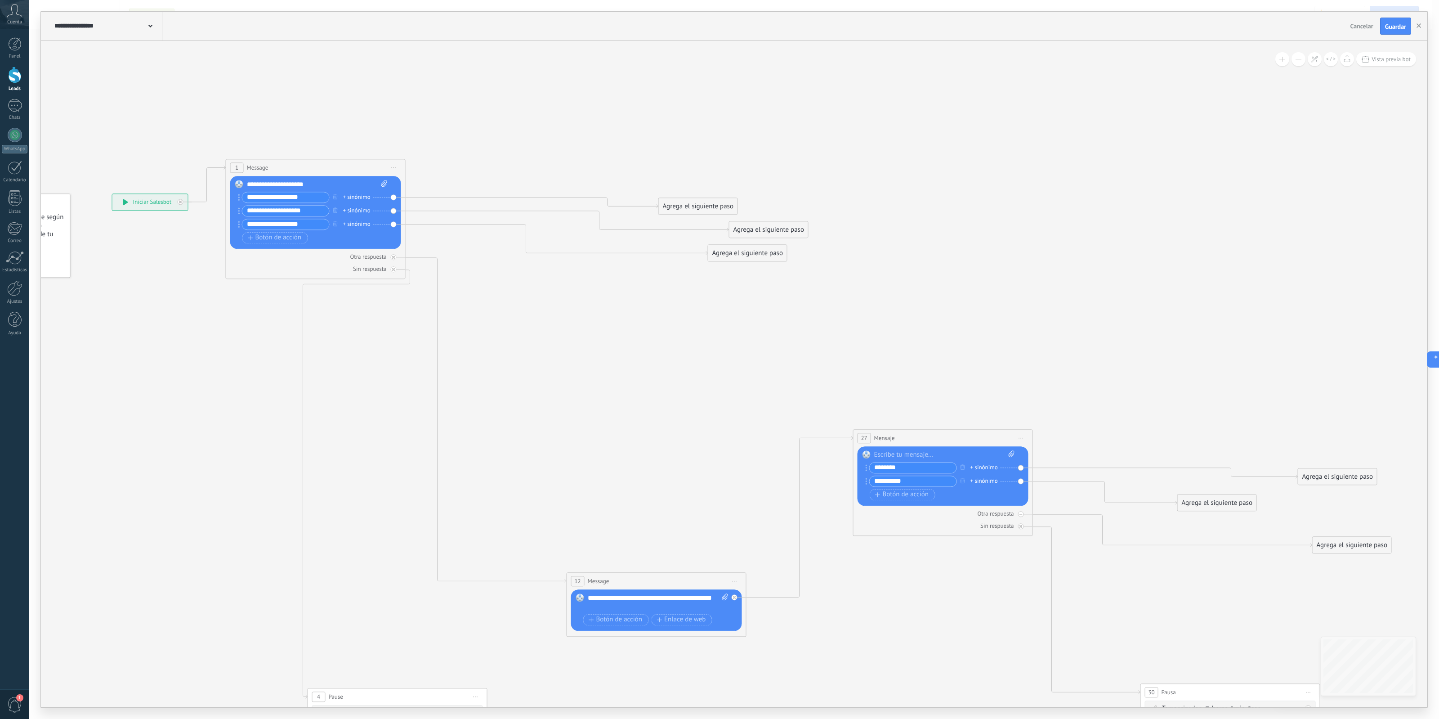
click at [333, 183] on div "**********" at bounding box center [317, 184] width 140 height 9
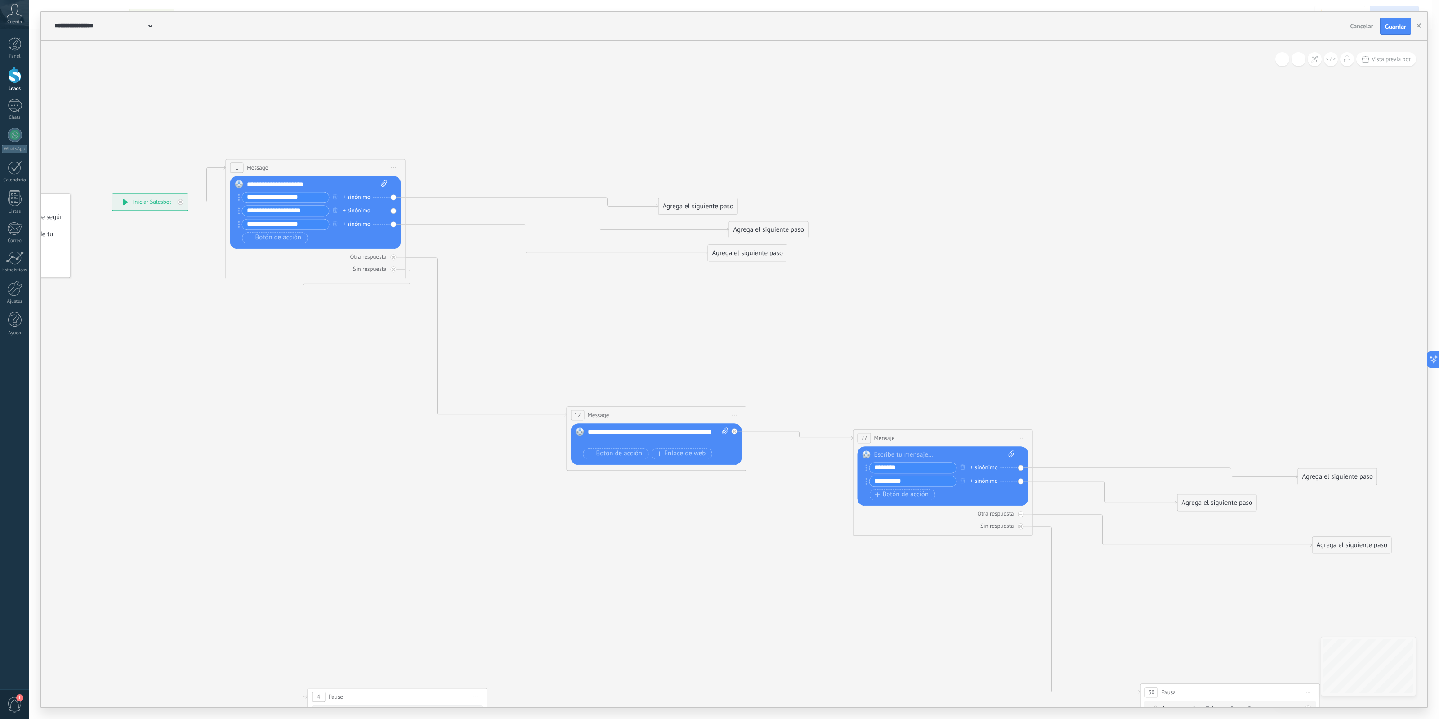
drag, startPoint x: 718, startPoint y: 576, endPoint x: 714, endPoint y: 422, distance: 153.9
click at [714, 422] on div "12 Message ******* (a): Todos los contactos - canales seleccionados Todos los c…" at bounding box center [656, 415] width 179 height 17
click at [1151, 64] on button "Vista previa bot" at bounding box center [1387, 59] width 60 height 14
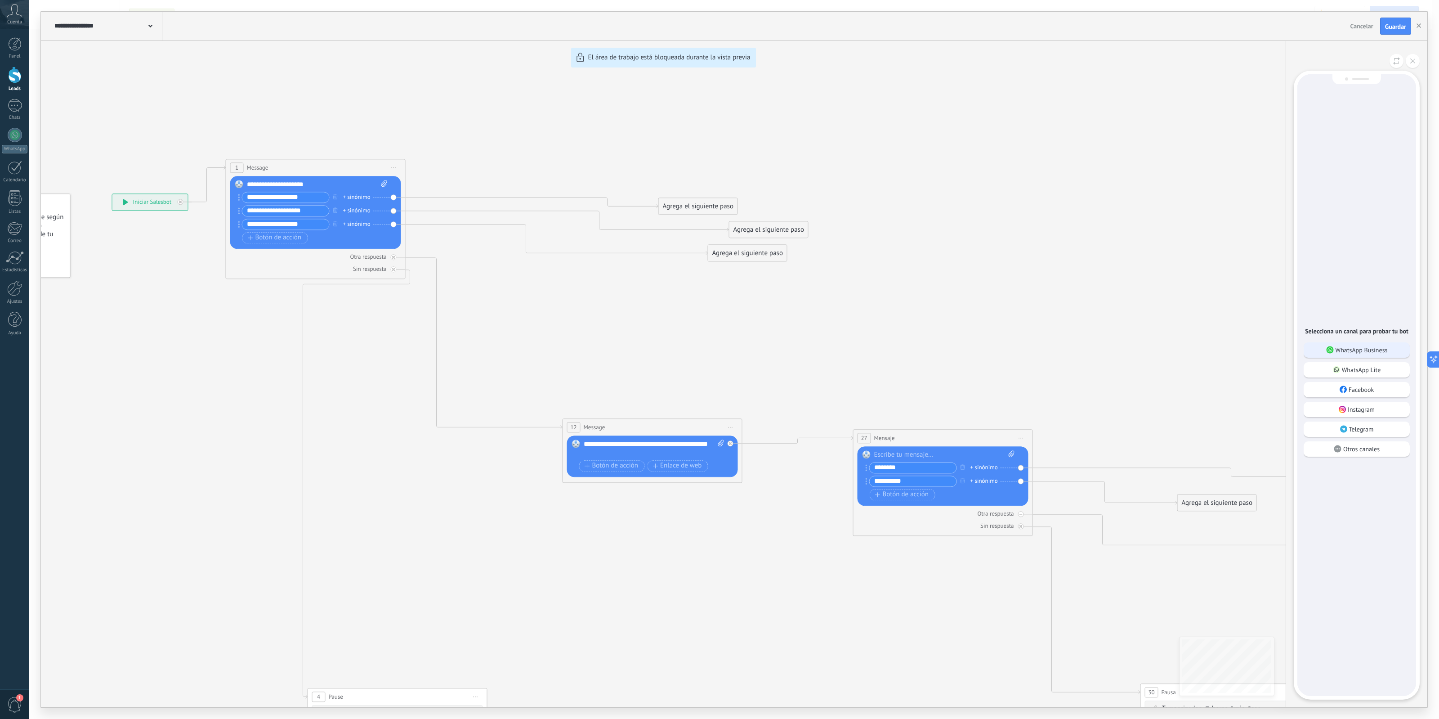
click at [1151, 350] on p "WhatsApp Business" at bounding box center [1362, 350] width 52 height 8
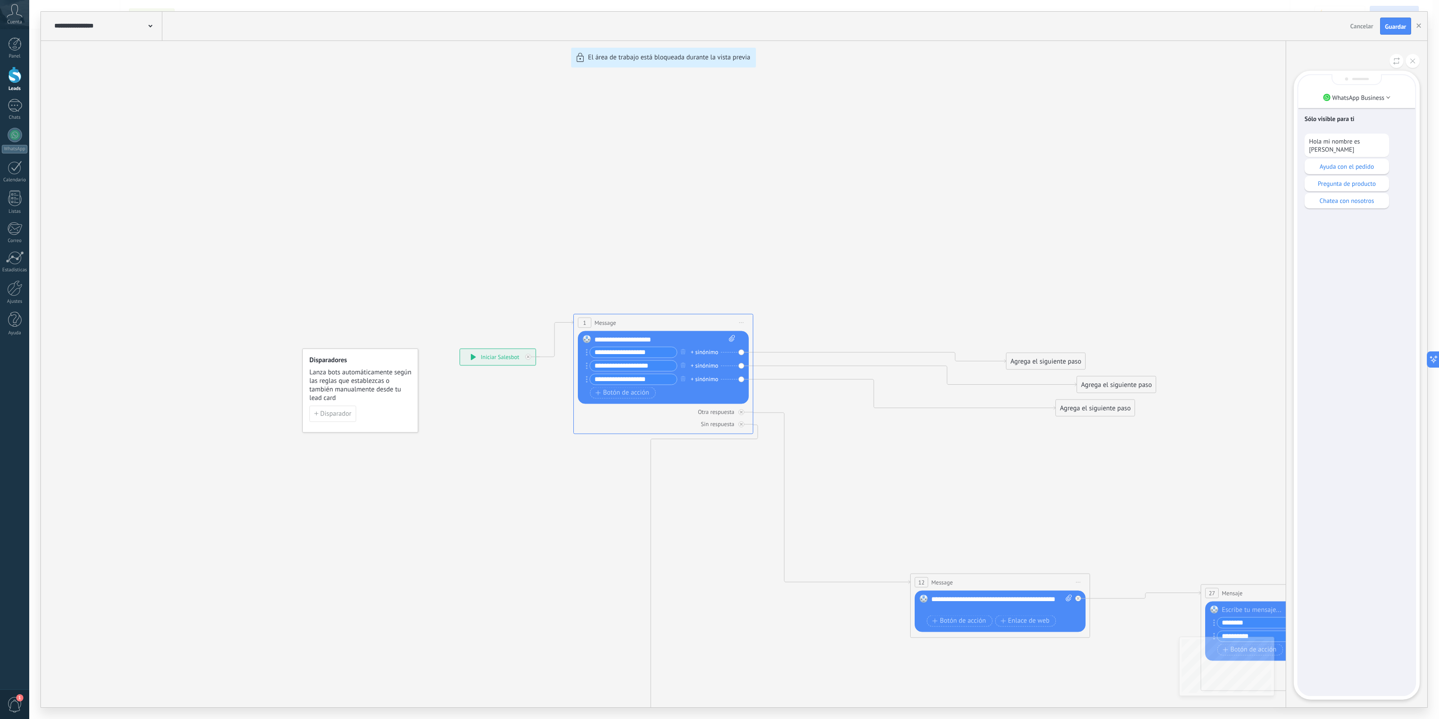
click at [1151, 575] on div "Sólo visible para ti Hola mi nombre es Lea Ayuda con el pedido Pregunta de prod…" at bounding box center [1357, 385] width 117 height 620
click at [1151, 138] on p "Hola mi nombre es Lea" at bounding box center [1347, 145] width 76 height 16
click at [1151, 575] on div "Sólo visible para ti Hola mi nombre es Lea Ayuda con el pedido Pregunta de prod…" at bounding box center [1357, 385] width 117 height 620
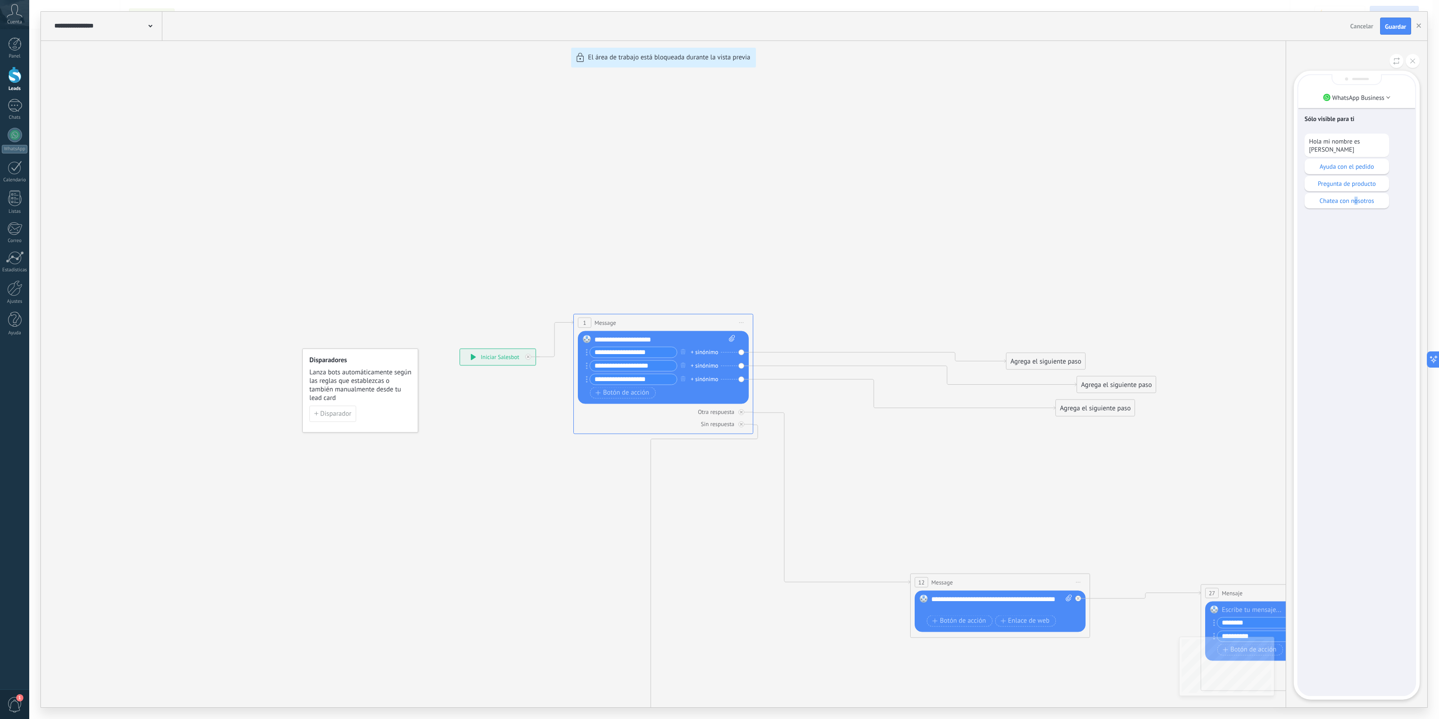
click at [1151, 430] on div "Sólo visible para ti Hola mi nombre es Lea Ayuda con el pedido Pregunta de prod…" at bounding box center [1357, 385] width 117 height 620
click at [1151, 268] on div "Sólo visible para ti Hola mi nombre es Lea Ayuda con el pedido Pregunta de prod…" at bounding box center [1357, 385] width 117 height 620
drag, startPoint x: 1053, startPoint y: 515, endPoint x: 898, endPoint y: 492, distance: 156.5
click at [910, 498] on div "**********" at bounding box center [734, 359] width 1387 height 695
click at [1151, 120] on p "Sólo visible para ti" at bounding box center [1357, 119] width 104 height 8
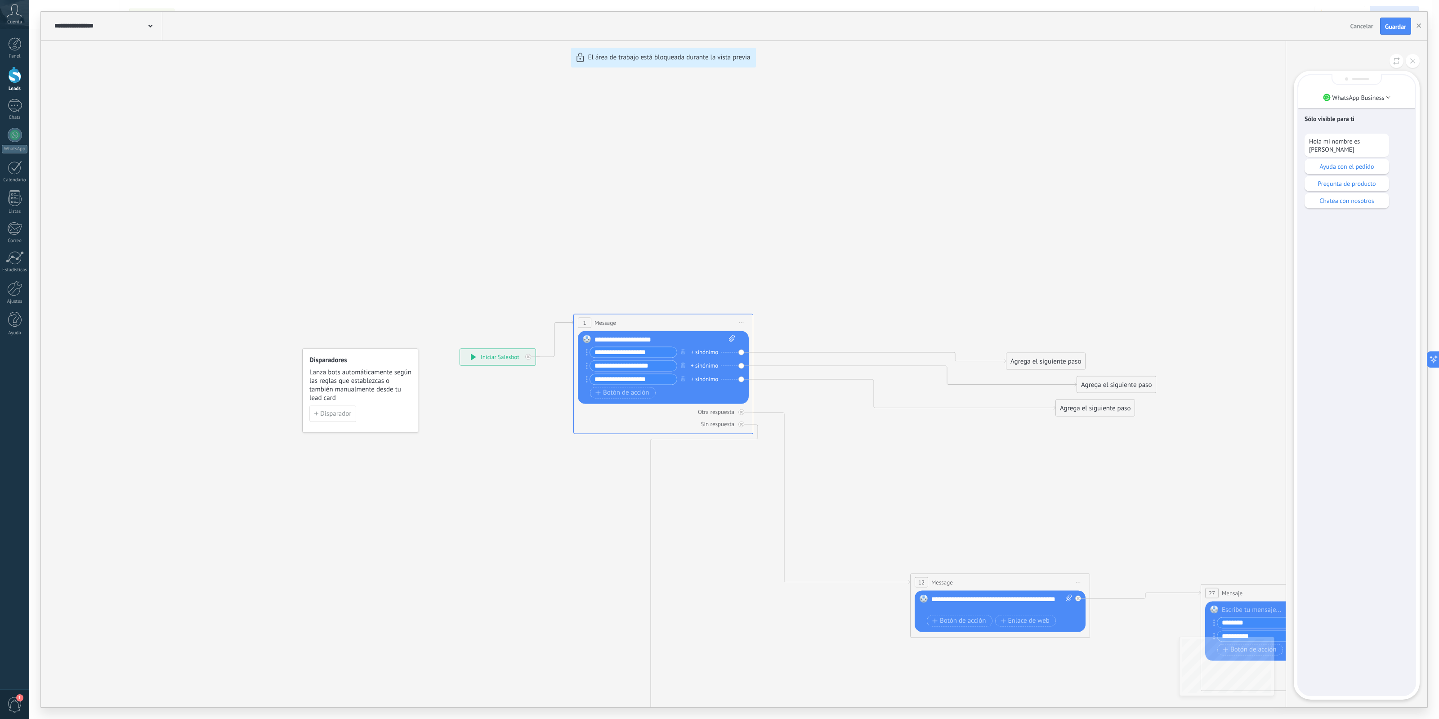
click at [1151, 393] on div "Sólo visible para ti Hola mi nombre es Lea Ayuda con el pedido Pregunta de prod…" at bounding box center [1357, 385] width 117 height 620
click at [1151, 575] on div "Sólo visible para ti Hola mi nombre es Lea Ayuda con el pedido Pregunta de prod…" at bounding box center [1357, 385] width 117 height 620
drag, startPoint x: 1352, startPoint y: 530, endPoint x: 1379, endPoint y: 306, distance: 225.2
click at [1151, 527] on div "Sólo visible para ti Hola mi nombre es Lea Ayuda con el pedido Pregunta de prod…" at bounding box center [1357, 385] width 117 height 620
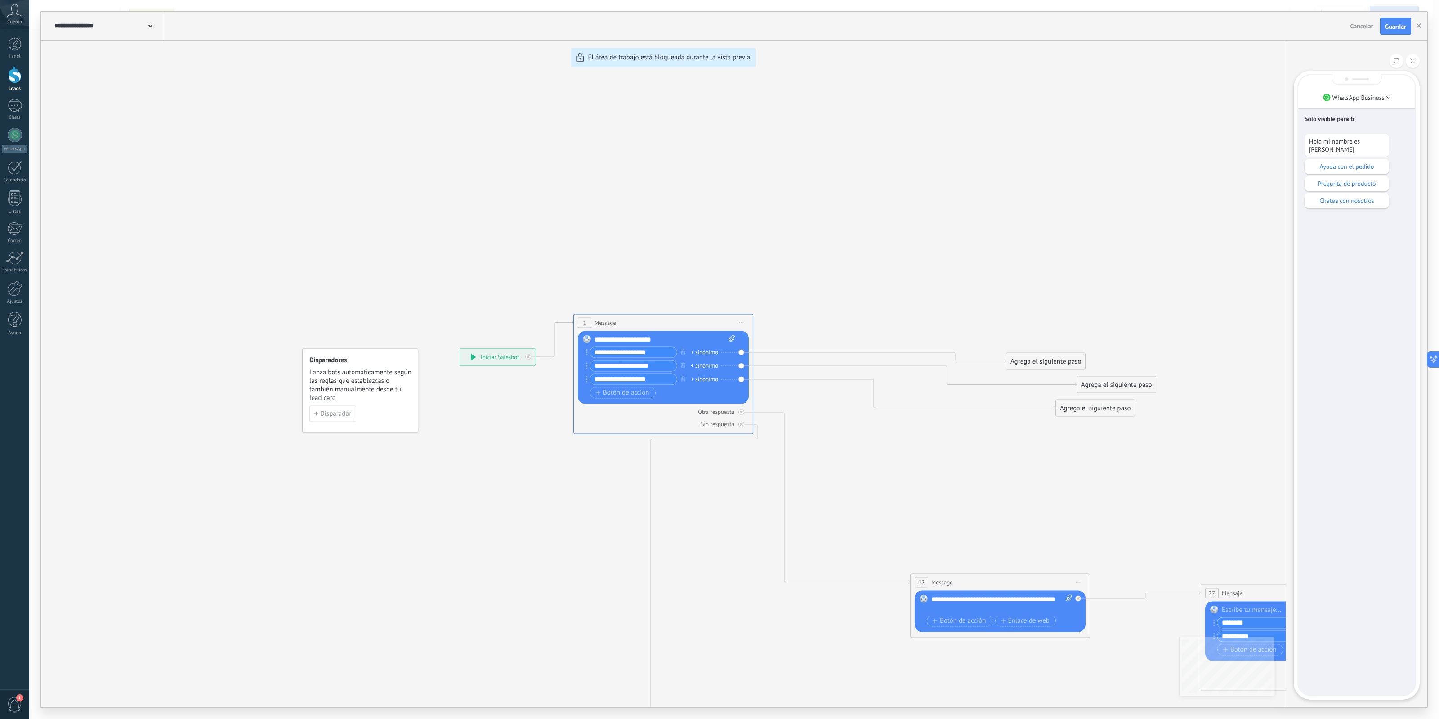
click at [1151, 241] on div "Sólo visible para ti Hola mi nombre es Lea Ayuda con el pedido Pregunta de prod…" at bounding box center [1357, 385] width 117 height 620
click at [1151, 97] on p "WhatsApp Business" at bounding box center [1359, 98] width 52 height 8
click at [1151, 98] on p "WhatsApp Business" at bounding box center [1359, 98] width 52 height 8
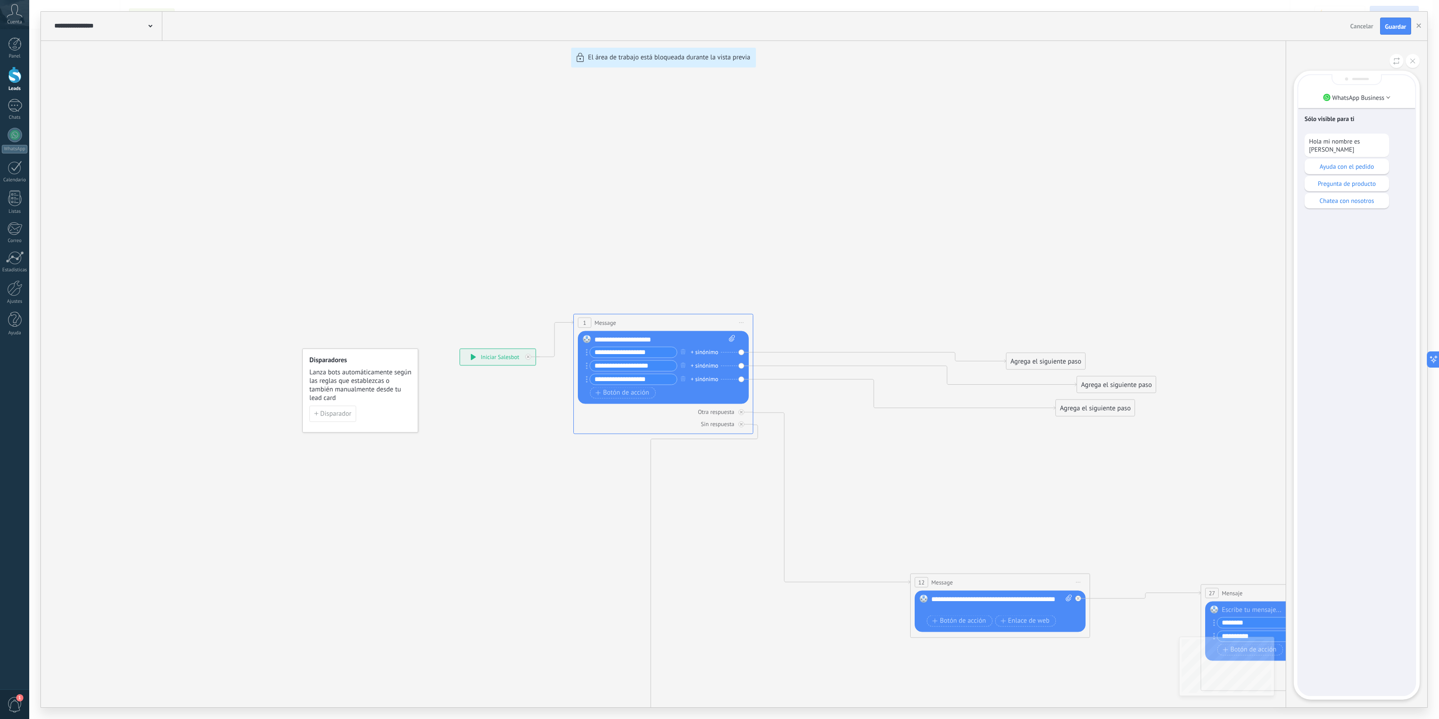
click at [1151, 575] on div "Sólo visible para ti Hola mi nombre es Lea Ayuda con el pedido Pregunta de prod…" at bounding box center [1357, 385] width 117 height 620
drag, startPoint x: 1370, startPoint y: 692, endPoint x: 1359, endPoint y: 692, distance: 10.8
click at [1151, 575] on div "Sólo visible para ti Hola mi nombre es Lea Ayuda con el pedido Pregunta de prod…" at bounding box center [1357, 385] width 117 height 620
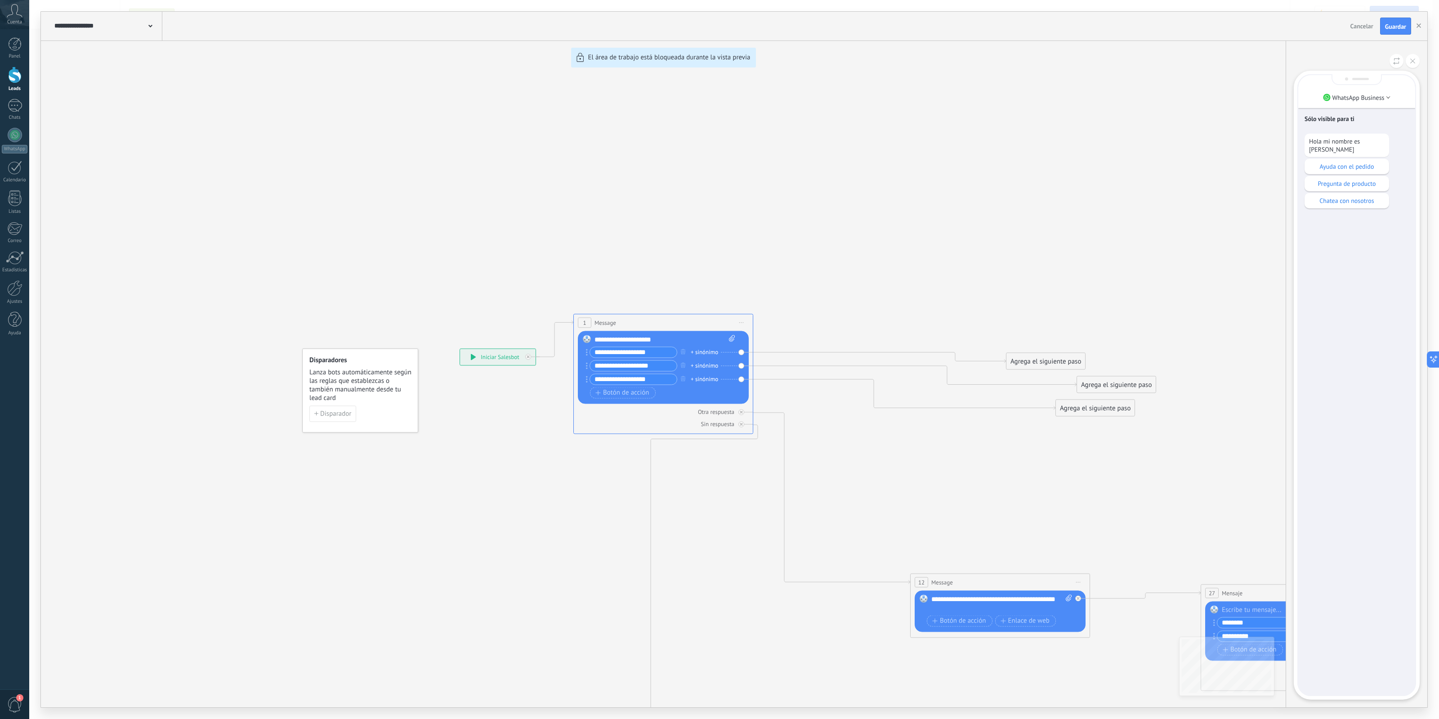
drag, startPoint x: 1339, startPoint y: 615, endPoint x: 1342, endPoint y: 590, distance: 24.9
click at [1151, 575] on div "Sólo visible para ti Hola mi nombre es Lea Ayuda con el pedido Pregunta de prod…" at bounding box center [1357, 385] width 117 height 620
drag, startPoint x: 1361, startPoint y: 508, endPoint x: 1365, endPoint y: 483, distance: 26.0
click at [1151, 489] on div "Sólo visible para ti Hola mi nombre es Lea Ayuda con el pedido Pregunta de prod…" at bounding box center [1357, 385] width 117 height 620
click at [1151, 287] on div "Sólo visible para ti Hola mi nombre es Lea Ayuda con el pedido Pregunta de prod…" at bounding box center [1357, 385] width 117 height 620
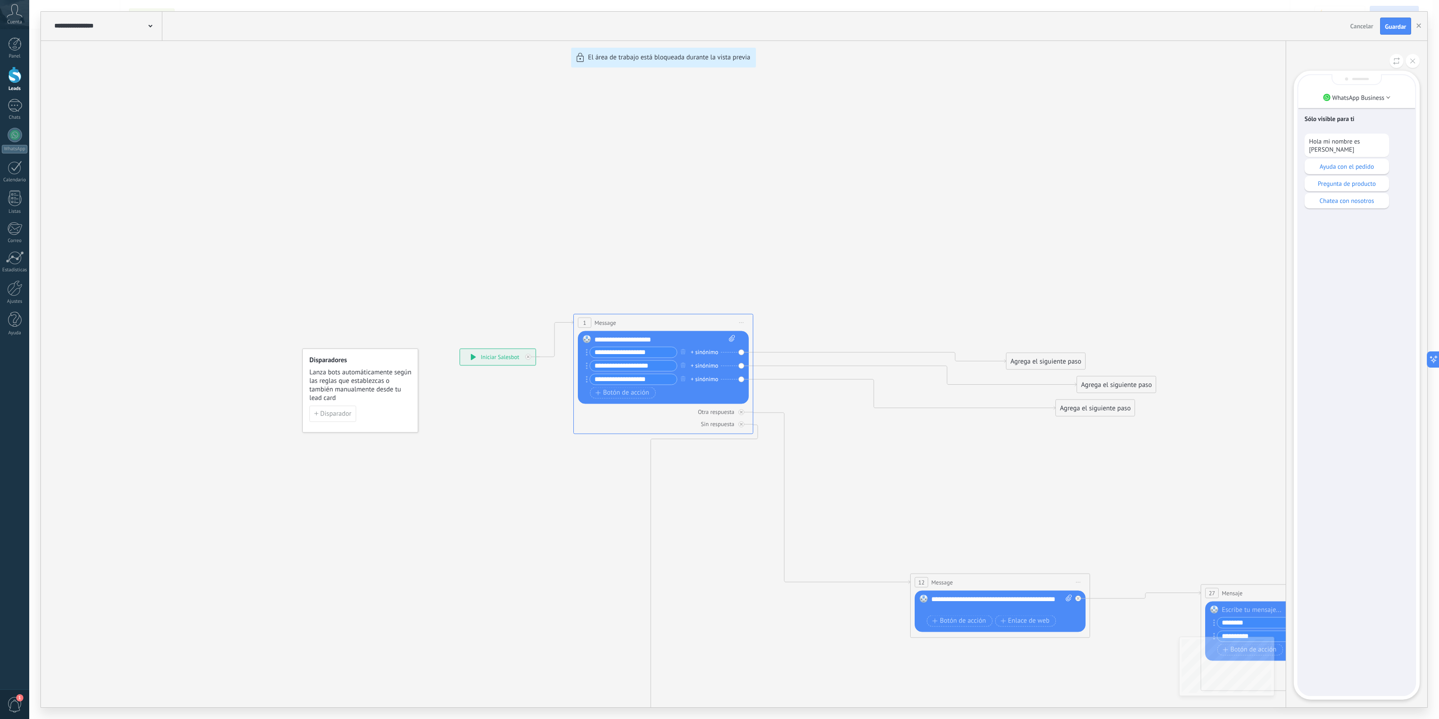
drag, startPoint x: 1003, startPoint y: 216, endPoint x: 944, endPoint y: 193, distance: 63.9
click at [912, 179] on div "**********" at bounding box center [734, 359] width 1387 height 695
click at [1151, 180] on div "Pregunta de producto" at bounding box center [1347, 183] width 85 height 15
drag, startPoint x: 1204, startPoint y: 540, endPoint x: 1076, endPoint y: 536, distance: 128.2
click at [1076, 536] on div "**********" at bounding box center [734, 359] width 1387 height 695
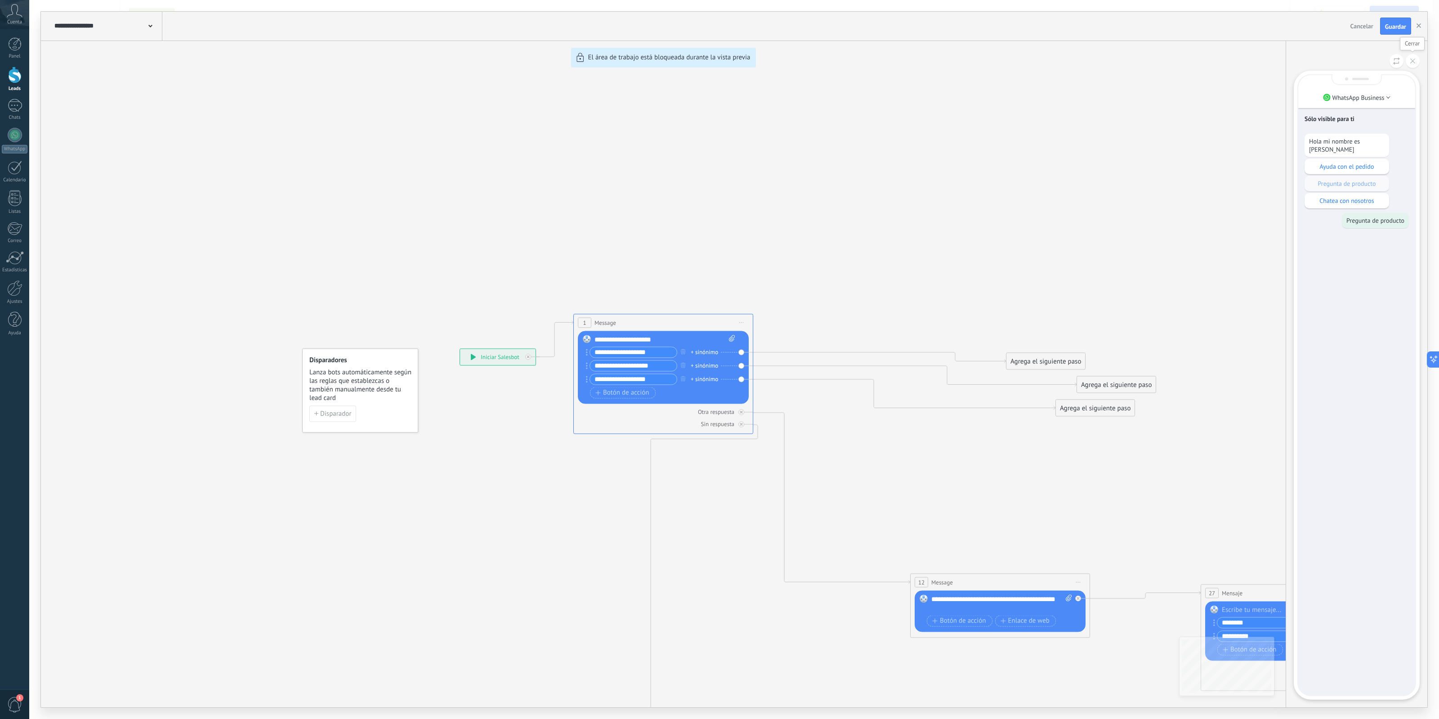
click at [1151, 61] on icon at bounding box center [1412, 60] width 5 height 5
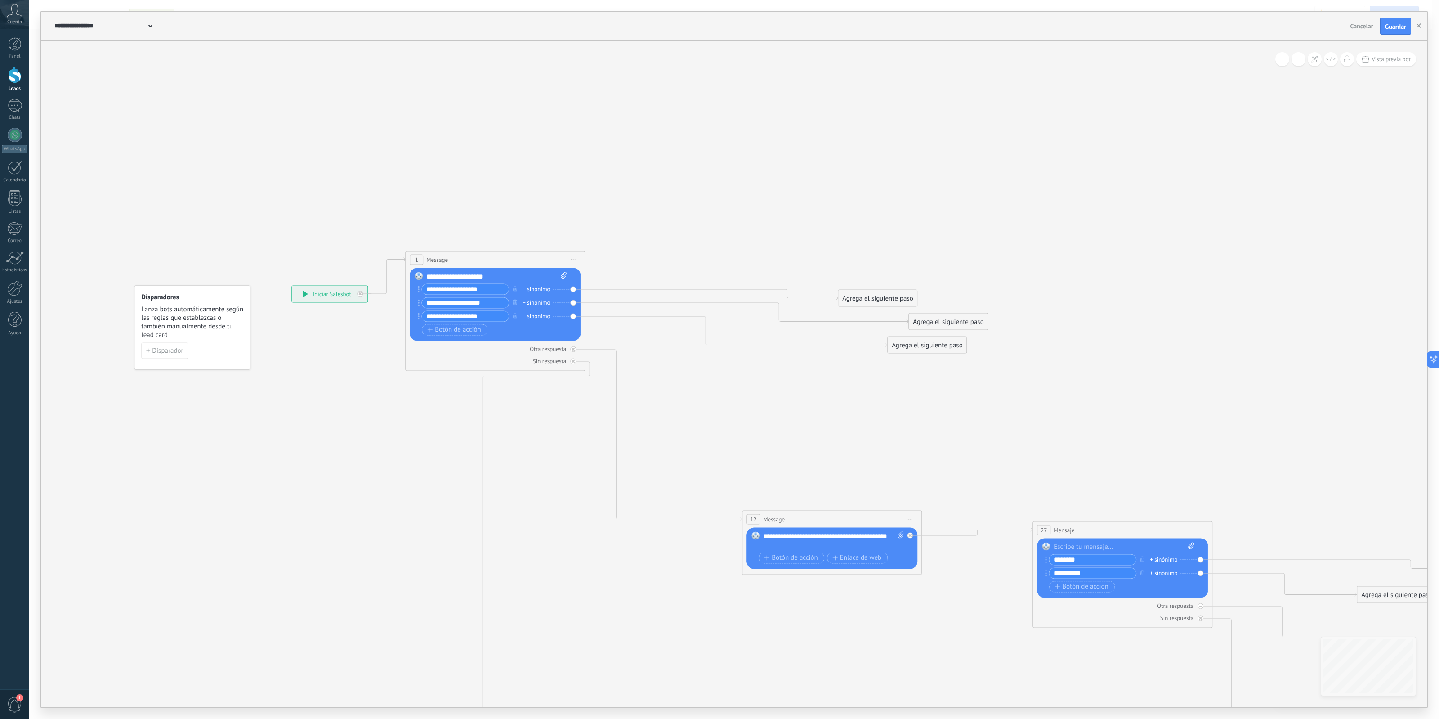
drag, startPoint x: 1088, startPoint y: 291, endPoint x: 873, endPoint y: 171, distance: 246.3
click at [873, 171] on icon at bounding box center [1320, 646] width 2506 height 1240
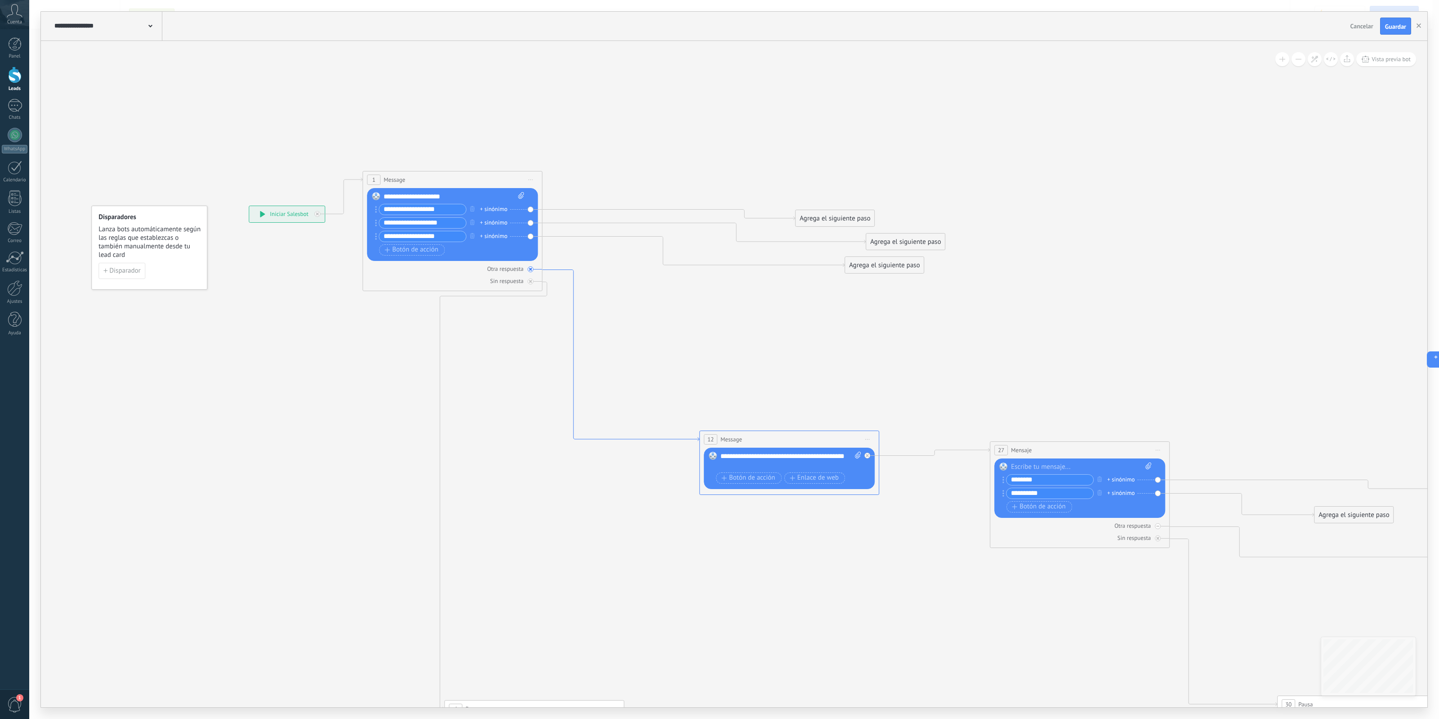
drag, startPoint x: 546, startPoint y: 293, endPoint x: 552, endPoint y: 276, distance: 18.6
click at [552, 276] on icon at bounding box center [620, 354] width 157 height 171
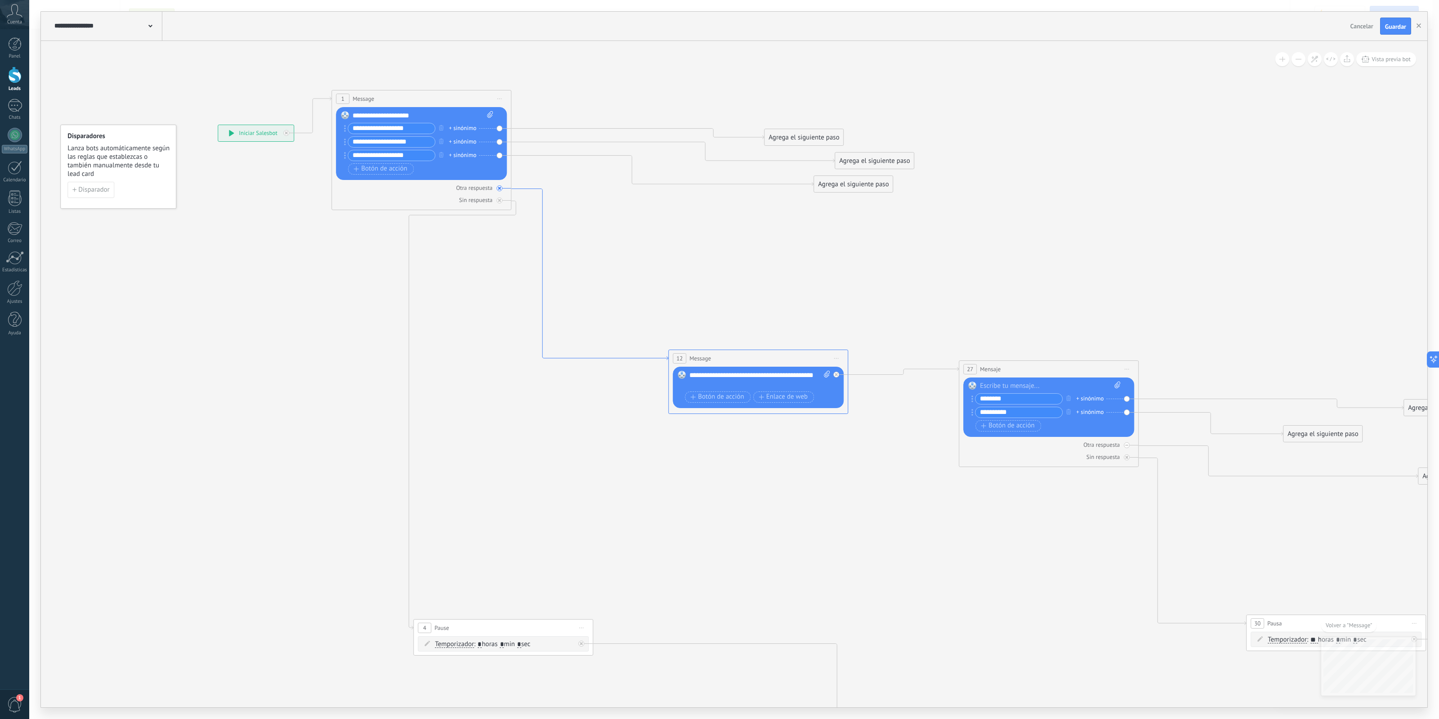
drag, startPoint x: 506, startPoint y: 181, endPoint x: 538, endPoint y: 215, distance: 46.5
click at [538, 215] on icon at bounding box center [589, 273] width 157 height 171
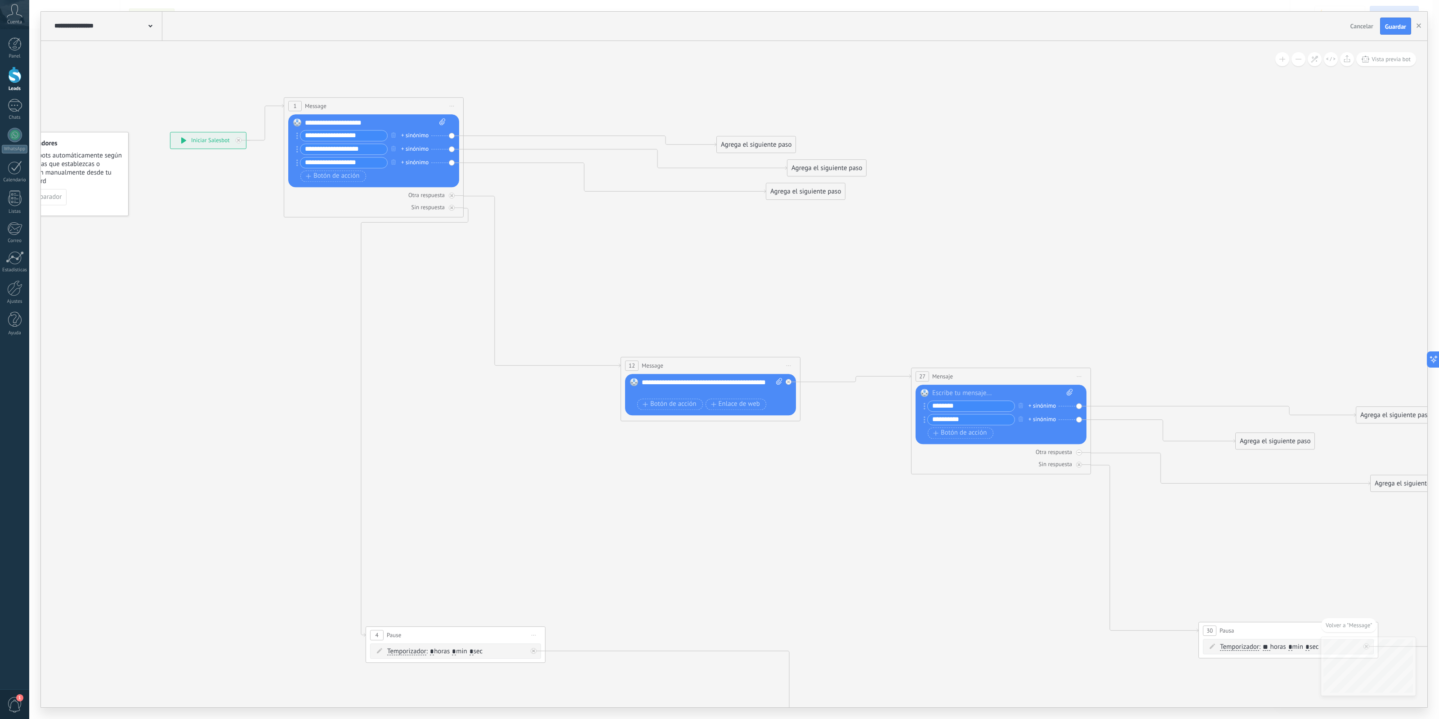
drag, startPoint x: 817, startPoint y: 190, endPoint x: 793, endPoint y: 205, distance: 28.5
click at [793, 205] on icon at bounding box center [1198, 492] width 2506 height 1240
drag, startPoint x: 802, startPoint y: 179, endPoint x: 662, endPoint y: 371, distance: 237.6
click at [448, 198] on div at bounding box center [450, 196] width 6 height 6
drag, startPoint x: 517, startPoint y: 143, endPoint x: 536, endPoint y: 476, distance: 333.8
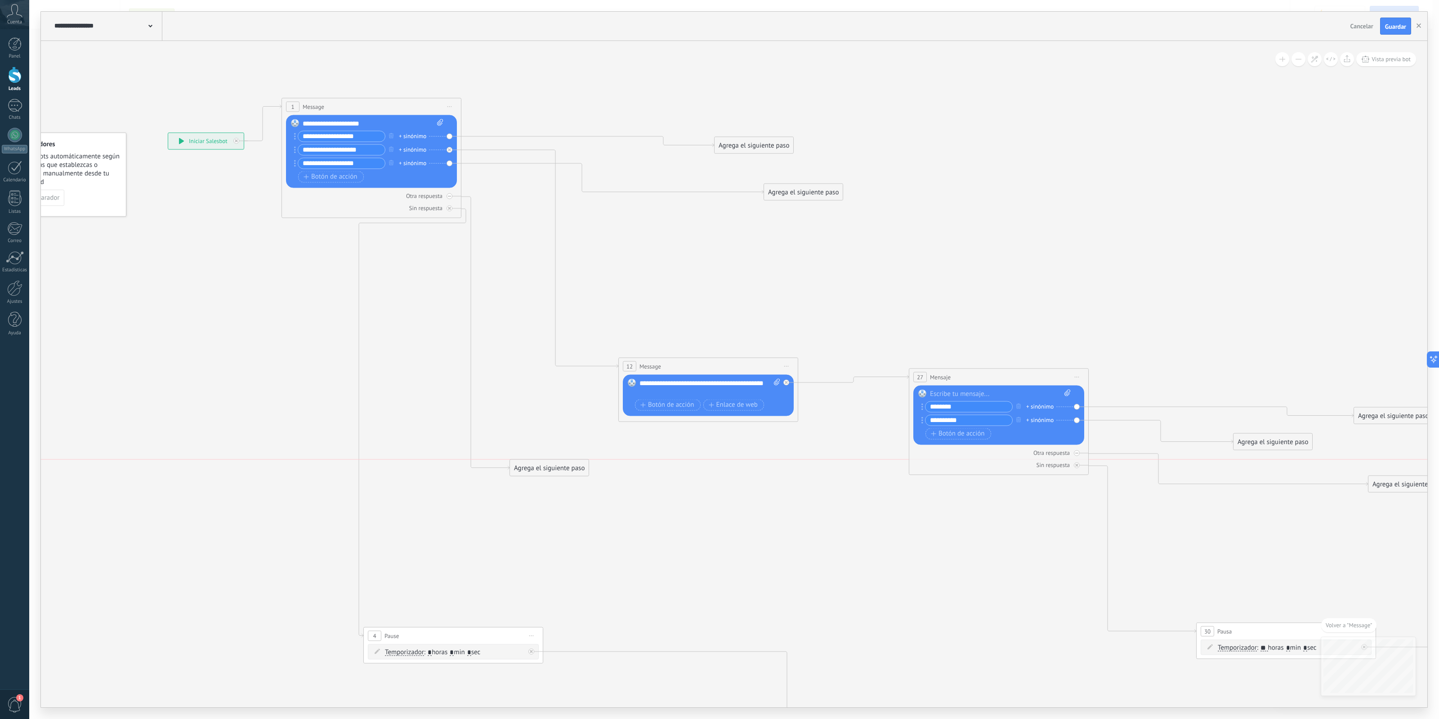
click at [536, 476] on div "Agrega el siguiente paso Mensaje Mensaje Mensaje Reacción Comentario Enviar men…" at bounding box center [550, 467] width 80 height 17
click at [1151, 57] on span "Vista previa bot" at bounding box center [1391, 59] width 39 height 8
click at [1151, 350] on p "WhatsApp Business" at bounding box center [1362, 350] width 52 height 8
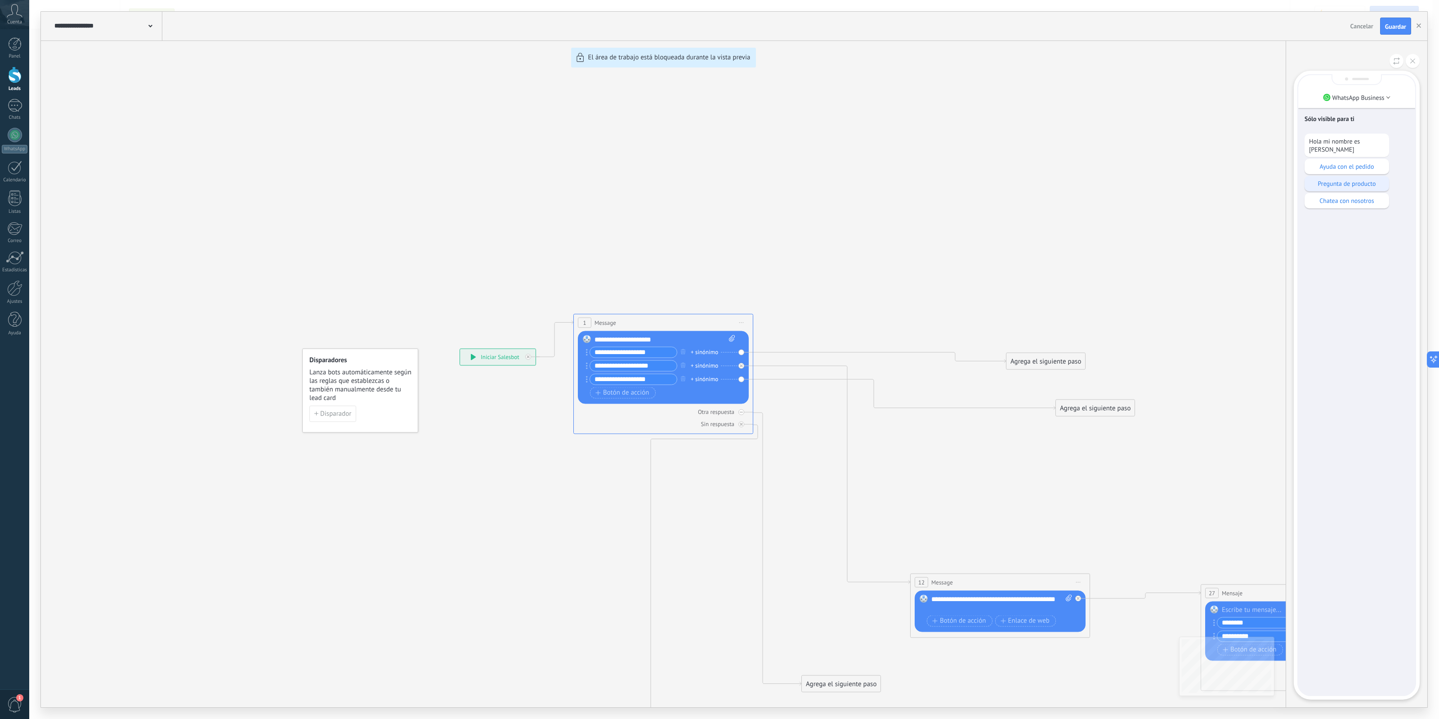
click at [1151, 179] on p "Pregunta de producto" at bounding box center [1347, 183] width 76 height 8
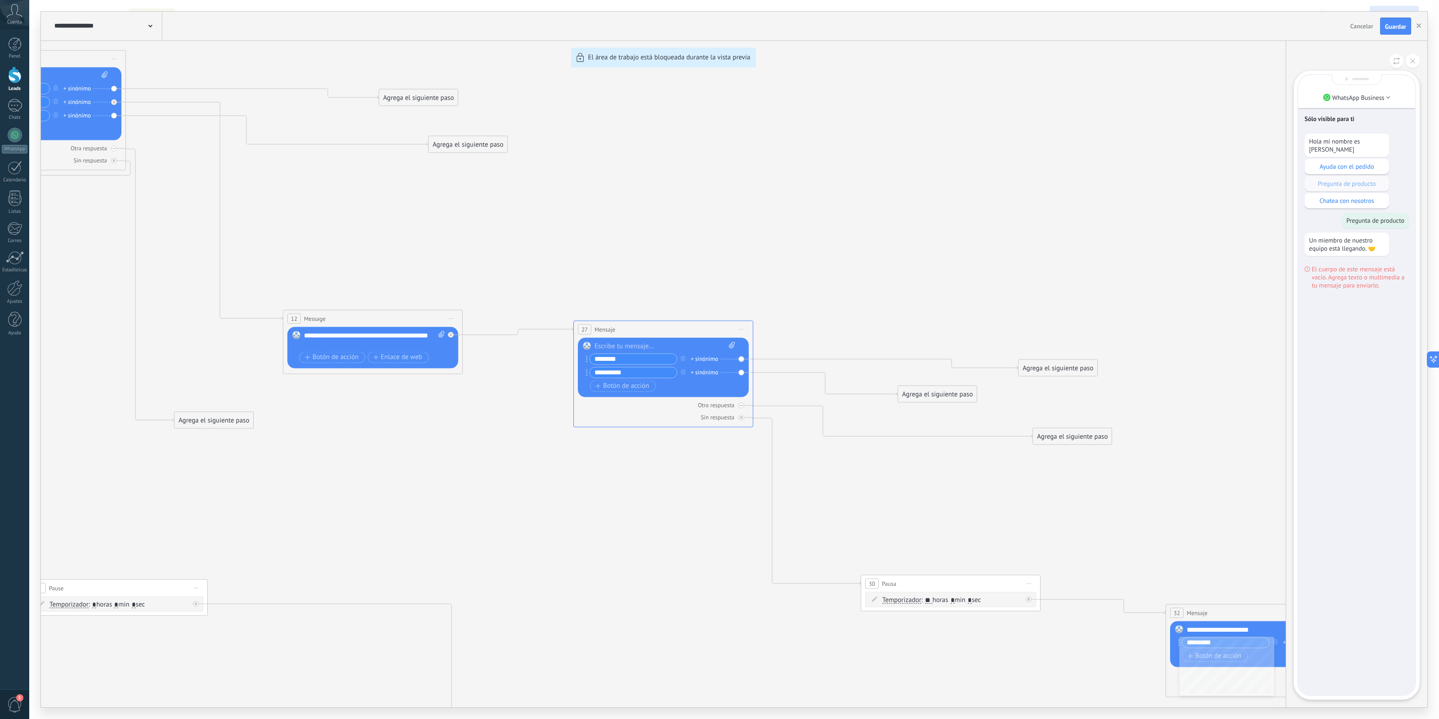
click at [621, 345] on div "**********" at bounding box center [734, 359] width 1387 height 695
click at [625, 349] on div "**********" at bounding box center [734, 359] width 1387 height 695
click at [1151, 64] on button at bounding box center [1413, 61] width 14 height 14
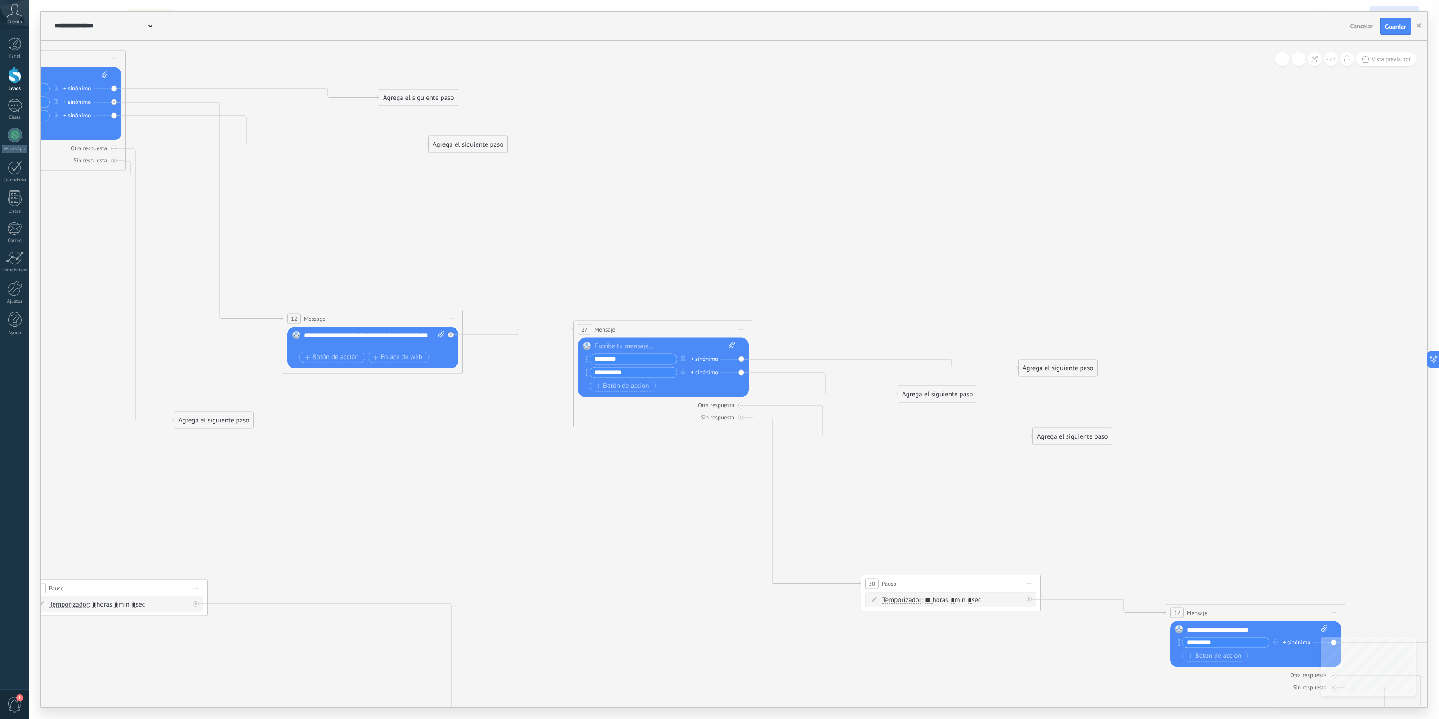
click at [666, 340] on div "Reemplazar Quitar Convertir a mensaje de voz Arrastre la imagen aquí para adjun…" at bounding box center [663, 366] width 171 height 59
click at [661, 344] on div at bounding box center [665, 345] width 141 height 9
click at [713, 270] on icon at bounding box center [860, 417] width 2506 height 1184
click at [832, 264] on icon at bounding box center [860, 417] width 2506 height 1184
click at [671, 538] on icon at bounding box center [860, 417] width 2506 height 1184
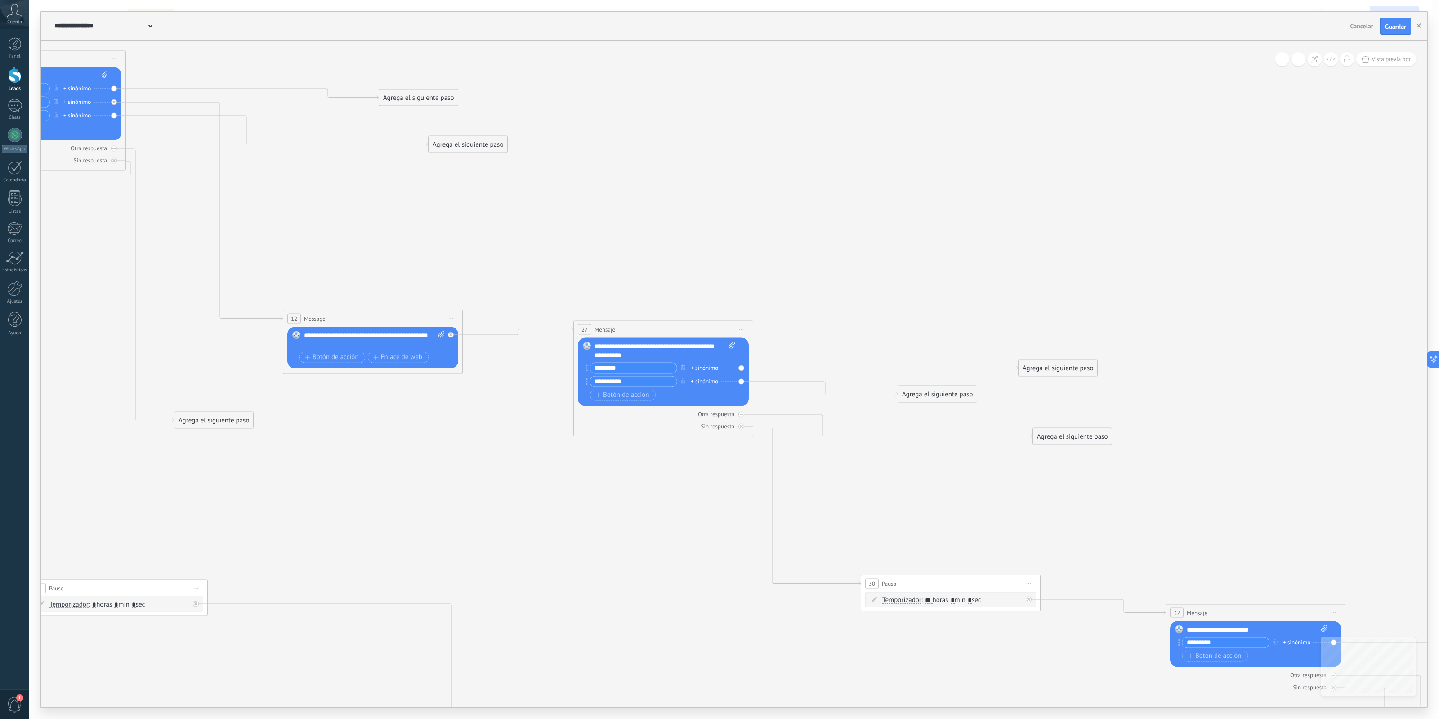
click at [721, 495] on icon at bounding box center [860, 417] width 2506 height 1184
click at [778, 309] on icon at bounding box center [860, 417] width 2506 height 1184
click at [646, 486] on icon at bounding box center [860, 417] width 2506 height 1184
drag, startPoint x: 1382, startPoint y: 58, endPoint x: 1372, endPoint y: 140, distance: 82.1
click at [1151, 151] on div "**********" at bounding box center [734, 374] width 1387 height 666
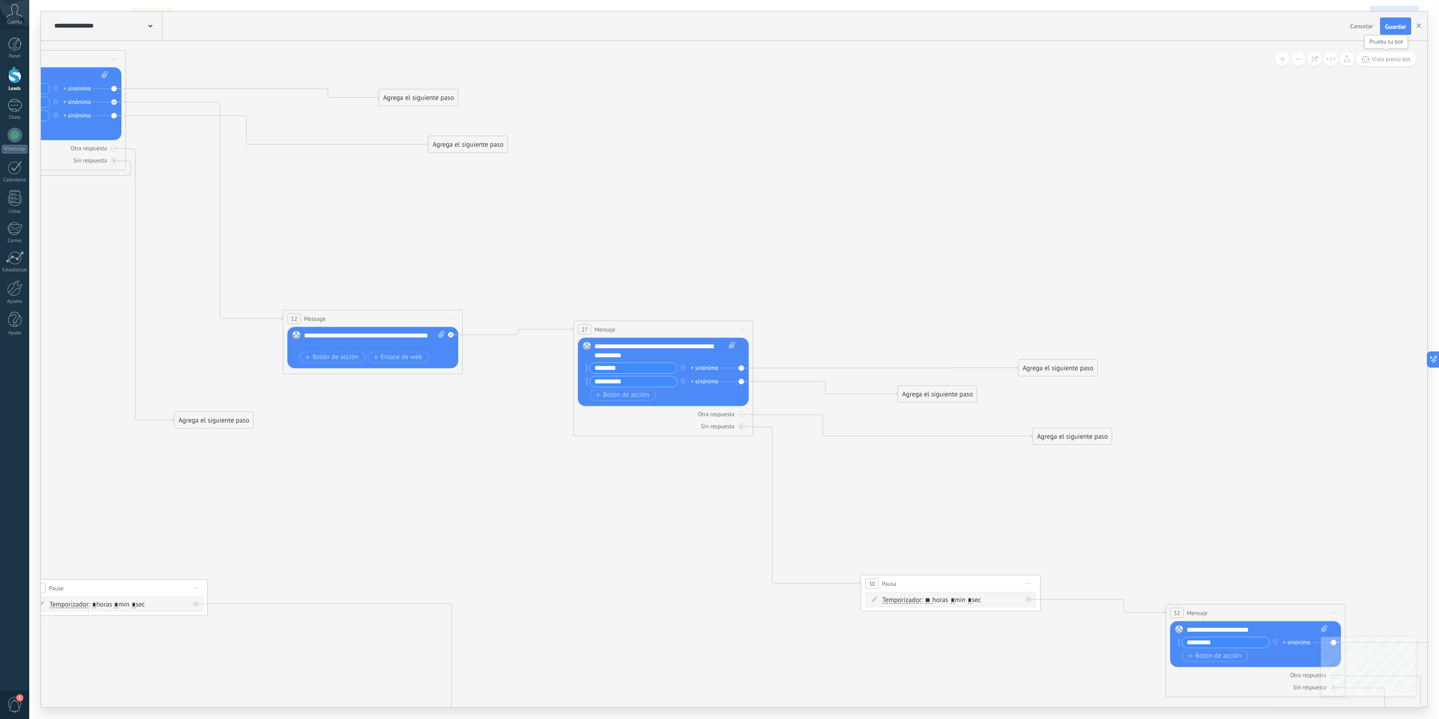
click at [1151, 59] on span "Vista previa bot" at bounding box center [1391, 59] width 39 height 8
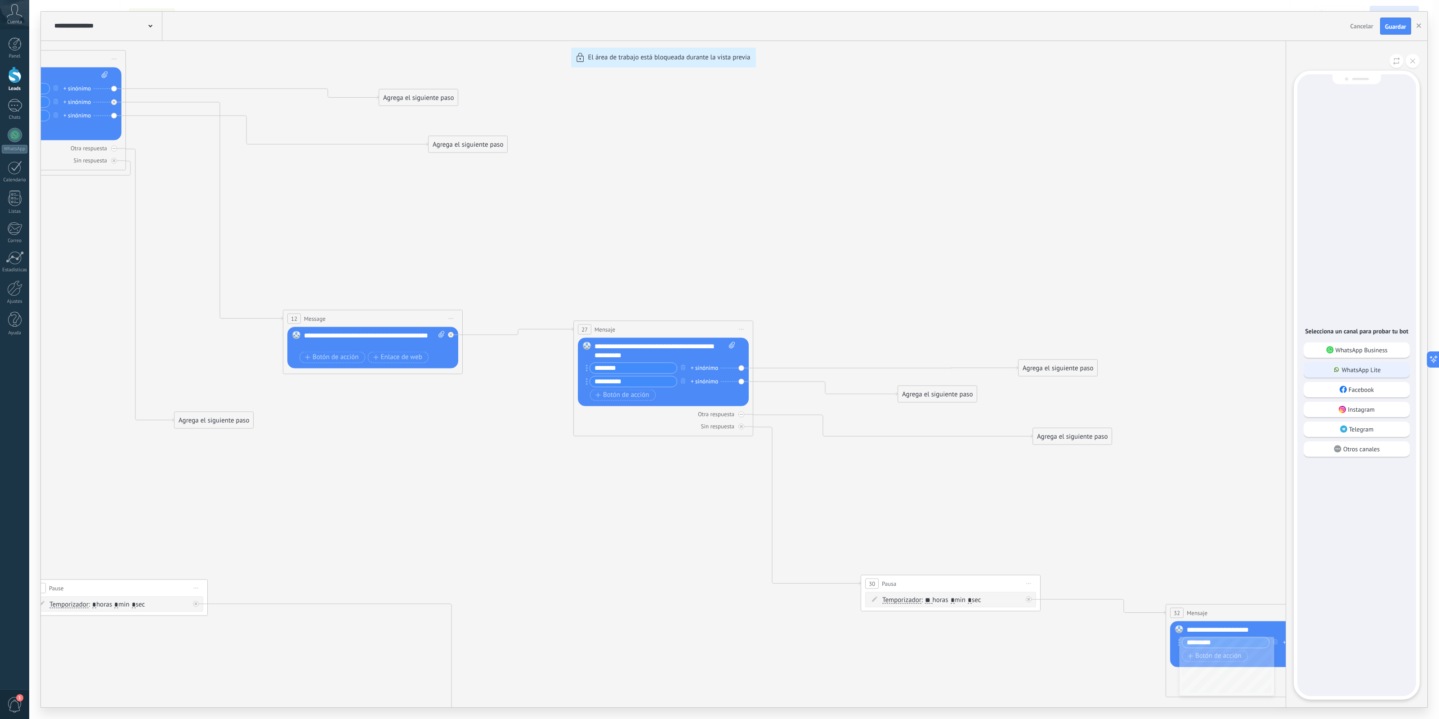
click at [1151, 363] on div "WhatsApp Lite" at bounding box center [1357, 369] width 106 height 15
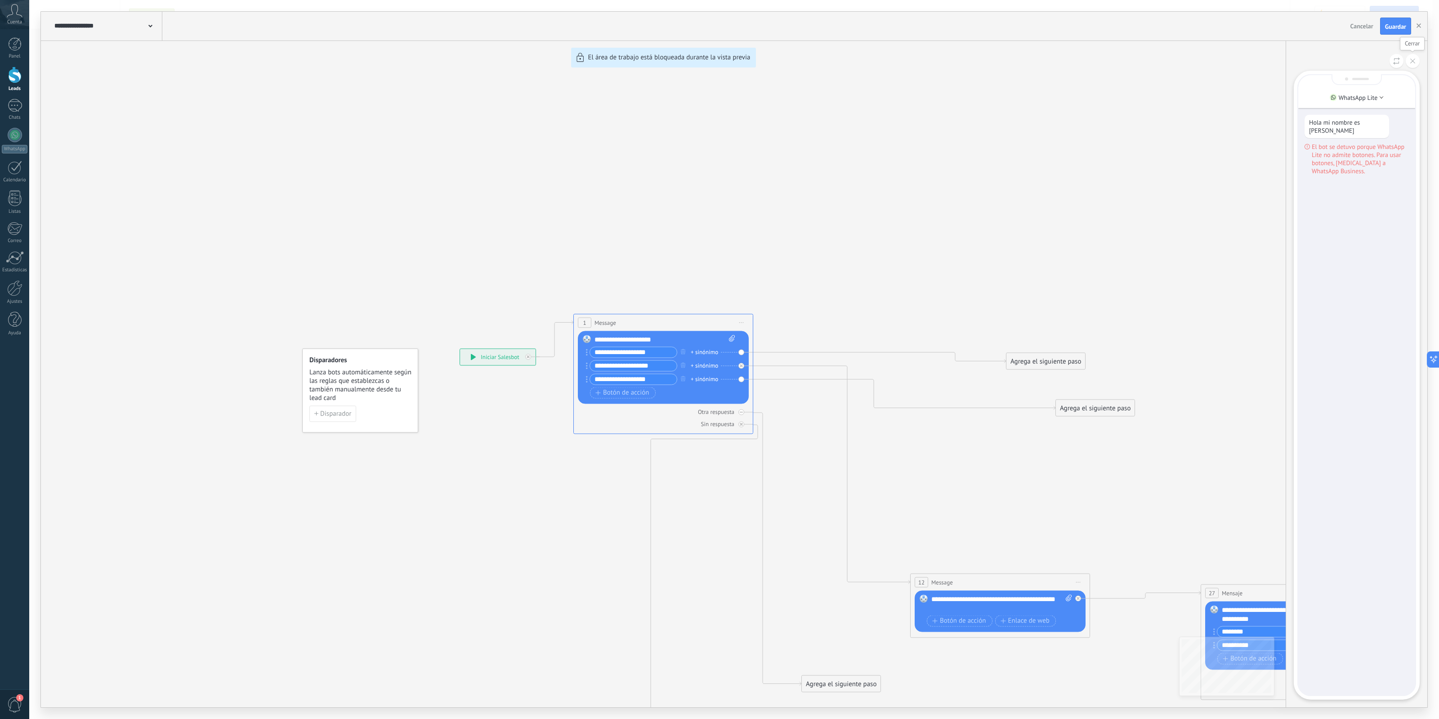
click at [1151, 66] on button at bounding box center [1413, 61] width 14 height 14
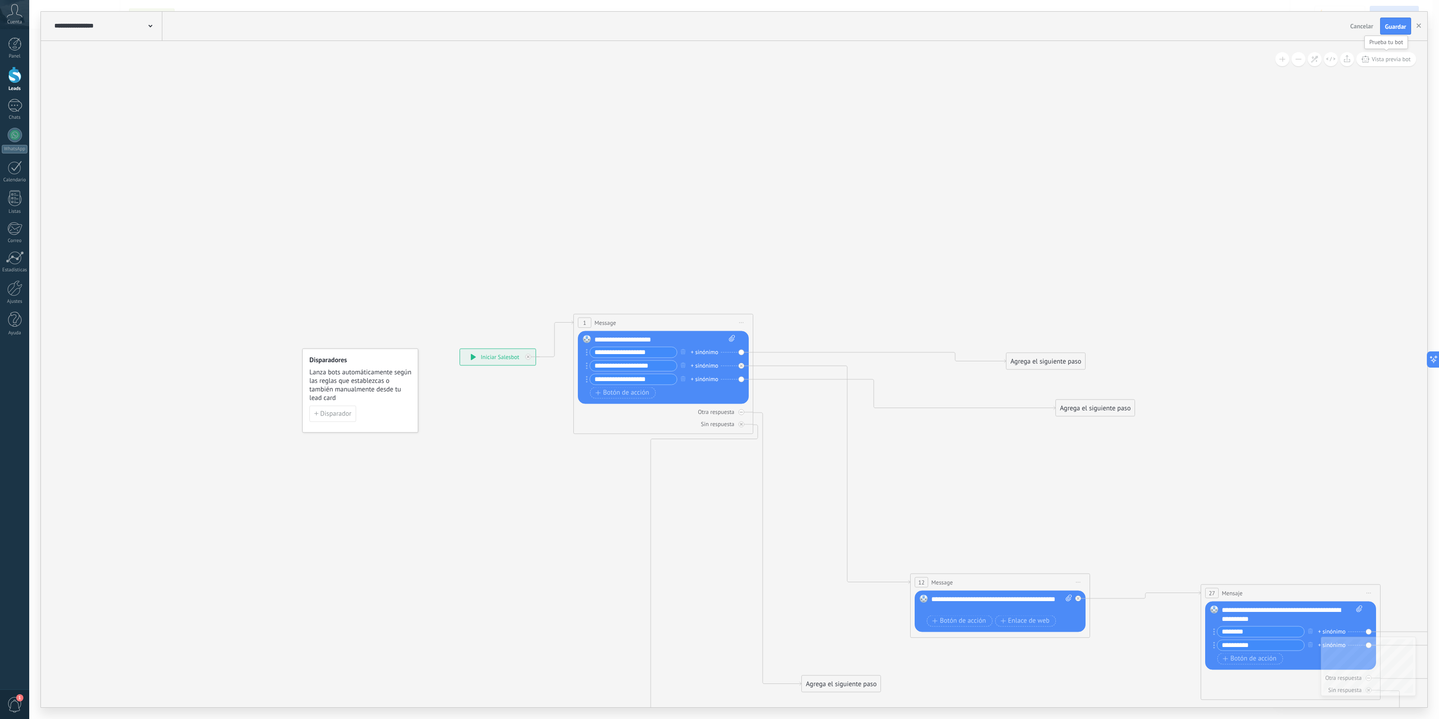
click at [1151, 65] on button "Vista previa bot" at bounding box center [1387, 59] width 60 height 14
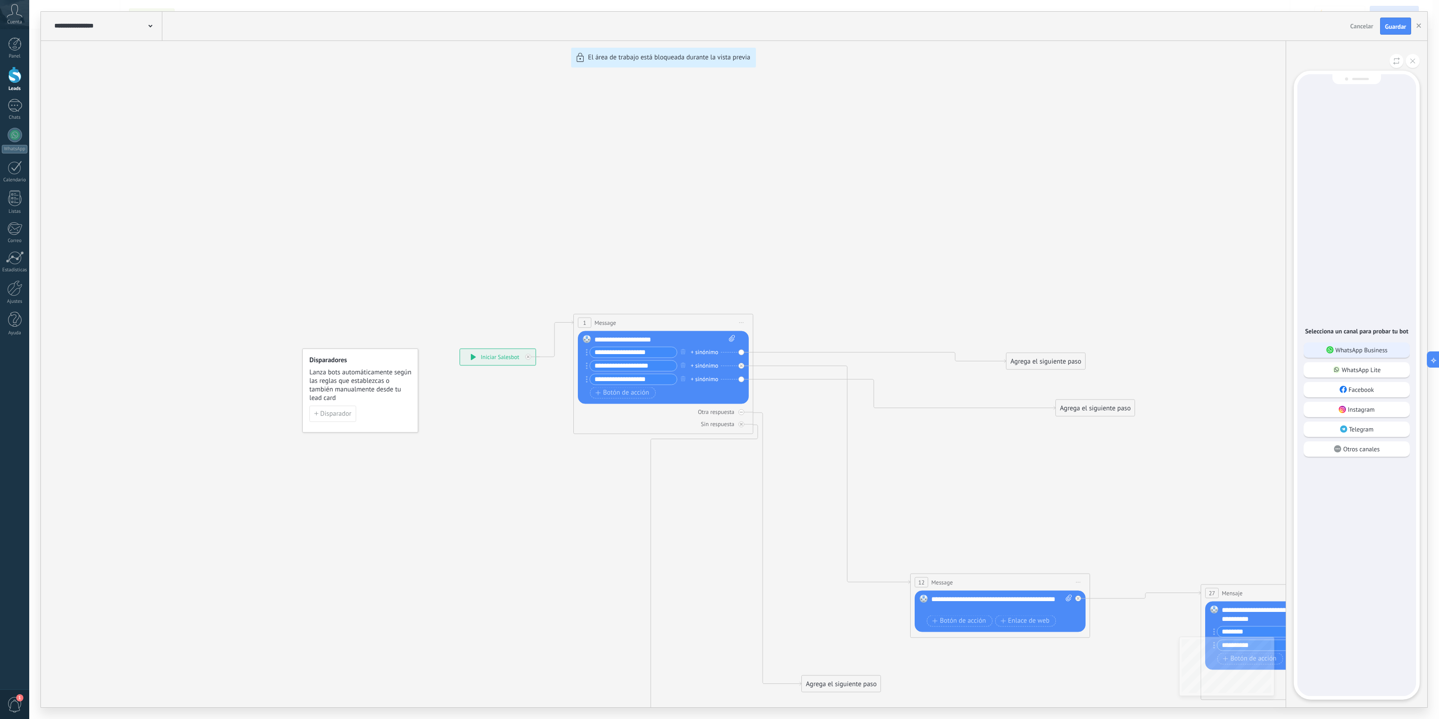
click at [1151, 345] on div "WhatsApp Business" at bounding box center [1357, 349] width 106 height 15
click at [1151, 176] on div "Pregunta de producto" at bounding box center [1347, 183] width 85 height 15
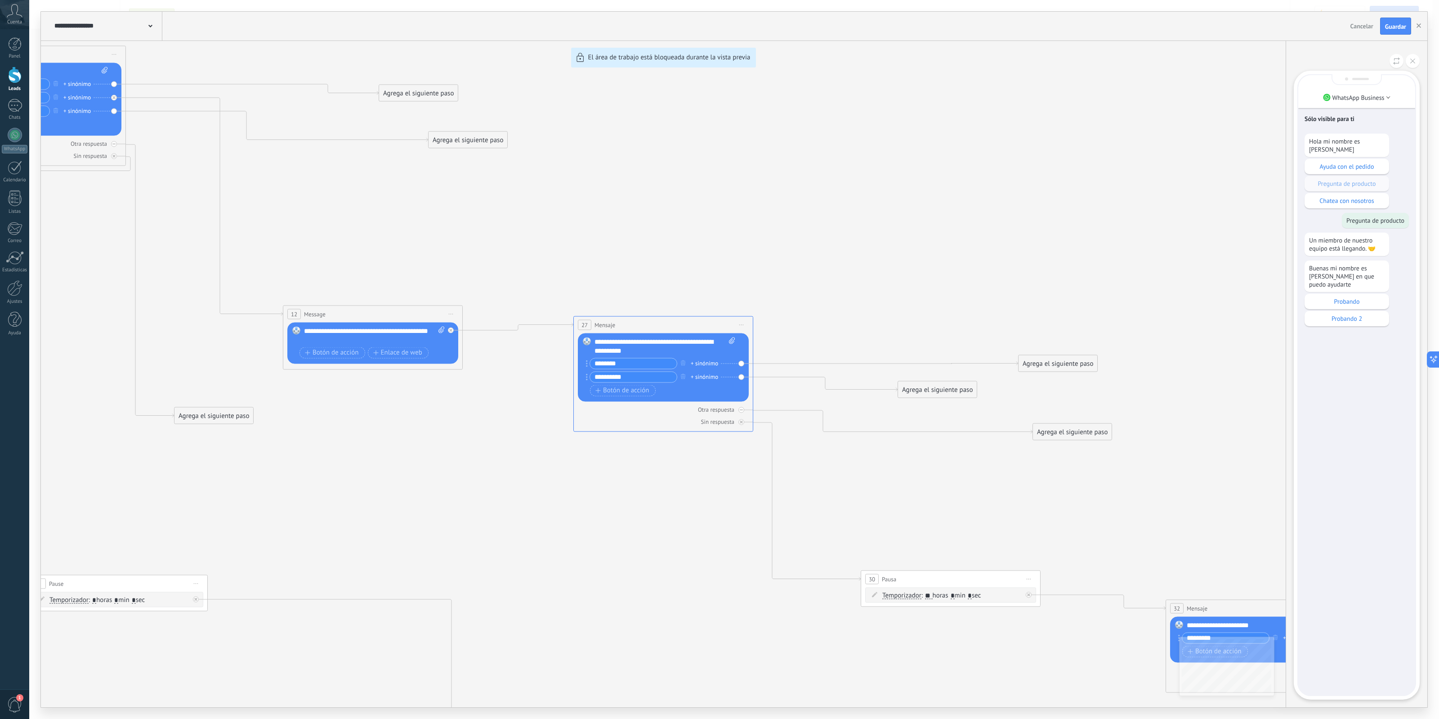
click at [1151, 482] on div "Sólo visible para ti Hola mi nombre es Lea Ayuda con el pedido Pregunta de prod…" at bounding box center [1357, 385] width 117 height 620
click at [1151, 472] on div "Sólo visible para ti Hola mi nombre es Lea Ayuda con el pedido Pregunta de prod…" at bounding box center [1357, 385] width 117 height 620
click at [1151, 465] on div "Sólo visible para ti Hola mi nombre es Lea Ayuda con el pedido Pregunta de prod…" at bounding box center [1357, 385] width 117 height 620
click at [1151, 575] on div "Sólo visible para ti Hola mi nombre es Lea Ayuda con el pedido Pregunta de prod…" at bounding box center [1357, 385] width 117 height 620
drag, startPoint x: 1344, startPoint y: 687, endPoint x: 1345, endPoint y: 648, distance: 39.6
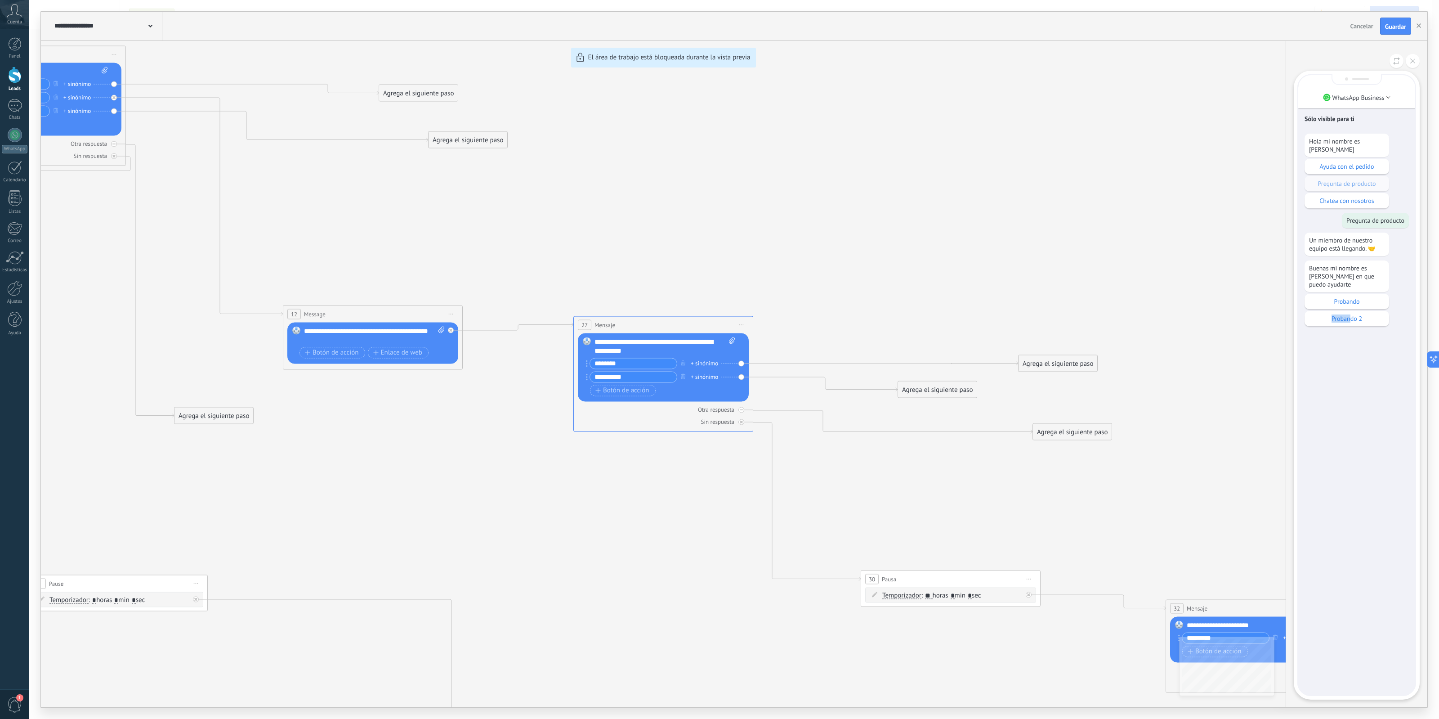
click at [1151, 575] on div "Sólo visible para ti Hola mi nombre es Lea Ayuda con el pedido Pregunta de prod…" at bounding box center [1357, 385] width 117 height 620
click at [1127, 482] on div "**********" at bounding box center [734, 359] width 1387 height 695
drag, startPoint x: 1132, startPoint y: 478, endPoint x: 1037, endPoint y: 421, distance: 110.6
click at [1037, 421] on div "**********" at bounding box center [734, 359] width 1387 height 695
click at [936, 575] on div "**********" at bounding box center [734, 359] width 1387 height 695
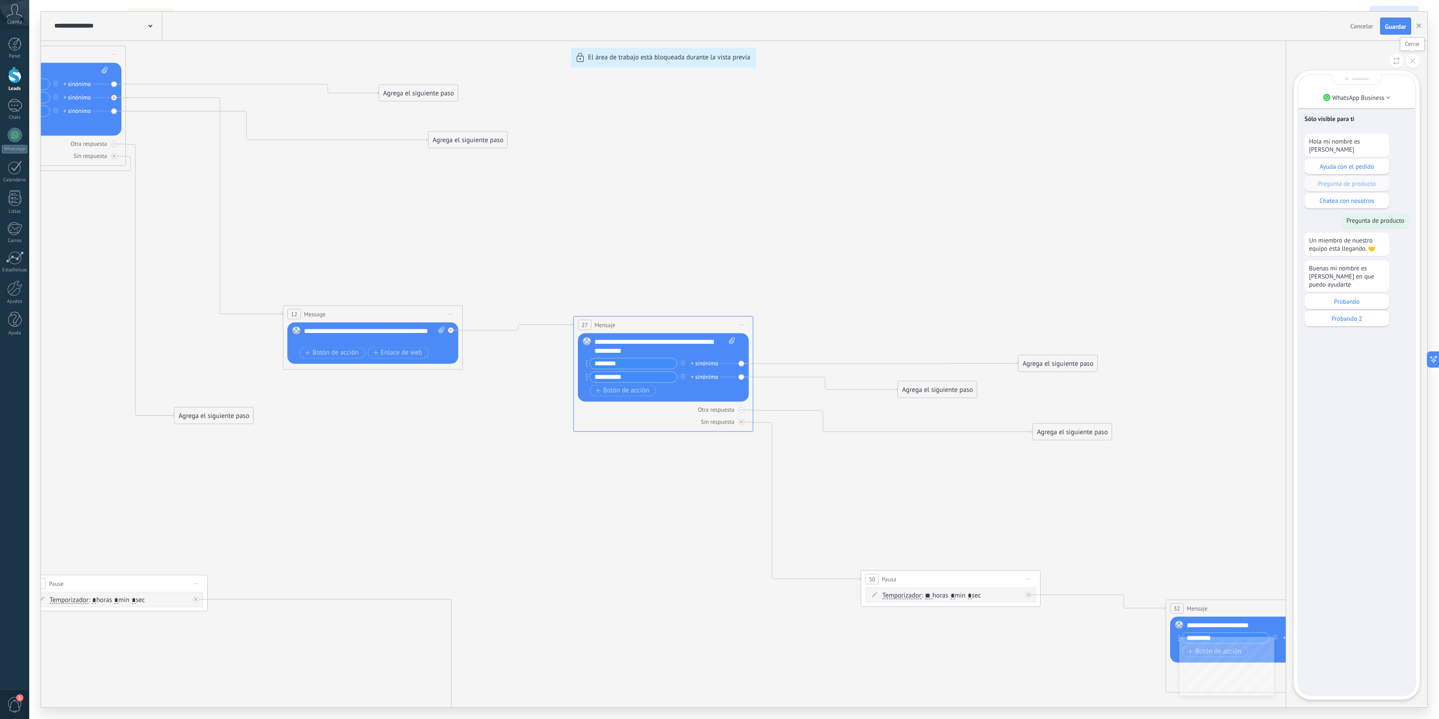
click at [1151, 63] on button at bounding box center [1413, 61] width 14 height 14
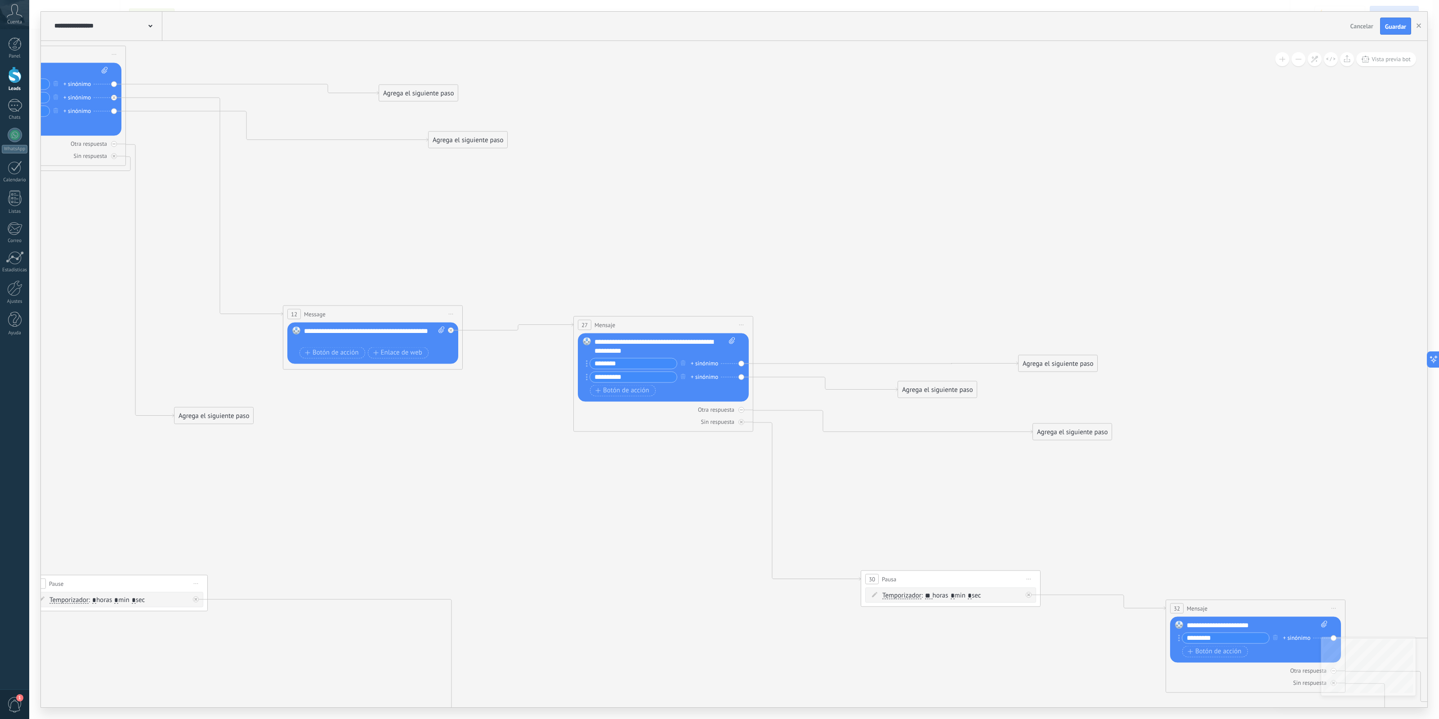
click at [938, 575] on div "Temporizador Temporizador Temporizador Temporizador : ** horas * min * sec : Lu…" at bounding box center [950, 594] width 171 height 15
click at [931, 575] on input "**" at bounding box center [928, 595] width 7 height 7
click at [972, 575] on input "*" at bounding box center [970, 595] width 4 height 7
click at [980, 575] on span ": ** horas * min * sec" at bounding box center [952, 595] width 60 height 9
click at [939, 575] on div "Temporizador Temporizador Temporizador Temporizador : ** horas * min * sec : Lu…" at bounding box center [950, 596] width 171 height 19
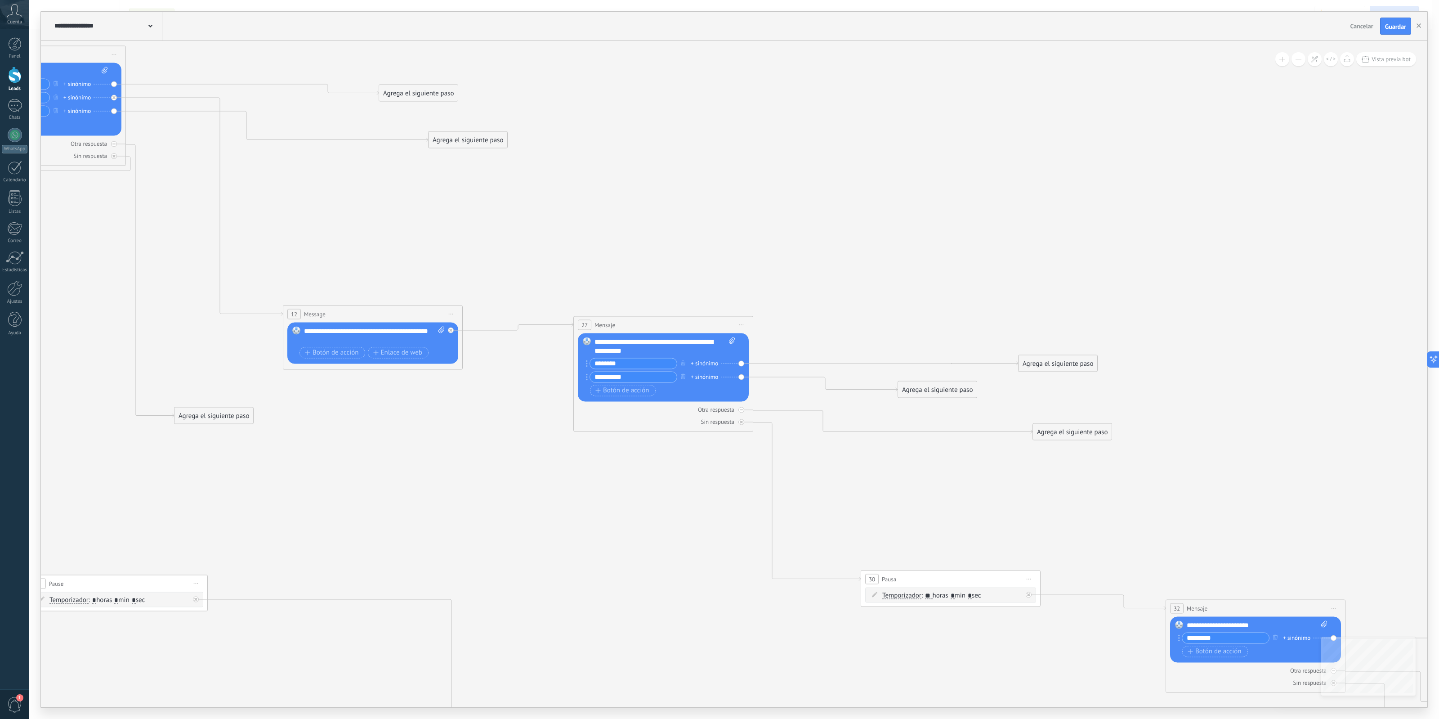
click at [930, 575] on input "**" at bounding box center [928, 595] width 7 height 7
click at [936, 575] on span ": ** horas * min * sec" at bounding box center [952, 595] width 60 height 9
click at [934, 575] on span ": ** horas * min * sec" at bounding box center [952, 595] width 60 height 9
click at [932, 575] on input "**" at bounding box center [928, 595] width 7 height 7
click at [931, 575] on input "**" at bounding box center [928, 595] width 7 height 7
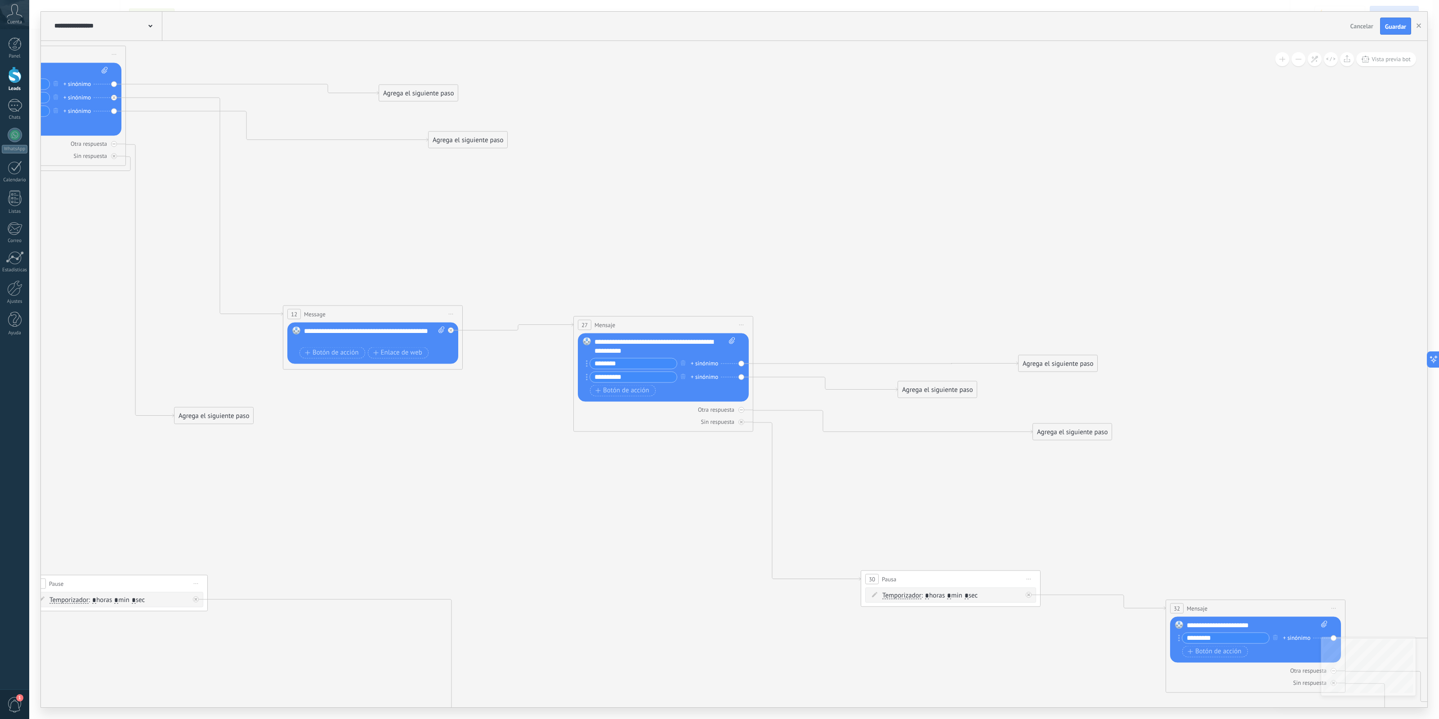
type input "*"
click at [931, 575] on span ": * horas * min * sec" at bounding box center [950, 595] width 56 height 9
click at [932, 575] on span ": * horas * min * sec" at bounding box center [950, 595] width 56 height 9
click at [931, 575] on span ": * horas * min * sec" at bounding box center [950, 595] width 56 height 9
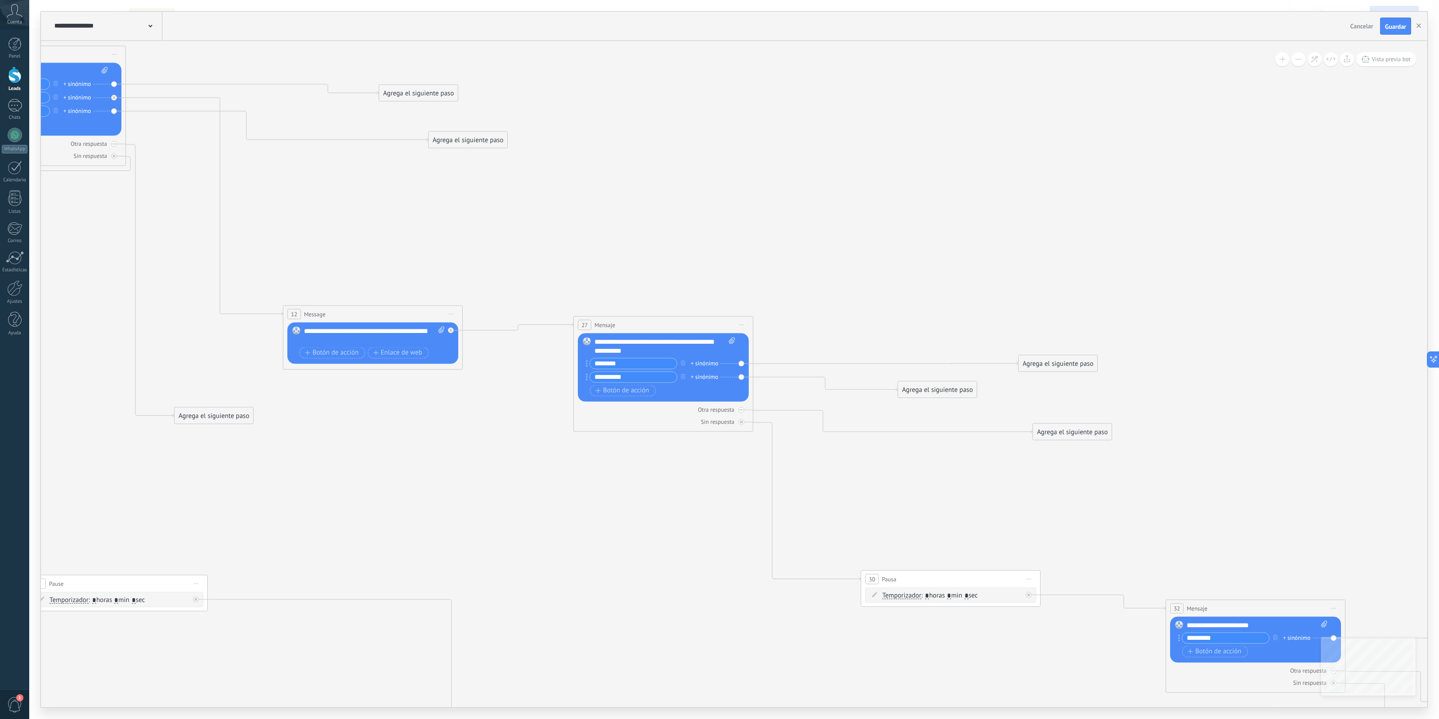
click at [929, 575] on input "*" at bounding box center [927, 595] width 4 height 7
type input "*"
click at [978, 575] on span ": * horas * min * sec" at bounding box center [950, 595] width 56 height 9
click at [969, 575] on input "*" at bounding box center [967, 595] width 4 height 7
type input "**"
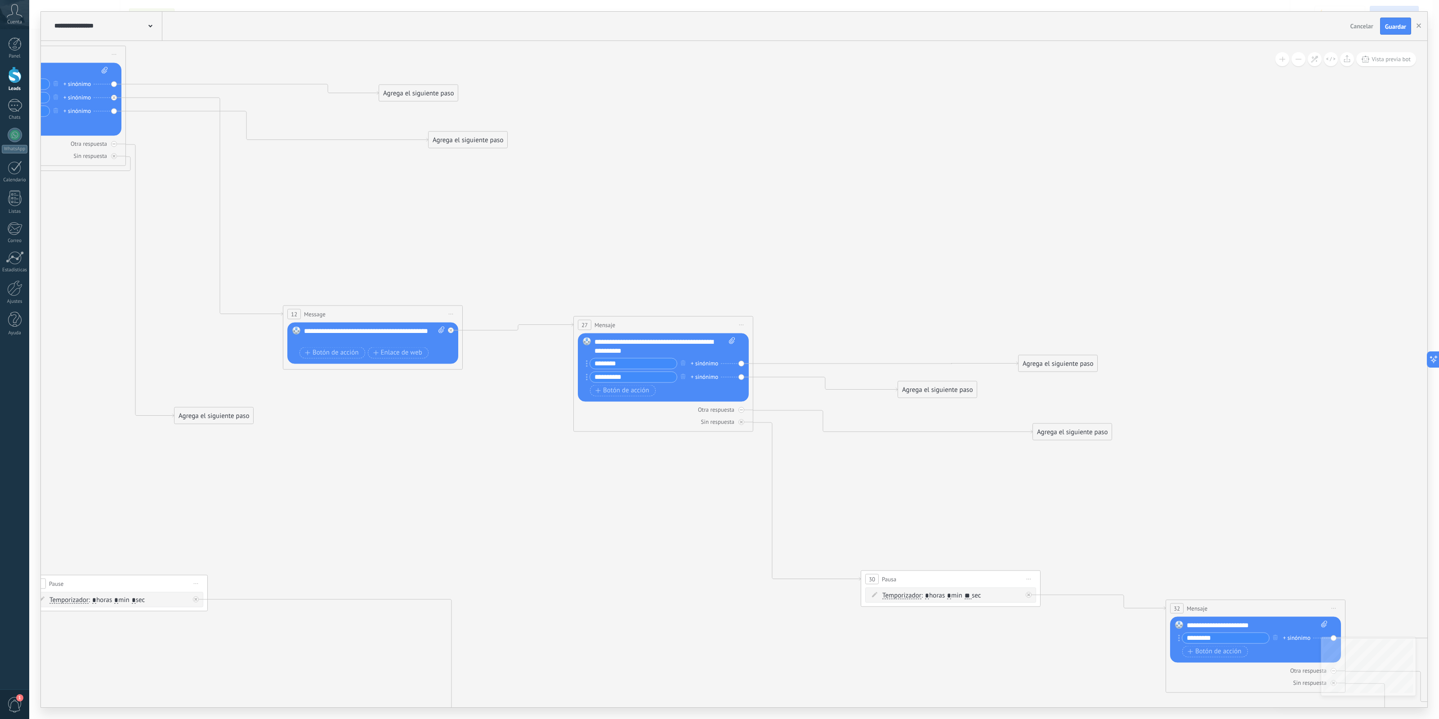
click at [1062, 562] on icon at bounding box center [860, 413] width 2506 height 1184
click at [875, 575] on span "30" at bounding box center [872, 579] width 6 height 8
click at [874, 575] on span "30" at bounding box center [872, 579] width 6 height 8
click at [916, 518] on icon at bounding box center [860, 413] width 2506 height 1184
click at [1151, 61] on span "Vista previa bot" at bounding box center [1391, 59] width 39 height 8
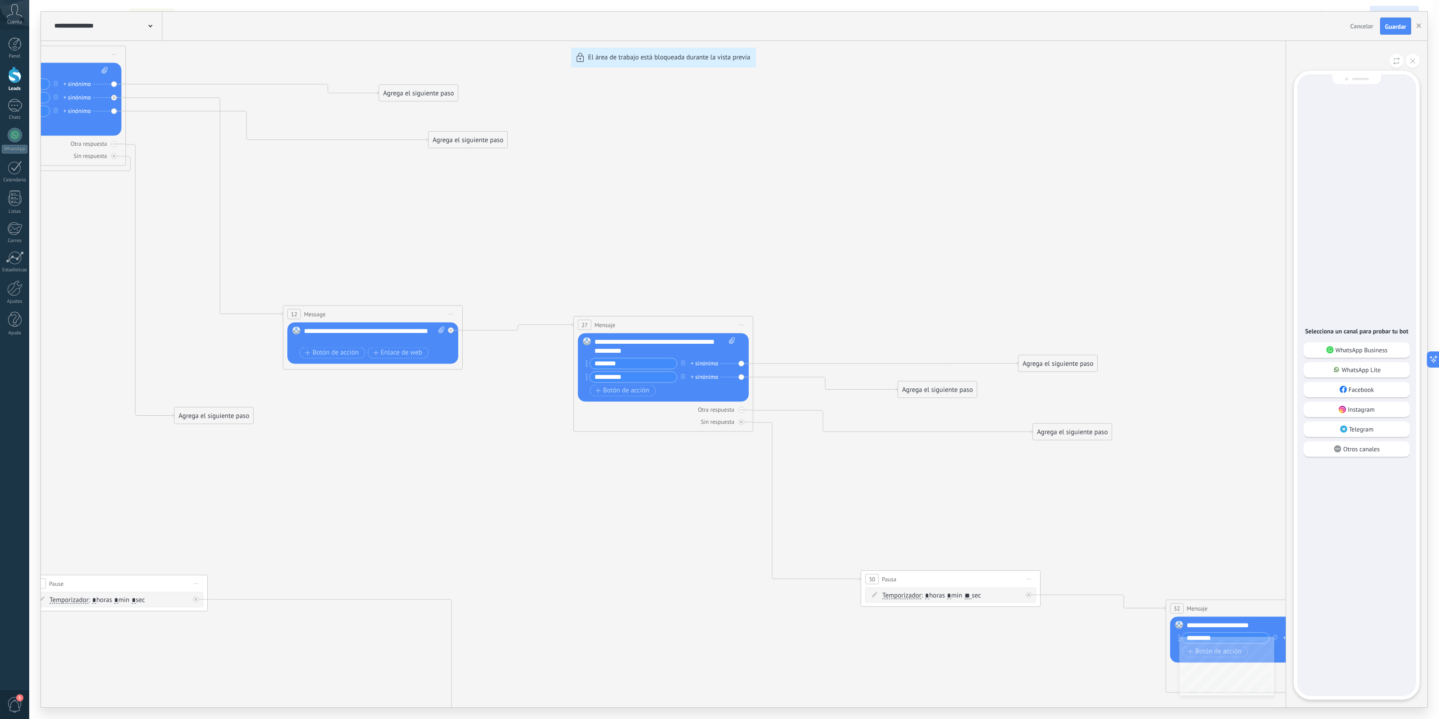
click at [1151, 344] on div "WhatsApp Business" at bounding box center [1357, 349] width 106 height 15
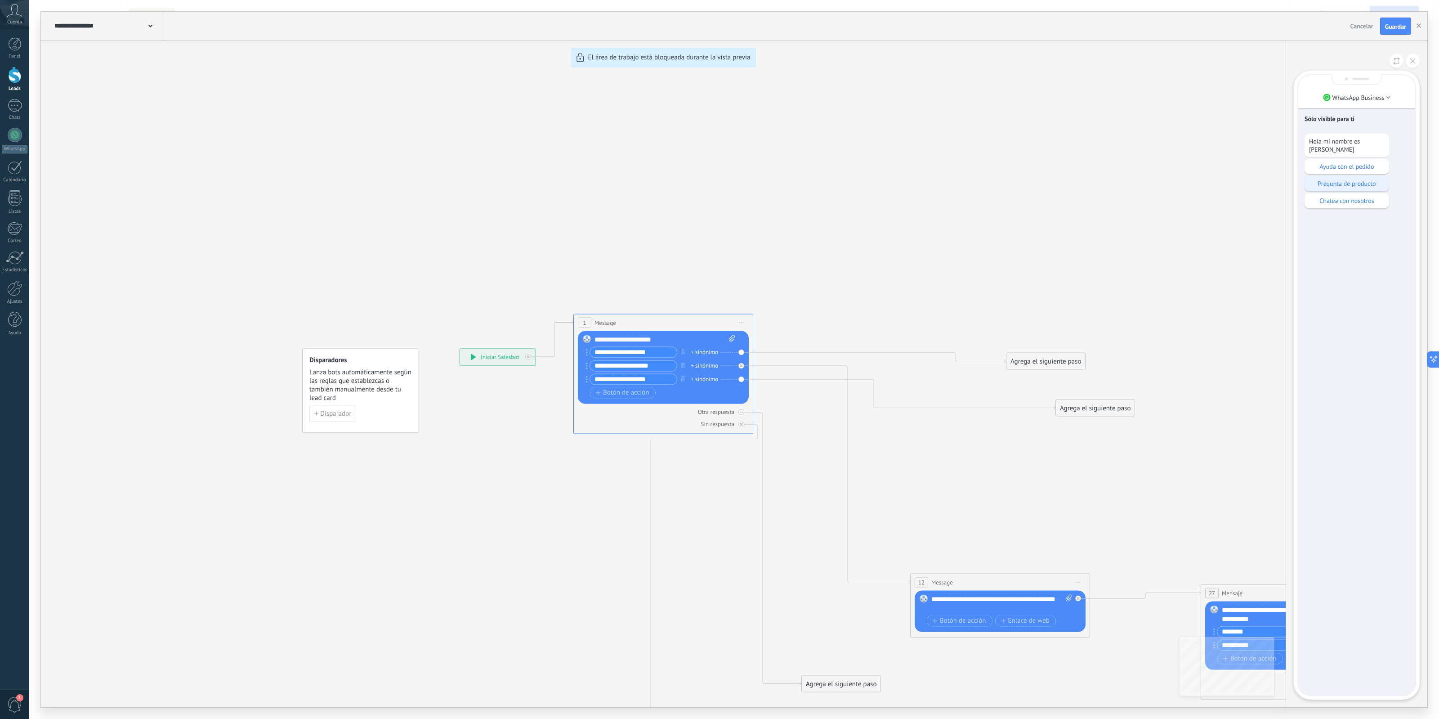
click at [1151, 179] on p "Pregunta de producto" at bounding box center [1347, 183] width 76 height 8
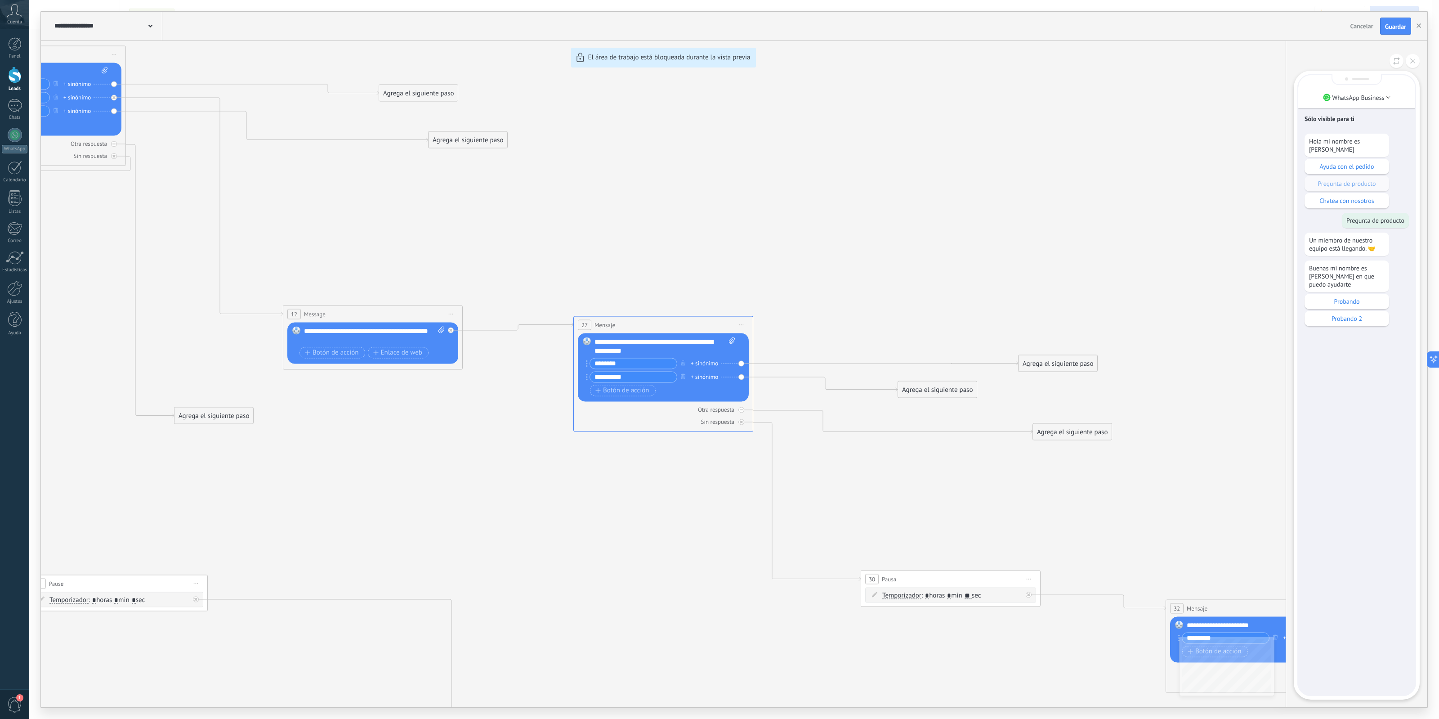
drag, startPoint x: 1020, startPoint y: 520, endPoint x: 957, endPoint y: 476, distance: 77.1
click at [976, 441] on div "**********" at bounding box center [734, 359] width 1387 height 695
drag, startPoint x: 918, startPoint y: 577, endPoint x: 891, endPoint y: 568, distance: 28.6
click at [891, 568] on div "**********" at bounding box center [734, 359] width 1387 height 695
drag, startPoint x: 1197, startPoint y: 605, endPoint x: 1134, endPoint y: 527, distance: 100.1
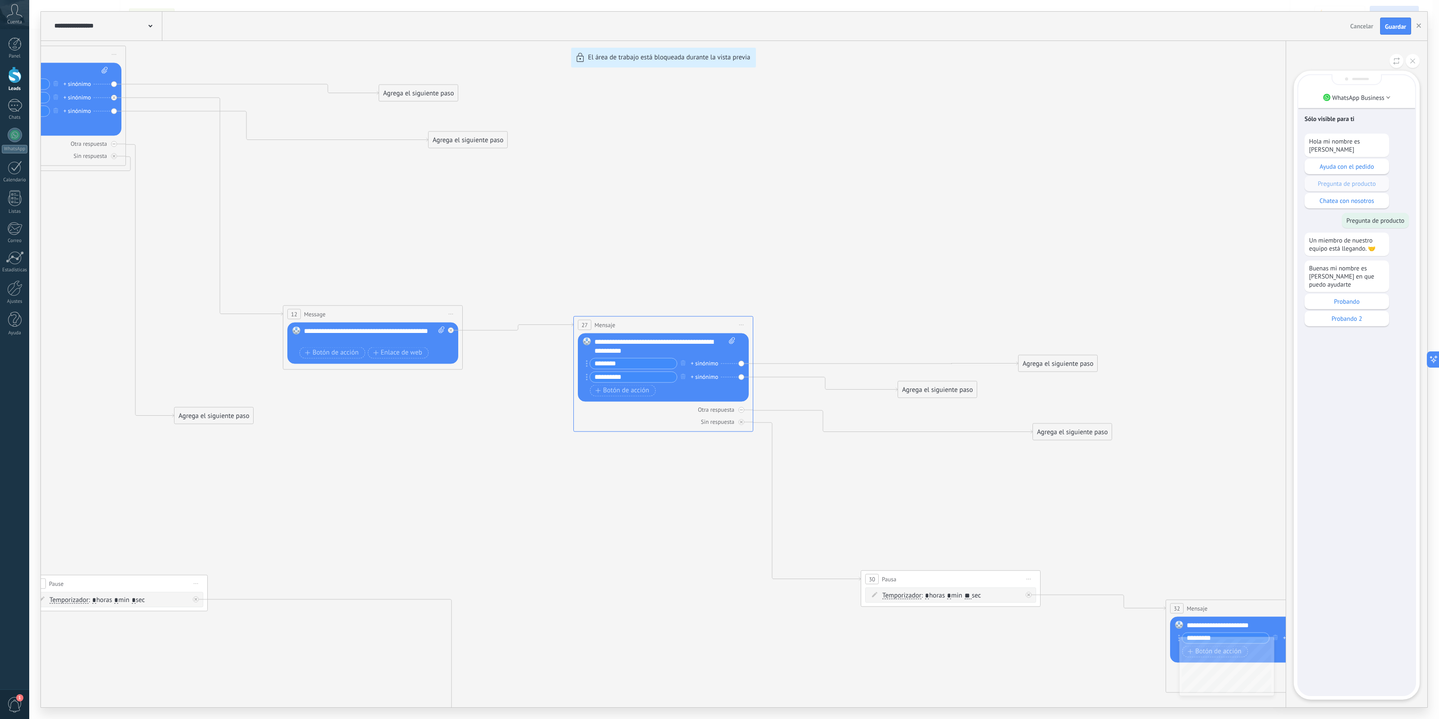
click at [1141, 534] on div "**********" at bounding box center [734, 359] width 1387 height 695
click at [1131, 524] on div "**********" at bounding box center [734, 359] width 1387 height 695
drag, startPoint x: 1309, startPoint y: 230, endPoint x: 1387, endPoint y: 276, distance: 90.3
click at [1151, 276] on div "Sólo visible para ti Hola mi nombre es Lea Ayuda con el pedido Pregunta de prod…" at bounding box center [1357, 385] width 117 height 620
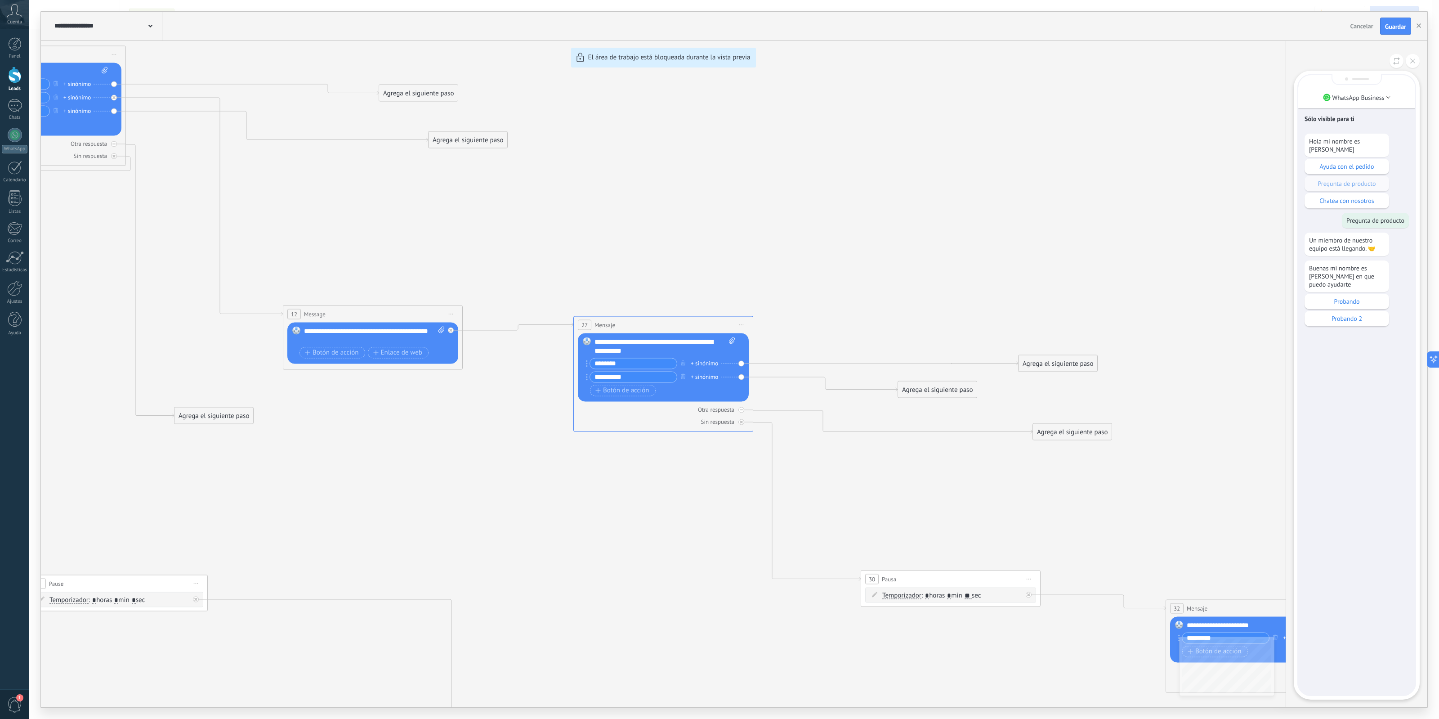
click at [1151, 282] on div "**********" at bounding box center [734, 359] width 1387 height 695
click at [983, 499] on div "**********" at bounding box center [734, 359] width 1387 height 695
click at [984, 509] on div "**********" at bounding box center [734, 359] width 1387 height 695
click at [975, 575] on div "**********" at bounding box center [734, 359] width 1387 height 695
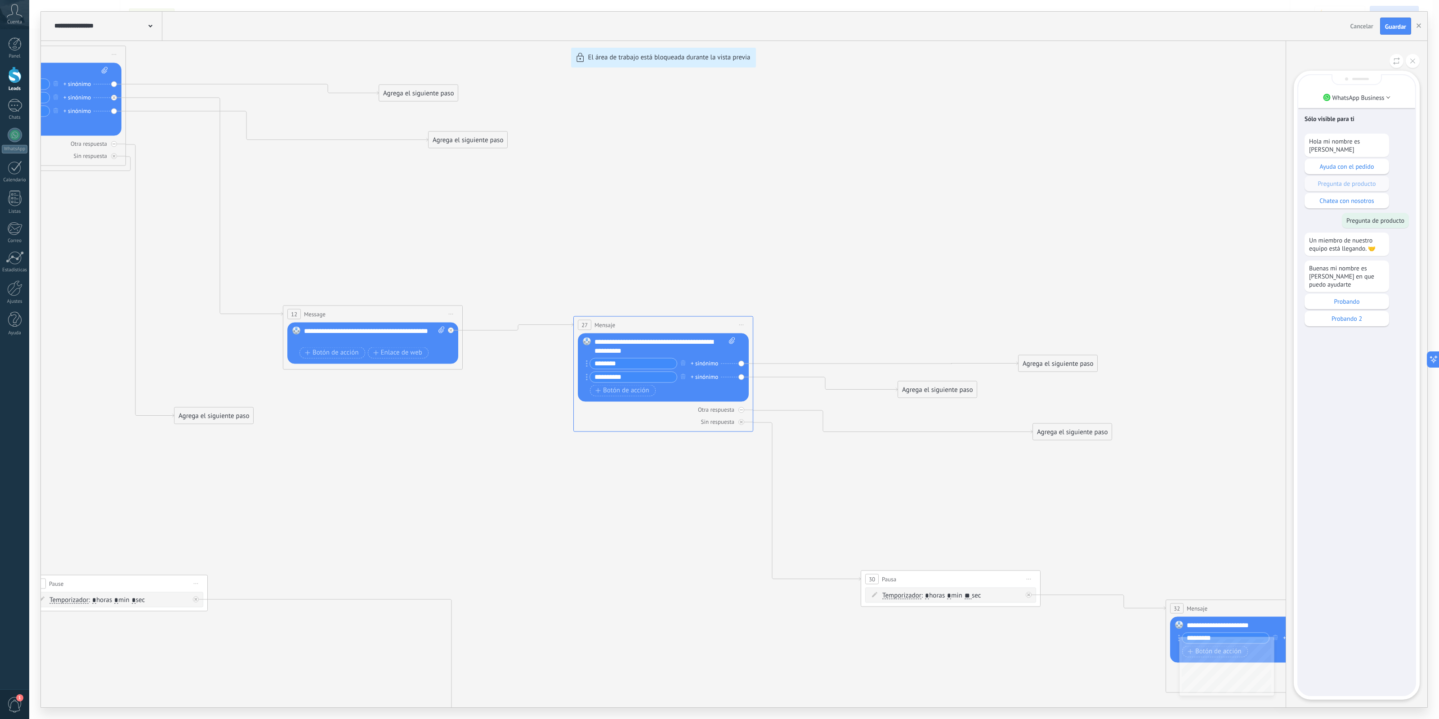
click at [882, 575] on div "**********" at bounding box center [734, 359] width 1387 height 695
click at [878, 575] on div "**********" at bounding box center [734, 359] width 1387 height 695
click at [976, 575] on div "**********" at bounding box center [734, 359] width 1387 height 695
click at [1151, 314] on p "Probando 2" at bounding box center [1347, 318] width 76 height 8
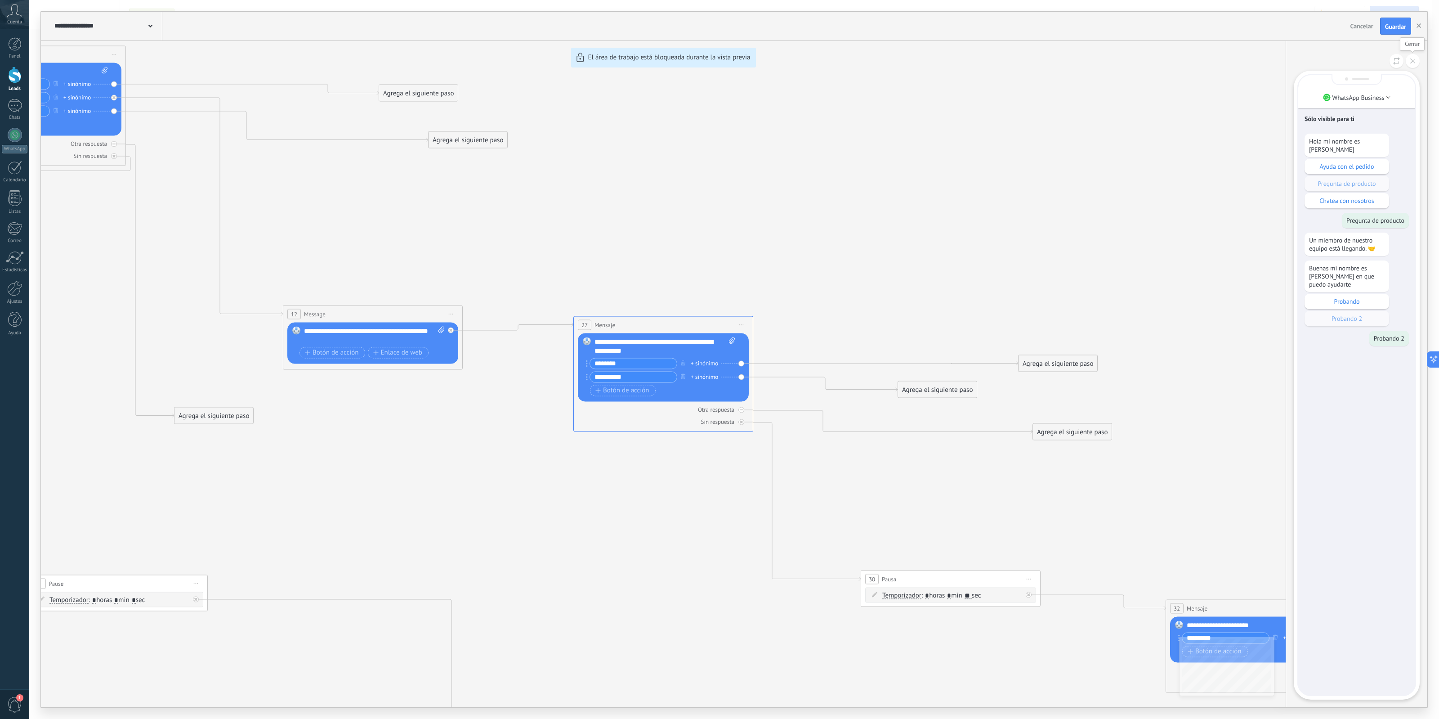
click at [1151, 59] on button at bounding box center [1413, 61] width 14 height 14
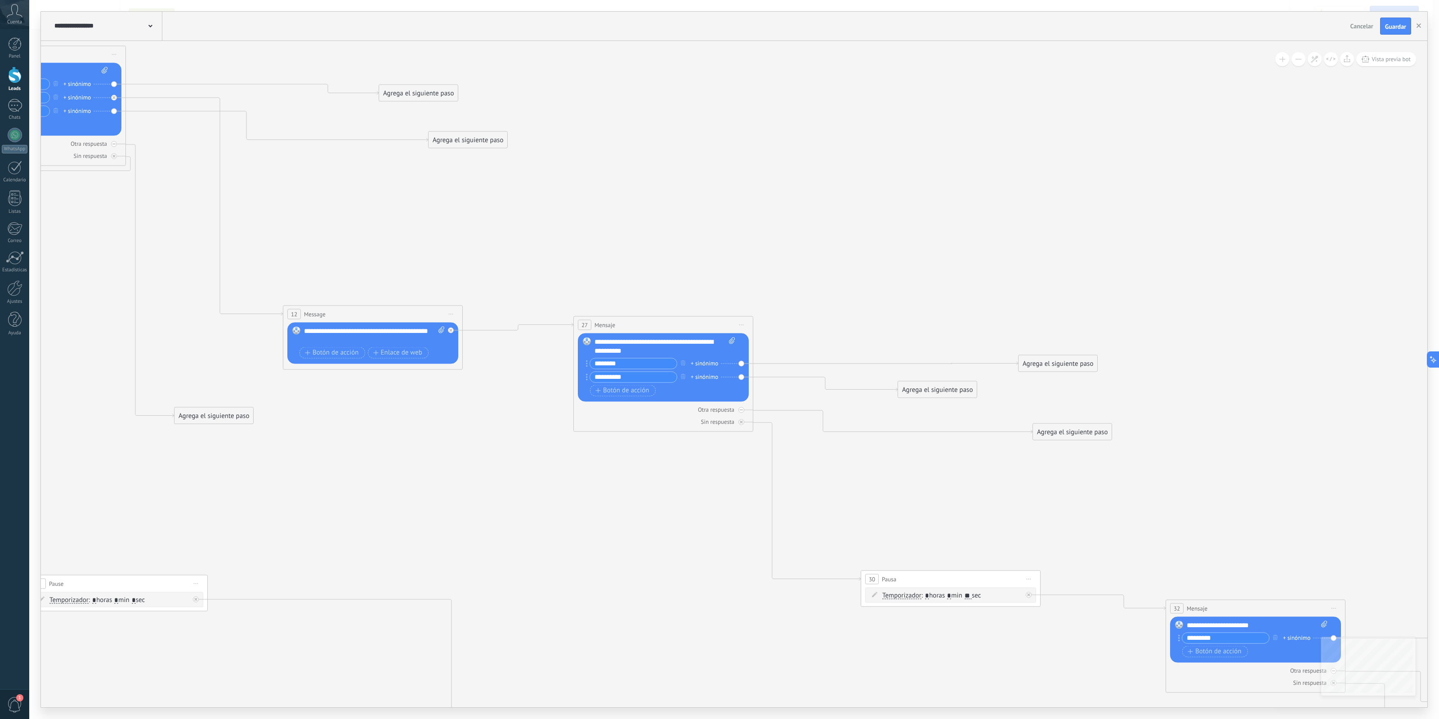
drag, startPoint x: 1183, startPoint y: 417, endPoint x: 1132, endPoint y: 268, distance: 157.7
click at [1132, 268] on div "**********" at bounding box center [734, 359] width 1387 height 695
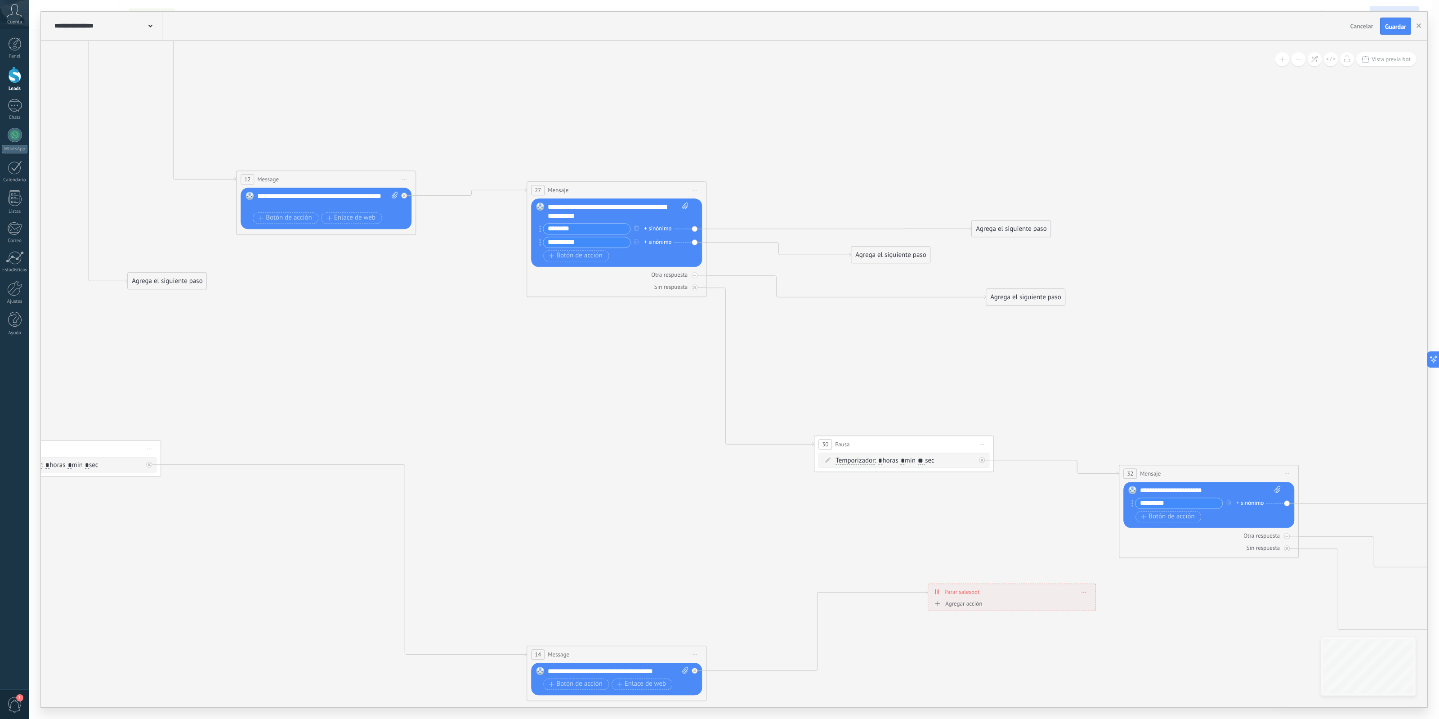
drag, startPoint x: 1195, startPoint y: 497, endPoint x: 1120, endPoint y: 413, distance: 112.5
click at [1120, 413] on icon at bounding box center [814, 278] width 2506 height 1184
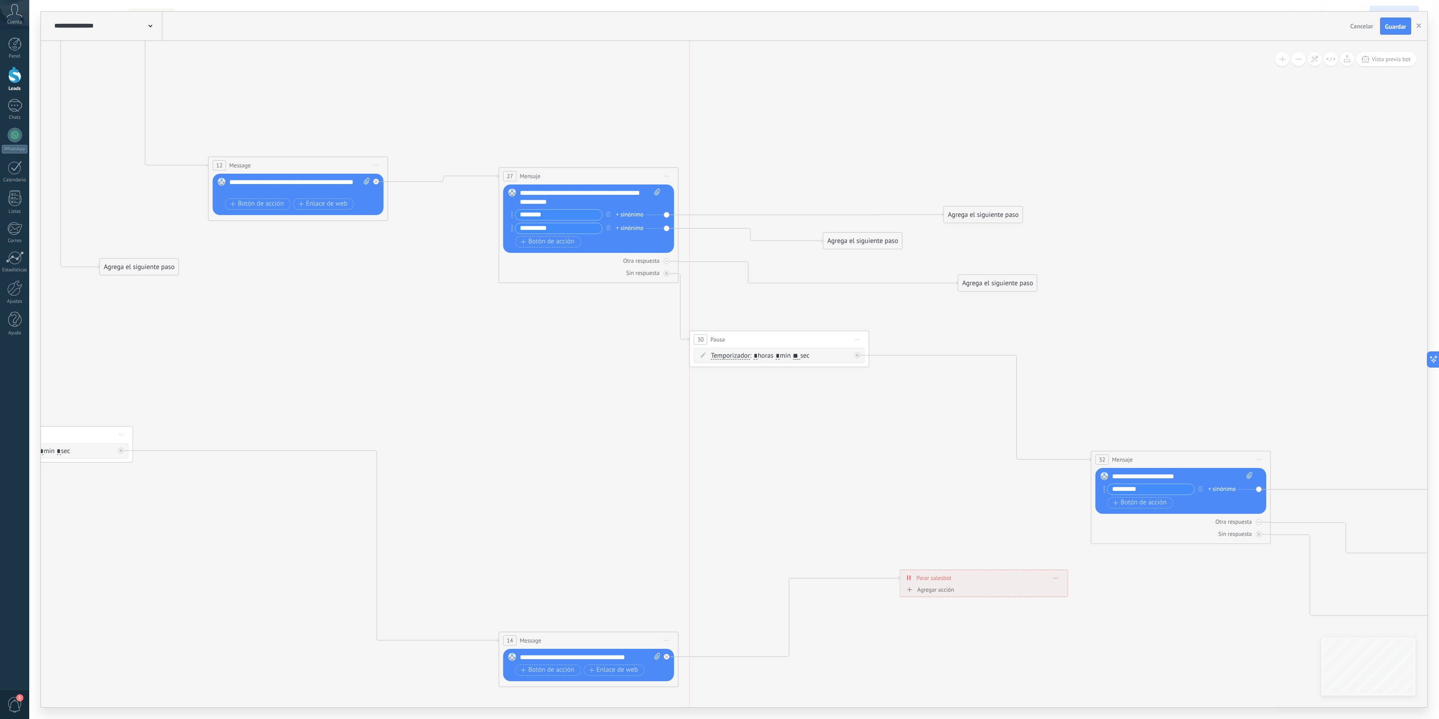
drag, startPoint x: 897, startPoint y: 429, endPoint x: 802, endPoint y: 338, distance: 131.4
click at [802, 338] on div "30 Pausa ***** Iniciar vista previa aquí Cambiar nombre Duplicar Borrar" at bounding box center [779, 339] width 179 height 17
click at [641, 274] on div "Sin respuesta" at bounding box center [642, 273] width 33 height 8
drag, startPoint x: 747, startPoint y: 201, endPoint x: 760, endPoint y: 349, distance: 149.0
click at [760, 349] on div "Agrega el siguiente paso" at bounding box center [761, 354] width 79 height 15
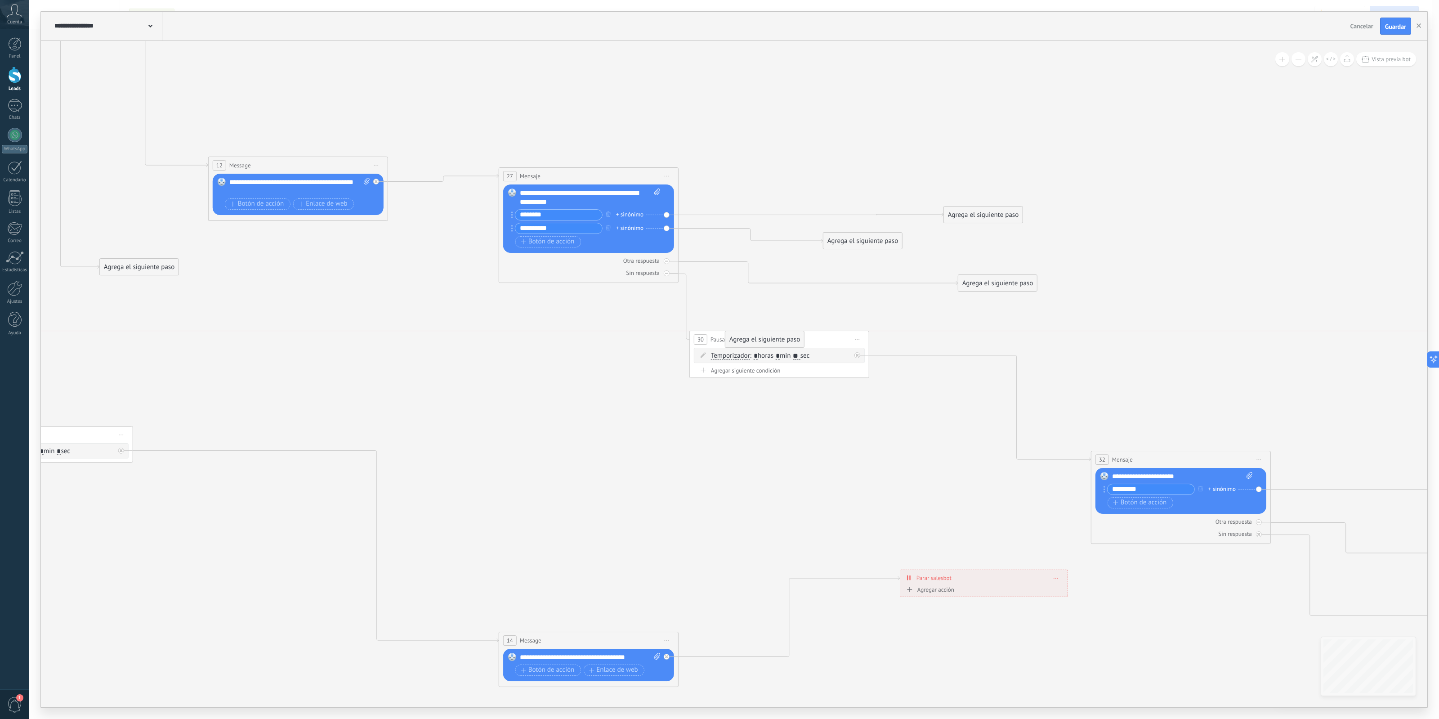
drag, startPoint x: 746, startPoint y: 386, endPoint x: 750, endPoint y: 349, distance: 37.6
drag, startPoint x: 759, startPoint y: 362, endPoint x: 797, endPoint y: 343, distance: 42.6
click at [797, 343] on div "Agrega el siguiente paso" at bounding box center [787, 345] width 79 height 15
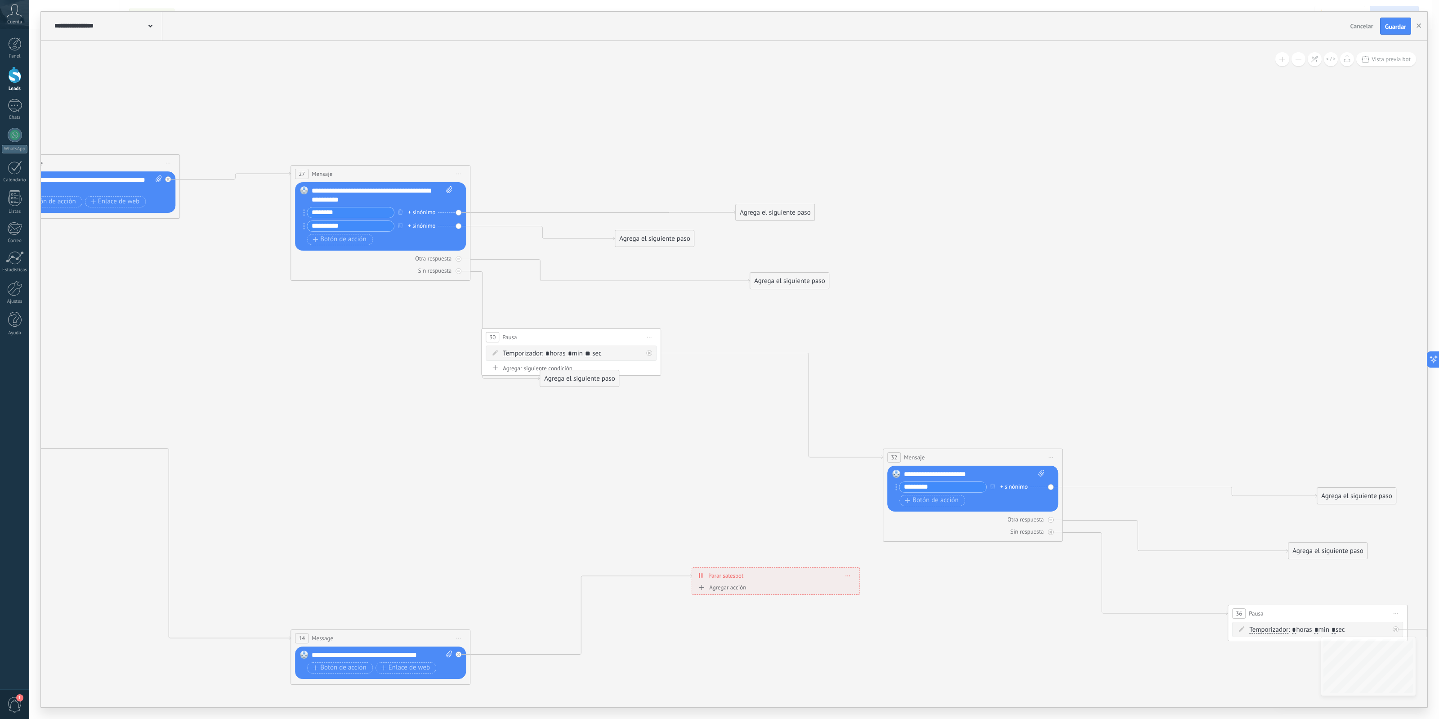
drag, startPoint x: 793, startPoint y: 390, endPoint x: 585, endPoint y: 388, distance: 207.8
click at [585, 388] on icon at bounding box center [577, 290] width 2506 height 1240
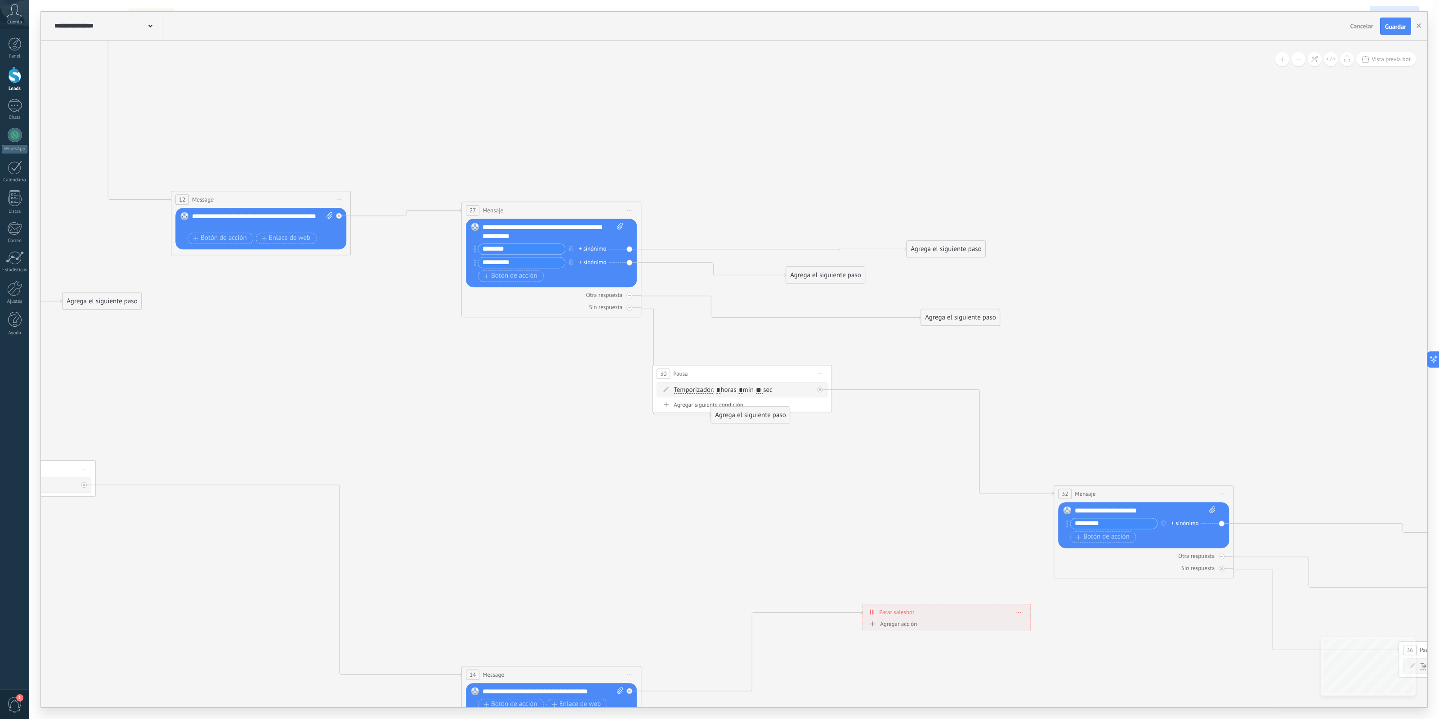
drag, startPoint x: 689, startPoint y: 451, endPoint x: 878, endPoint y: 477, distance: 190.8
click at [878, 484] on icon at bounding box center [748, 326] width 2506 height 1240
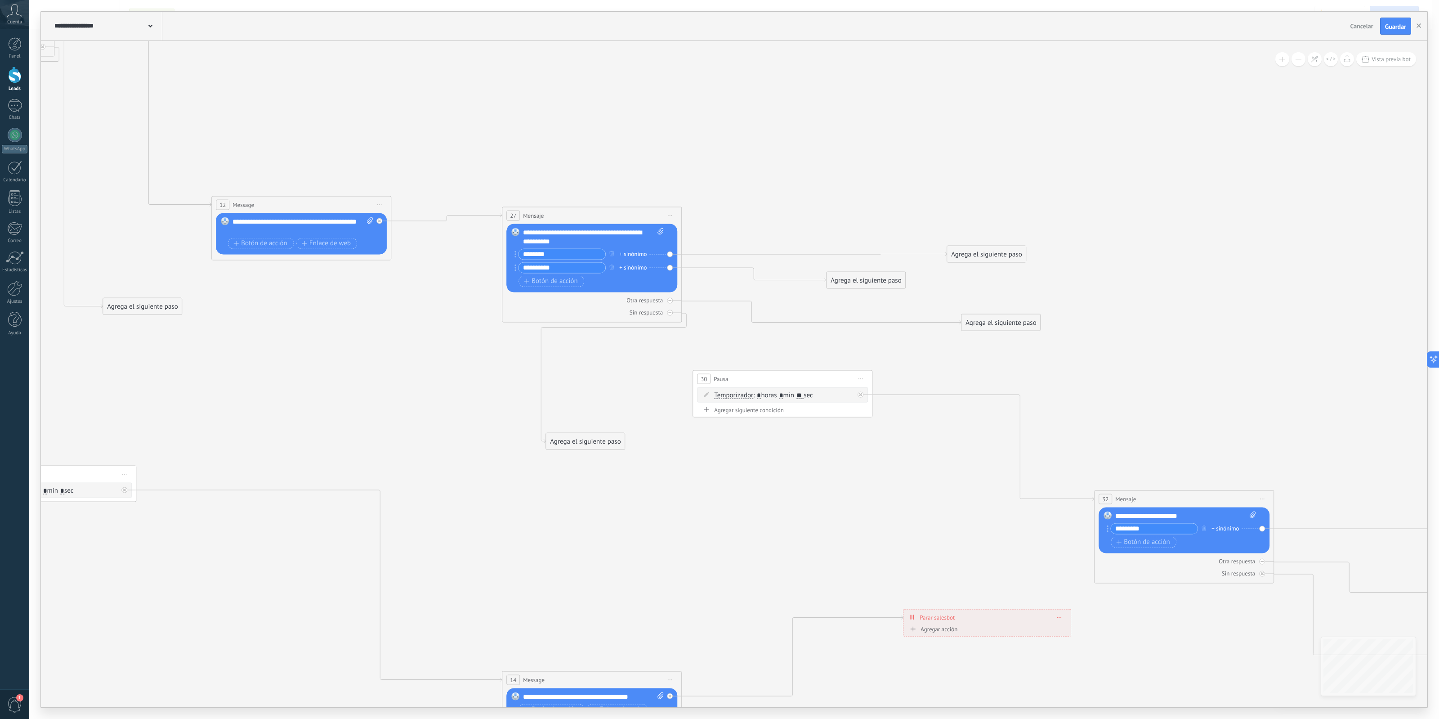
drag, startPoint x: 805, startPoint y: 419, endPoint x: 638, endPoint y: 448, distance: 169.7
click at [624, 448] on div "Agrega el siguiente paso" at bounding box center [585, 441] width 79 height 15
click at [626, 446] on div "Agrega el siguiente paso" at bounding box center [609, 448] width 79 height 15
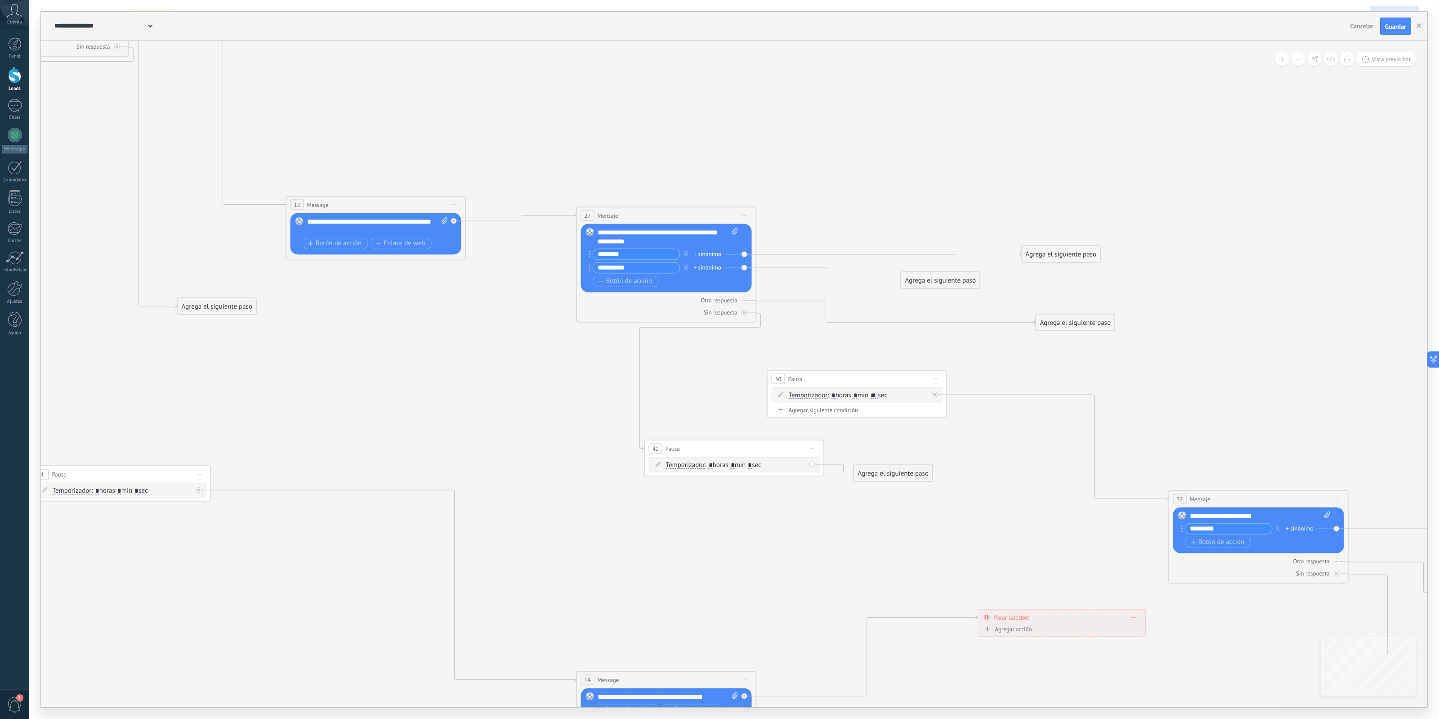
click at [812, 448] on icon at bounding box center [812, 448] width 4 height 1
click at [846, 509] on div "Borrar" at bounding box center [853, 506] width 89 height 15
click at [745, 313] on icon at bounding box center [744, 312] width 3 height 3
drag, startPoint x: 740, startPoint y: 313, endPoint x: 799, endPoint y: 373, distance: 84.9
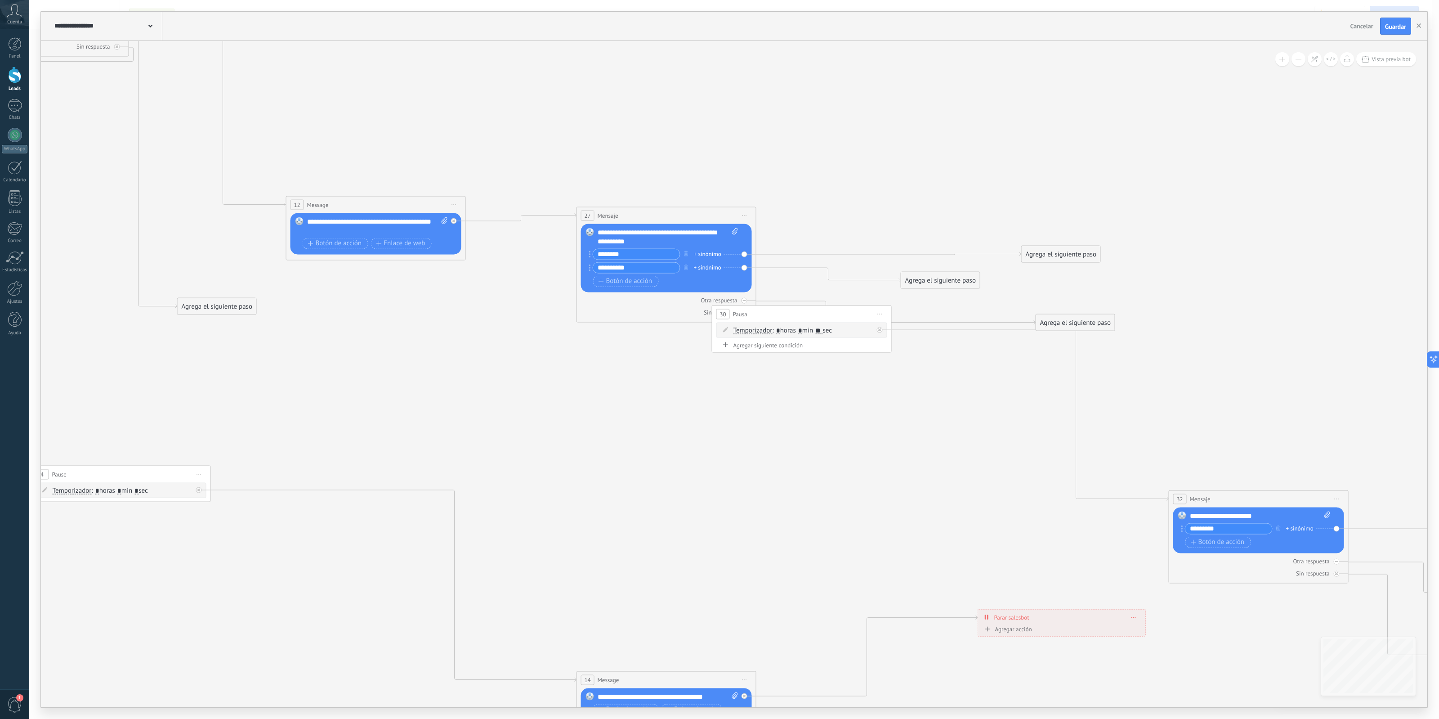
drag, startPoint x: 786, startPoint y: 361, endPoint x: 743, endPoint y: 313, distance: 64.0
click at [743, 313] on span "Pausa" at bounding box center [740, 313] width 14 height 9
drag, startPoint x: 778, startPoint y: 361, endPoint x: 863, endPoint y: 484, distance: 149.1
drag, startPoint x: 768, startPoint y: 318, endPoint x: 845, endPoint y: 443, distance: 146.6
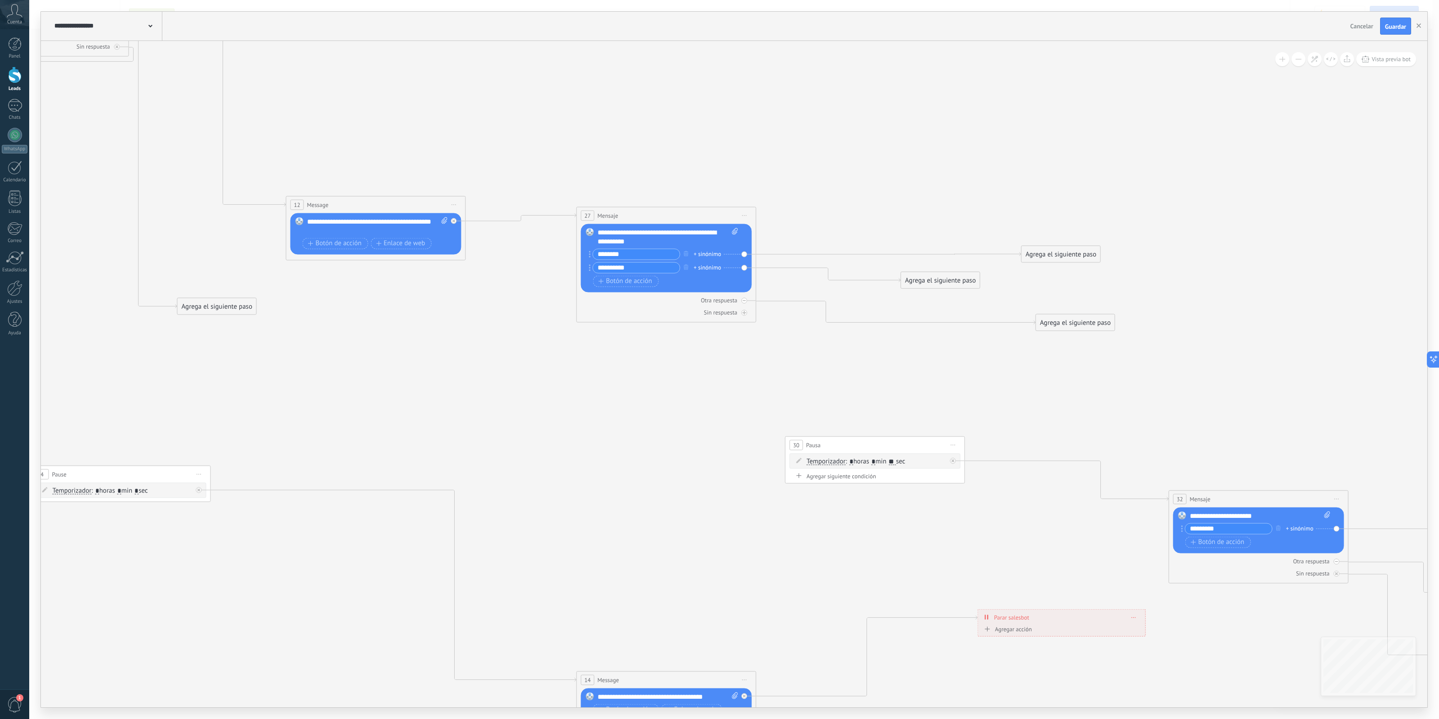
click at [845, 443] on div "30 Pausa ***** Iniciar vista previa aquí Cambiar nombre Duplicar Borrar" at bounding box center [875, 444] width 179 height 17
click at [747, 316] on div "Sin respuesta" at bounding box center [666, 312] width 171 height 9
drag, startPoint x: 811, startPoint y: 243, endPoint x: 891, endPoint y: 459, distance: 230.0
click at [891, 459] on div "Agrega el siguiente paso" at bounding box center [904, 460] width 79 height 15
drag, startPoint x: 961, startPoint y: 515, endPoint x: 1262, endPoint y: 524, distance: 301.0
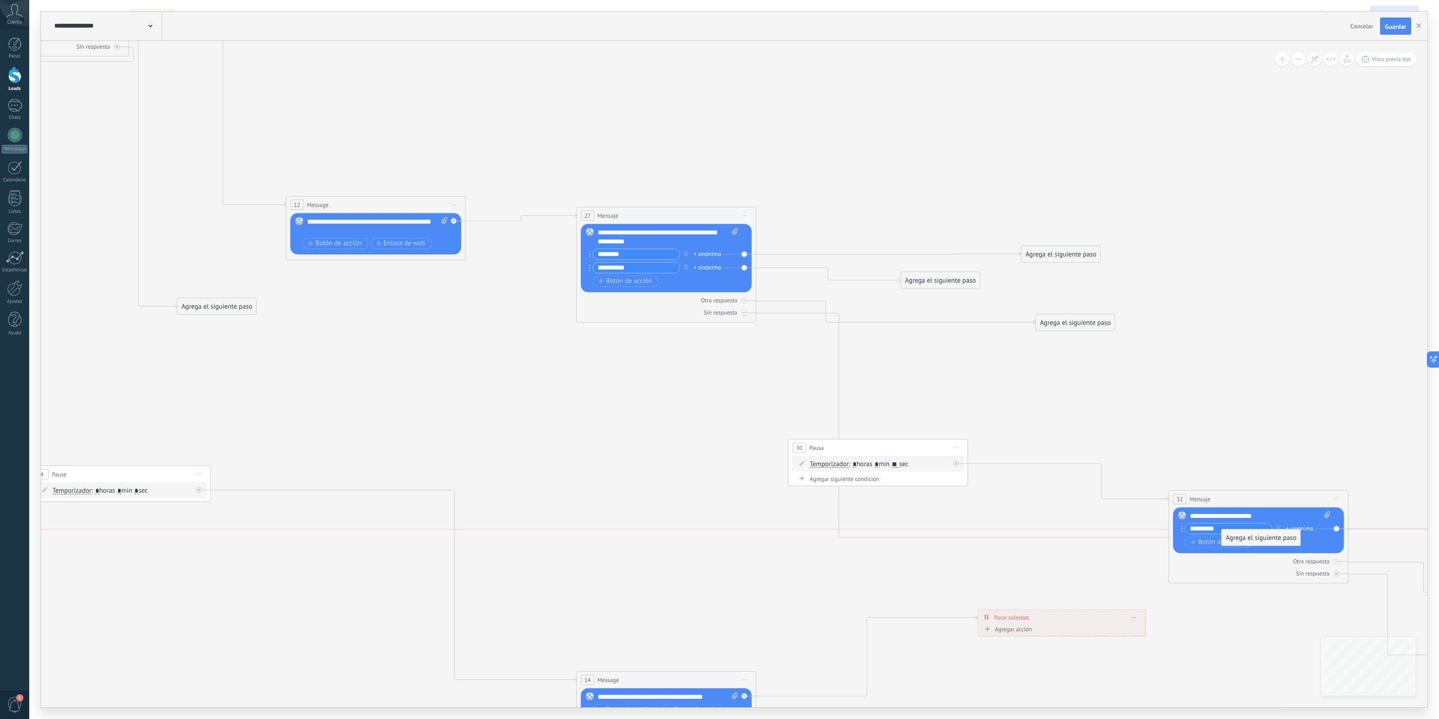
click at [1151, 530] on div "Agrega el siguiente paso" at bounding box center [1261, 537] width 79 height 15
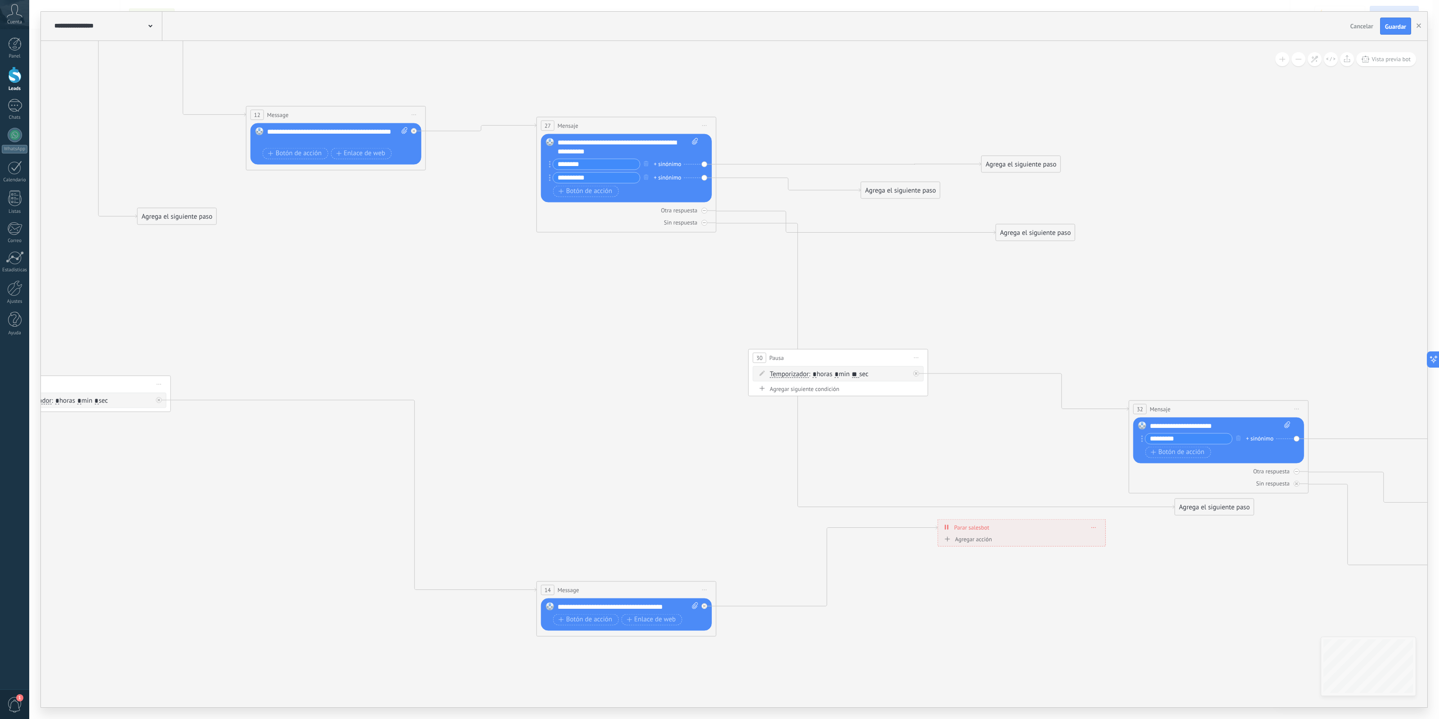
drag, startPoint x: 1257, startPoint y: 606, endPoint x: 1219, endPoint y: 534, distance: 80.9
click at [1151, 534] on icon at bounding box center [823, 241] width 2506 height 1240
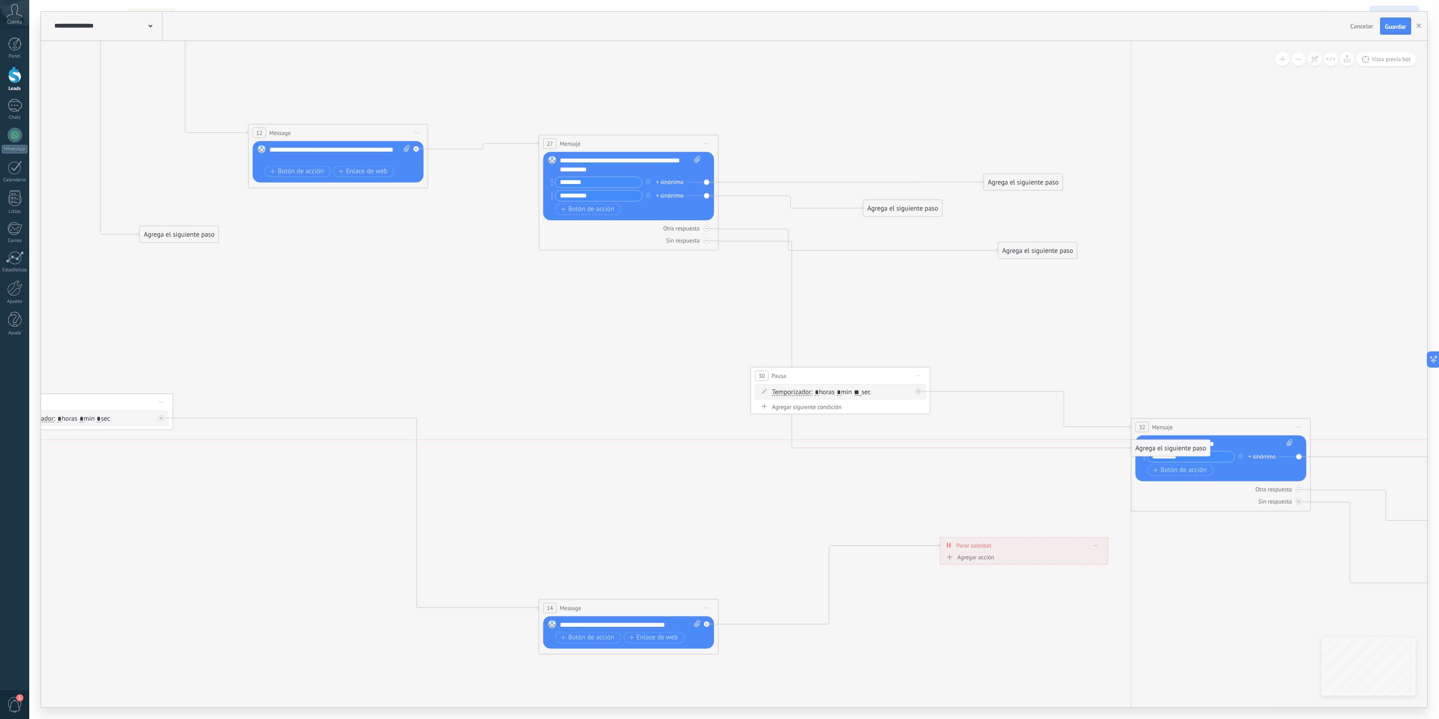
drag, startPoint x: 1211, startPoint y: 526, endPoint x: 1171, endPoint y: 448, distance: 88.3
click at [1151, 449] on div "Agrega el siguiente paso" at bounding box center [1171, 447] width 79 height 15
drag, startPoint x: 1173, startPoint y: 511, endPoint x: 860, endPoint y: 378, distance: 339.8
click at [860, 385] on div "Agrega el siguiente paso" at bounding box center [872, 392] width 79 height 15
drag, startPoint x: 862, startPoint y: 426, endPoint x: 857, endPoint y: 338, distance: 87.8
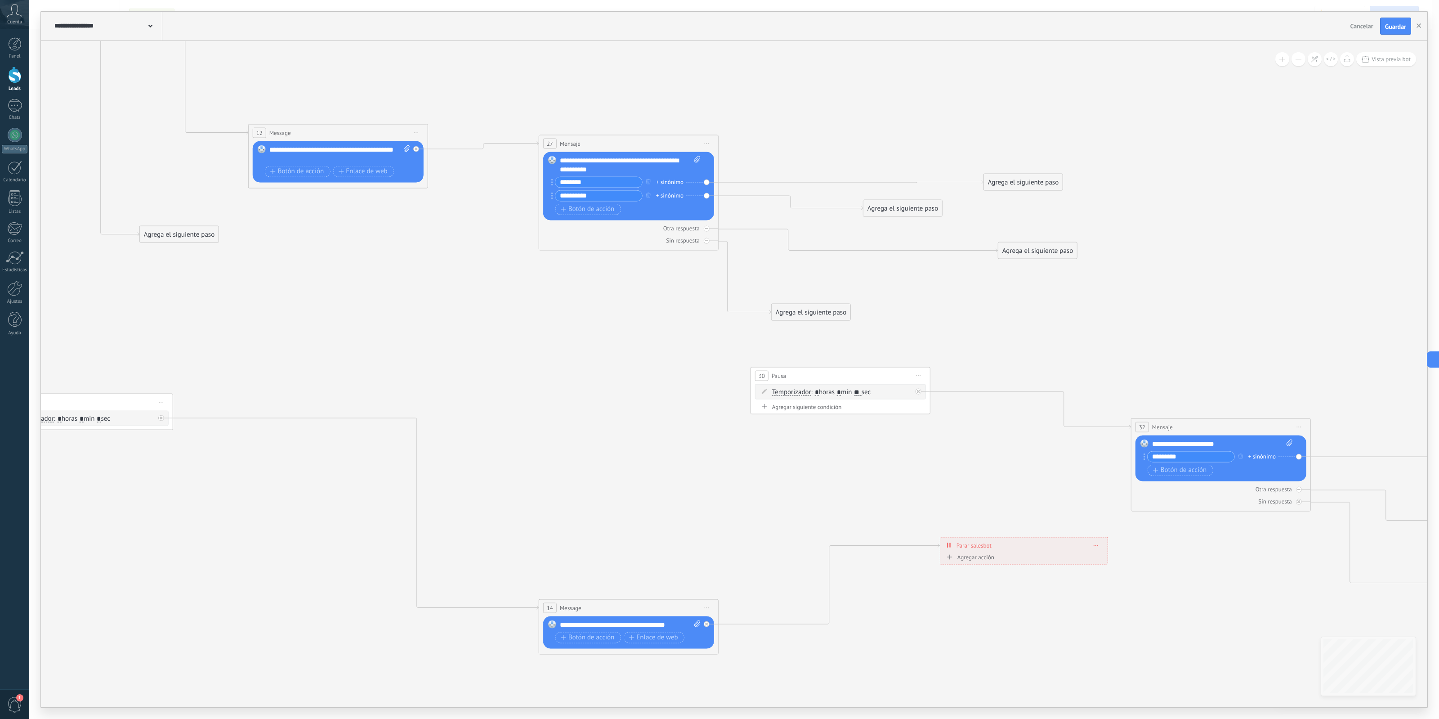
click at [834, 316] on div "Agrega el siguiente paso" at bounding box center [811, 311] width 79 height 15
click at [918, 394] on div at bounding box center [919, 391] width 6 height 6
drag, startPoint x: 806, startPoint y: 379, endPoint x: 770, endPoint y: 390, distance: 37.6
click at [772, 389] on div "30 Pausa ***** Iniciar vista previa aquí Cambiar nombre Duplicar Borrar" at bounding box center [826, 382] width 179 height 17
click at [884, 388] on span "Iniciar vista previa aquí Cambiar nombre Duplicar Borrar" at bounding box center [884, 384] width 14 height 13
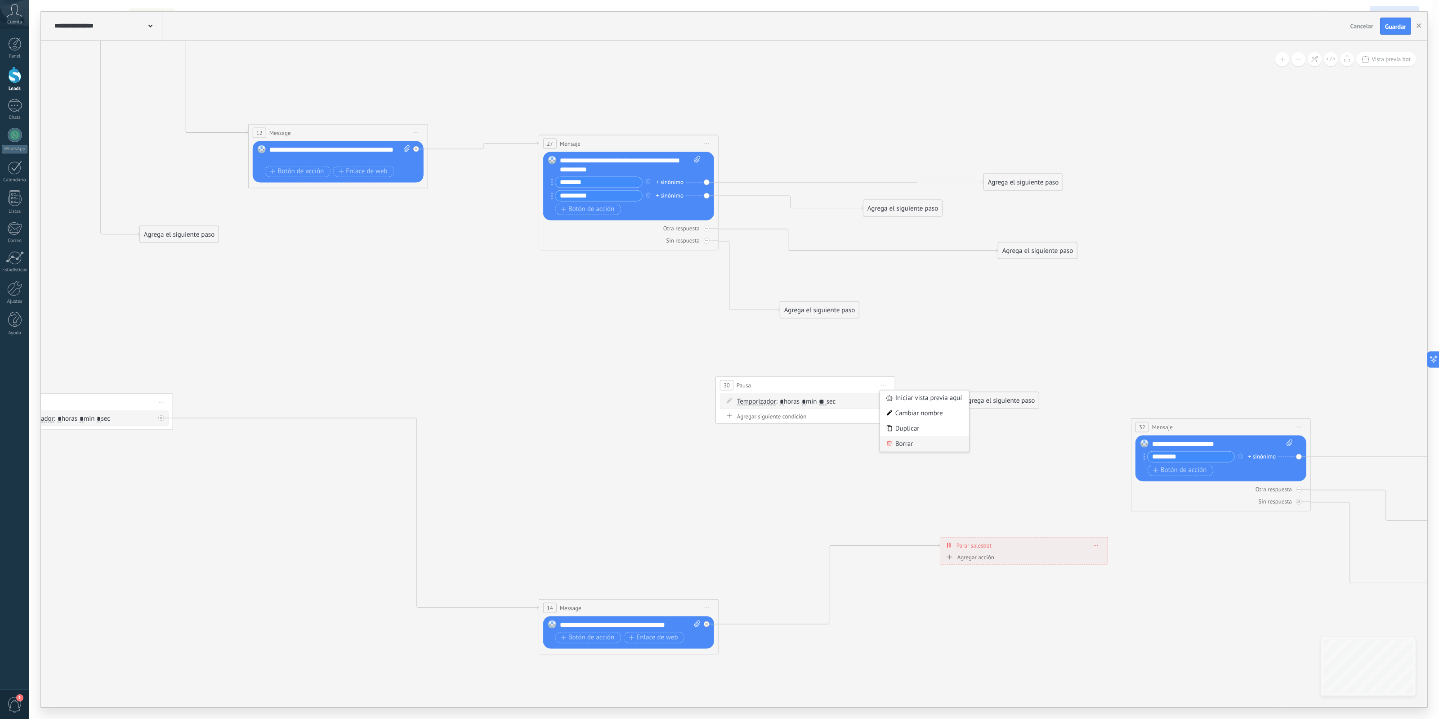
click at [910, 442] on div "Borrar" at bounding box center [924, 443] width 89 height 15
click at [826, 313] on div "Agrega el siguiente paso" at bounding box center [819, 309] width 79 height 15
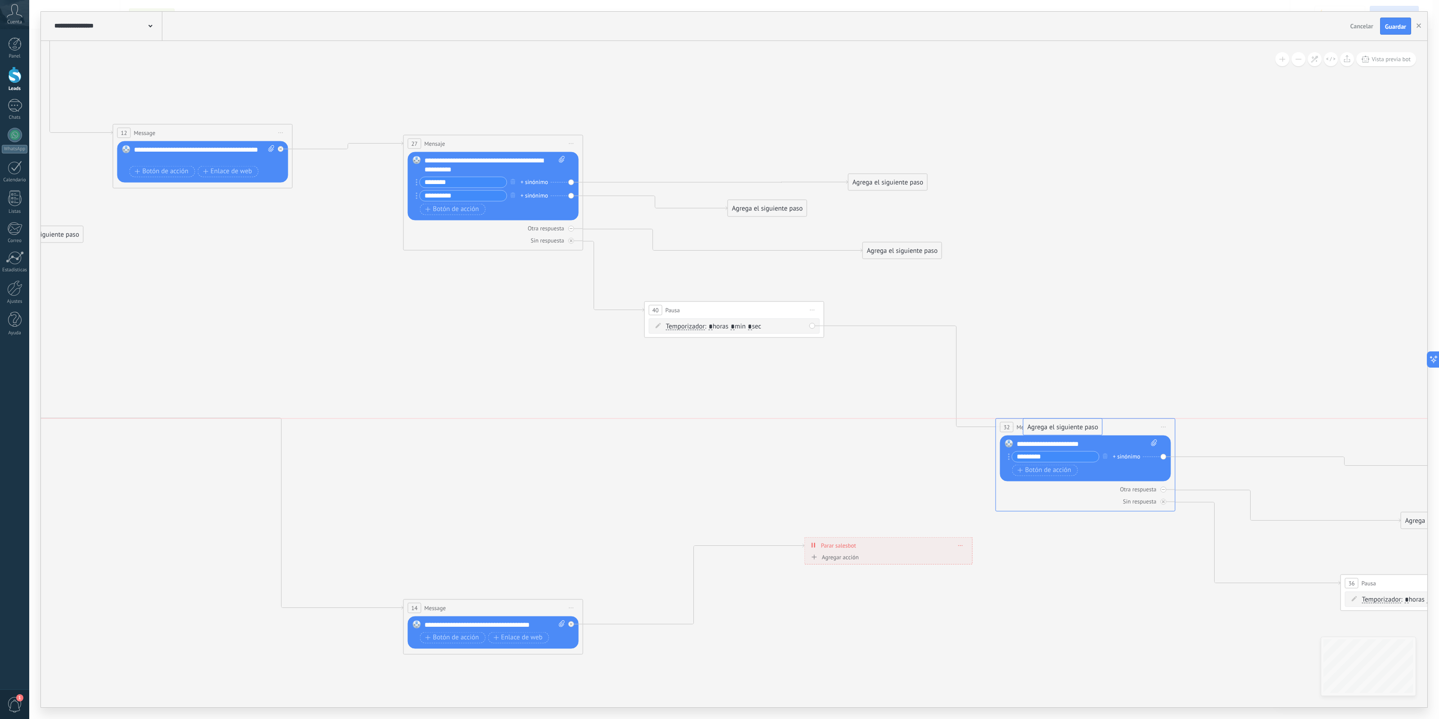
drag, startPoint x: 923, startPoint y: 354, endPoint x: 1066, endPoint y: 435, distance: 164.0
drag, startPoint x: 747, startPoint y: 309, endPoint x: 750, endPoint y: 350, distance: 41.5
click at [750, 350] on div "40 Pausa ***** Iniciar vista previa aquí Cambiar nombre Duplicar Borrar" at bounding box center [738, 351] width 179 height 17
click at [771, 326] on icon at bounding box center [690, 259] width 2506 height 1240
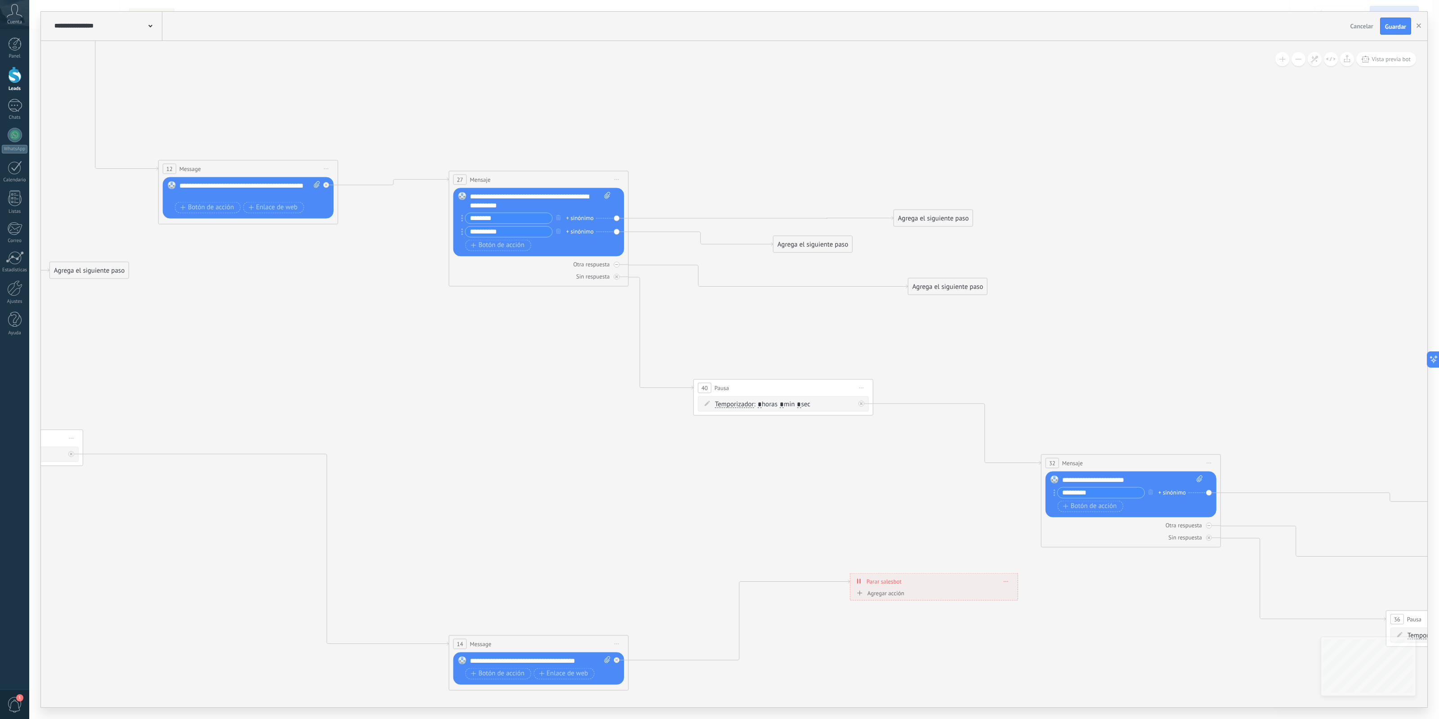
drag, startPoint x: 637, startPoint y: 311, endPoint x: 704, endPoint y: 359, distance: 82.2
click at [703, 358] on icon at bounding box center [736, 295] width 2506 height 1240
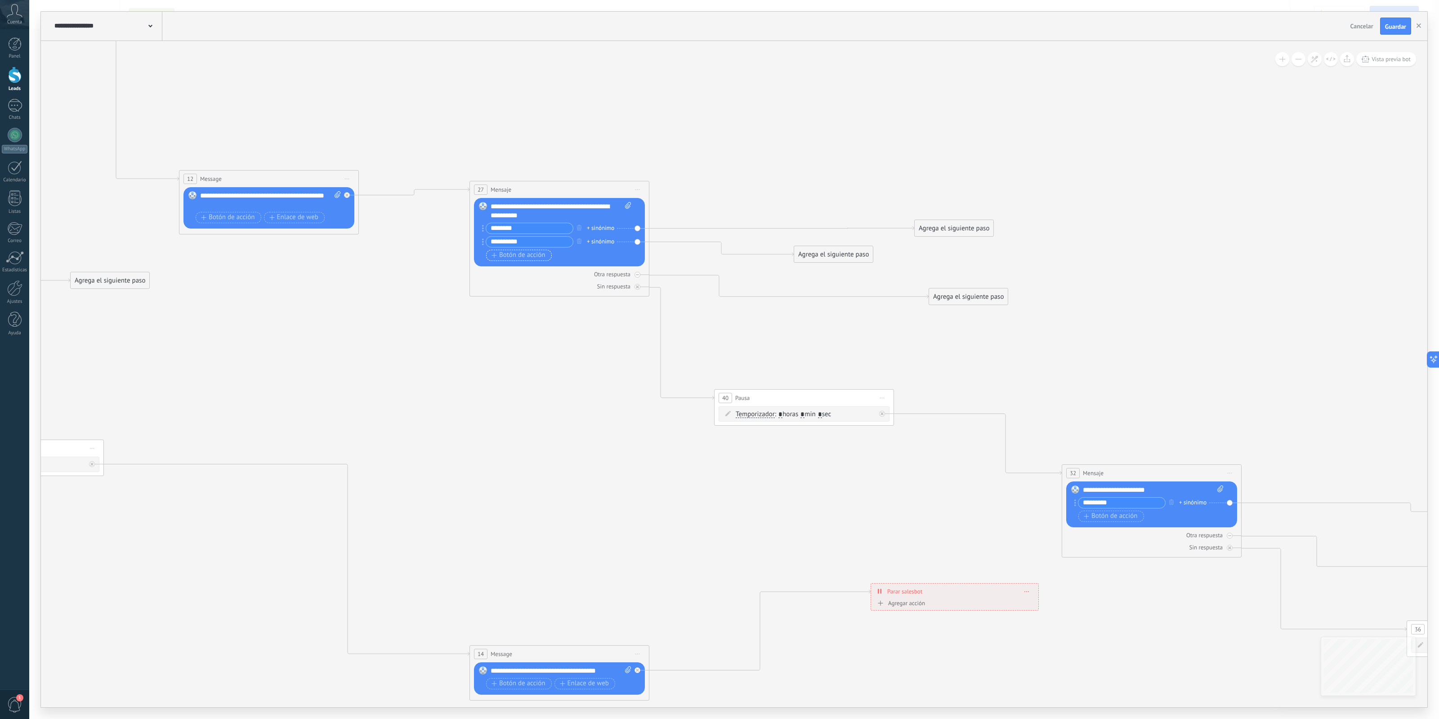
click at [526, 256] on span "Botón de acción" at bounding box center [519, 254] width 54 height 7
drag, startPoint x: 709, startPoint y: 286, endPoint x: 998, endPoint y: 298, distance: 288.5
click at [998, 298] on div "Agrega el siguiente paso" at bounding box center [1006, 295] width 79 height 15
drag, startPoint x: 818, startPoint y: 255, endPoint x: 929, endPoint y: 267, distance: 111.7
click at [929, 267] on div "Agrega el siguiente paso" at bounding box center [949, 272] width 79 height 15
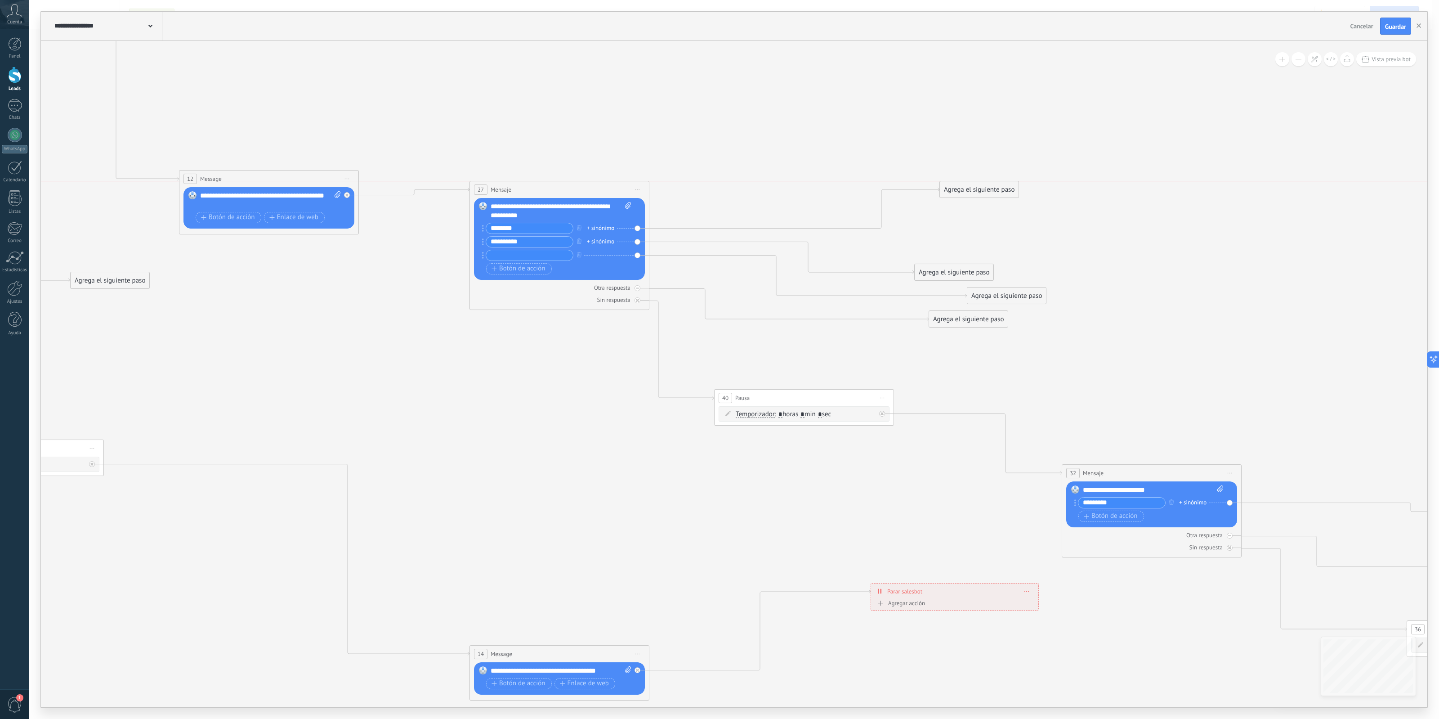
drag, startPoint x: 947, startPoint y: 235, endPoint x: 972, endPoint y: 164, distance: 75.4
click at [974, 182] on div "Agrega el siguiente paso" at bounding box center [979, 189] width 79 height 15
drag, startPoint x: 973, startPoint y: 275, endPoint x: 1049, endPoint y: 212, distance: 98.7
click at [1023, 237] on div "Agrega el siguiente paso" at bounding box center [984, 244] width 79 height 15
click at [590, 230] on div "+ sinónimo" at bounding box center [600, 228] width 27 height 9
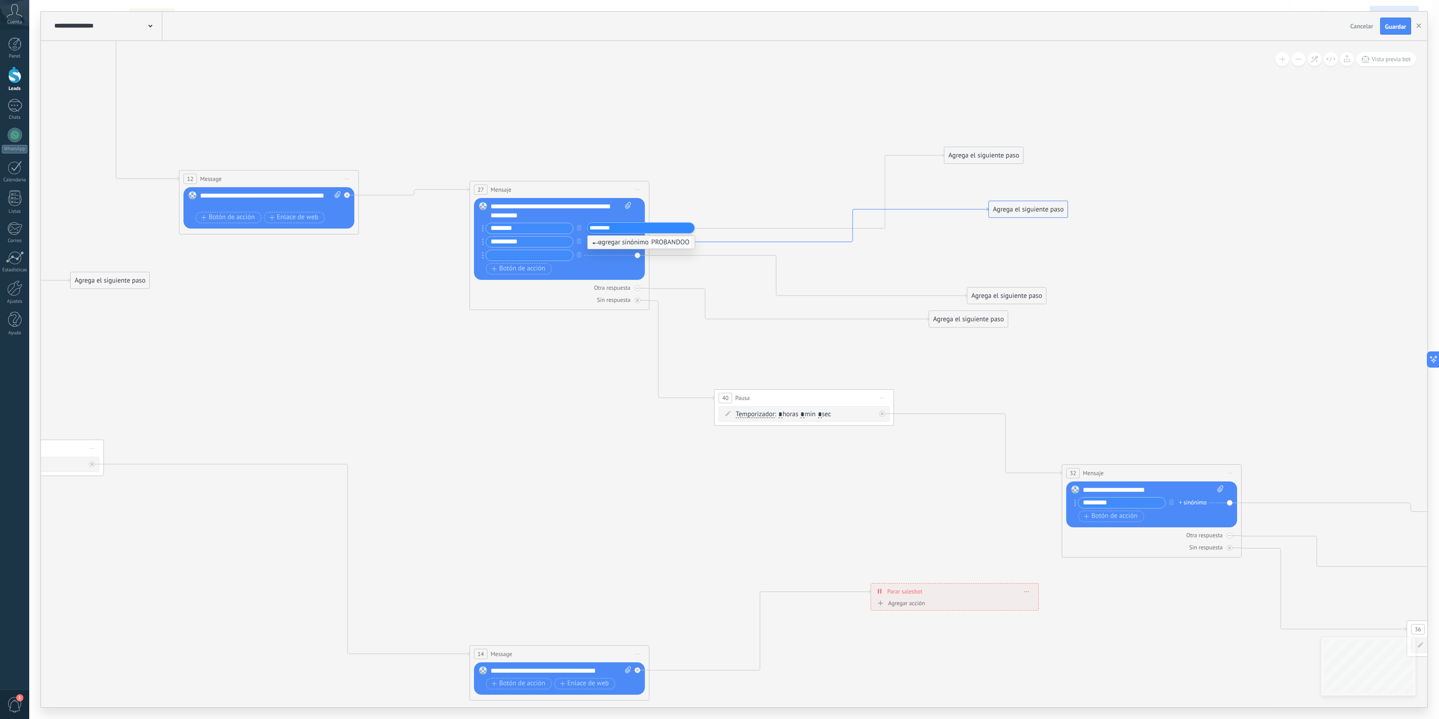
type input "********"
click at [679, 161] on icon at bounding box center [756, 306] width 2506 height 1240
click at [599, 231] on div "+1 sinónimo" at bounding box center [602, 228] width 31 height 9
type input "********"
click at [714, 169] on icon at bounding box center [756, 306] width 2506 height 1240
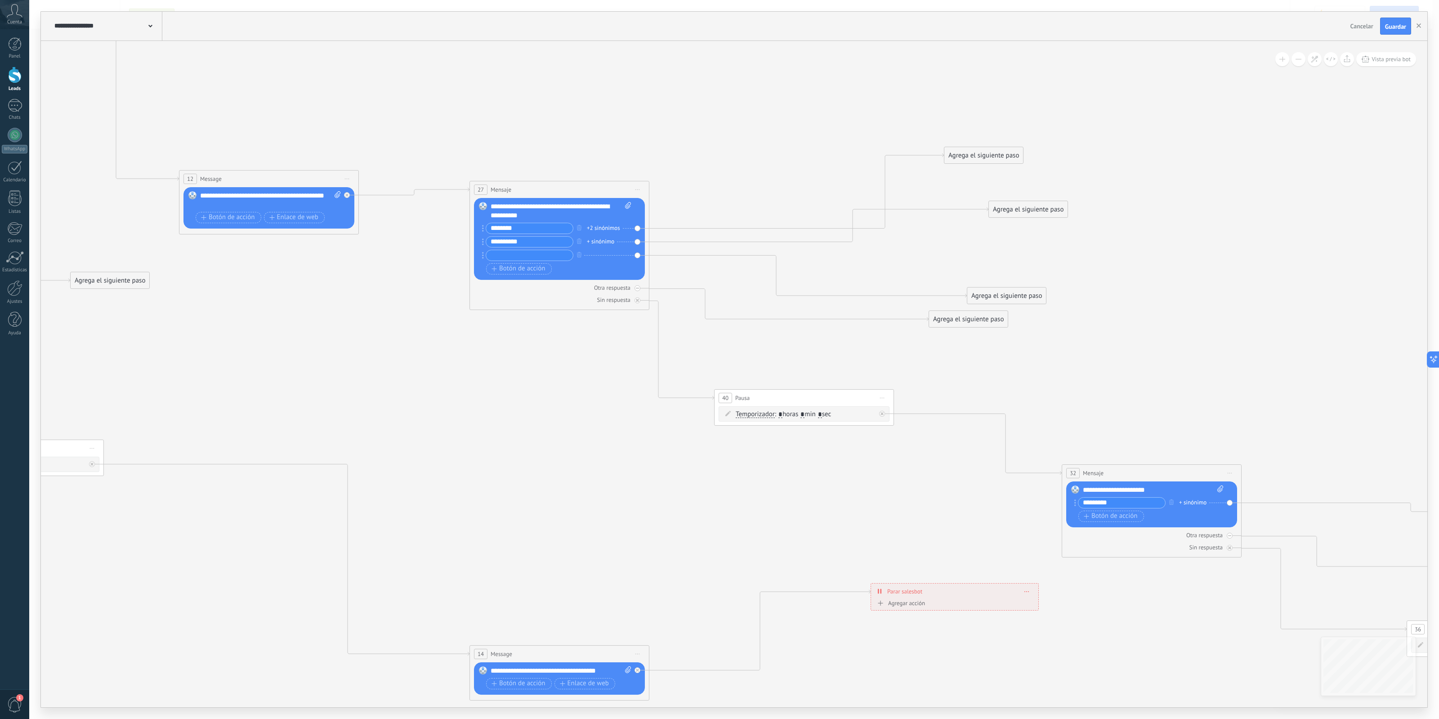
click at [618, 228] on div "+2 sinónimos" at bounding box center [603, 228] width 33 height 9
click at [698, 162] on icon at bounding box center [756, 306] width 2506 height 1240
drag, startPoint x: 934, startPoint y: 153, endPoint x: 879, endPoint y: 139, distance: 56.2
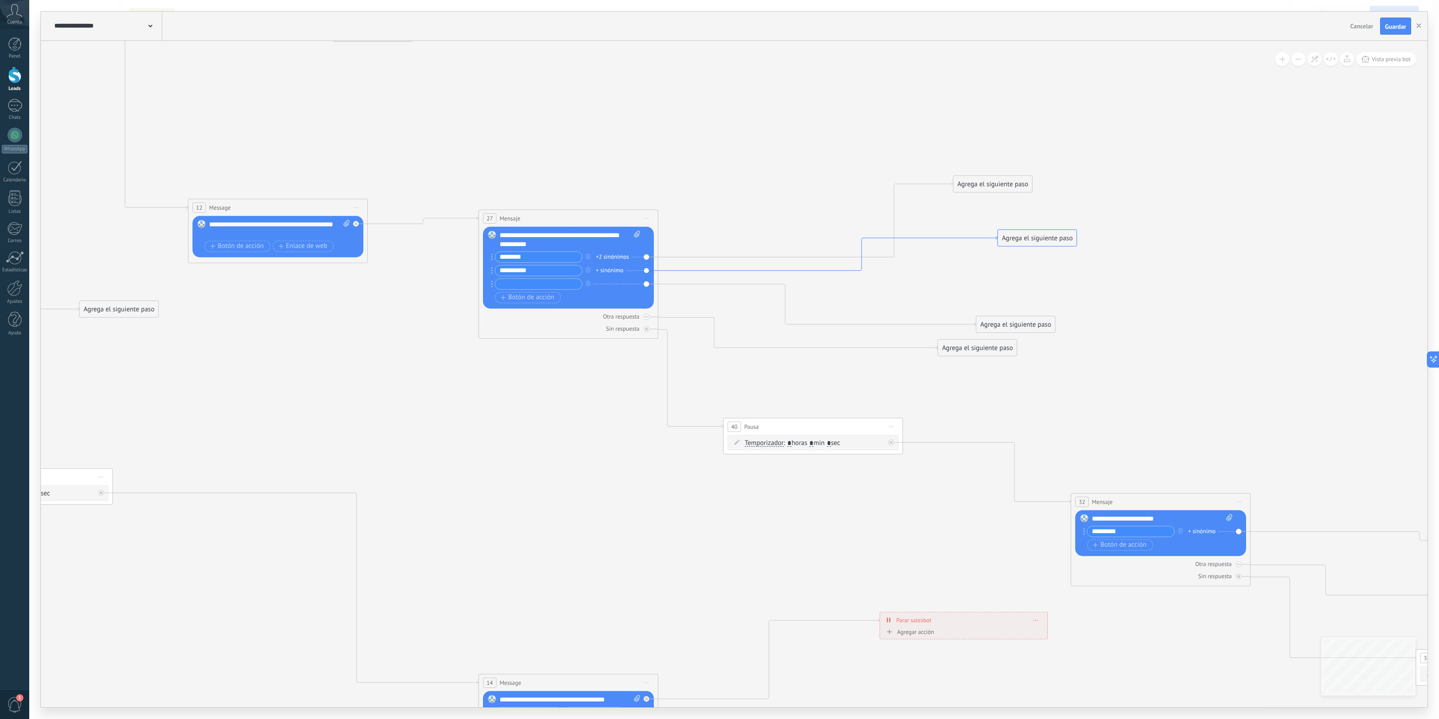
drag, startPoint x: 912, startPoint y: 192, endPoint x: 973, endPoint y: 235, distance: 74.6
click at [972, 236] on icon at bounding box center [827, 253] width 339 height 35
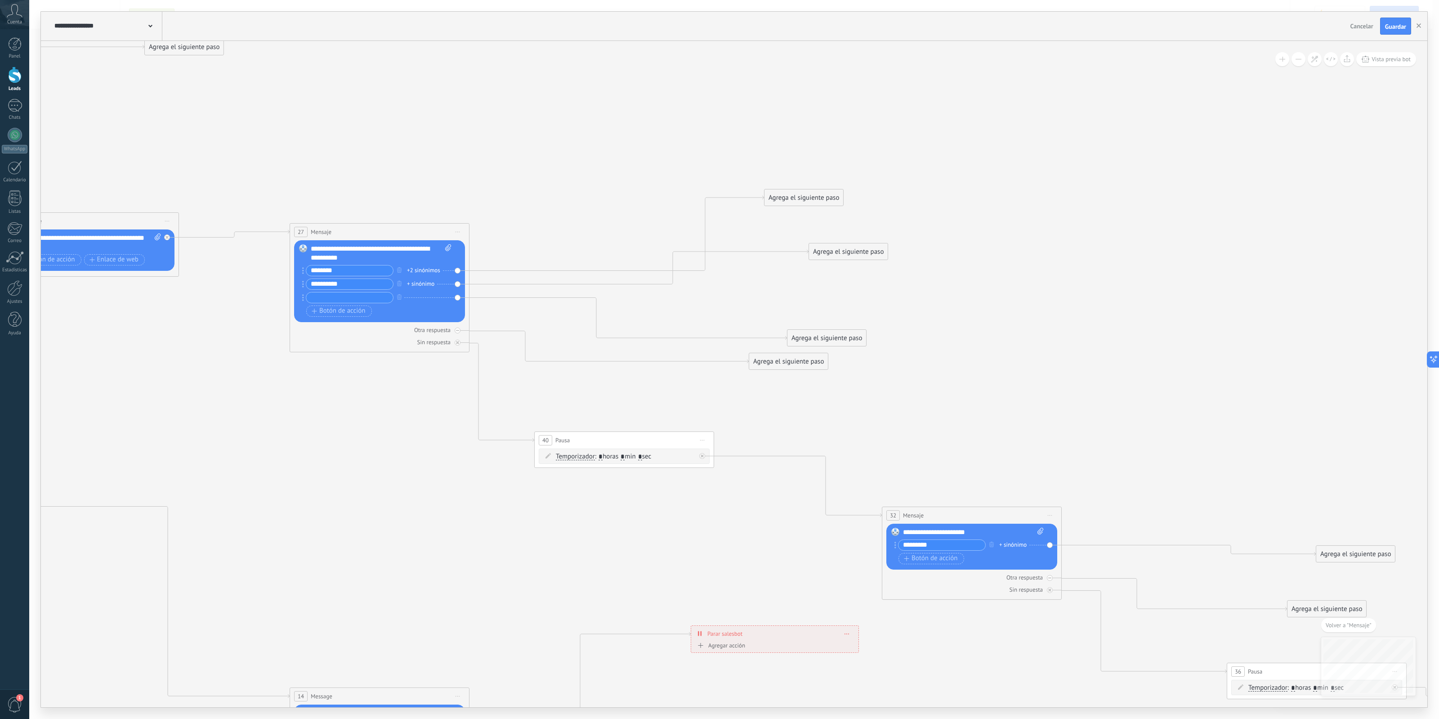
drag, startPoint x: 867, startPoint y: 336, endPoint x: 979, endPoint y: 206, distance: 171.6
click at [979, 207] on icon at bounding box center [577, 348] width 2506 height 1240
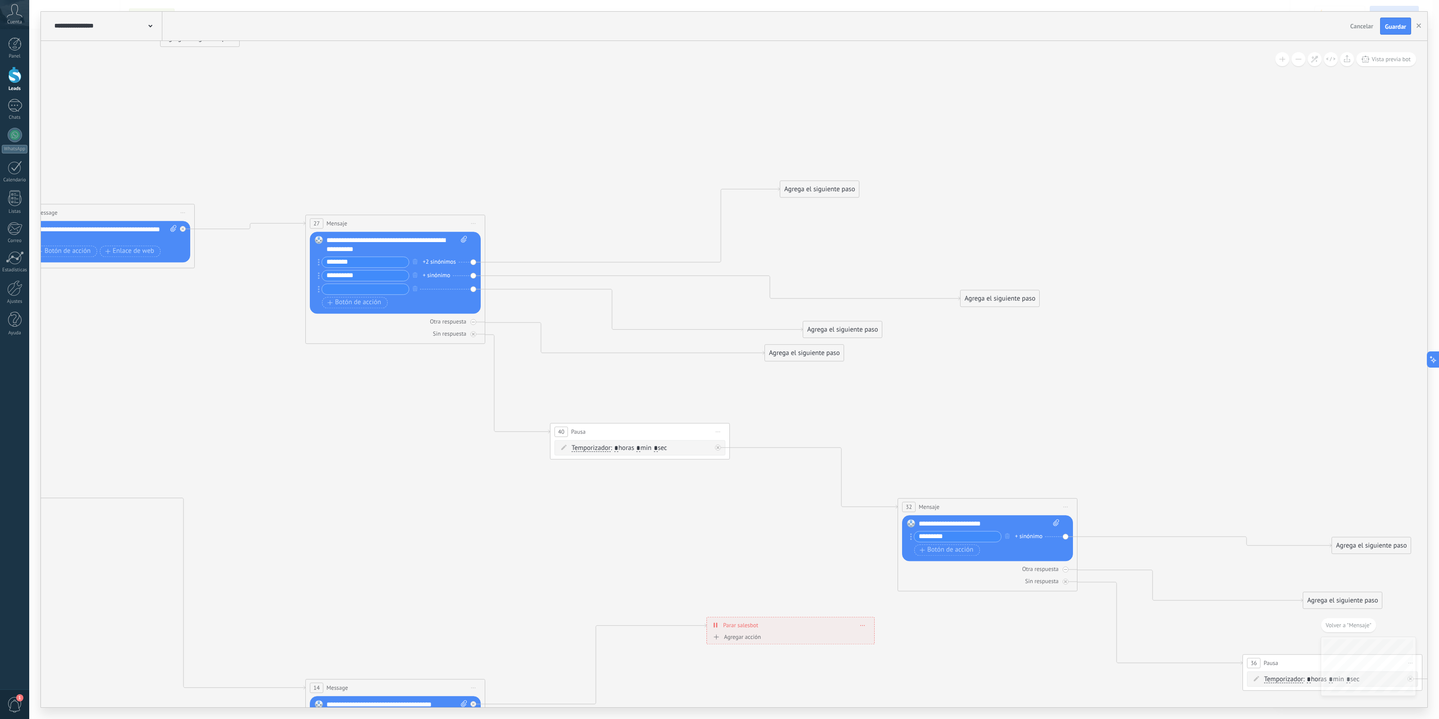
drag, startPoint x: 893, startPoint y: 245, endPoint x: 1029, endPoint y: 300, distance: 146.7
click at [1029, 300] on div "Agrega el siguiente paso" at bounding box center [1000, 298] width 79 height 15
drag, startPoint x: 846, startPoint y: 188, endPoint x: 881, endPoint y: 257, distance: 77.0
click at [881, 257] on div "Agrega el siguiente paso" at bounding box center [854, 255] width 79 height 15
click at [878, 259] on div "Agrega el siguiente paso" at bounding box center [854, 255] width 79 height 15
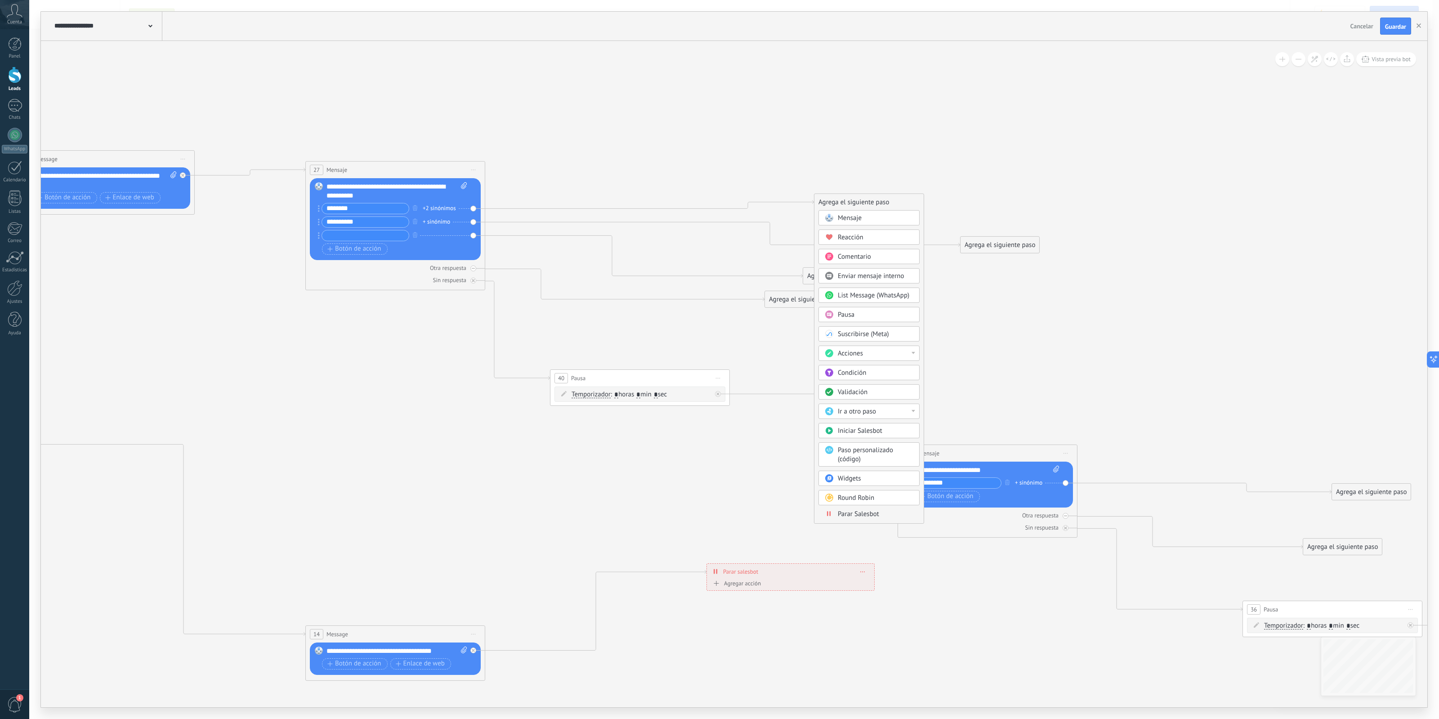
click at [874, 462] on div "Paso personalizado (código)" at bounding box center [876, 455] width 76 height 18
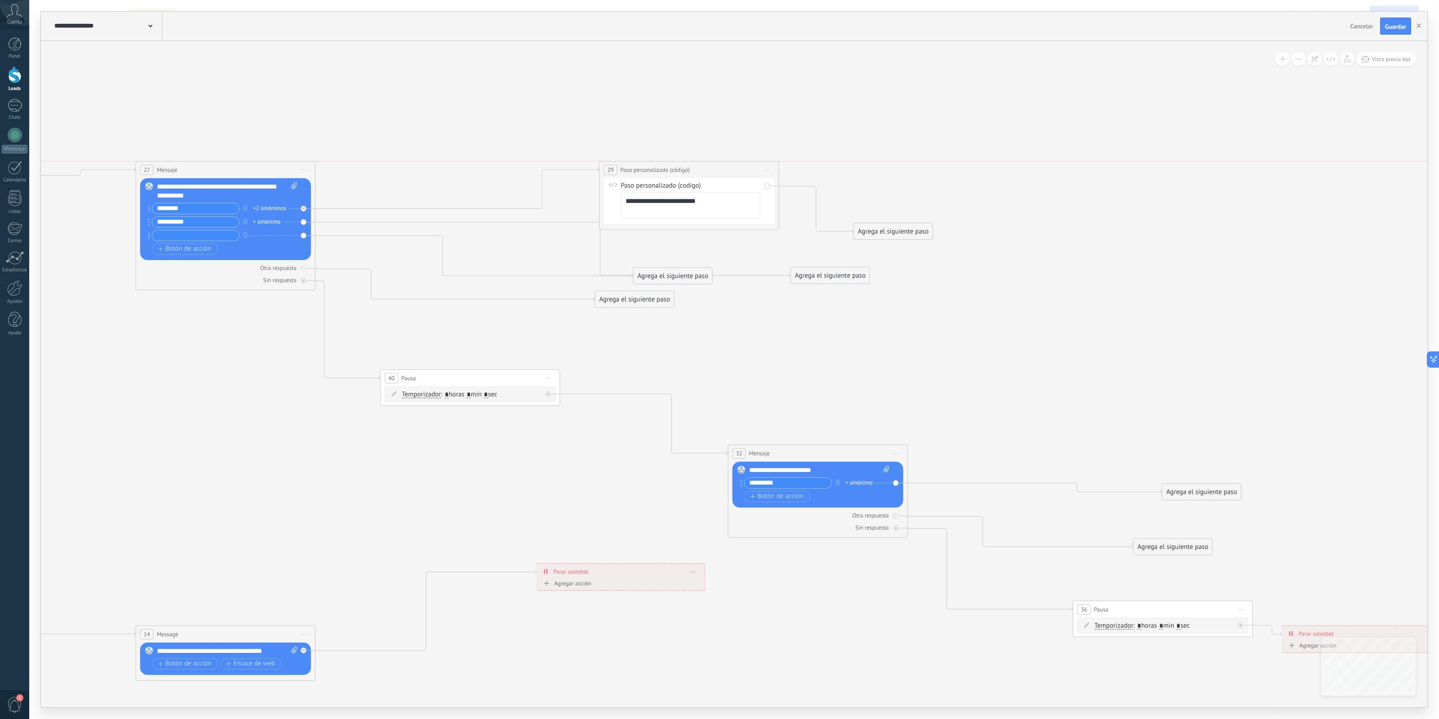
drag, startPoint x: 786, startPoint y: 205, endPoint x: 741, endPoint y: 174, distance: 54.6
click at [741, 174] on div "**********" at bounding box center [689, 169] width 179 height 17
click at [766, 170] on icon at bounding box center [768, 169] width 4 height 1
click at [793, 228] on div "Borrar" at bounding box center [808, 228] width 89 height 15
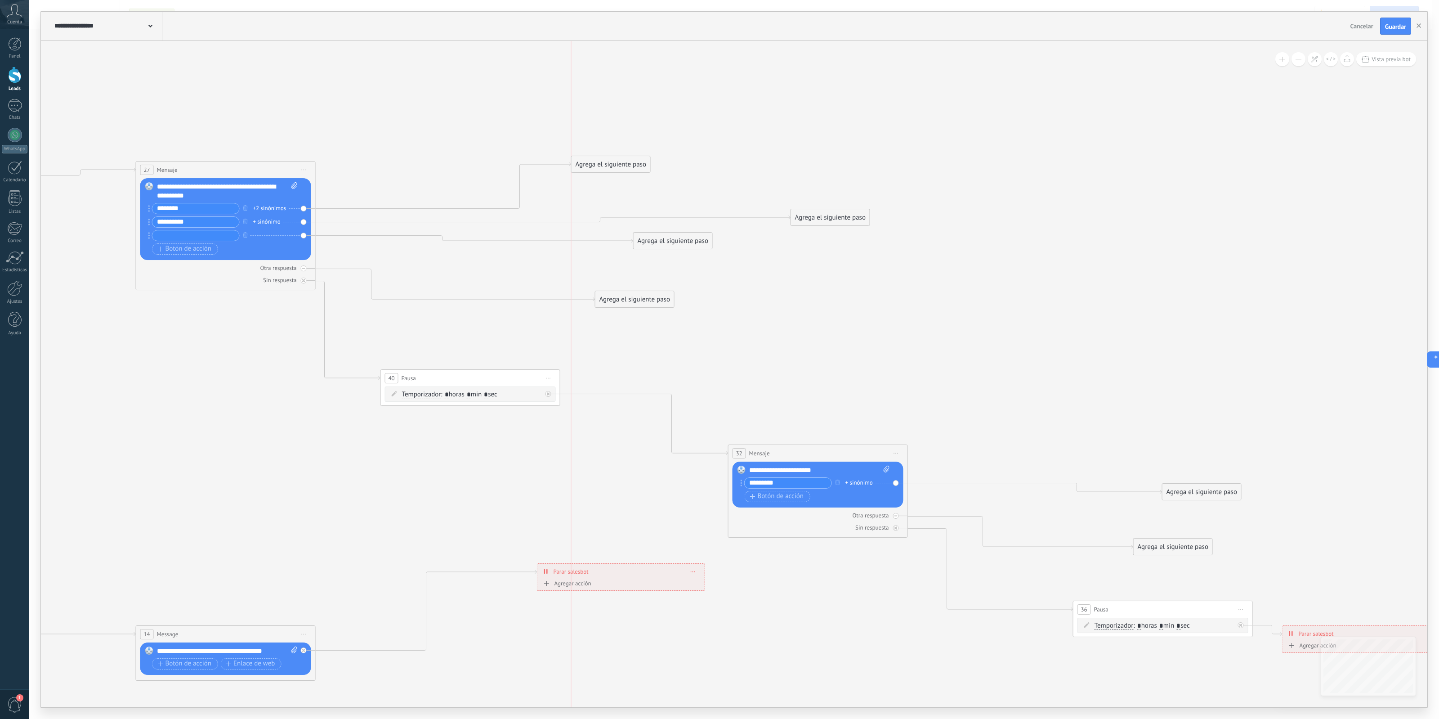
drag, startPoint x: 405, startPoint y: 266, endPoint x: 657, endPoint y: 168, distance: 270.0
click at [650, 168] on div "Agrega el siguiente paso" at bounding box center [611, 164] width 79 height 15
click at [654, 165] on div "Agrega el siguiente paso" at bounding box center [635, 165] width 79 height 15
click at [668, 282] on div "Pausa" at bounding box center [657, 277] width 76 height 9
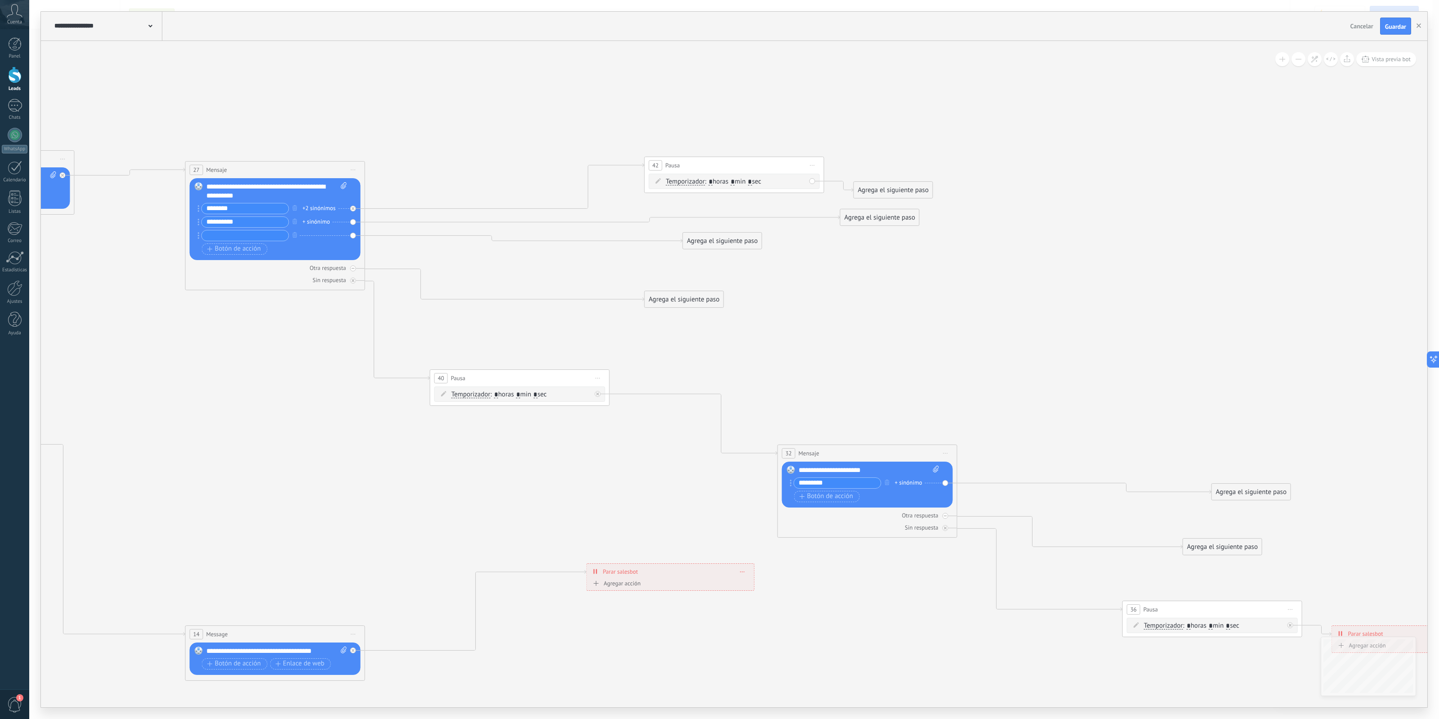
click at [816, 168] on span "Iniciar vista previa aquí Cambiar nombre Duplicar Borrar" at bounding box center [813, 165] width 14 height 13
click at [830, 228] on div "Borrar" at bounding box center [853, 223] width 89 height 15
drag, startPoint x: 442, startPoint y: 263, endPoint x: 684, endPoint y: 134, distance: 274.5
click at [684, 133] on div "Agrega el siguiente paso" at bounding box center [676, 132] width 79 height 15
click at [682, 139] on div "Agrega el siguiente paso" at bounding box center [676, 133] width 79 height 15
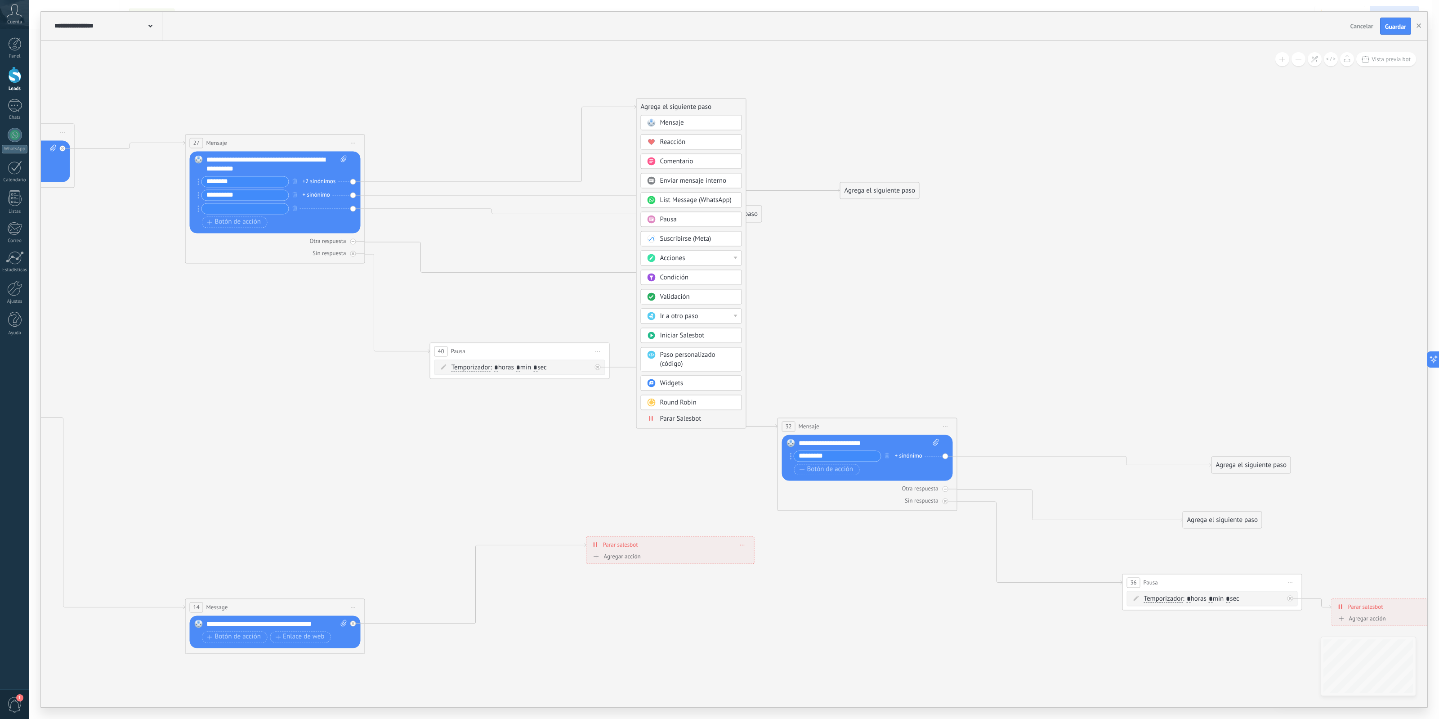
click at [690, 223] on div "Pausa" at bounding box center [698, 219] width 76 height 9
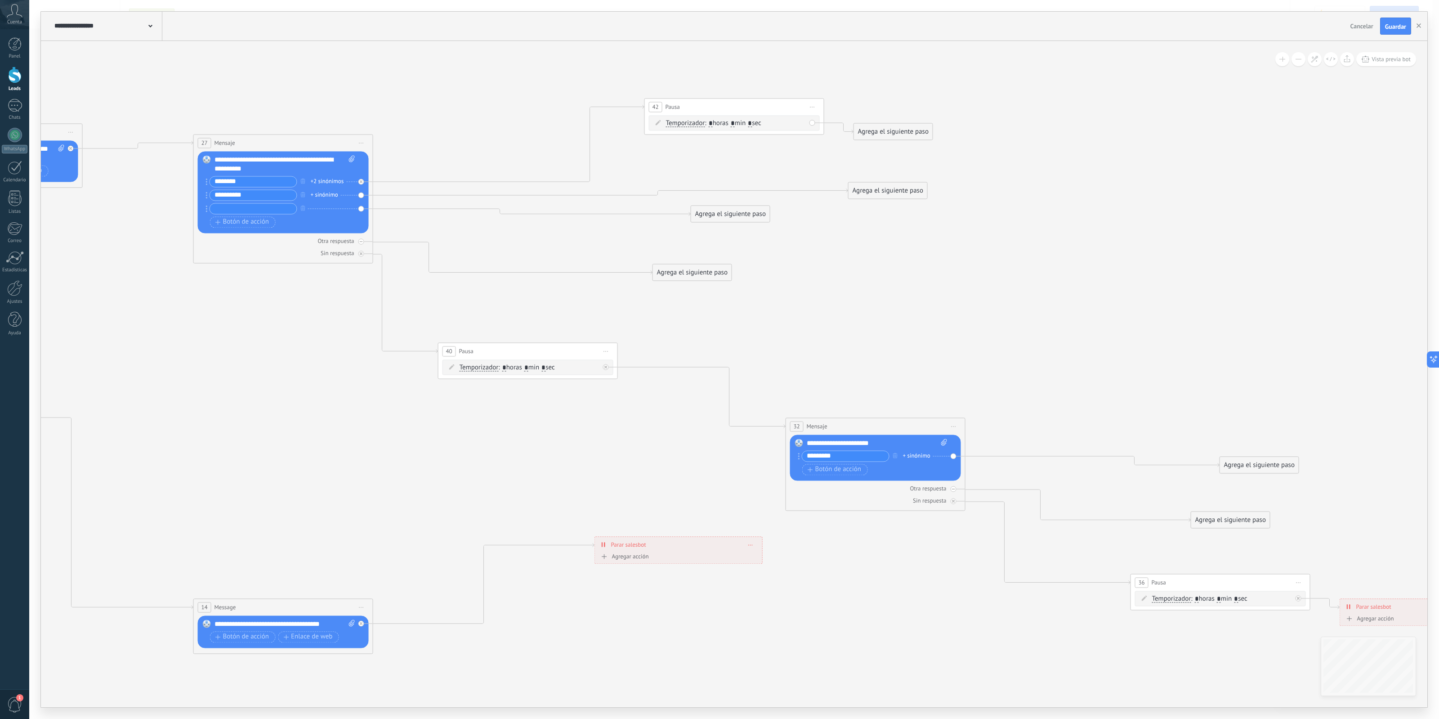
click at [864, 129] on div "Agrega el siguiente paso" at bounding box center [893, 131] width 79 height 15
click at [898, 153] on div "Mensaje" at bounding box center [908, 146] width 101 height 15
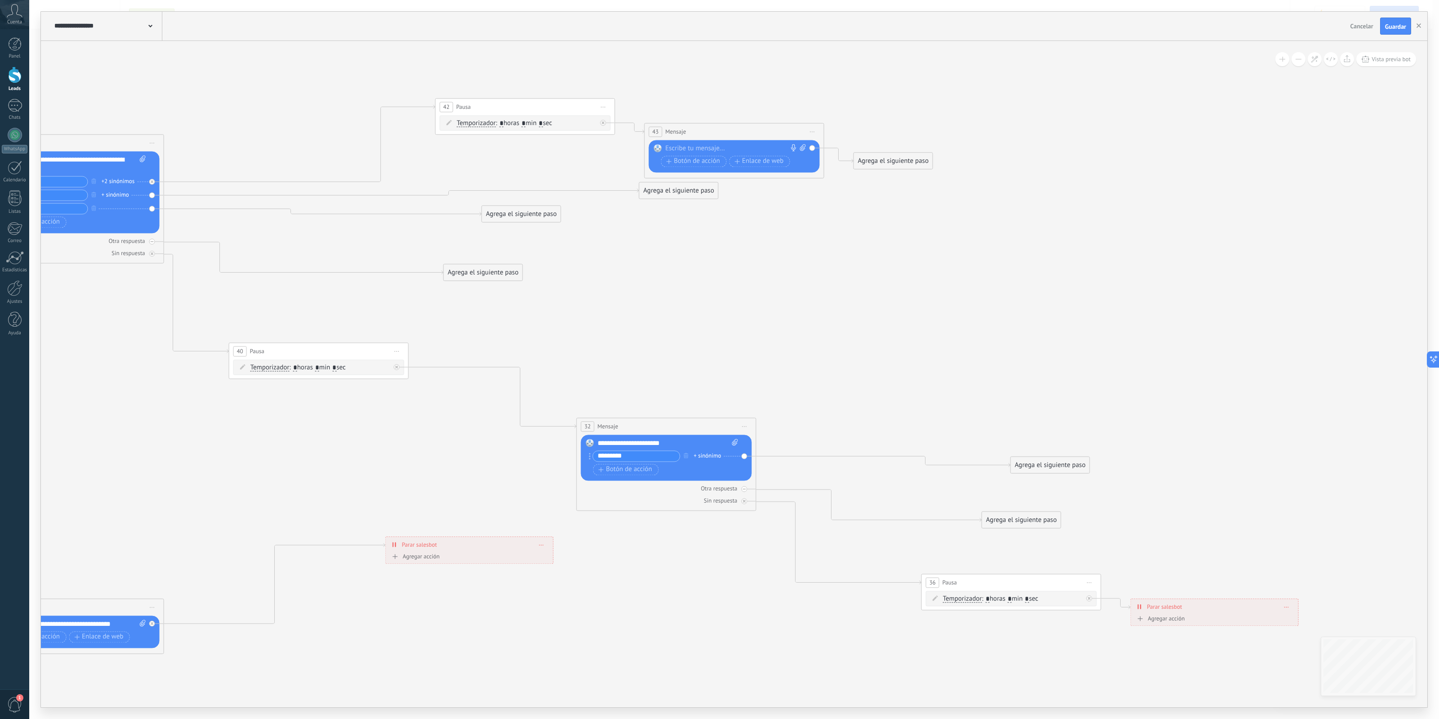
click at [763, 148] on div at bounding box center [733, 148] width 134 height 9
click at [1060, 195] on icon at bounding box center [271, 259] width 2506 height 1240
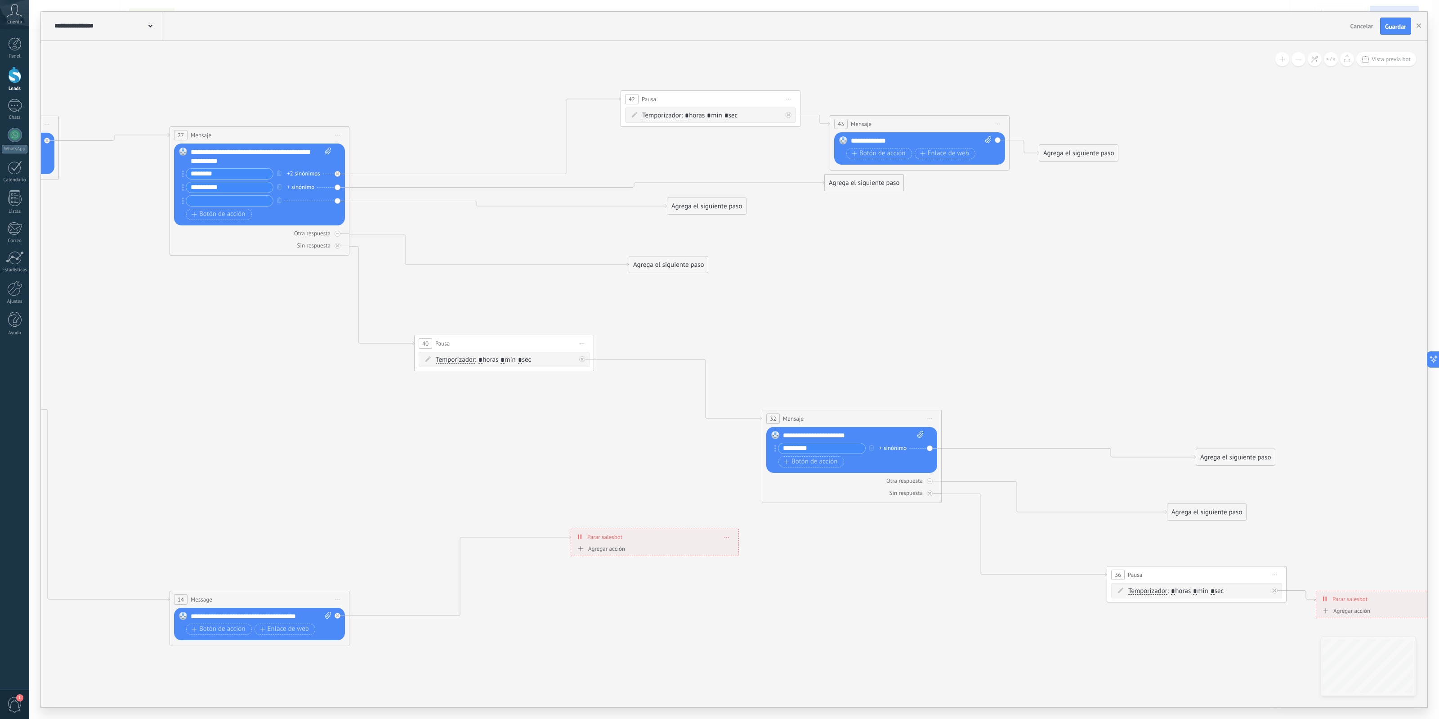
drag, startPoint x: 915, startPoint y: 259, endPoint x: 1083, endPoint y: 252, distance: 167.9
click at [1095, 247] on icon at bounding box center [456, 251] width 2506 height 1240
click at [854, 180] on div "Agrega el siguiente paso" at bounding box center [866, 182] width 79 height 15
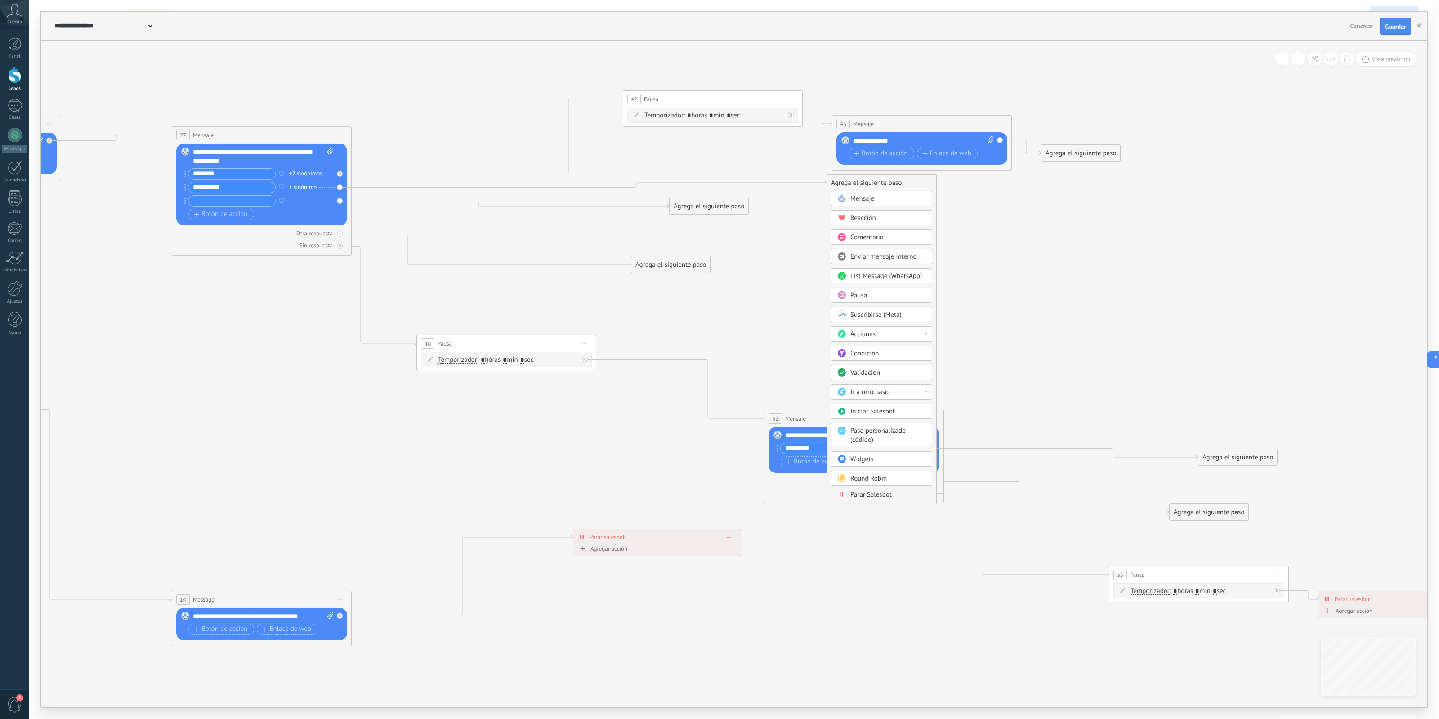
click at [900, 241] on div "Comentario" at bounding box center [889, 237] width 76 height 9
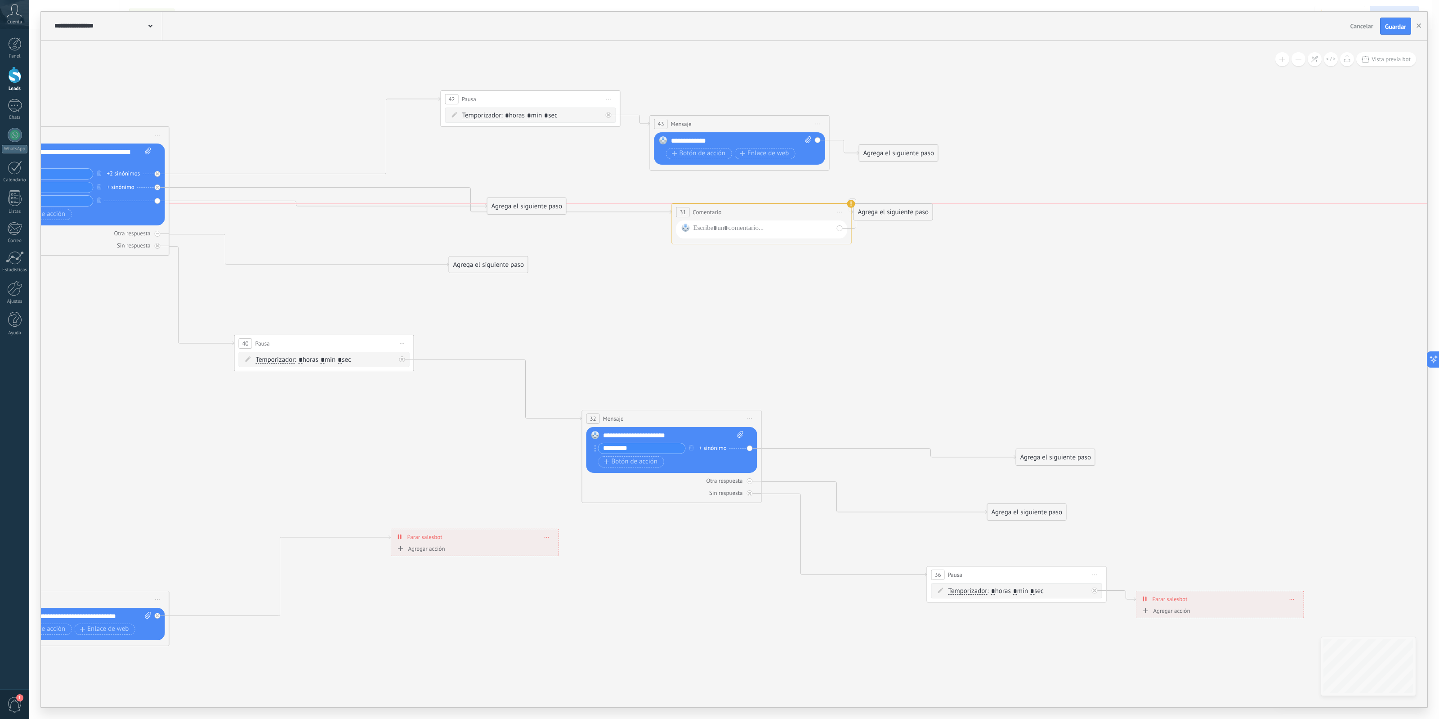
drag, startPoint x: 688, startPoint y: 183, endPoint x: 716, endPoint y: 216, distance: 43.7
click at [716, 216] on span "Comentario" at bounding box center [707, 212] width 29 height 9
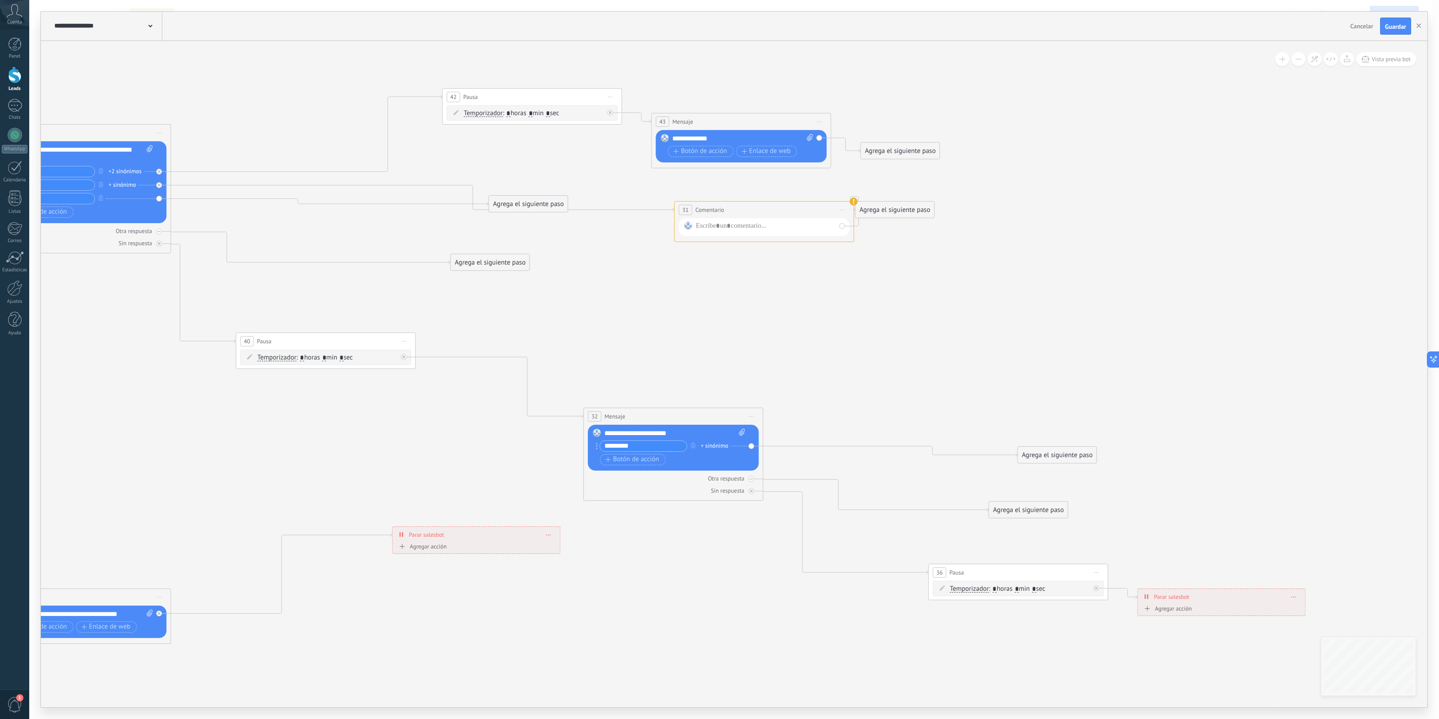
drag, startPoint x: 768, startPoint y: 201, endPoint x: 779, endPoint y: 182, distance: 22.1
click at [779, 182] on icon at bounding box center [278, 249] width 2506 height 1240
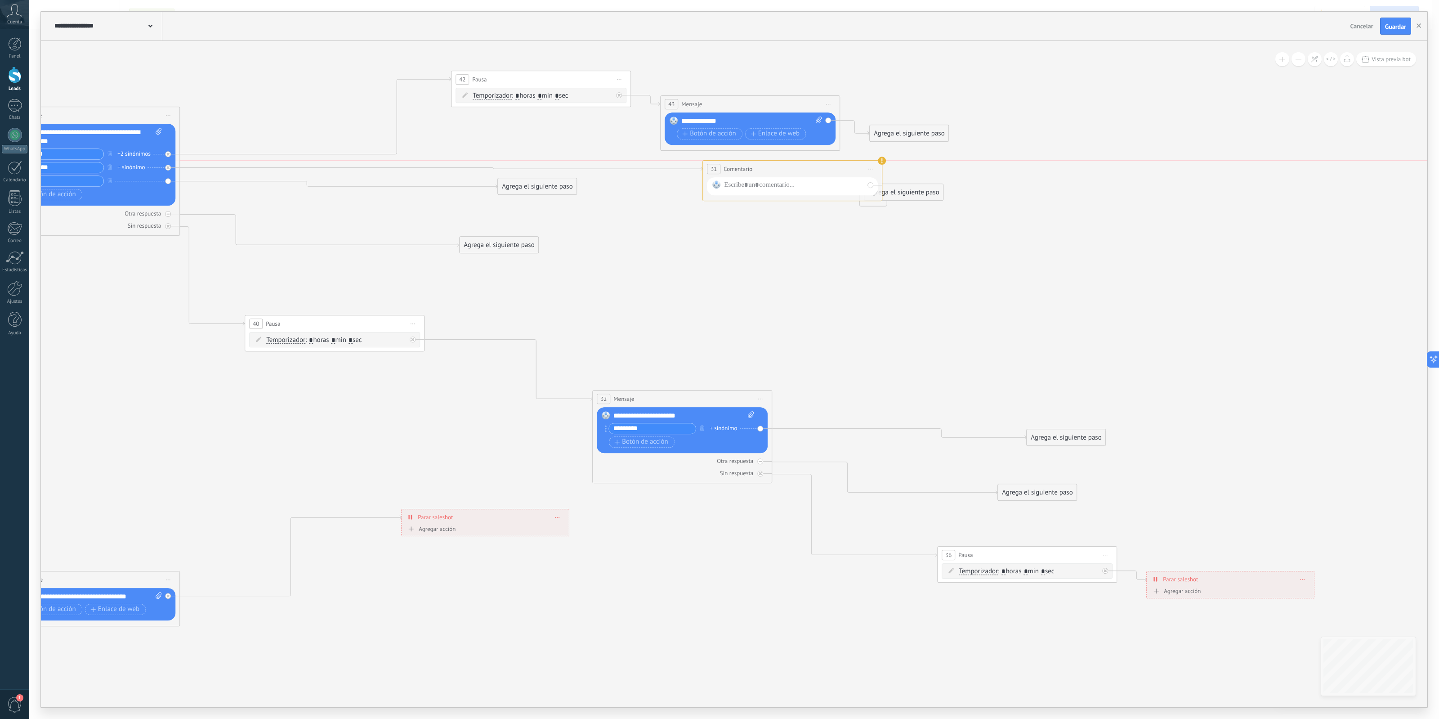
drag, startPoint x: 783, startPoint y: 188, endPoint x: 802, endPoint y: 166, distance: 29.4
click at [802, 166] on div "**********" at bounding box center [792, 169] width 179 height 17
drag, startPoint x: 540, startPoint y: 186, endPoint x: 623, endPoint y: 232, distance: 95.0
click at [611, 214] on div "Agrega el siguiente paso" at bounding box center [571, 206] width 79 height 15
drag, startPoint x: 786, startPoint y: 172, endPoint x: 761, endPoint y: 188, distance: 29.3
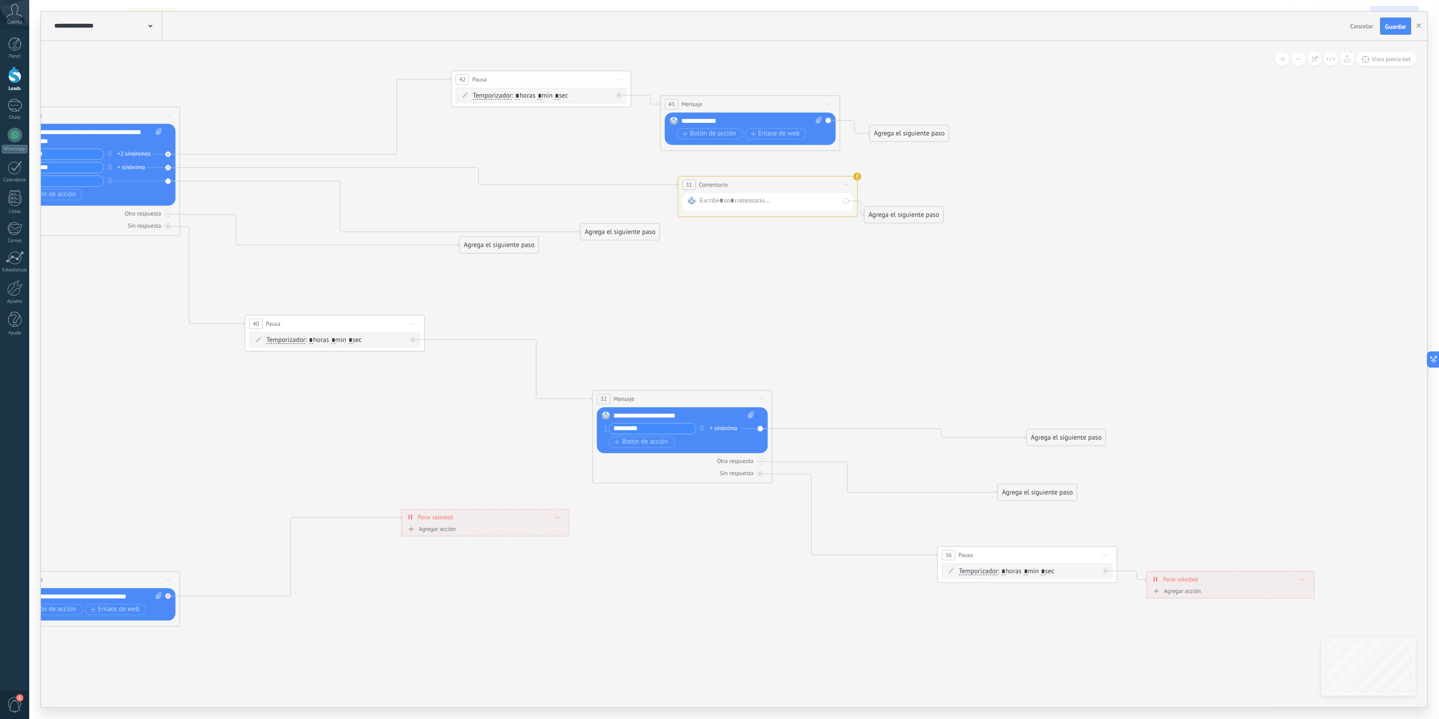
click at [761, 188] on div "**********" at bounding box center [767, 184] width 179 height 17
click at [761, 197] on div at bounding box center [769, 202] width 140 height 12
click at [770, 246] on icon at bounding box center [287, 231] width 2506 height 1240
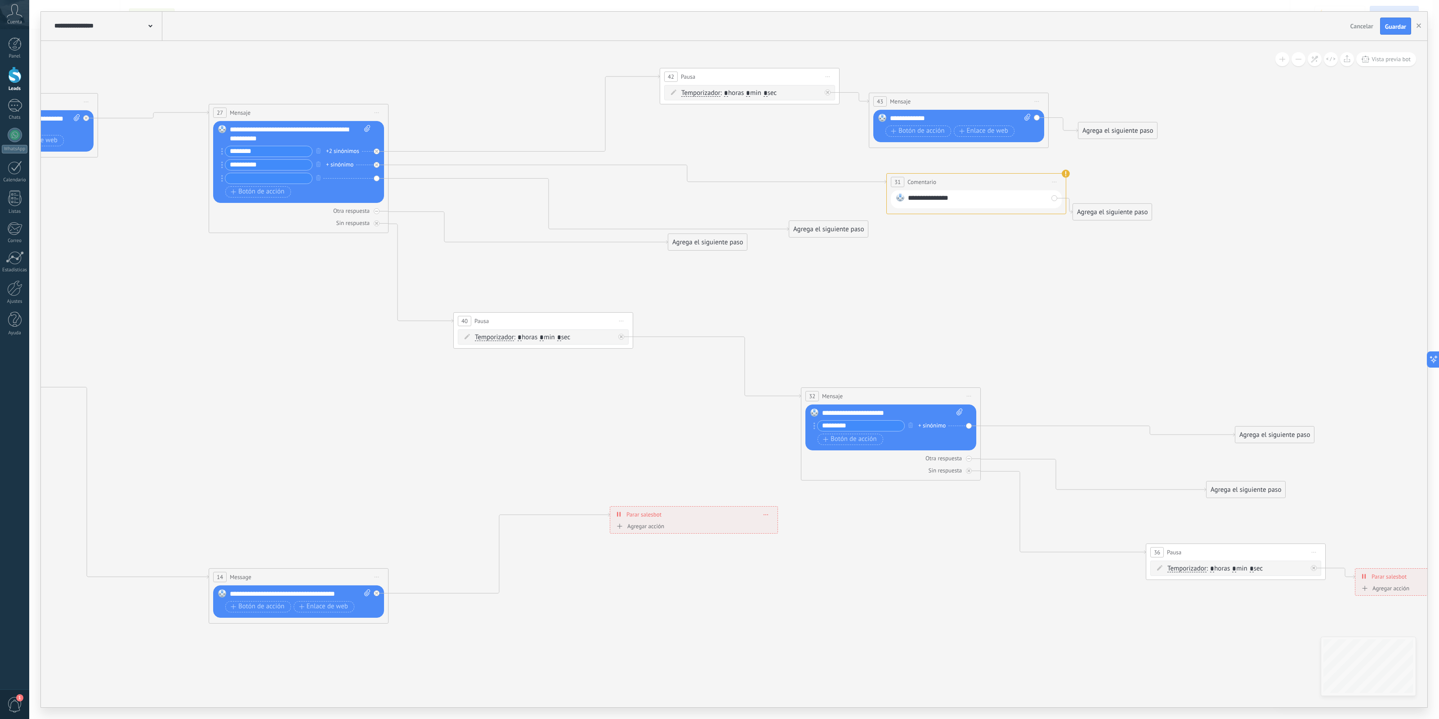
drag, startPoint x: 786, startPoint y: 249, endPoint x: 994, endPoint y: 246, distance: 208.3
click at [994, 246] on icon at bounding box center [496, 229] width 2506 height 1240
click at [986, 198] on div "**********" at bounding box center [977, 199] width 139 height 12
click at [1062, 180] on div "**********" at bounding box center [976, 182] width 179 height 17
click at [1054, 182] on icon at bounding box center [1054, 181] width 4 height 1
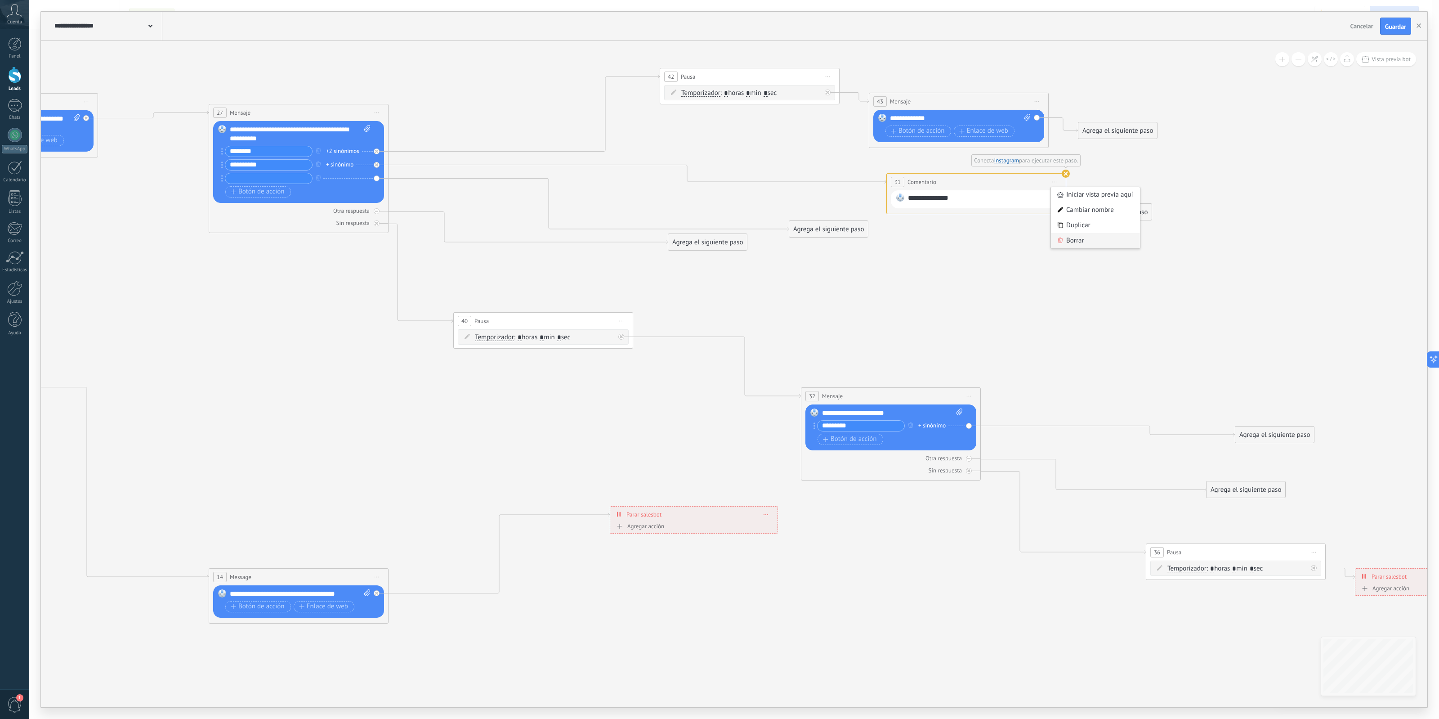
click at [1069, 242] on div "Borrar" at bounding box center [1095, 240] width 89 height 15
click at [819, 162] on div "Agrega el siguiente paso" at bounding box center [828, 160] width 79 height 15
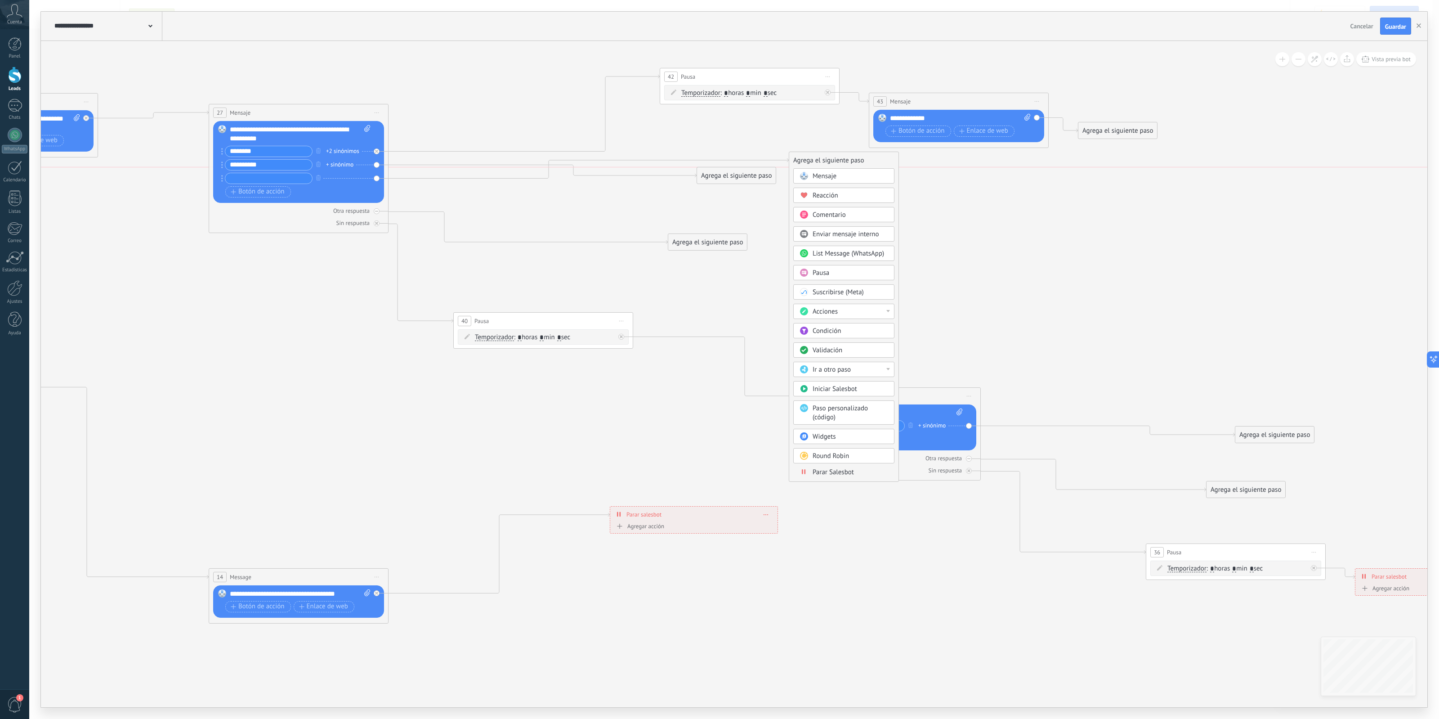
drag, startPoint x: 533, startPoint y: 191, endPoint x: 769, endPoint y: 175, distance: 236.7
click at [769, 175] on div "Agrega el siguiente paso" at bounding box center [736, 175] width 79 height 15
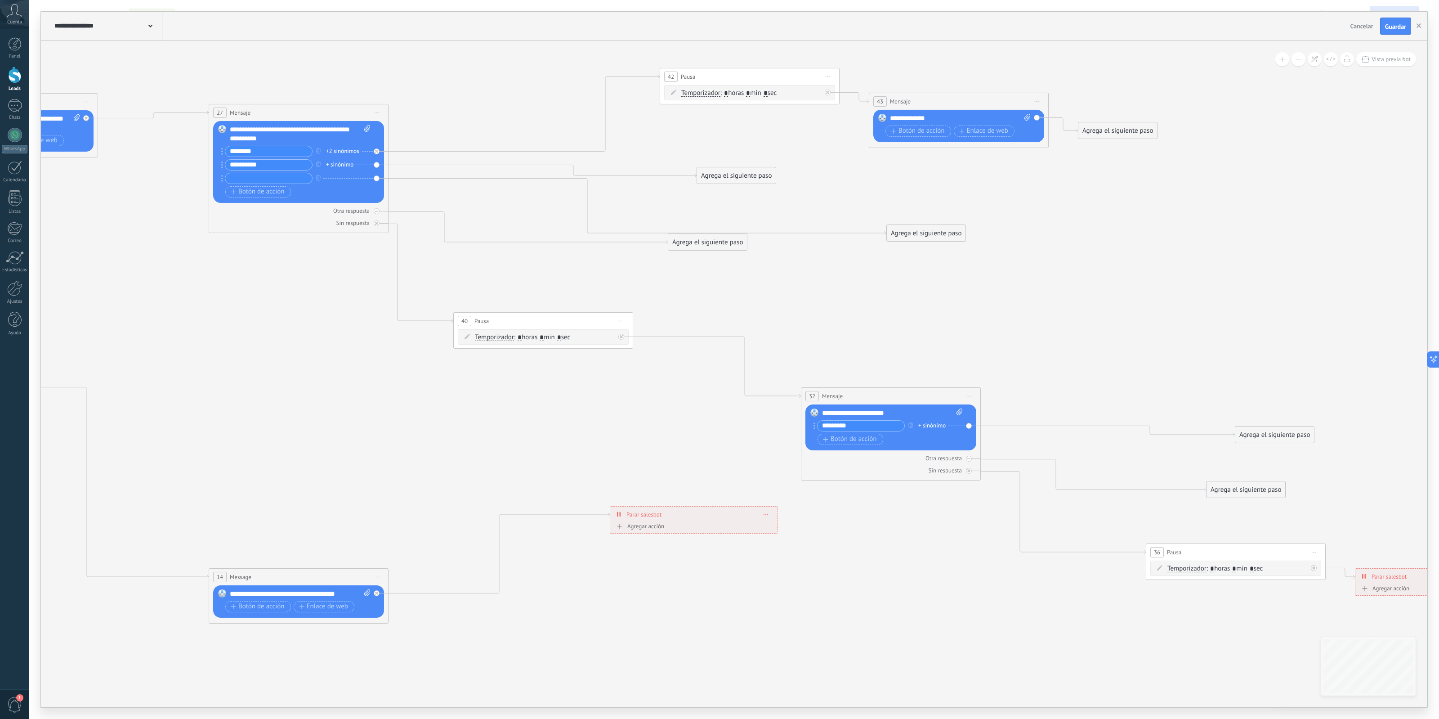
drag, startPoint x: 845, startPoint y: 190, endPoint x: 937, endPoint y: 228, distance: 99.6
click at [938, 230] on div "Agrega el siguiente paso" at bounding box center [926, 233] width 79 height 15
click at [931, 227] on div "Agrega el siguiente paso" at bounding box center [926, 231] width 79 height 15
click at [977, 385] on div "Acciones" at bounding box center [948, 382] width 76 height 9
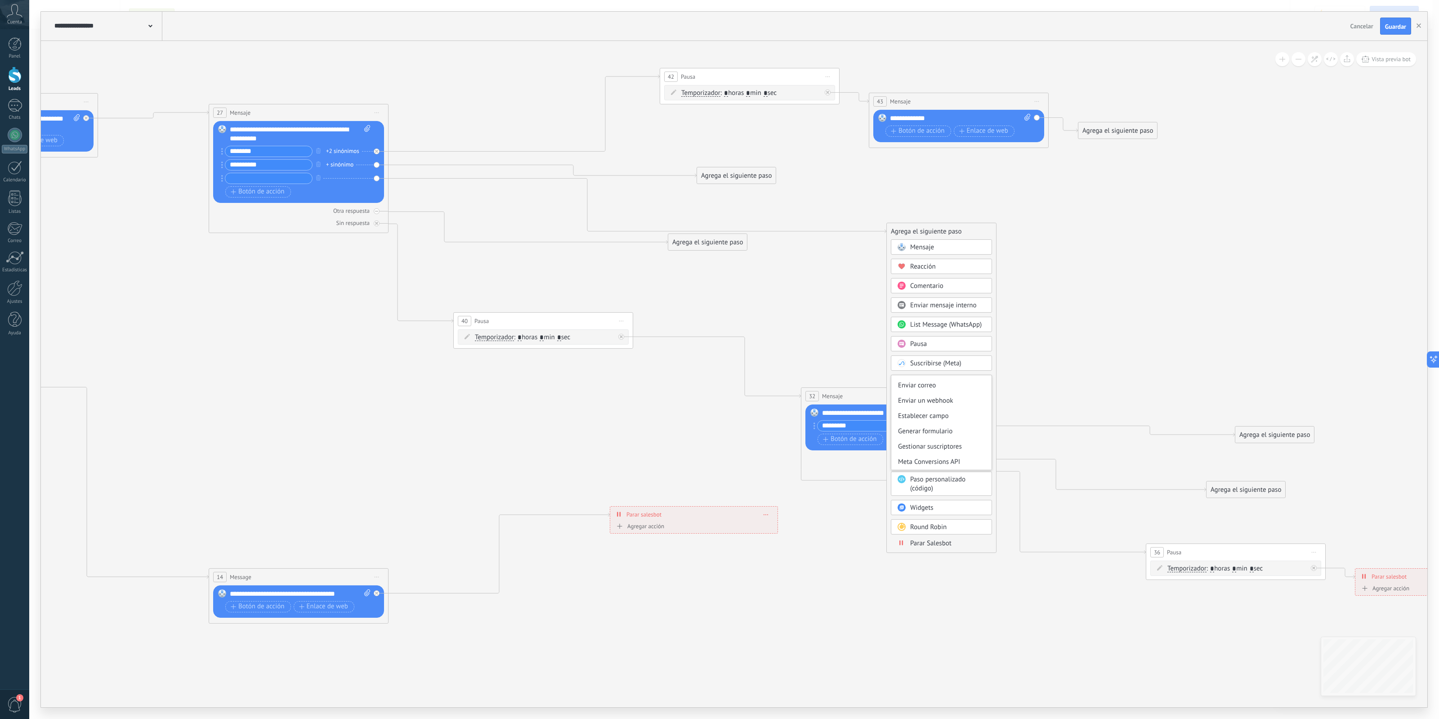
click at [967, 365] on div "Suscribirse (Meta)" at bounding box center [948, 363] width 76 height 9
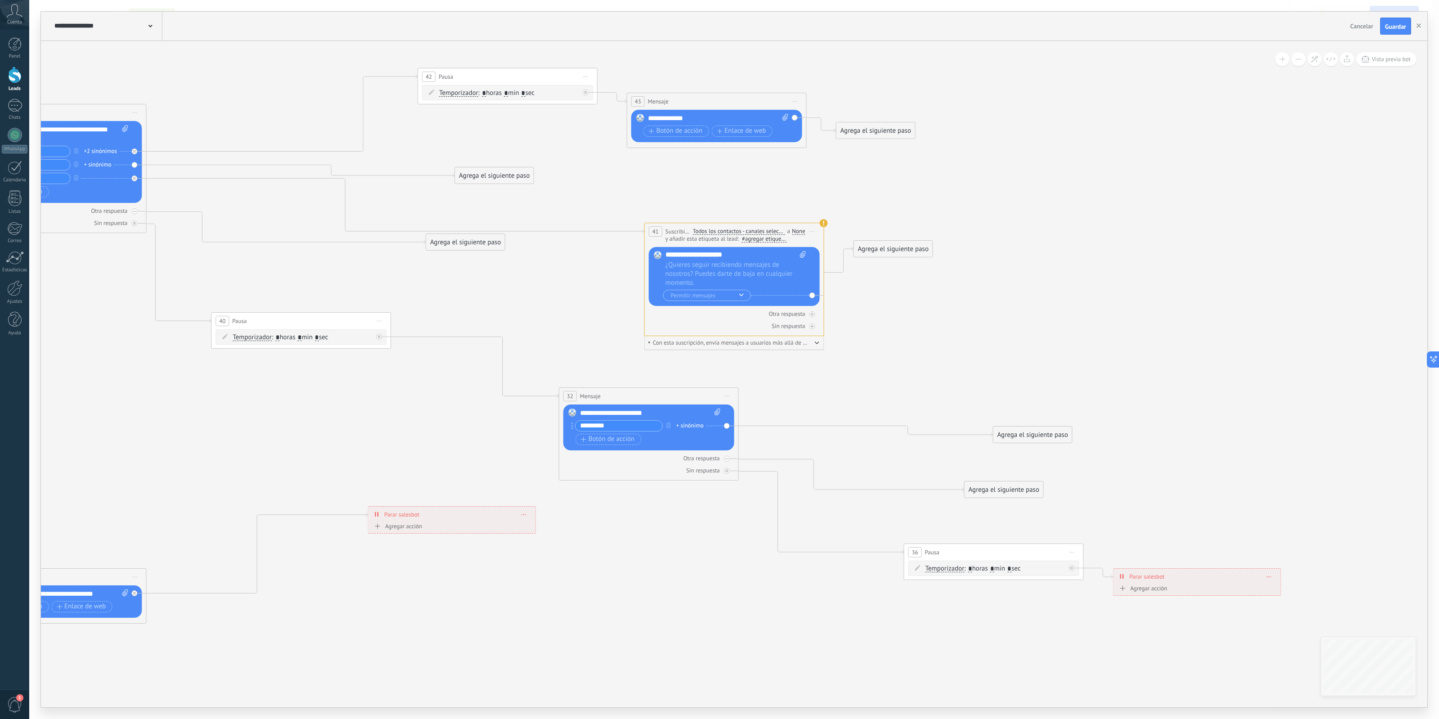
click at [808, 230] on span "Iniciar vista previa aquí Cambiar nombre Duplicar Borrar" at bounding box center [813, 231] width 14 height 13
click at [831, 287] on div "Borrar" at bounding box center [853, 289] width 89 height 15
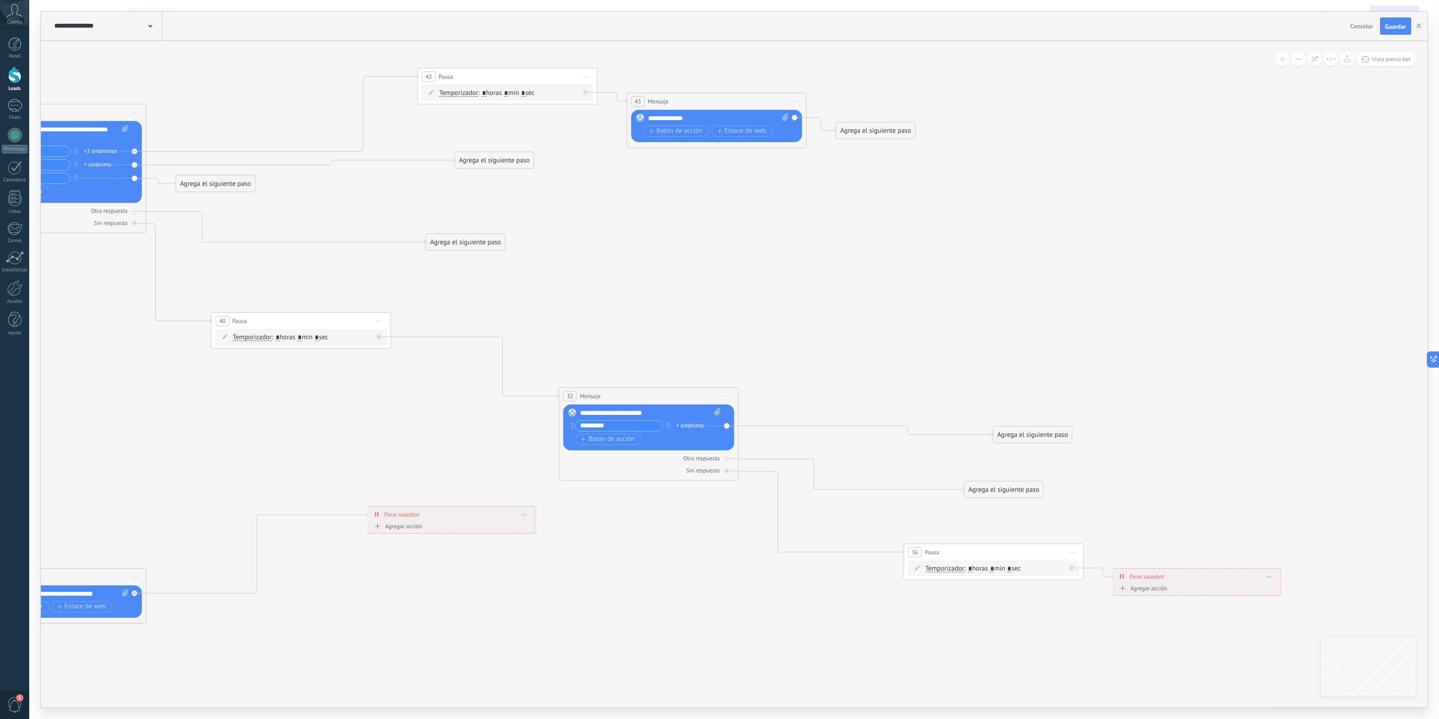
click at [210, 189] on div "Agrega el siguiente paso" at bounding box center [215, 183] width 79 height 15
click at [468, 162] on div "Agrega el siguiente paso" at bounding box center [494, 160] width 79 height 15
click at [470, 160] on div "Agrega el siguiente paso" at bounding box center [496, 156] width 79 height 15
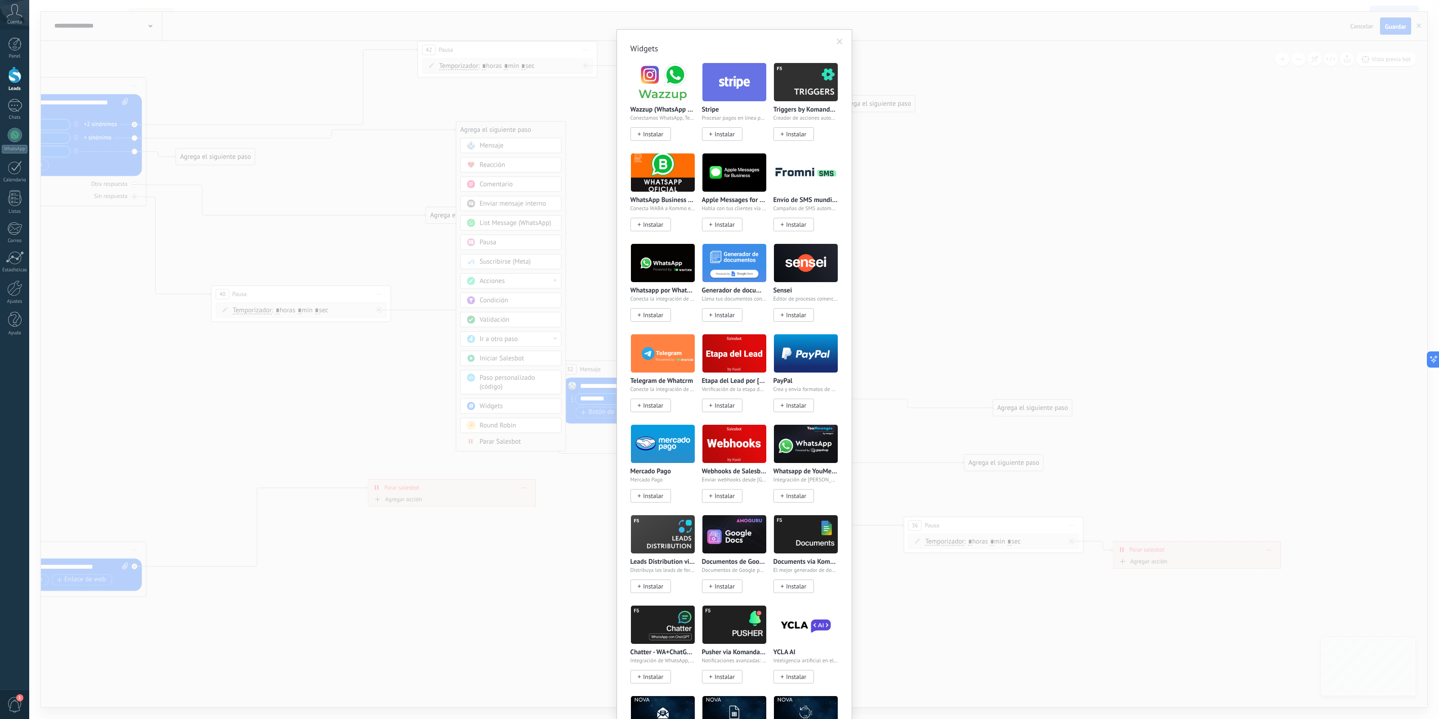
click at [497, 410] on body ".abccls-1,.abccls-2{fill-rule:evenodd}.abccls-2{fill:#fff} .abfcls-1{fill:none}…" at bounding box center [719, 359] width 1439 height 719
click at [842, 44] on span at bounding box center [840, 41] width 15 height 15
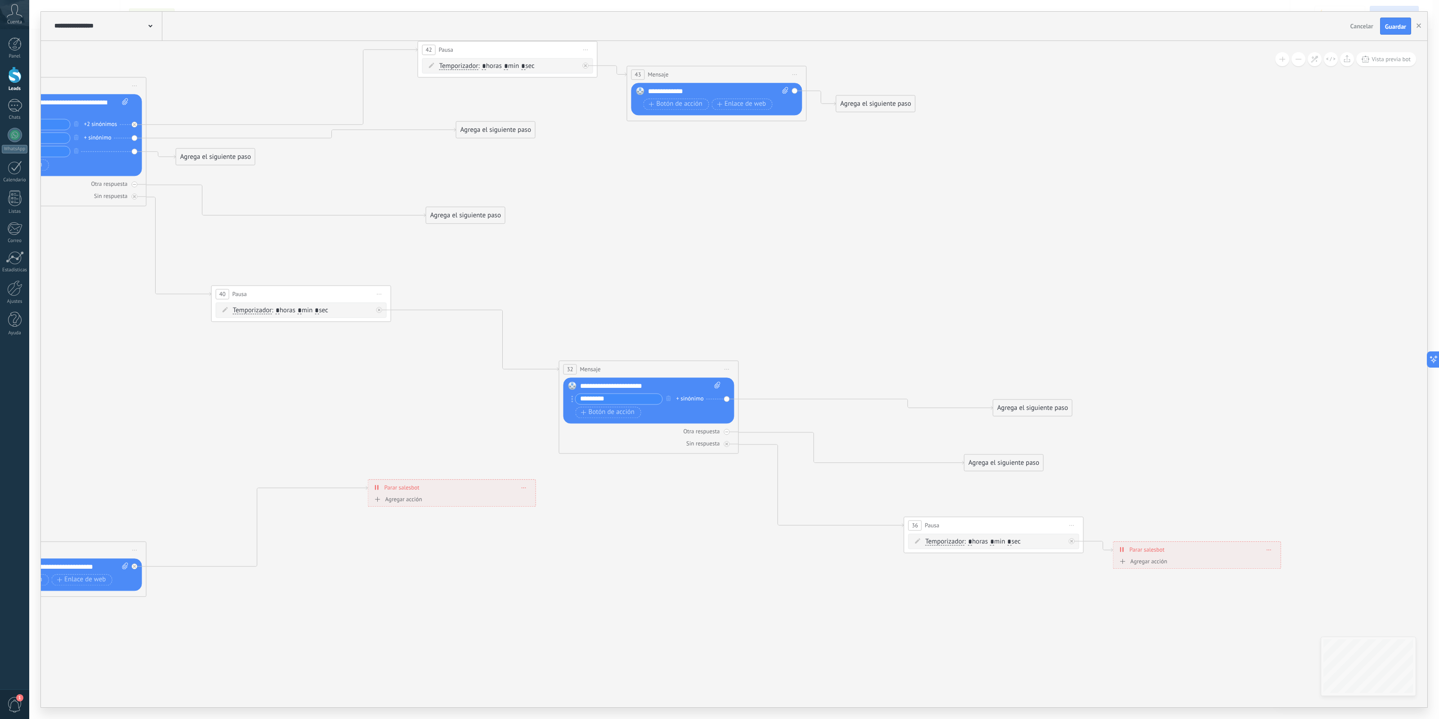
click at [519, 131] on div "Agrega el siguiente paso" at bounding box center [496, 129] width 79 height 15
click at [551, 286] on div "Acciones" at bounding box center [518, 281] width 76 height 9
drag, startPoint x: 561, startPoint y: 306, endPoint x: 563, endPoint y: 322, distance: 16.7
click at [563, 322] on div "Agrega el siguiente paso Mensaje Mensaje Mensaje Reacción Comentario Enviar men…" at bounding box center [511, 286] width 110 height 330
click at [509, 131] on div "Agrega el siguiente paso" at bounding box center [496, 129] width 79 height 15
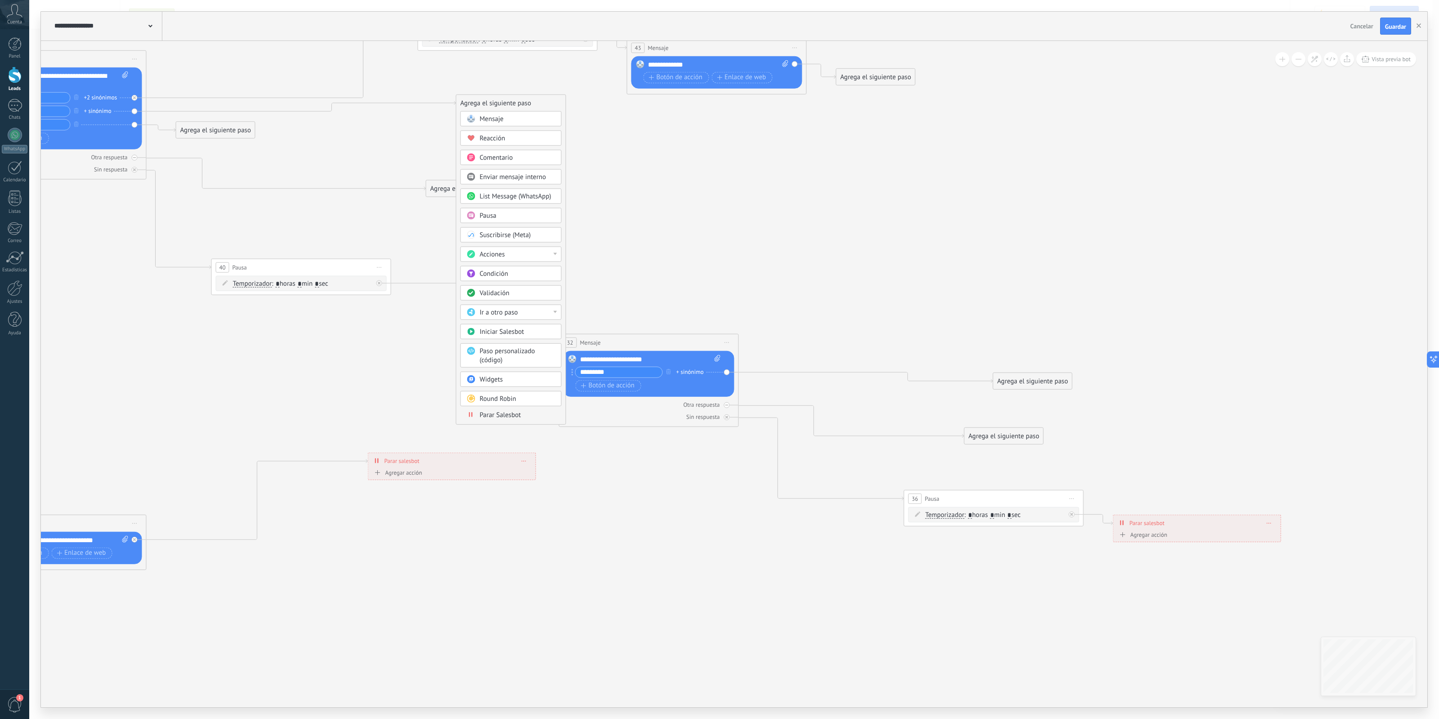
click at [12, 575] on span "1" at bounding box center [14, 705] width 15 height 16
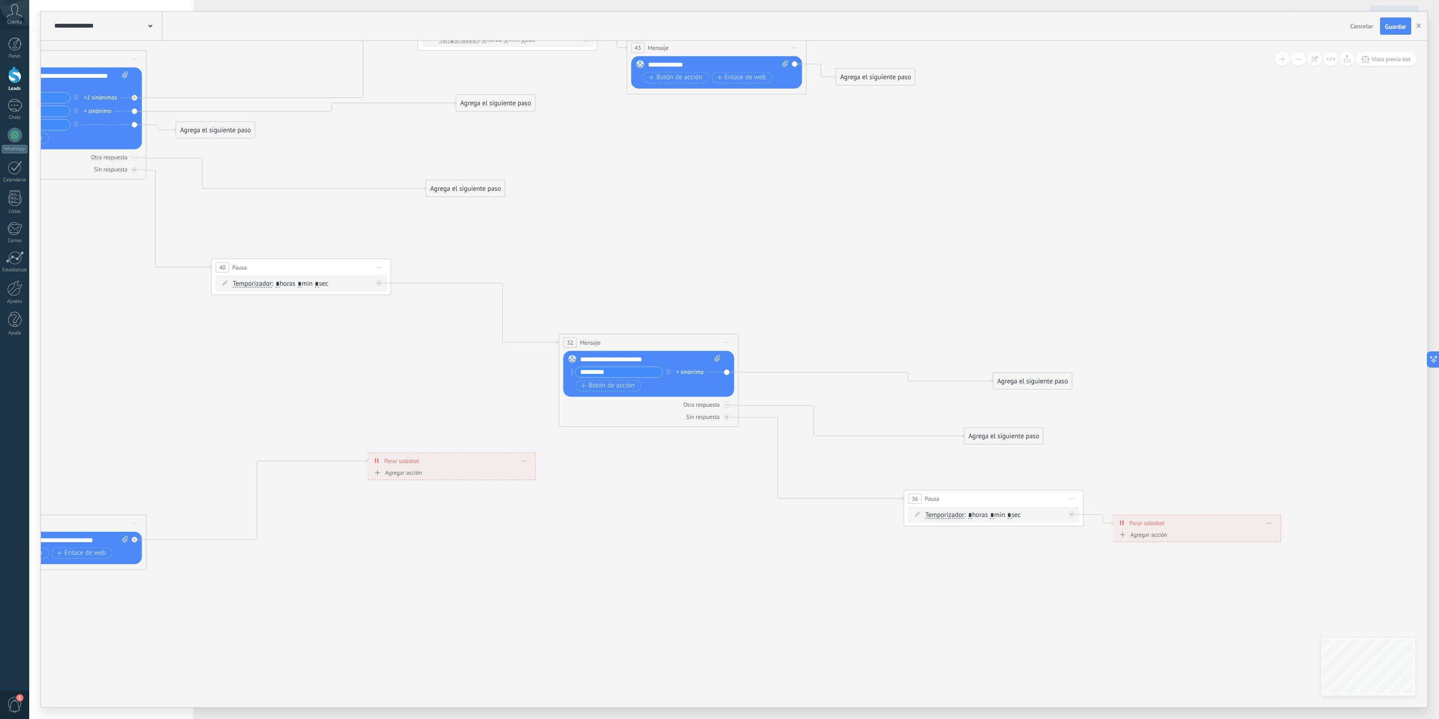
click at [13, 575] on span "1" at bounding box center [14, 705] width 15 height 16
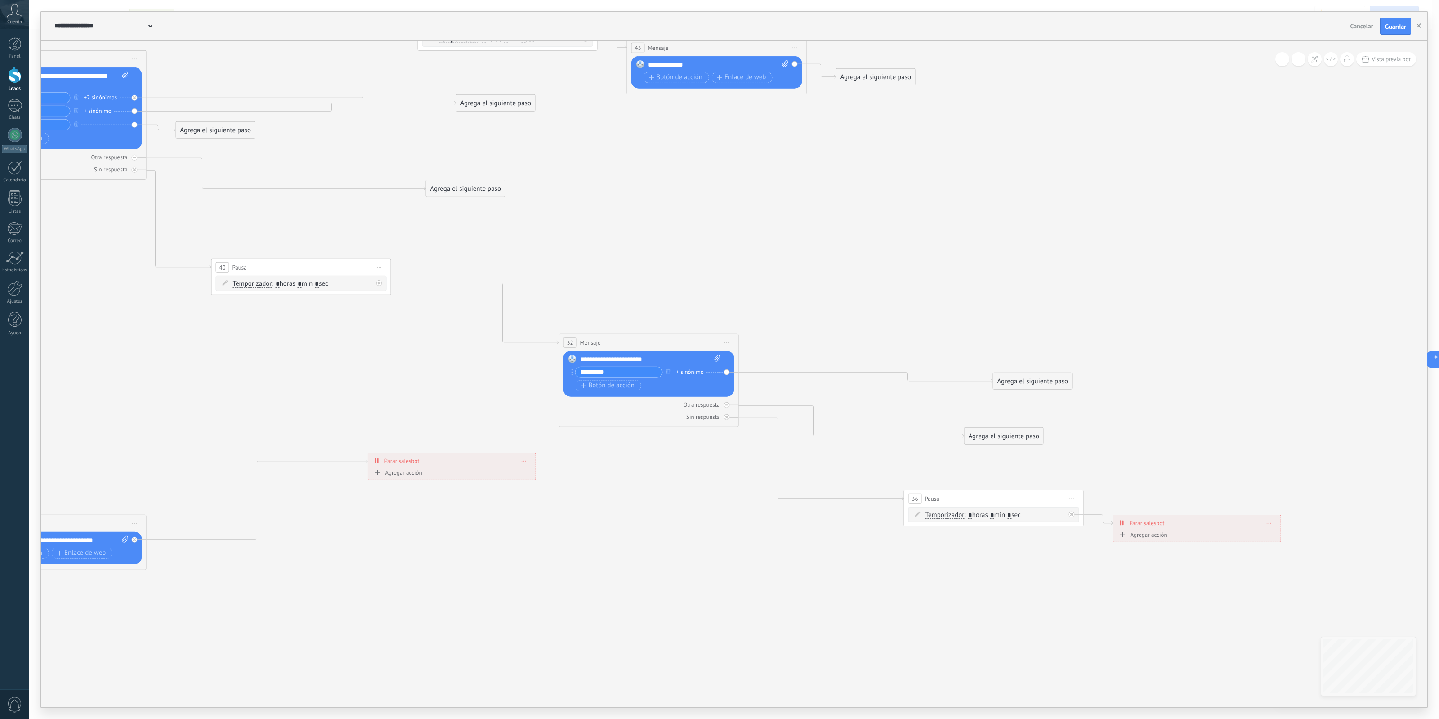
click at [304, 575] on icon at bounding box center [254, 175] width 2506 height 1240
